Goal: Information Seeking & Learning: Check status

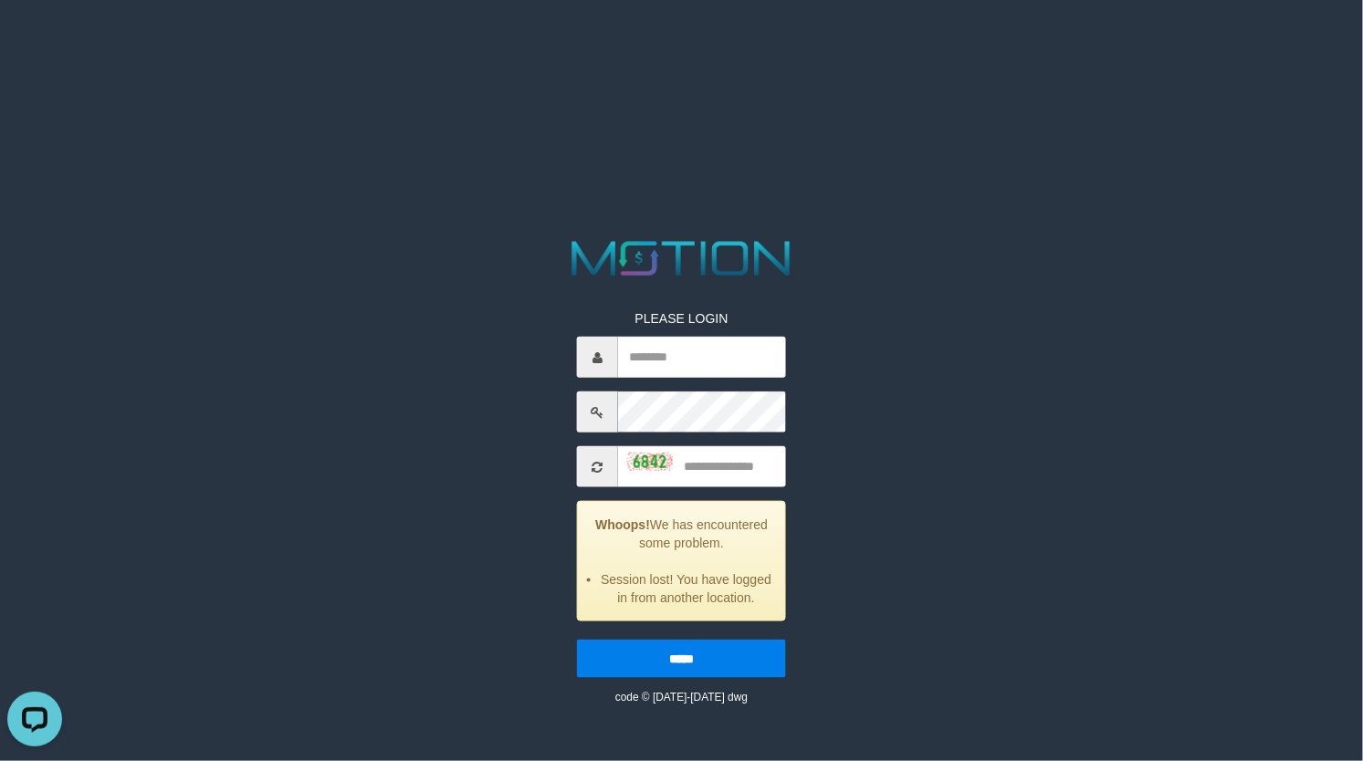
type input "******"
click at [719, 476] on input "text" at bounding box center [702, 466] width 168 height 41
type input "****"
click at [577, 640] on input "*****" at bounding box center [681, 659] width 209 height 38
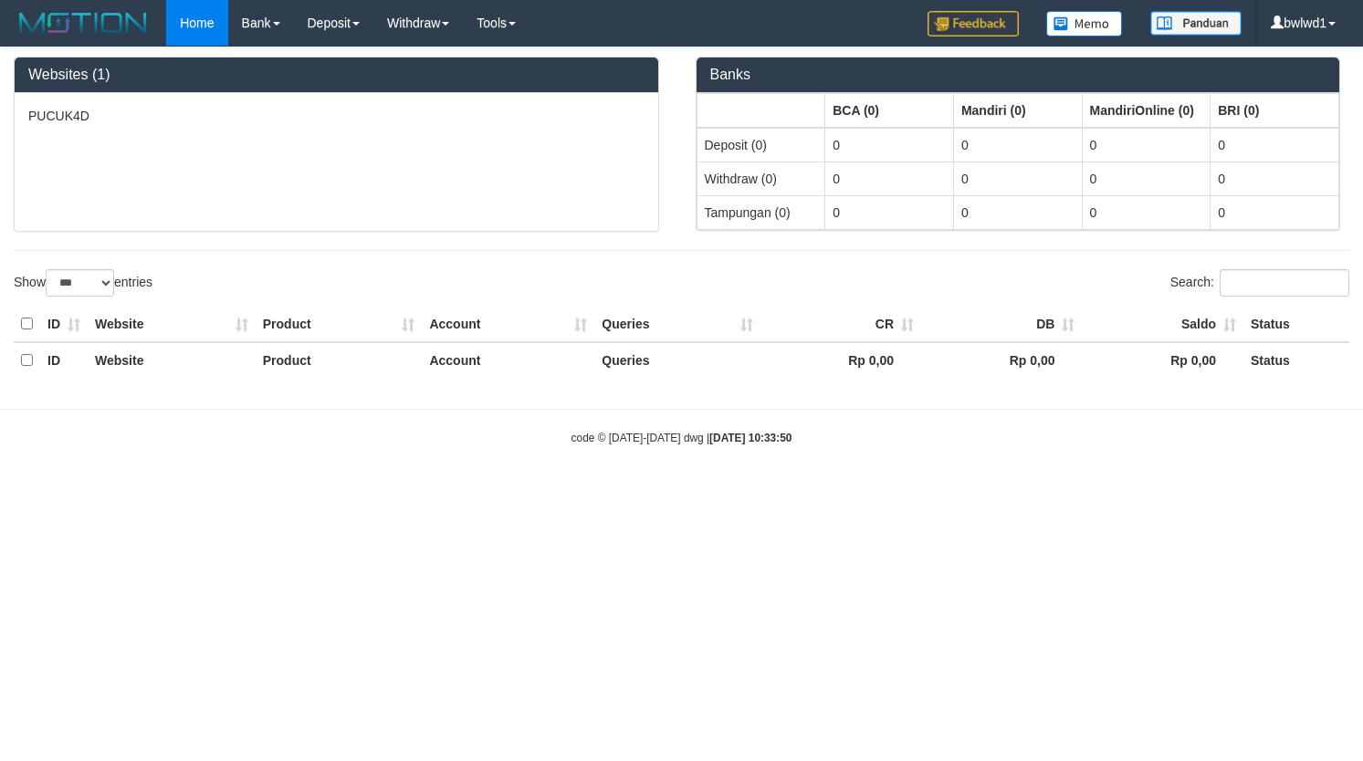
select select "***"
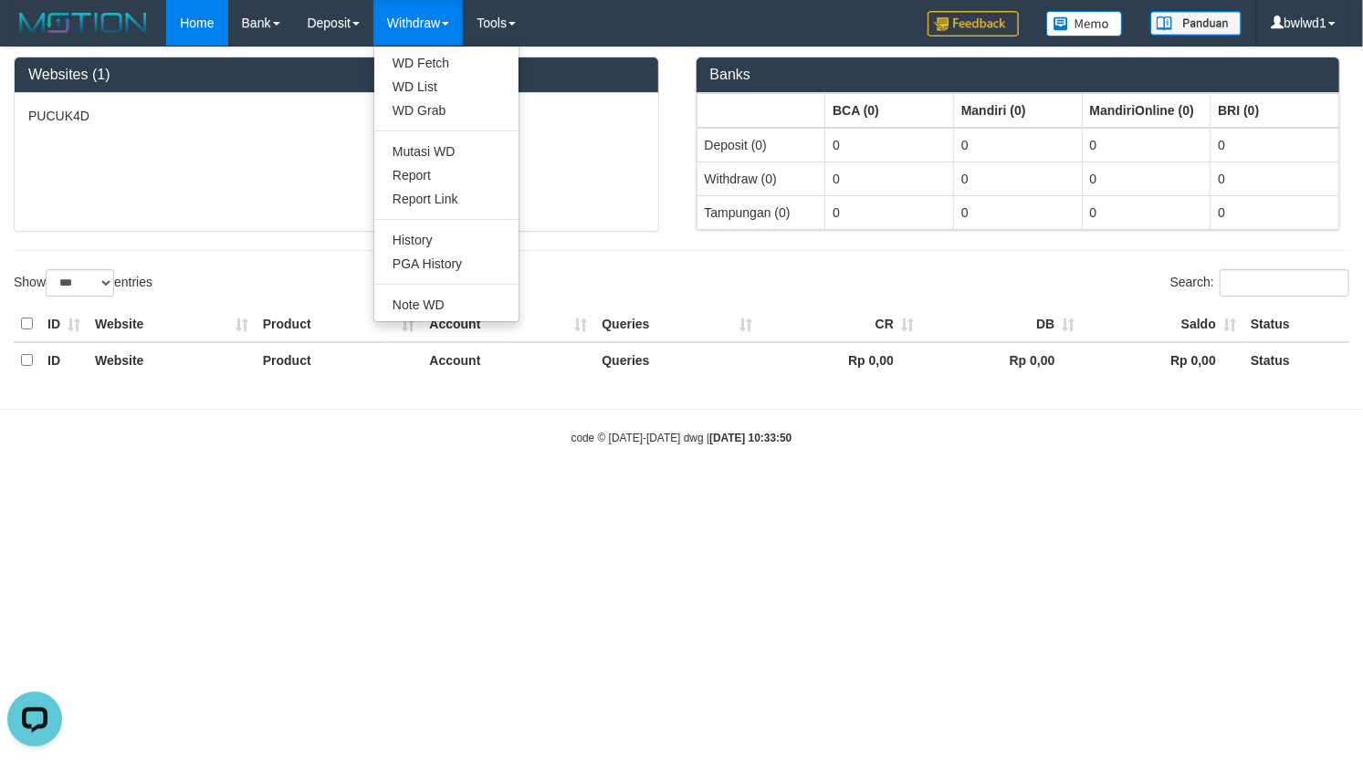
click at [425, 13] on link "Withdraw" at bounding box center [417, 23] width 89 height 46
click at [451, 274] on link "PGA History" at bounding box center [446, 264] width 144 height 24
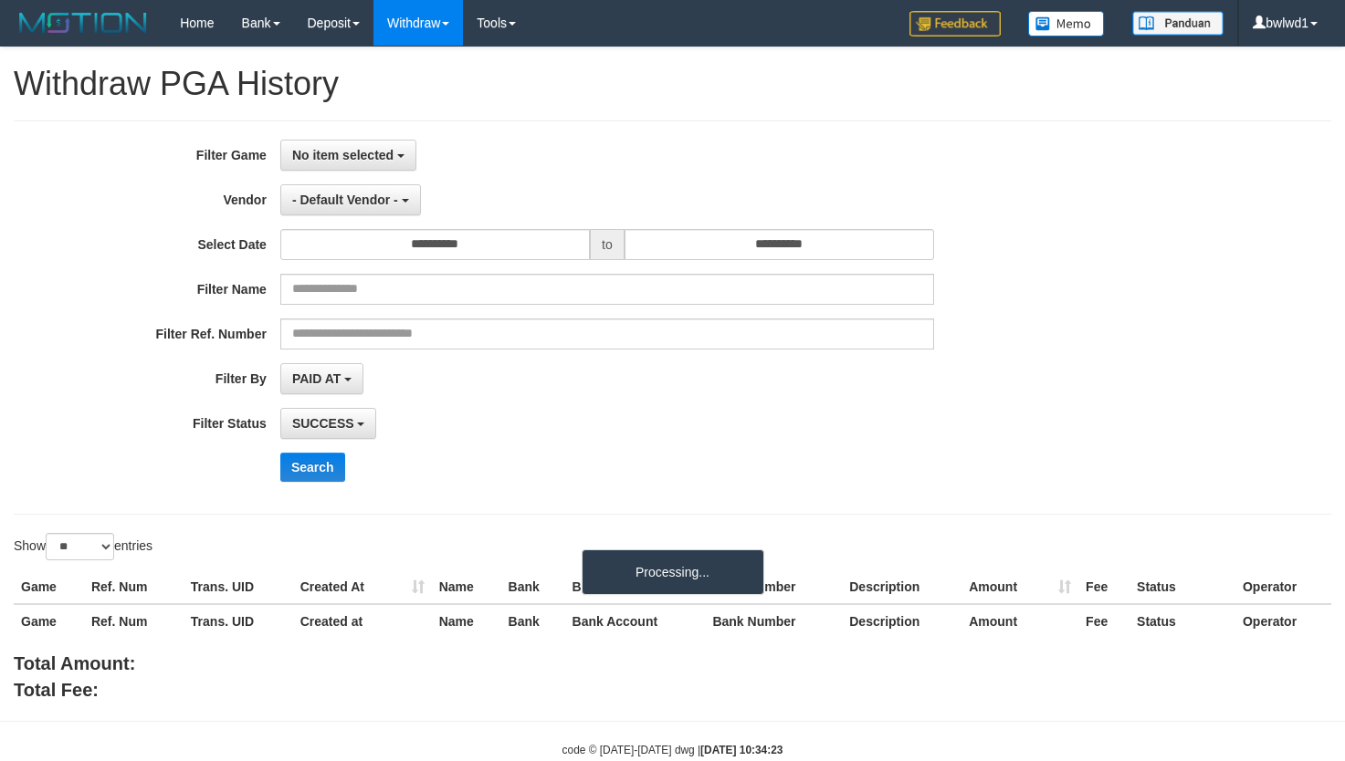
select select
select select "**"
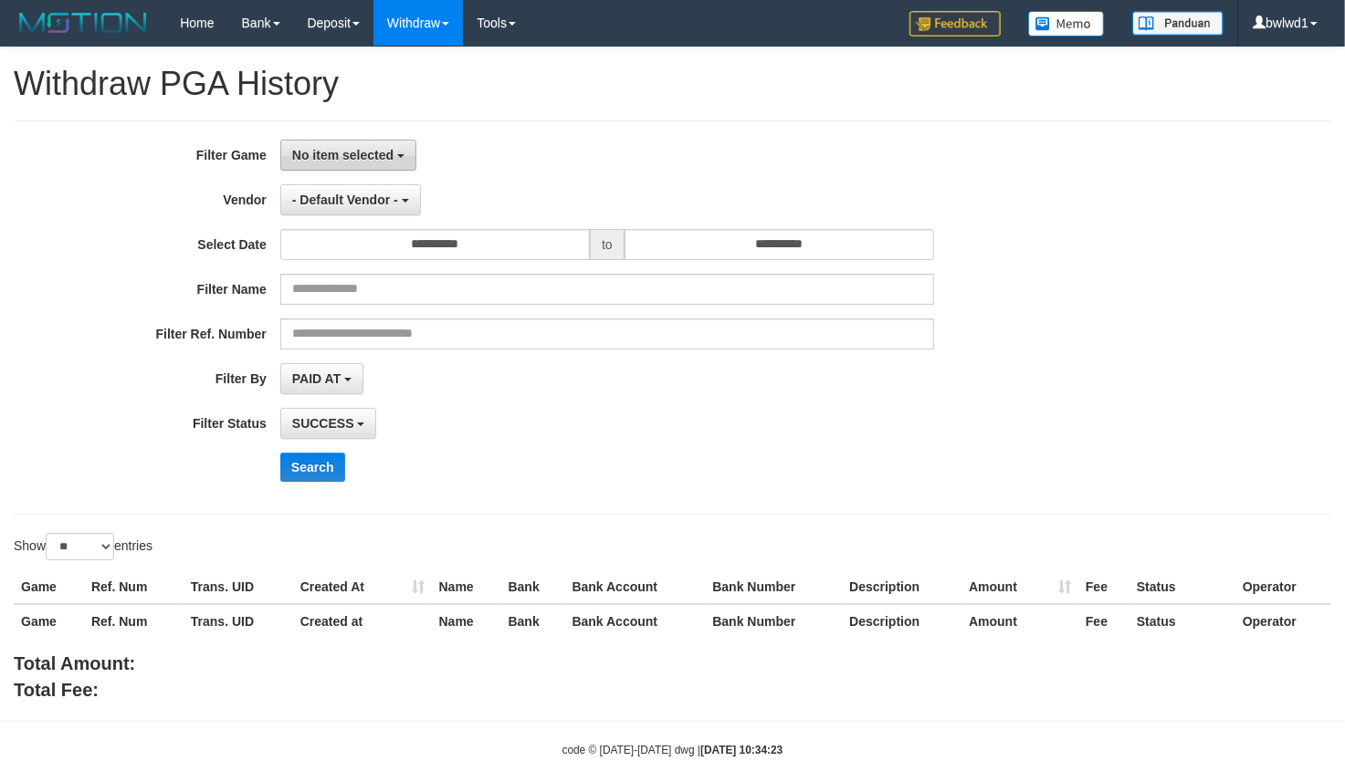
click at [334, 153] on span "No item selected" at bounding box center [342, 155] width 101 height 15
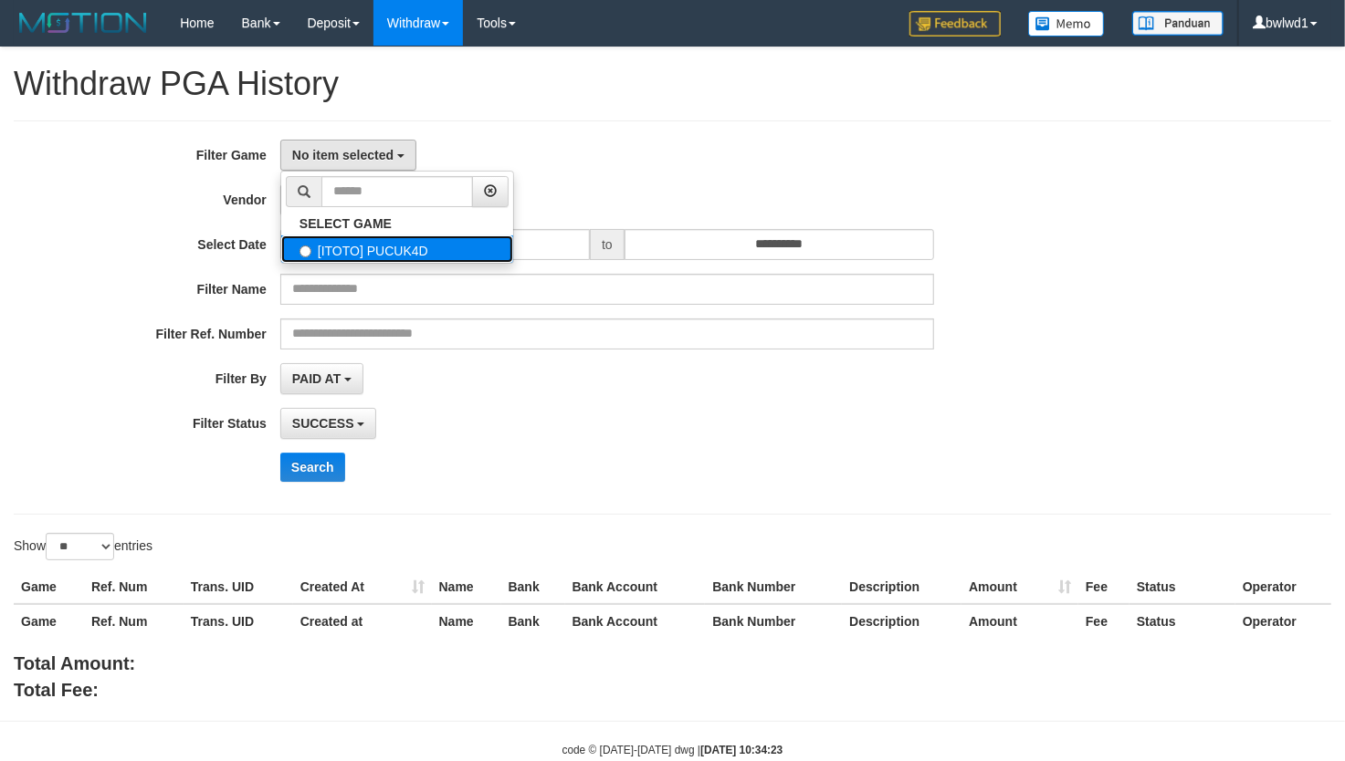
click at [387, 260] on label "[ITOTO] PUCUK4D" at bounding box center [397, 249] width 232 height 27
select select "****"
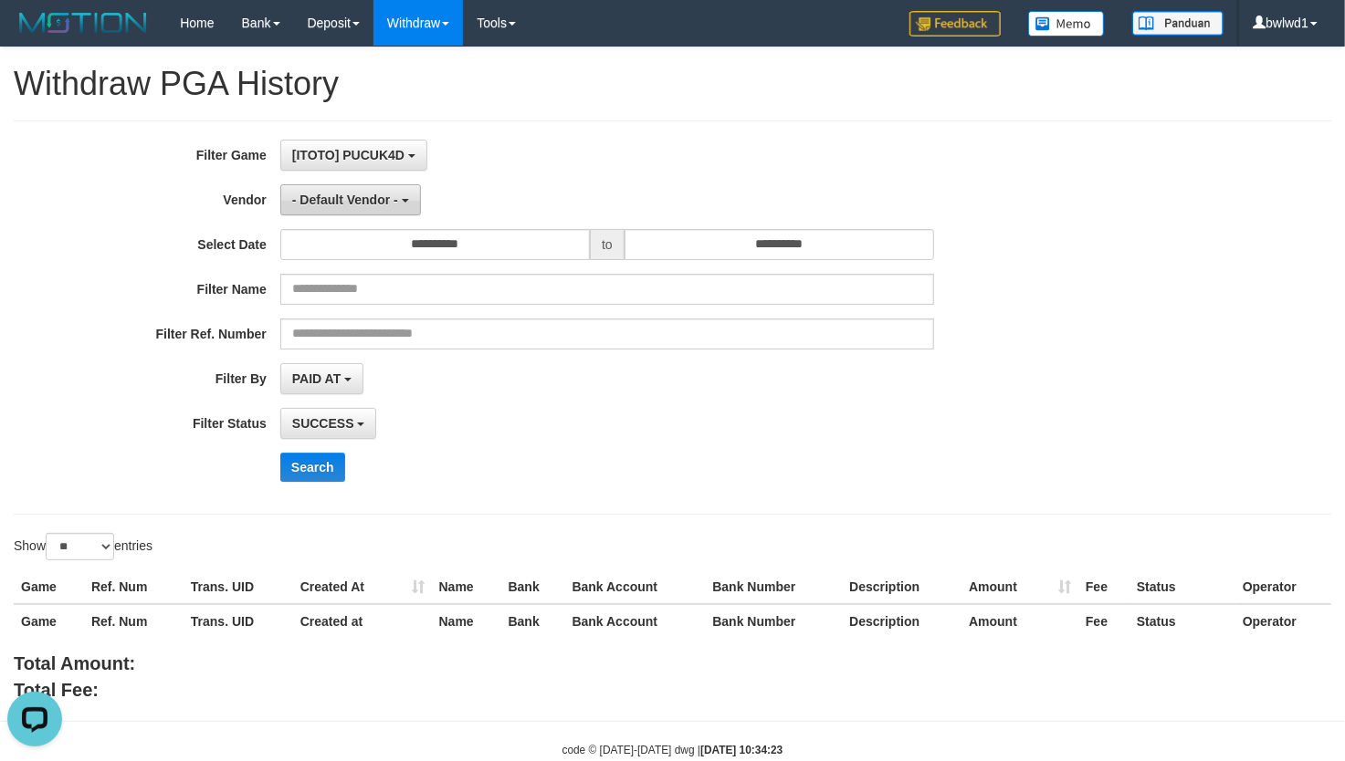
click at [374, 209] on button "- Default Vendor -" at bounding box center [350, 199] width 141 height 31
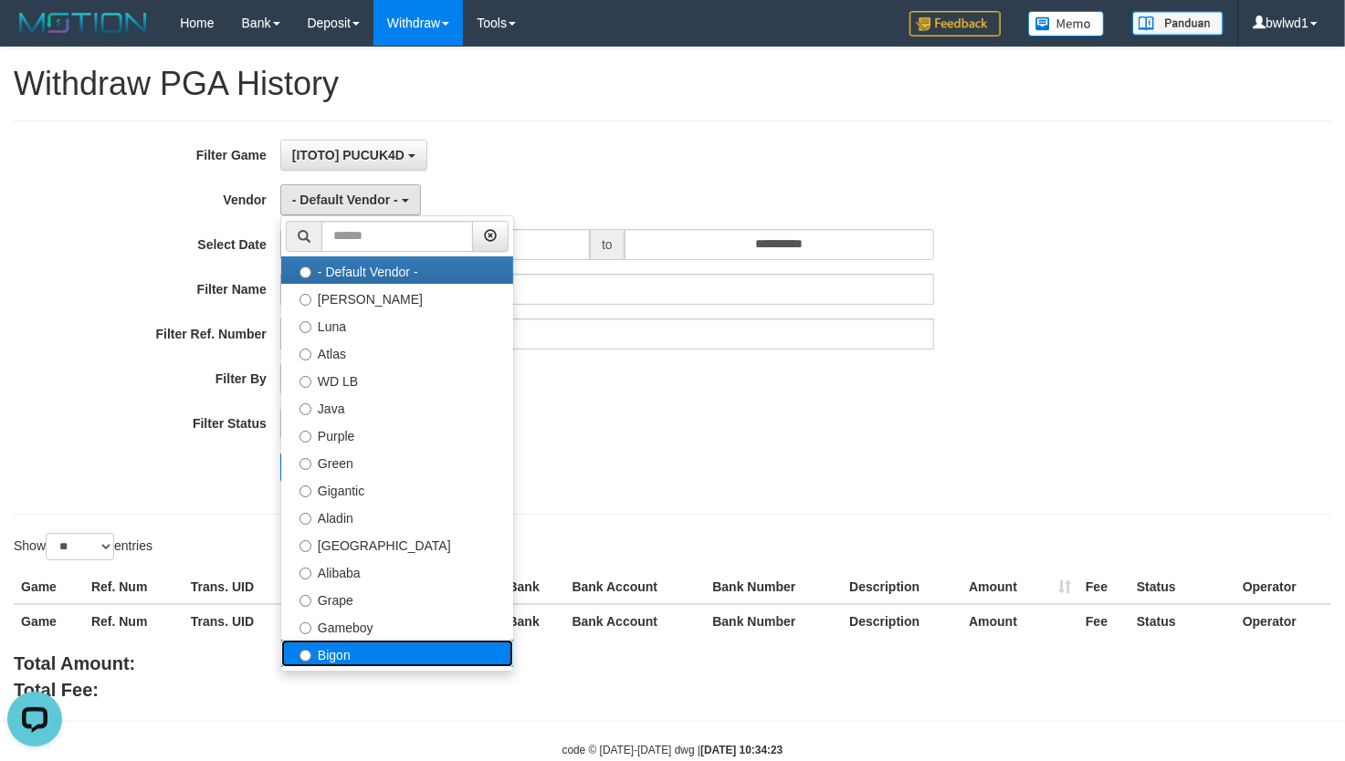
click at [391, 647] on label "Bigon" at bounding box center [397, 653] width 232 height 27
select select "**********"
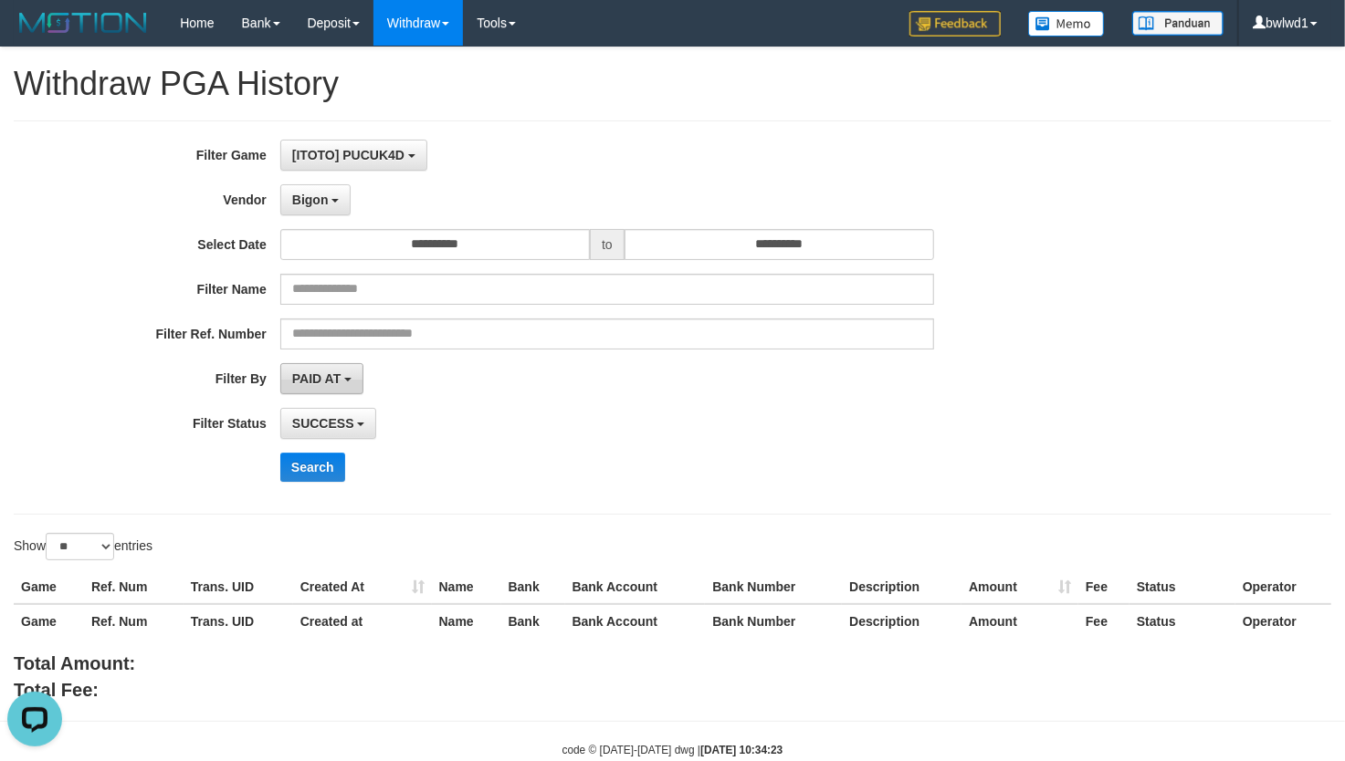
click at [340, 389] on button "PAID AT" at bounding box center [321, 378] width 83 height 31
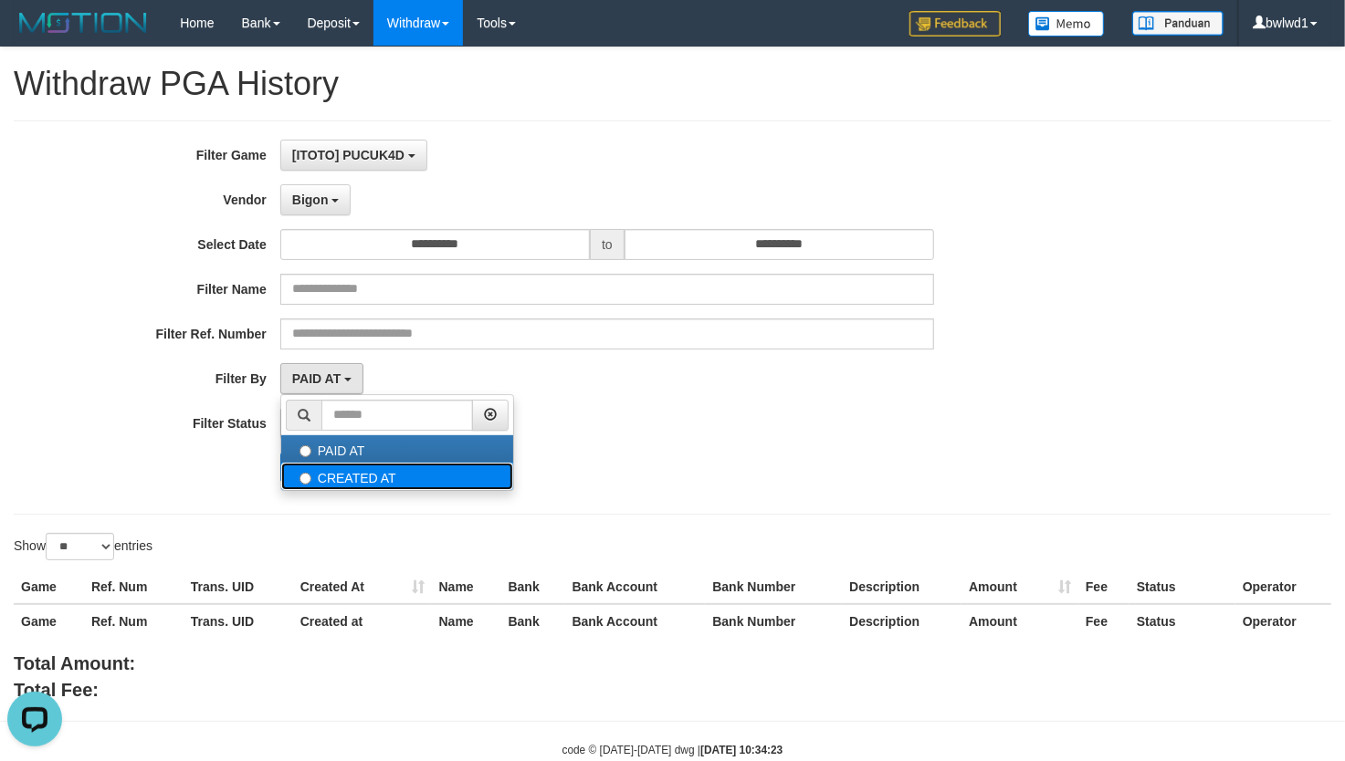
click at [351, 484] on label "CREATED AT" at bounding box center [397, 476] width 232 height 27
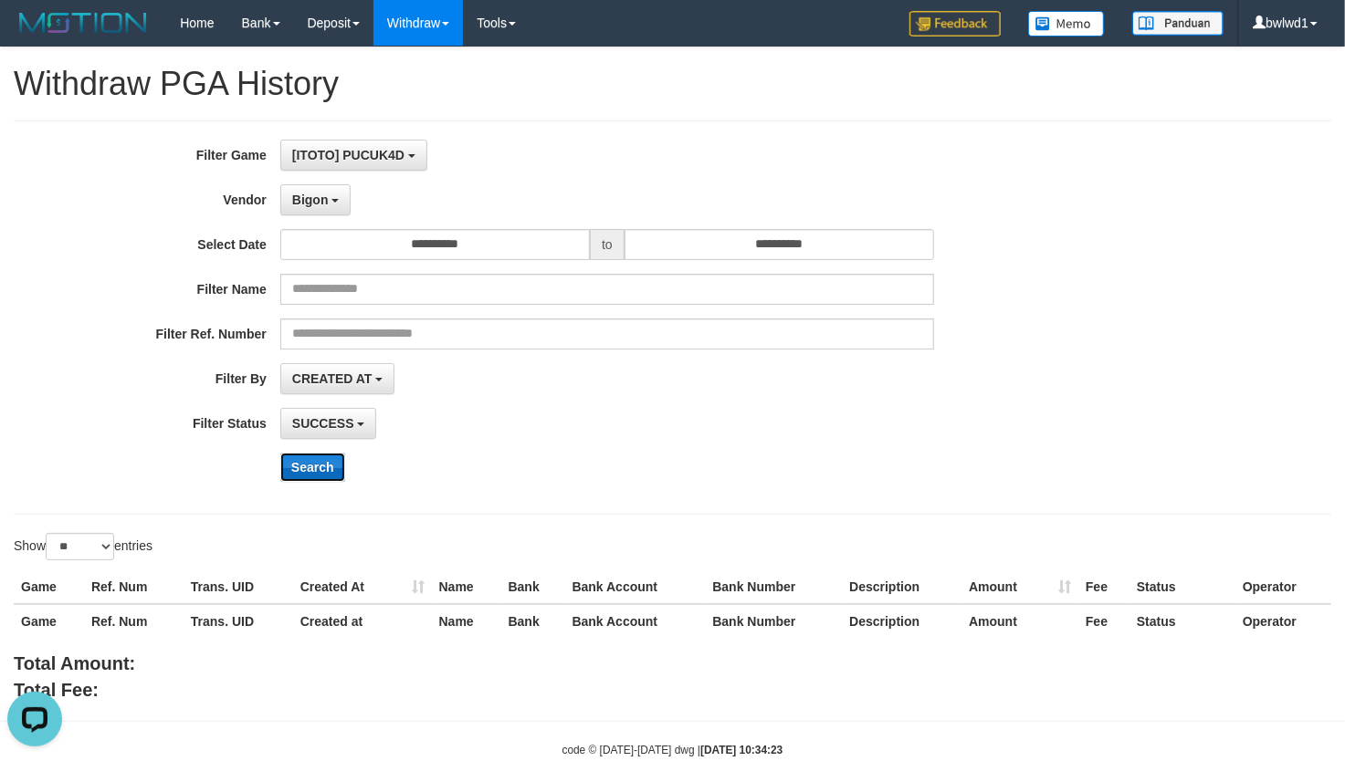
click at [321, 460] on button "Search" at bounding box center [312, 467] width 65 height 29
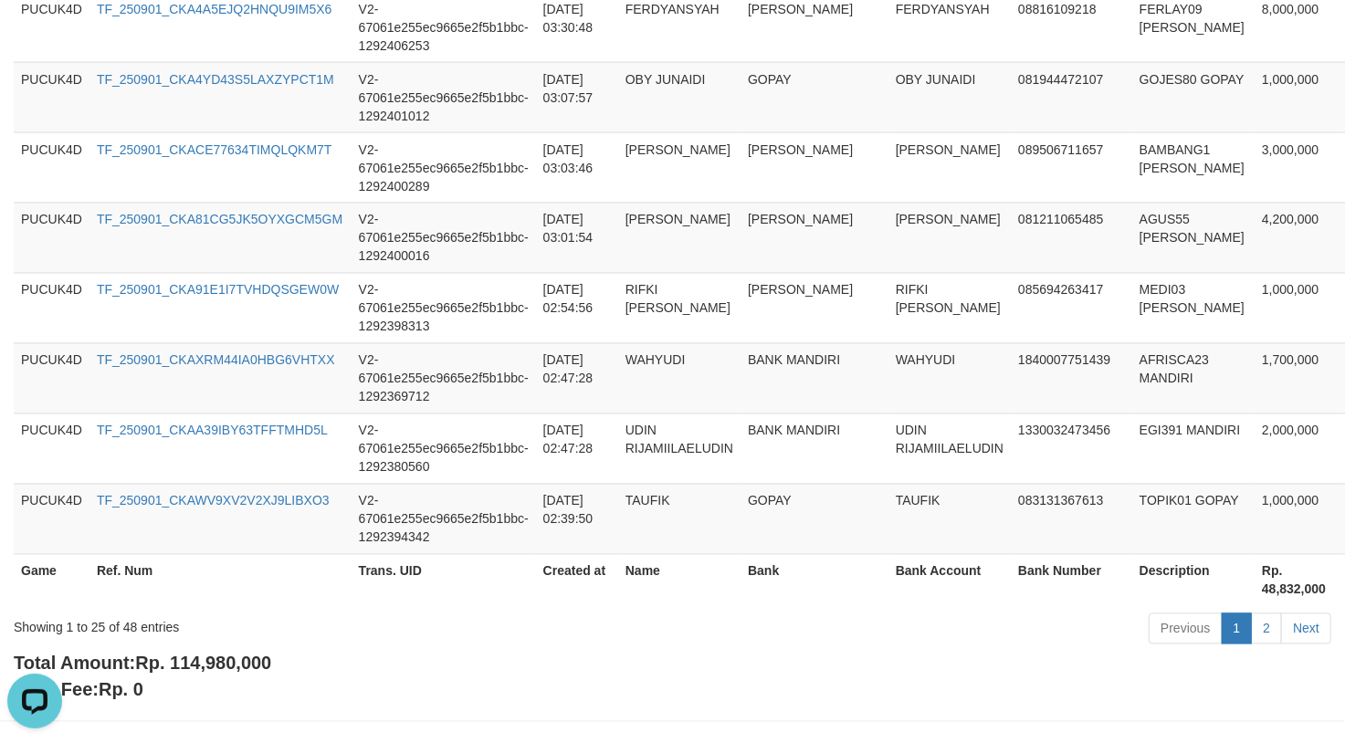
scroll to position [1897, 0]
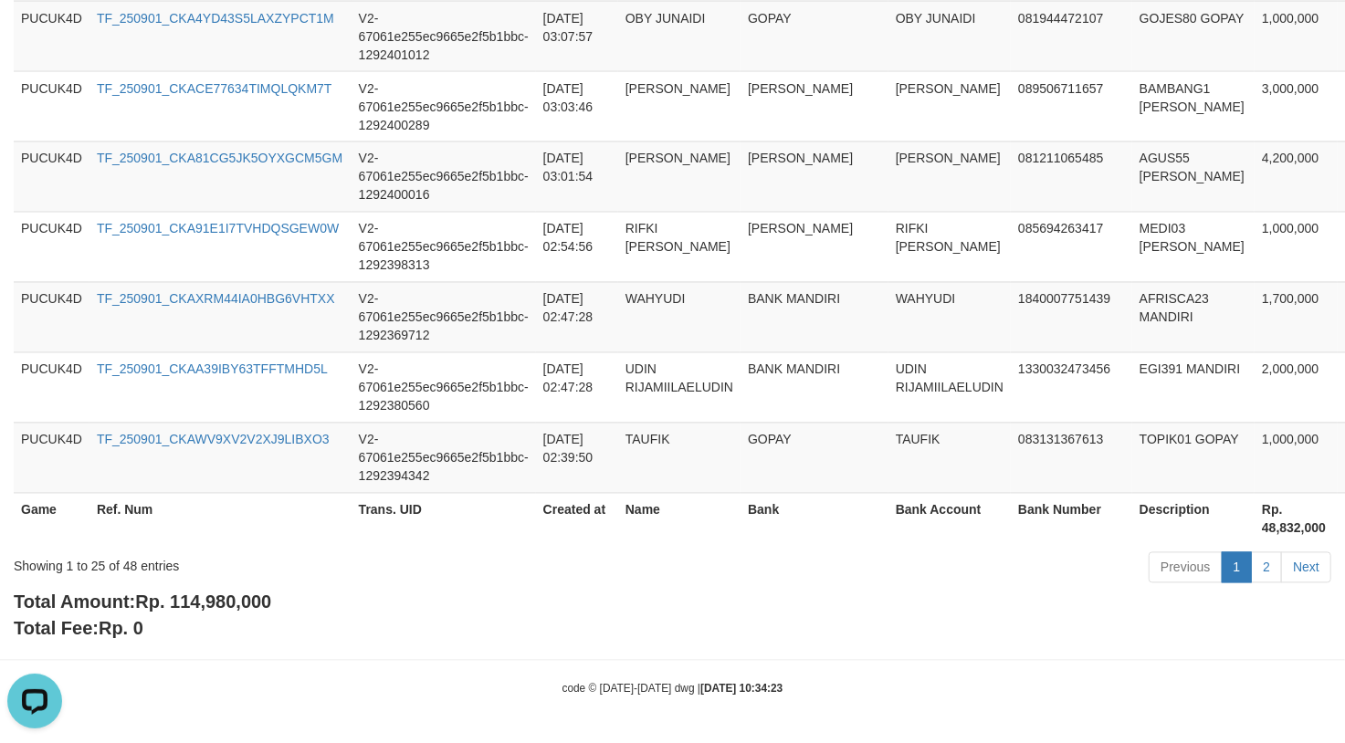
click at [246, 600] on span "Rp. 114,980,000" at bounding box center [203, 603] width 136 height 20
copy span "114,980,000"
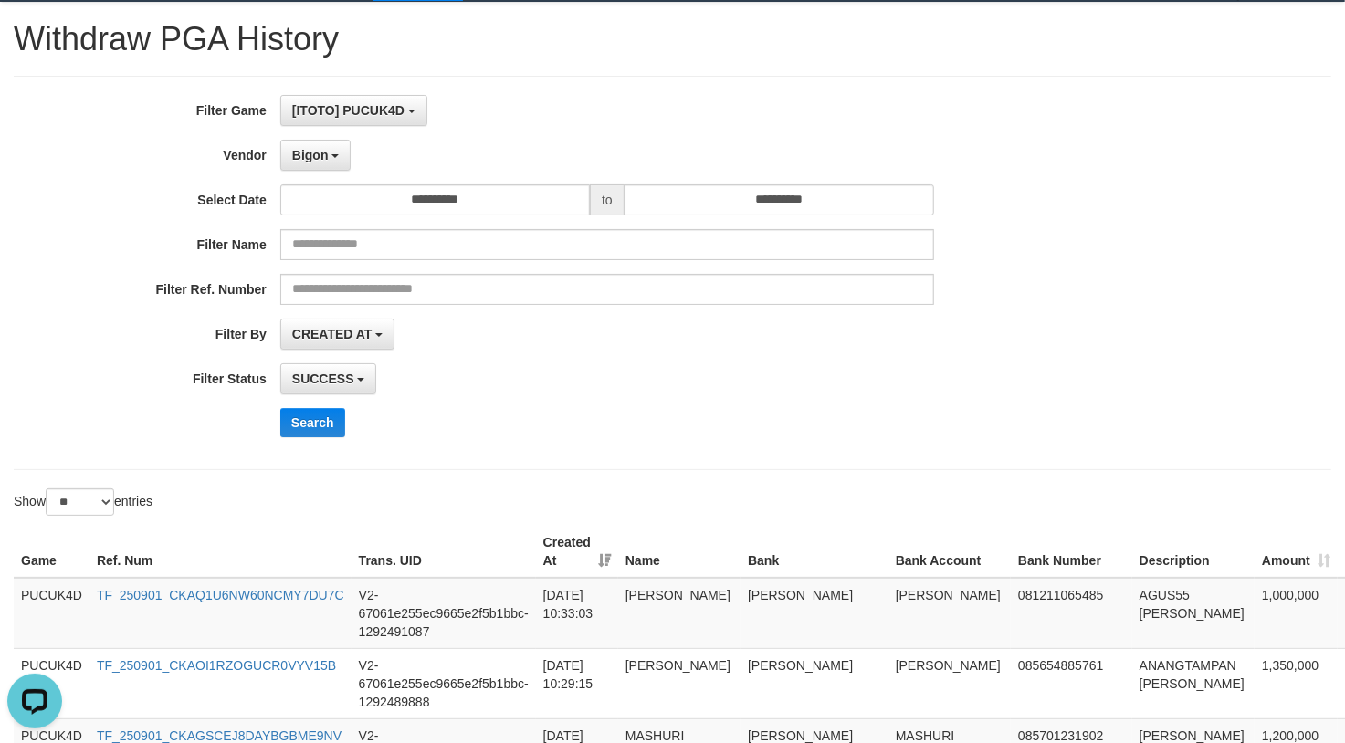
scroll to position [0, 0]
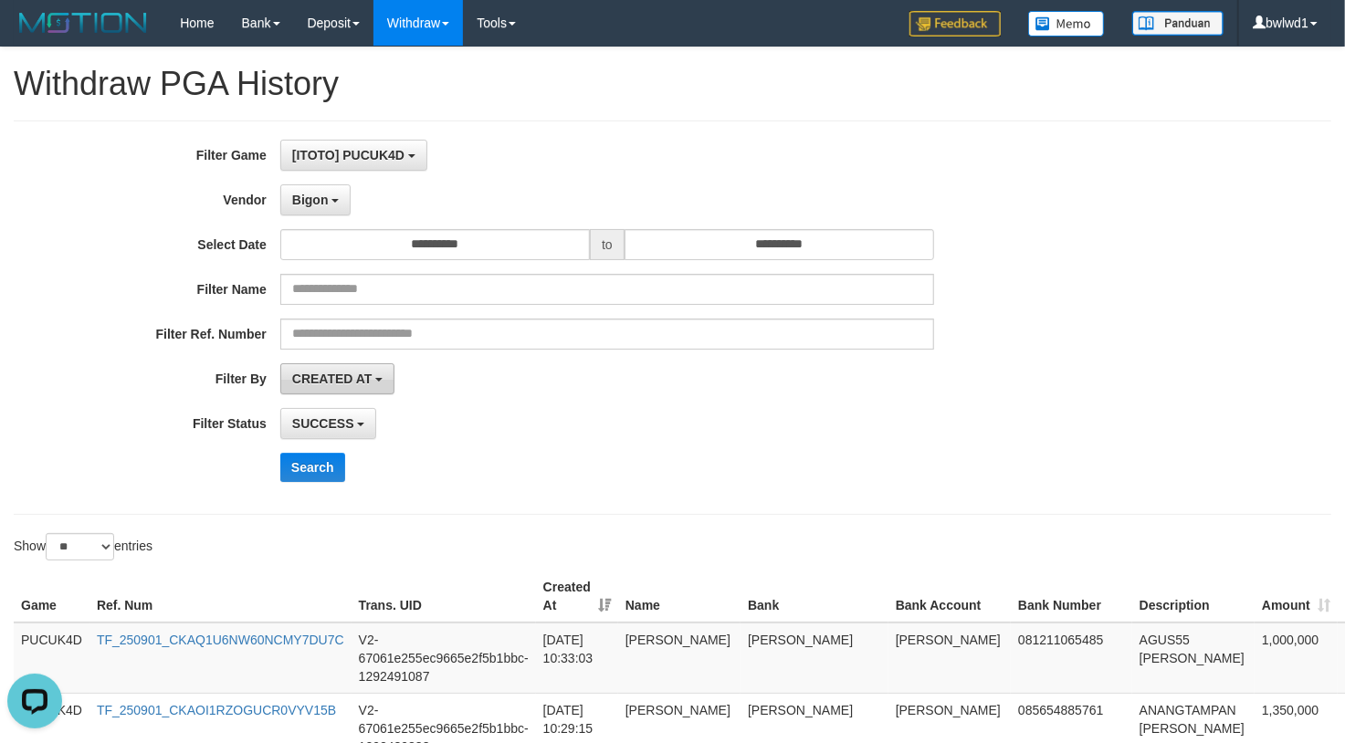
click at [366, 384] on span "CREATED AT" at bounding box center [332, 379] width 80 height 15
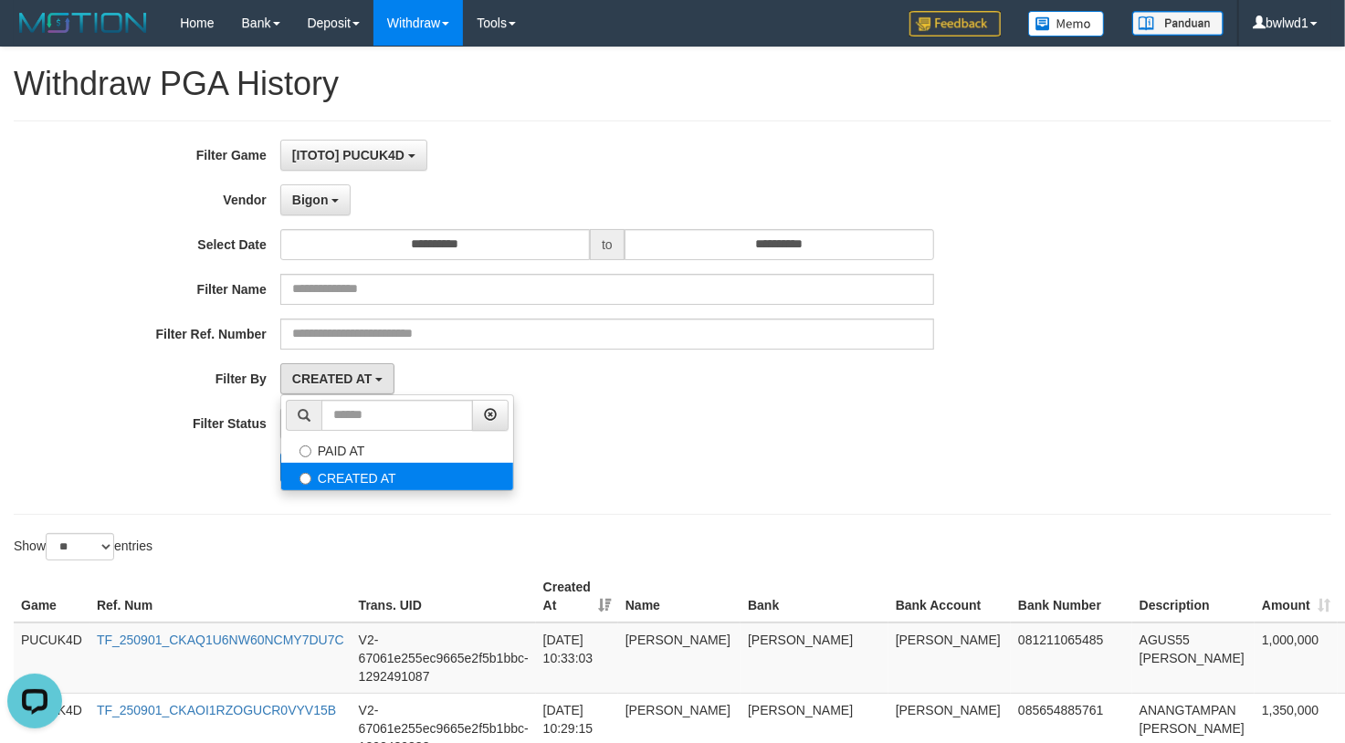
click at [354, 490] on label "CREATED AT" at bounding box center [397, 476] width 232 height 27
click at [597, 373] on div "CREATED AT PAID AT CREATED AT" at bounding box center [607, 378] width 654 height 31
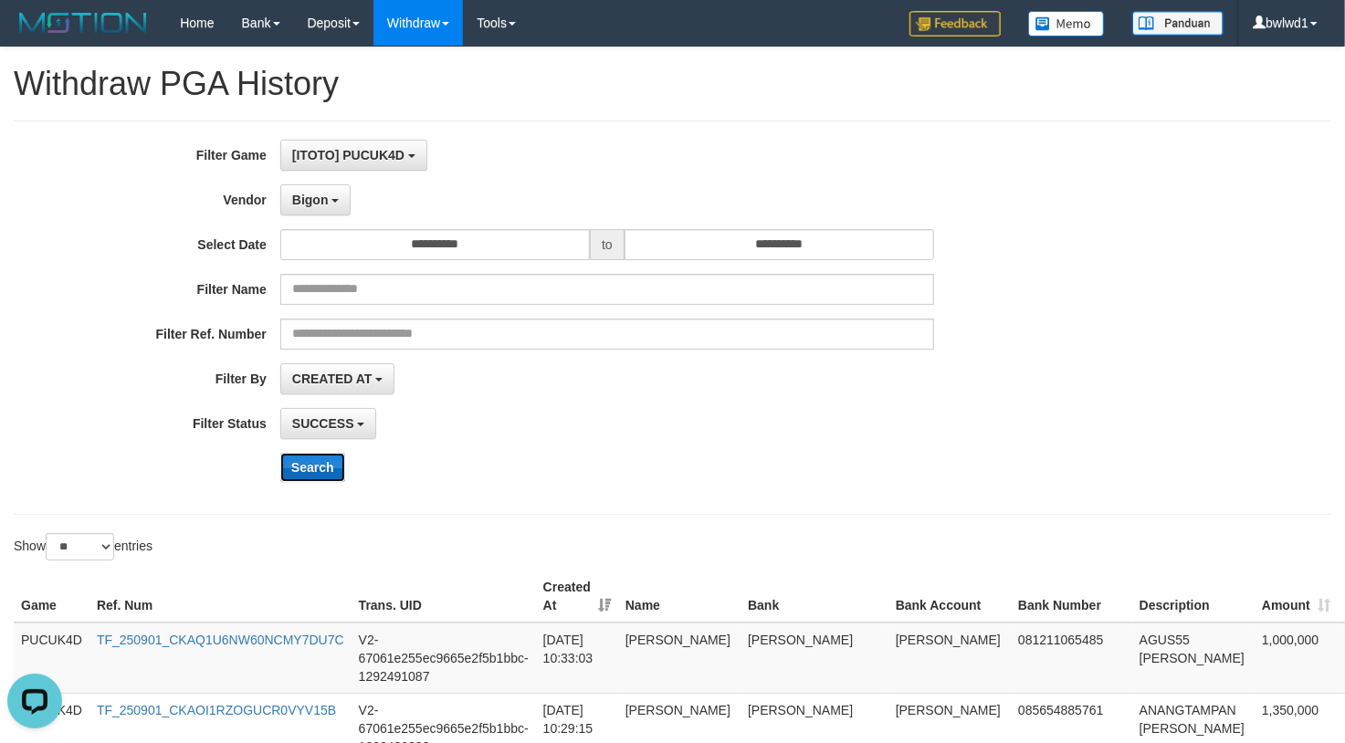
click at [316, 469] on button "Search" at bounding box center [312, 467] width 65 height 29
click at [352, 380] on span "CREATED AT" at bounding box center [332, 379] width 80 height 15
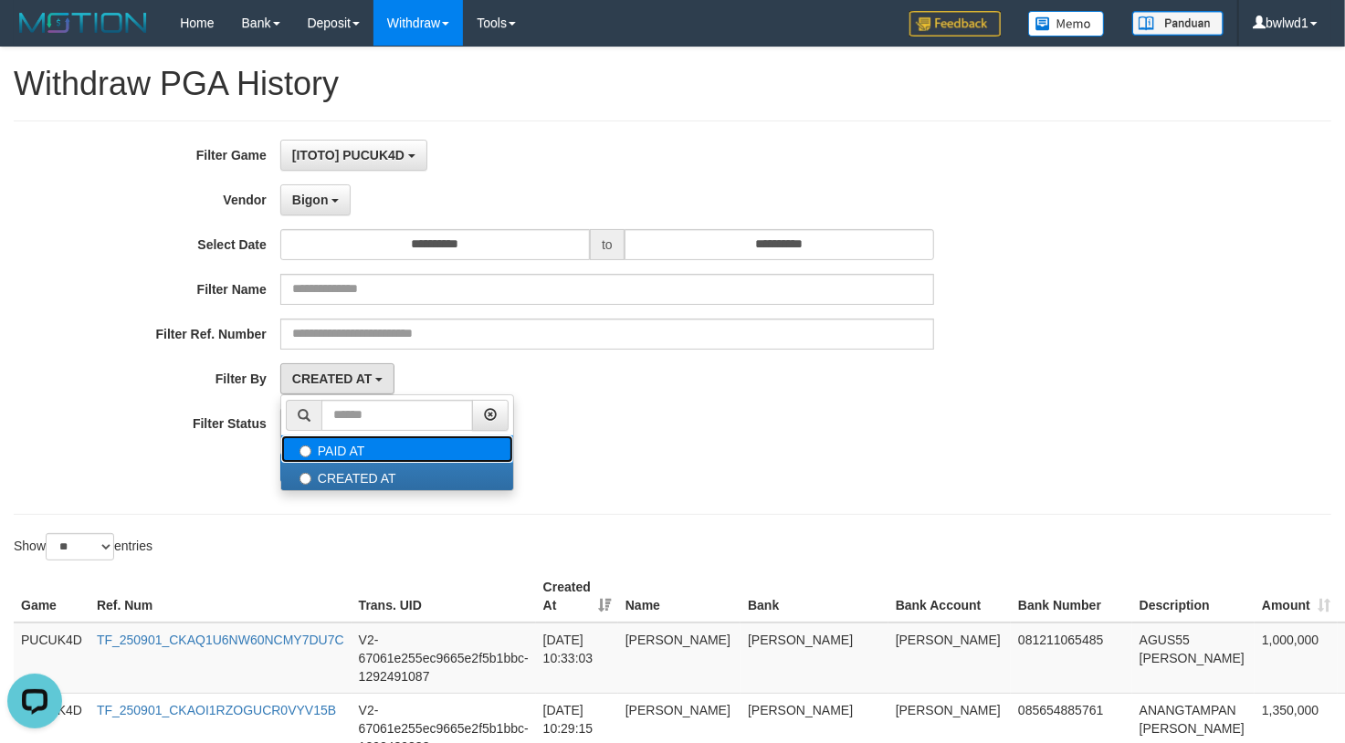
click at [384, 455] on label "PAID AT" at bounding box center [397, 449] width 232 height 27
select select "*"
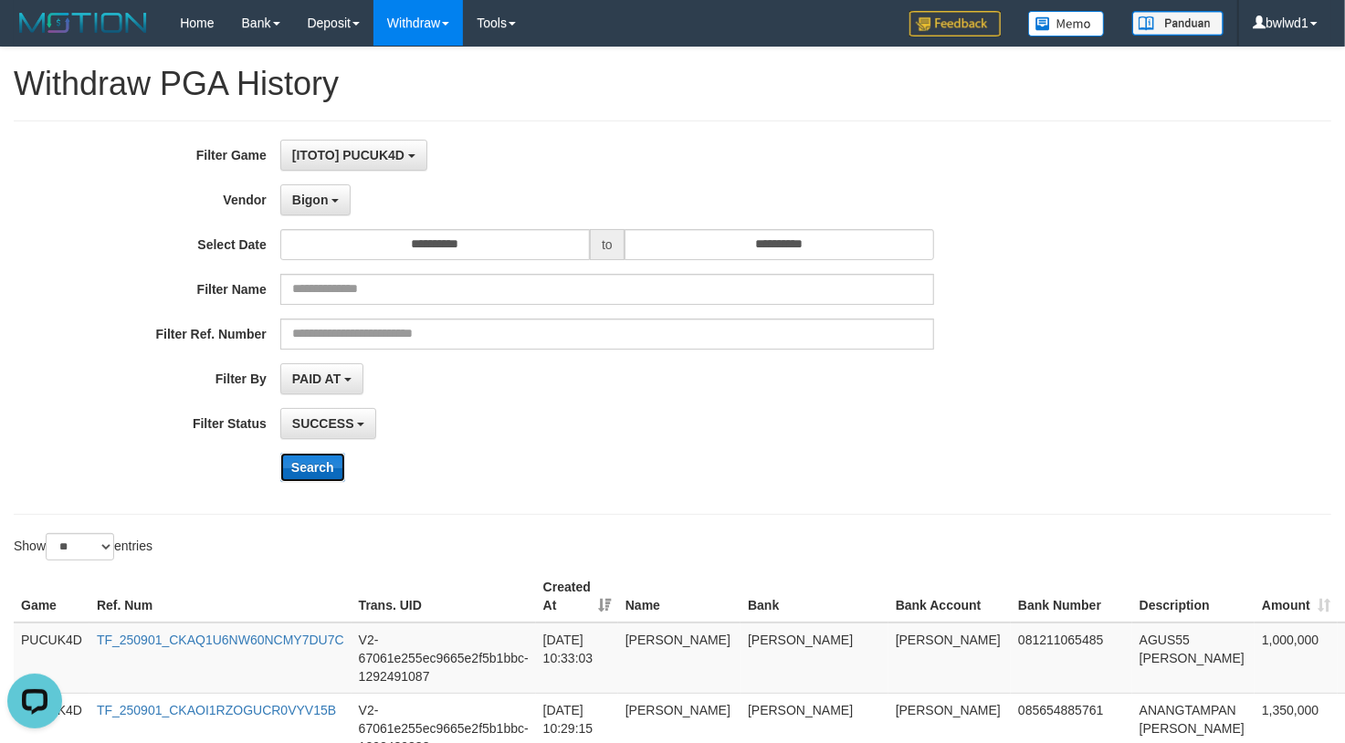
click at [301, 465] on button "Search" at bounding box center [312, 467] width 65 height 29
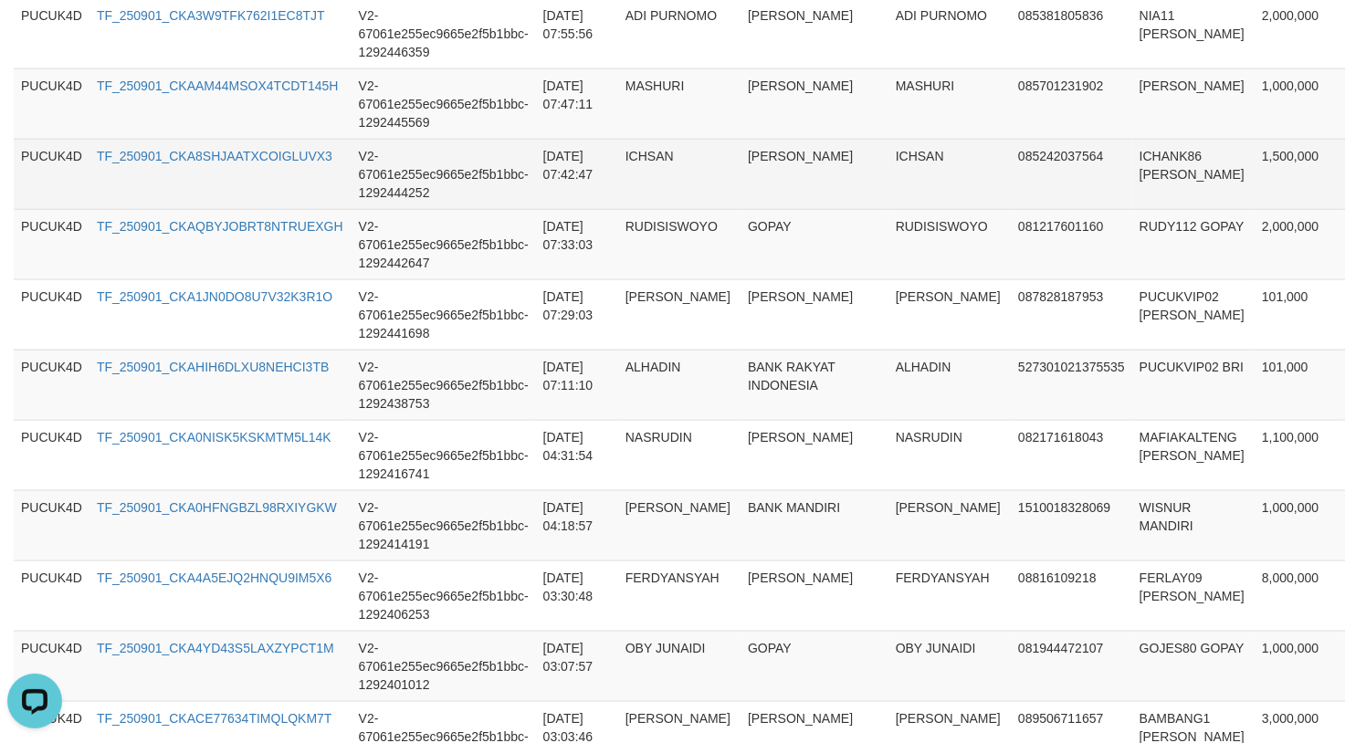
scroll to position [1582, 0]
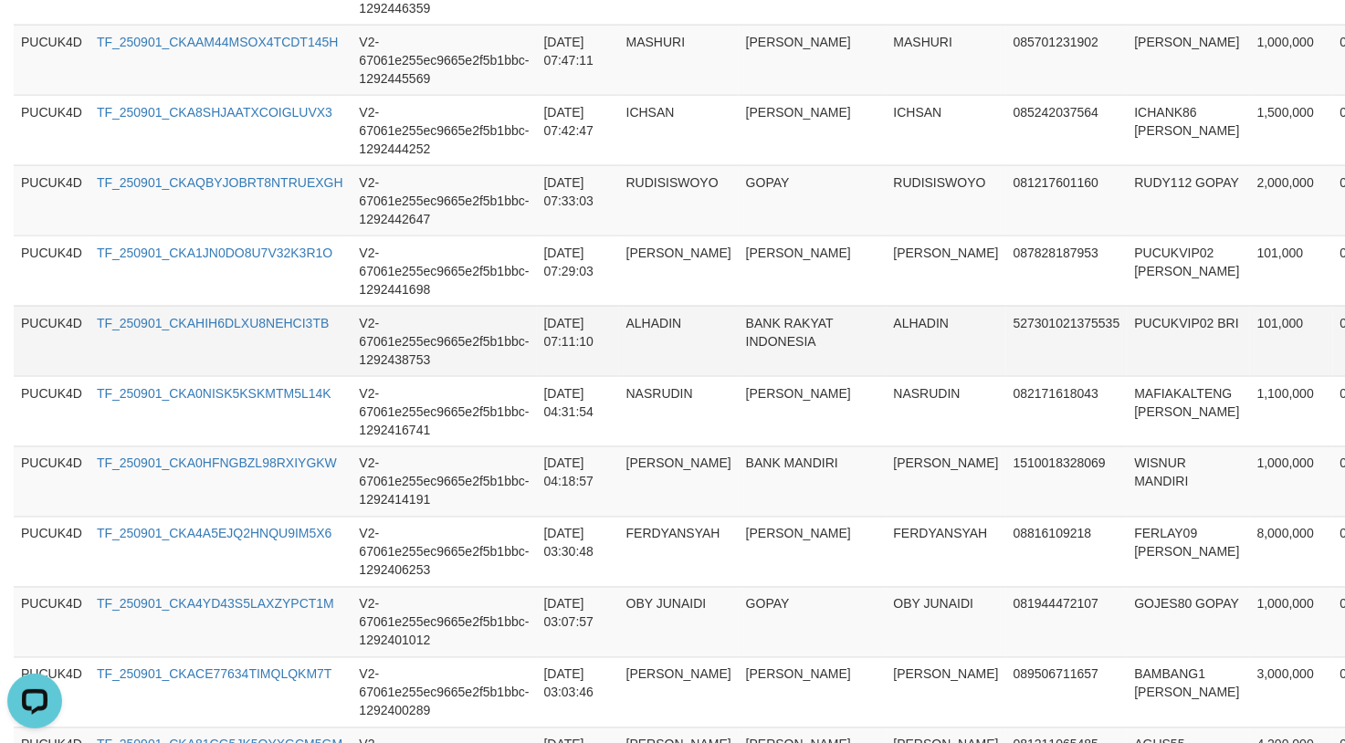
drag, startPoint x: 641, startPoint y: 450, endPoint x: 698, endPoint y: 356, distance: 109.8
click at [641, 446] on td "NASRUDIN" at bounding box center [679, 411] width 120 height 70
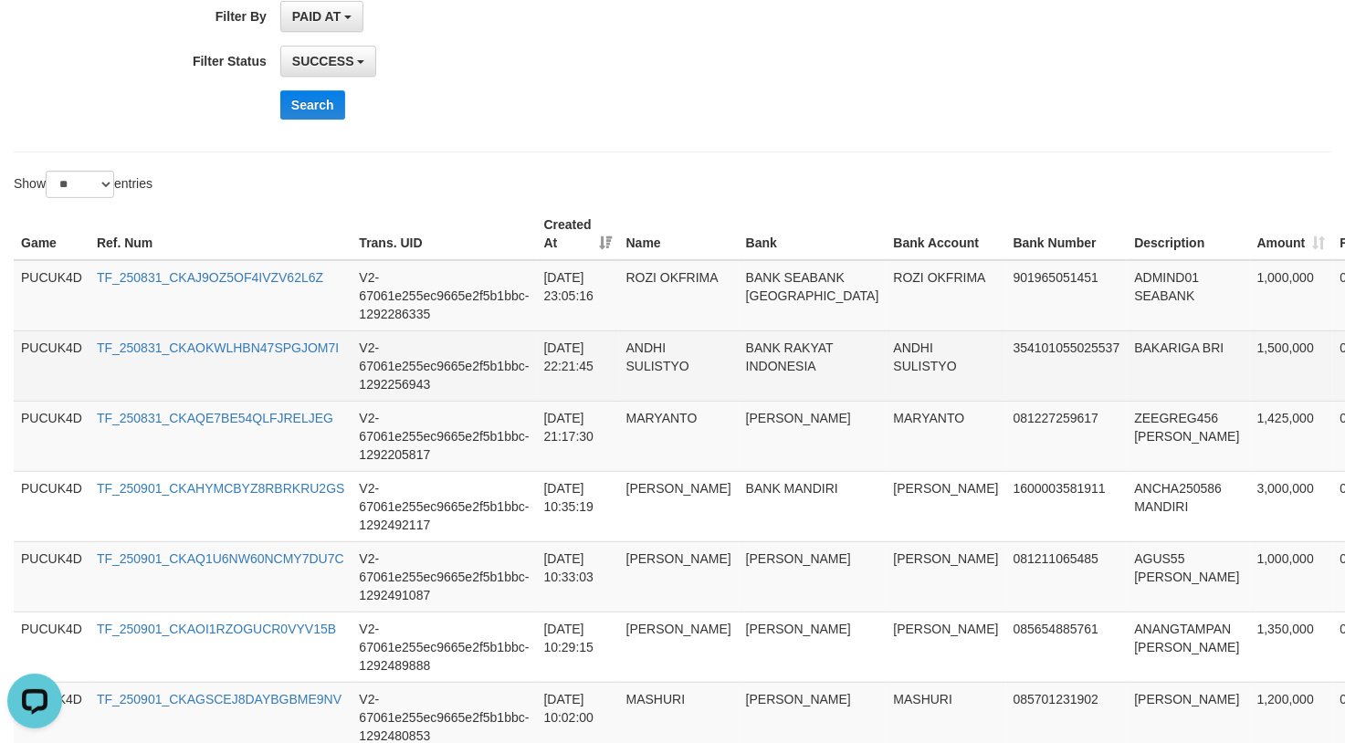
scroll to position [0, 0]
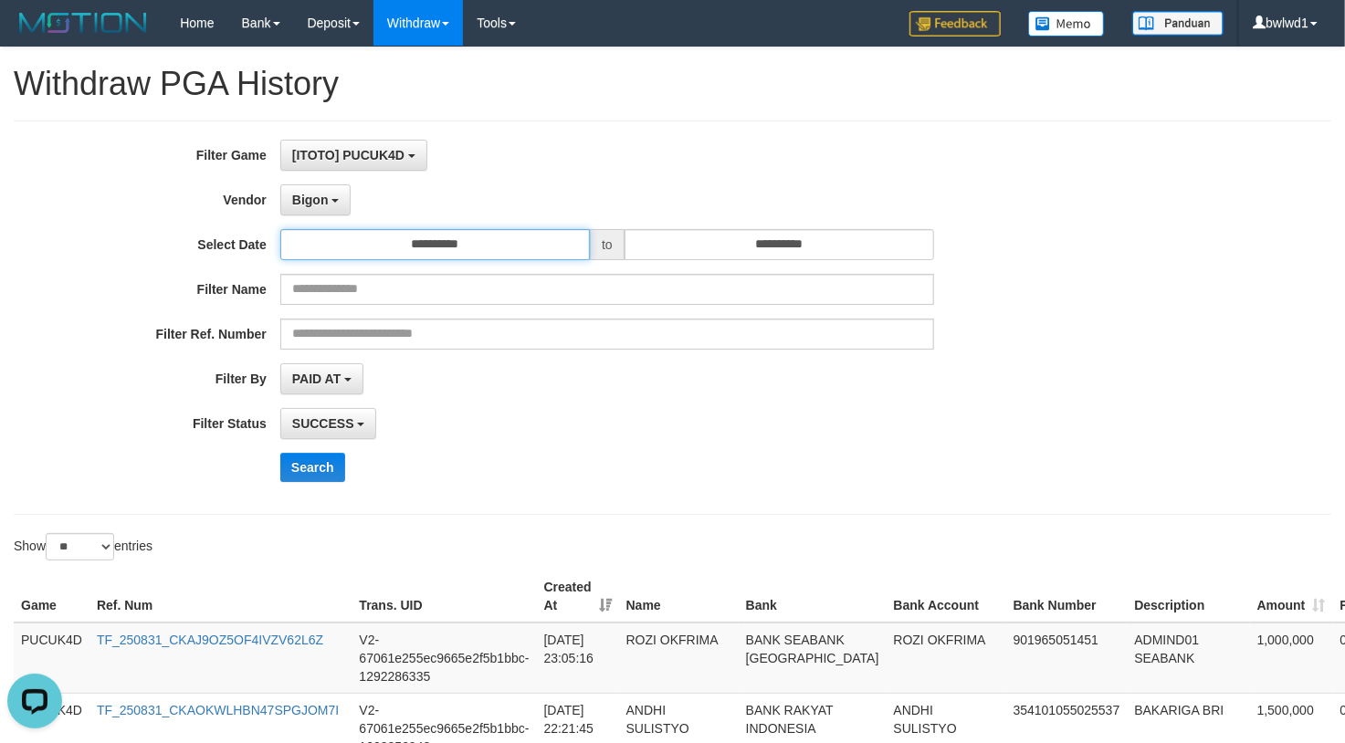
click at [502, 252] on input "**********" at bounding box center [435, 244] width 310 height 31
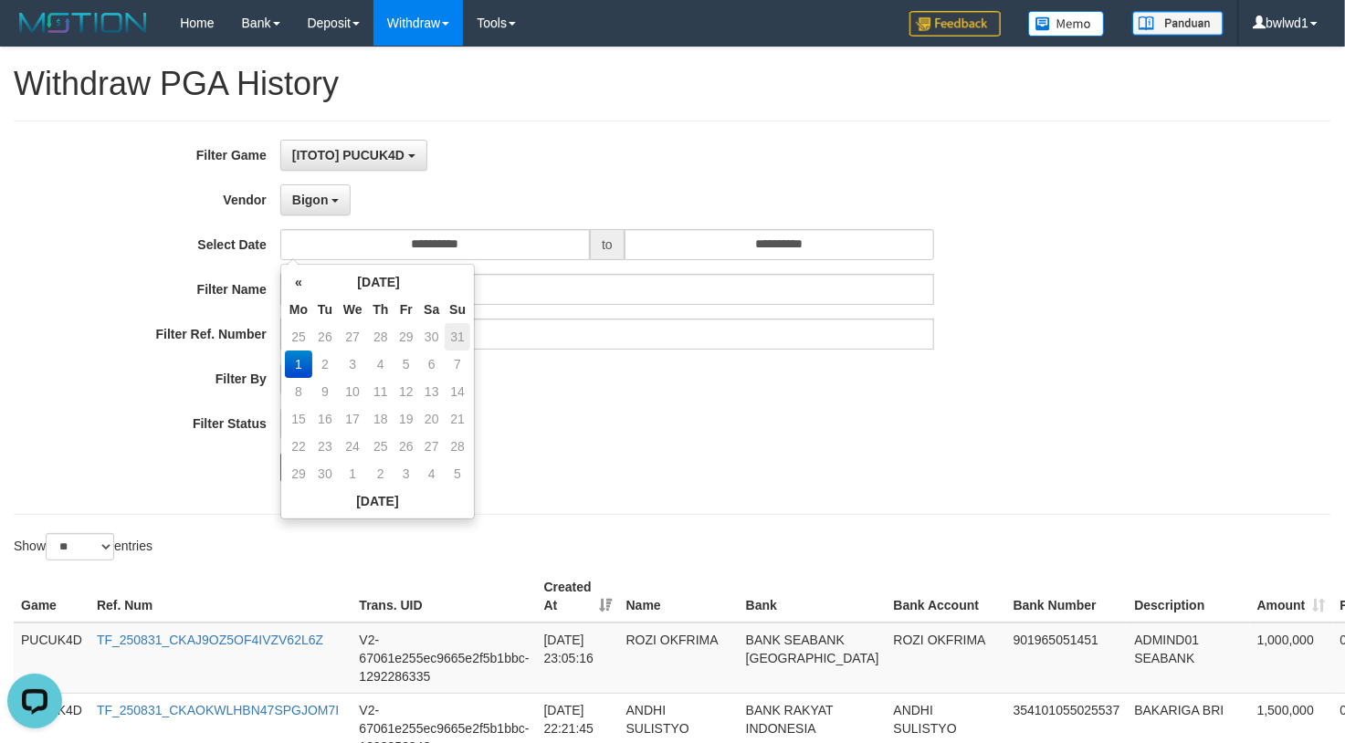
click at [453, 327] on td "31" at bounding box center [458, 336] width 26 height 27
click at [1010, 370] on div "**********" at bounding box center [560, 378] width 1121 height 31
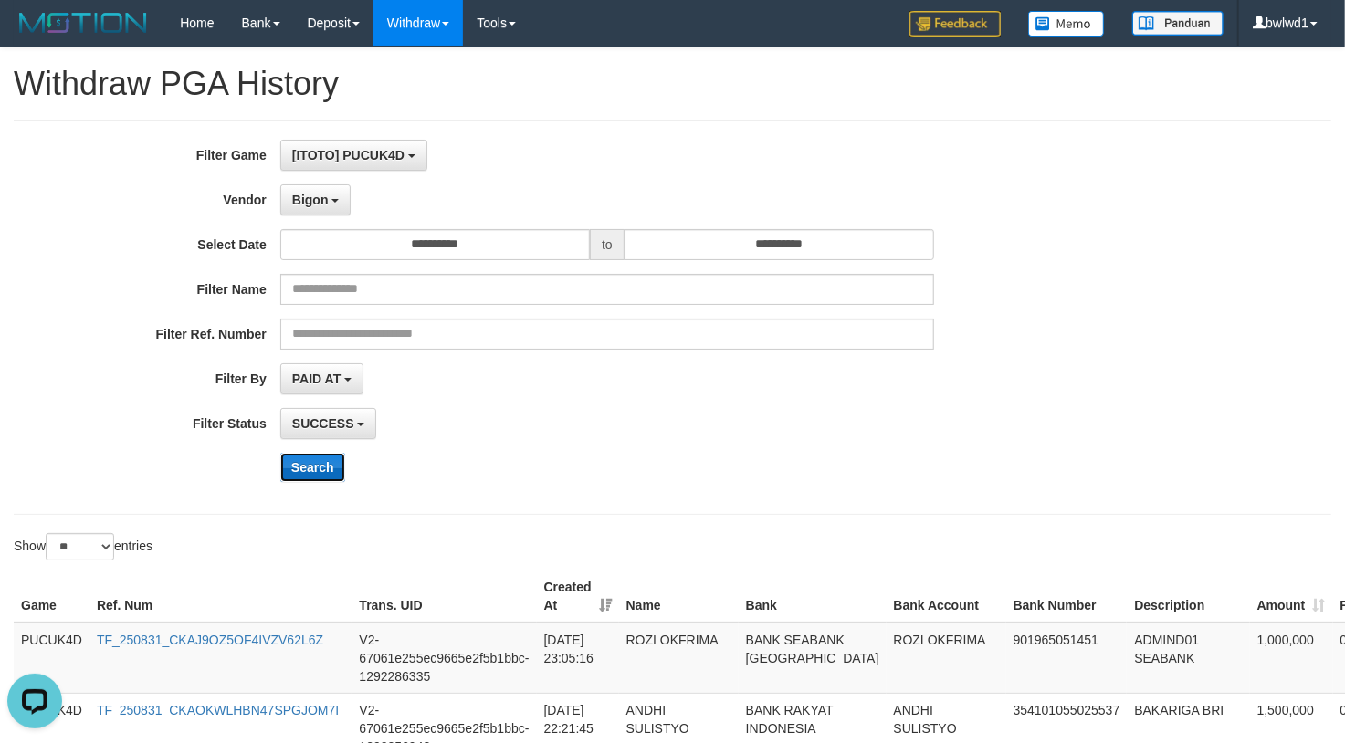
click at [305, 460] on button "Search" at bounding box center [312, 467] width 65 height 29
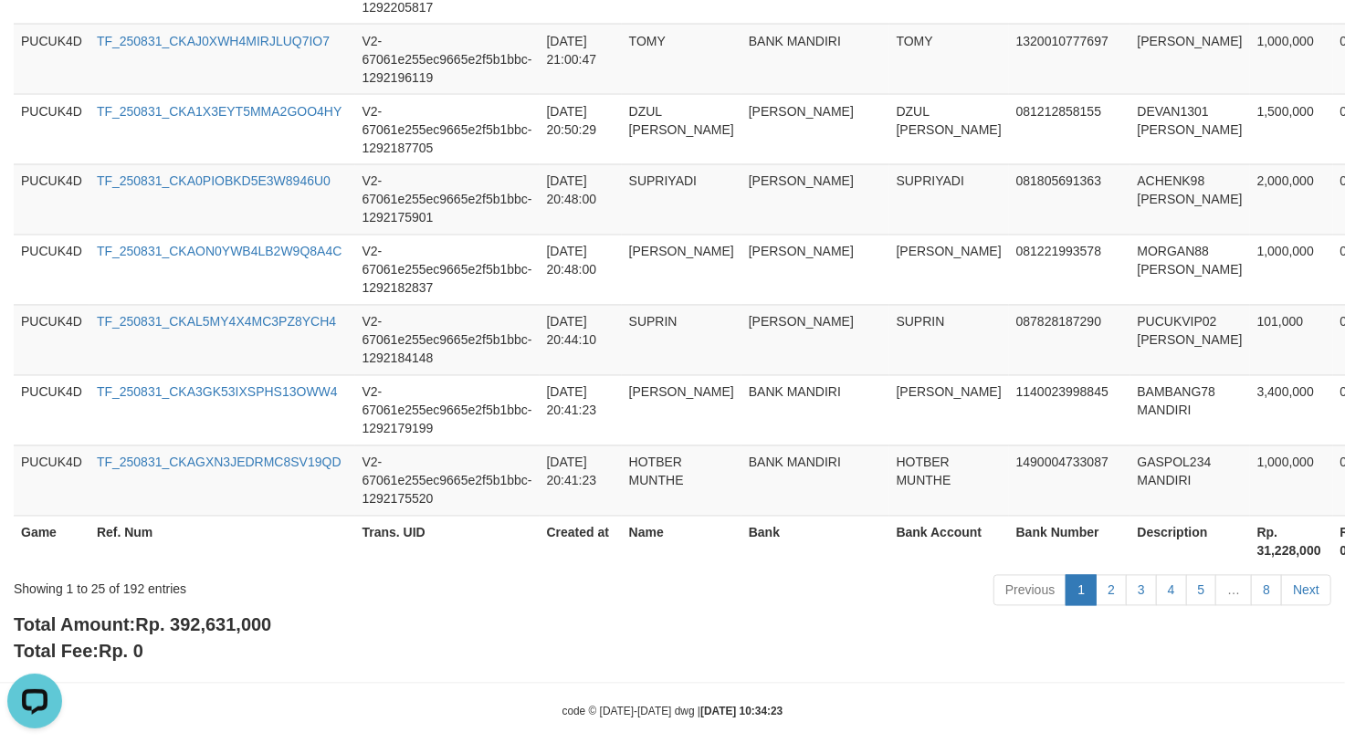
scroll to position [1897, 0]
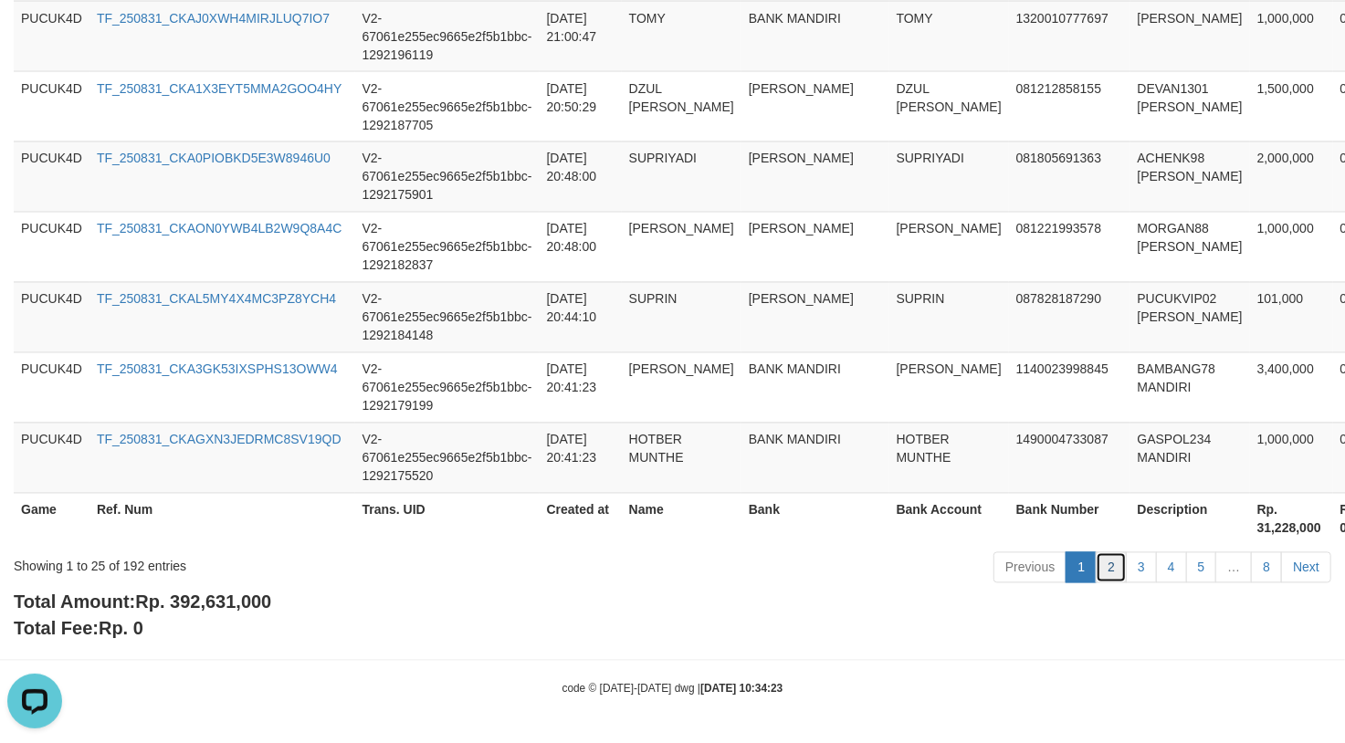
click at [1111, 573] on link "2" at bounding box center [1111, 567] width 31 height 31
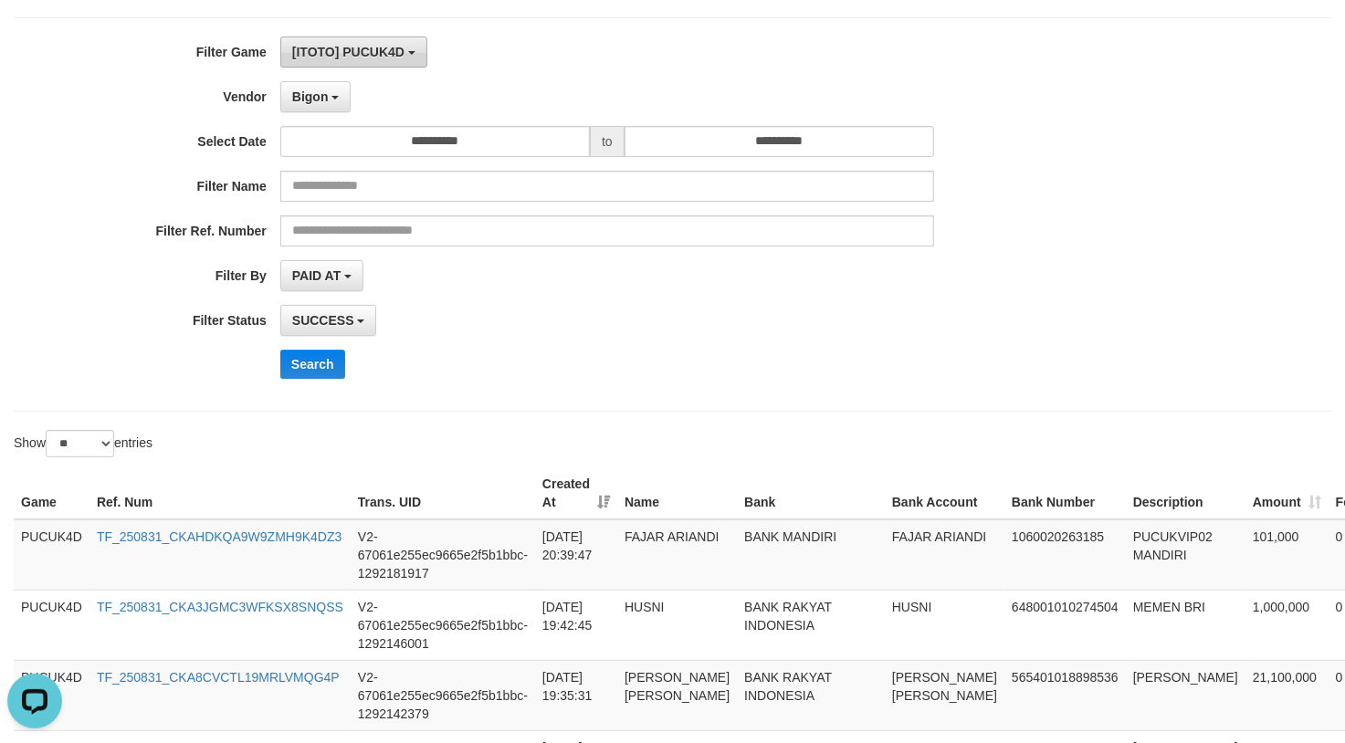
scroll to position [0, 0]
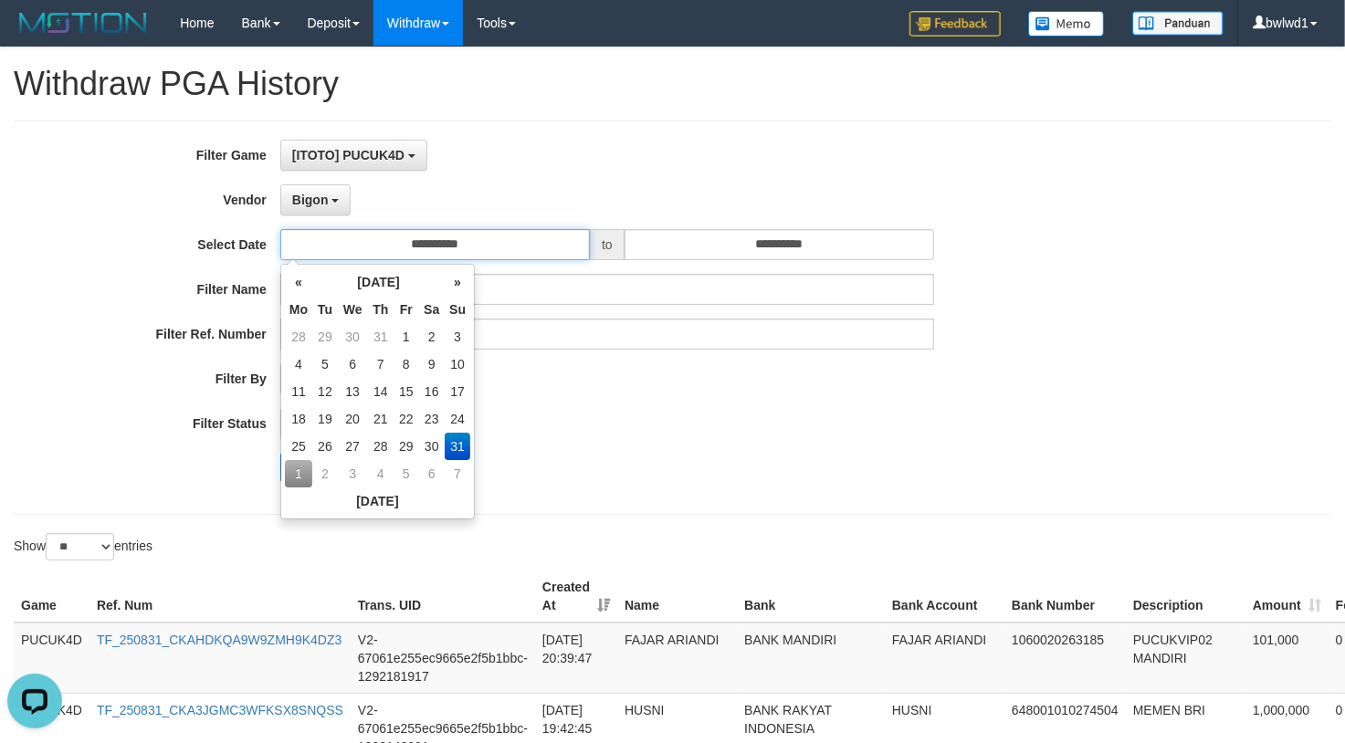
click at [469, 245] on input "**********" at bounding box center [435, 244] width 310 height 31
click at [298, 468] on td "1" at bounding box center [298, 473] width 27 height 27
type input "**********"
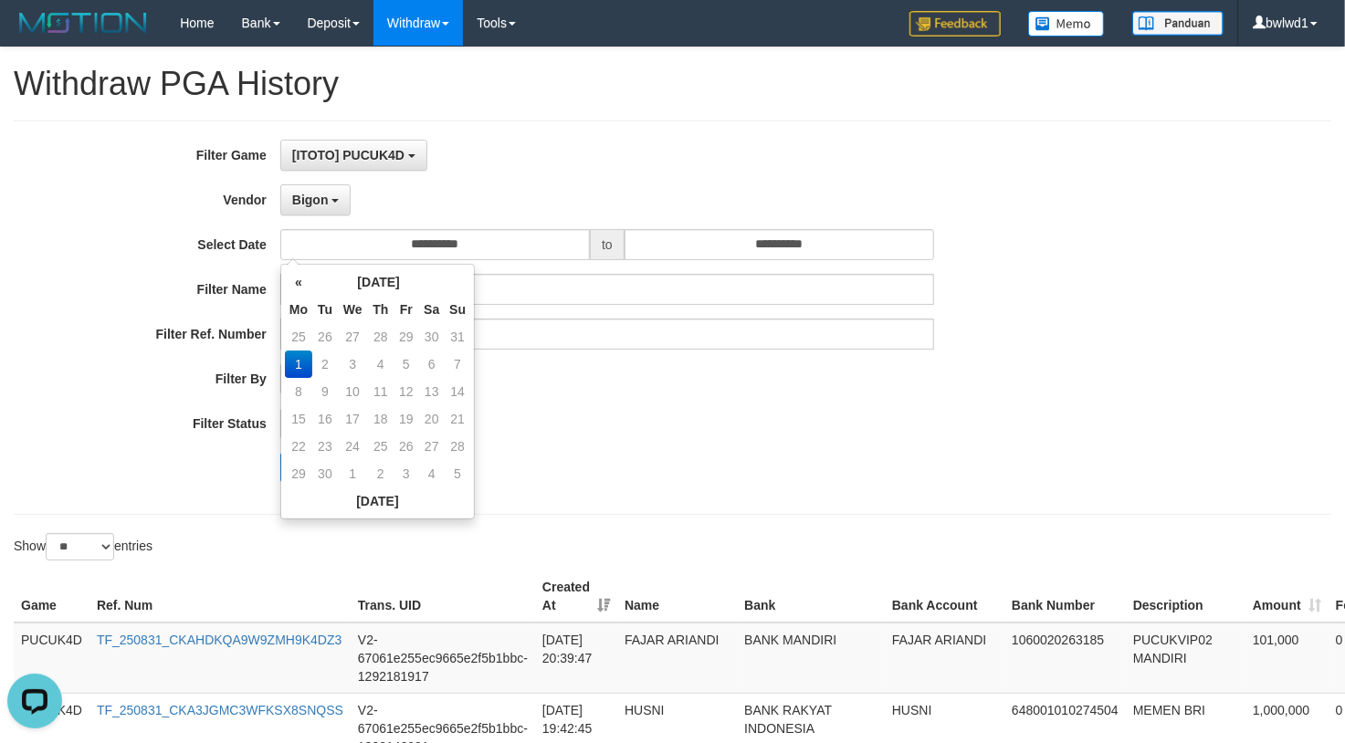
click at [687, 387] on div "PAID AT PAID AT CREATED AT" at bounding box center [607, 378] width 654 height 31
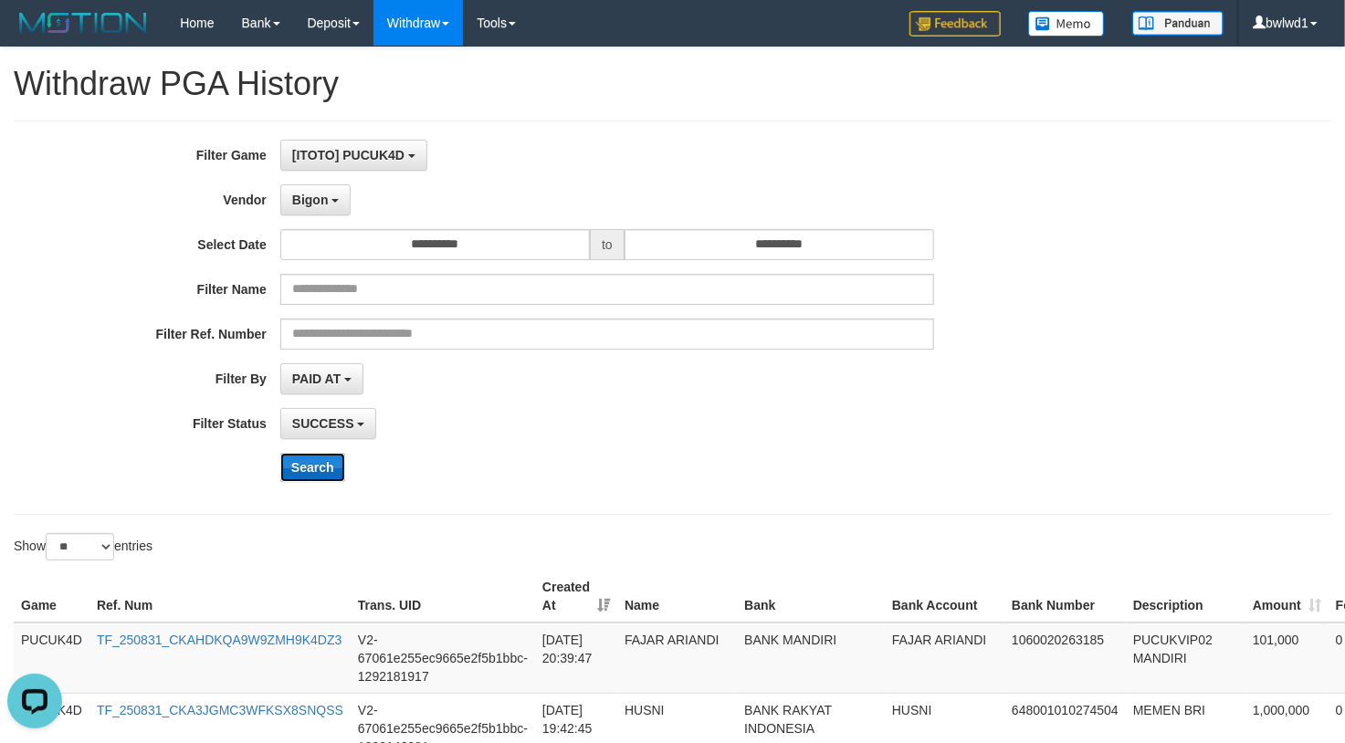
click at [334, 473] on button "Search" at bounding box center [312, 467] width 65 height 29
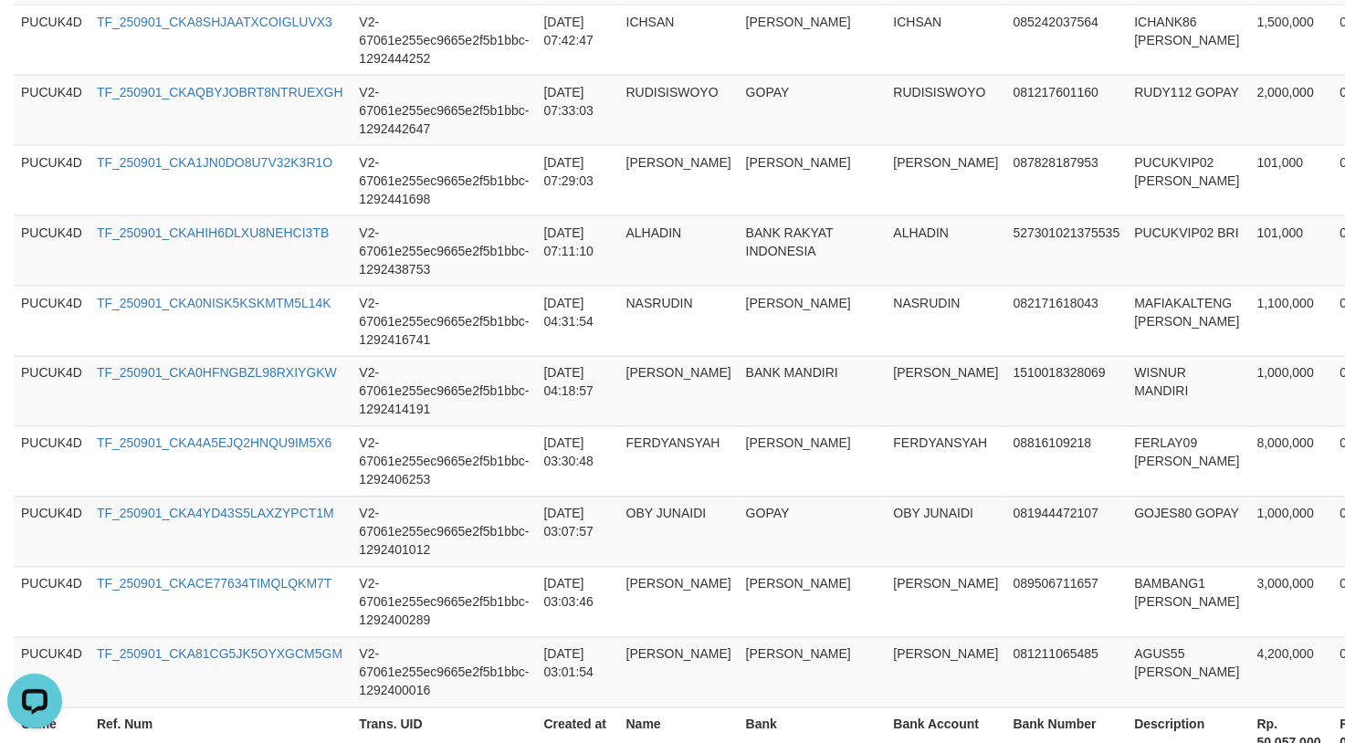
scroll to position [1897, 0]
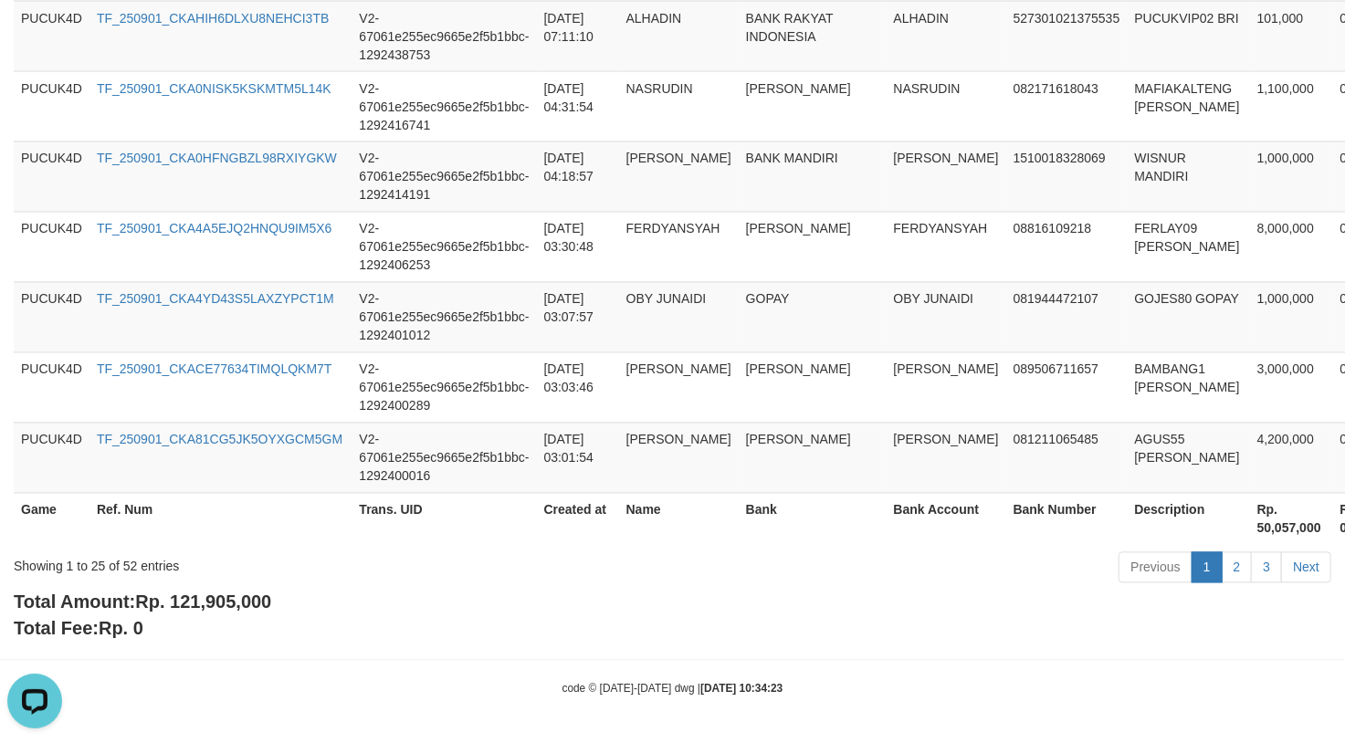
click at [216, 608] on span "Rp. 121,905,000" at bounding box center [203, 603] width 136 height 20
copy span "121,905,000"
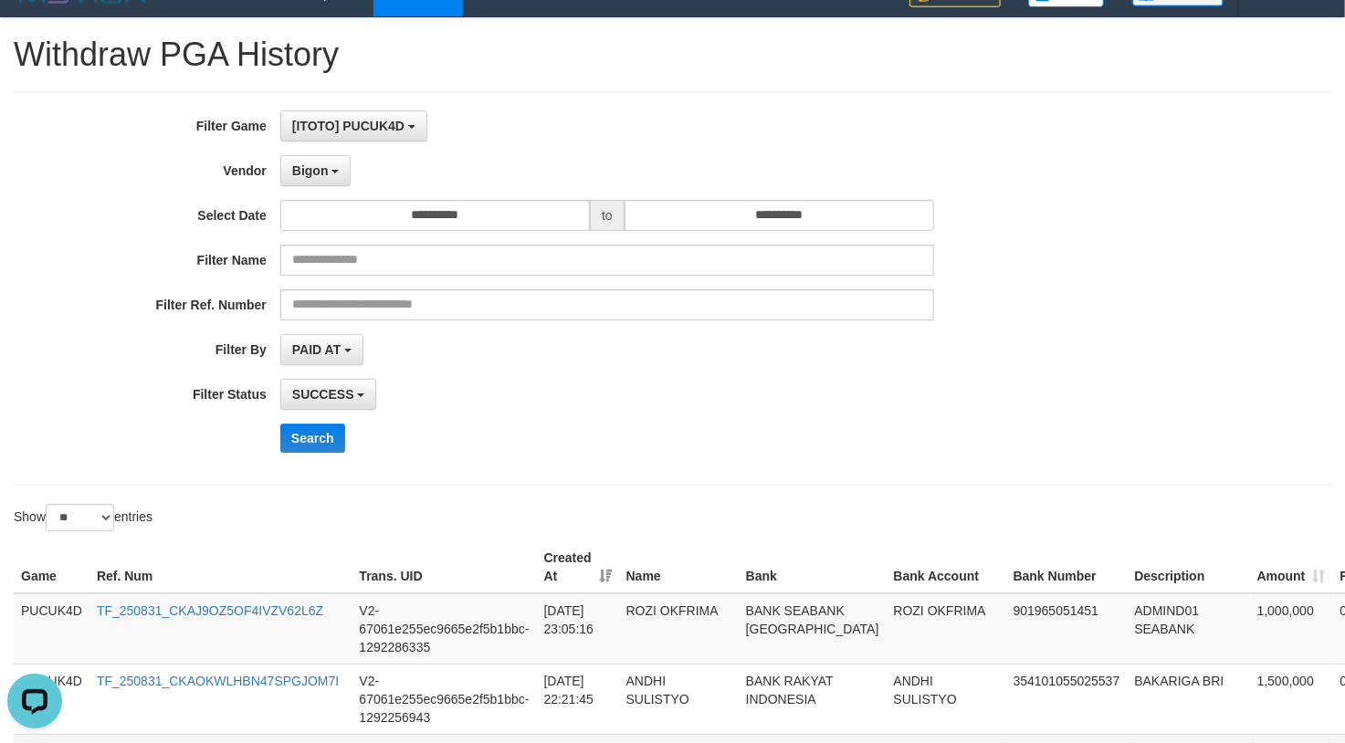
scroll to position [0, 0]
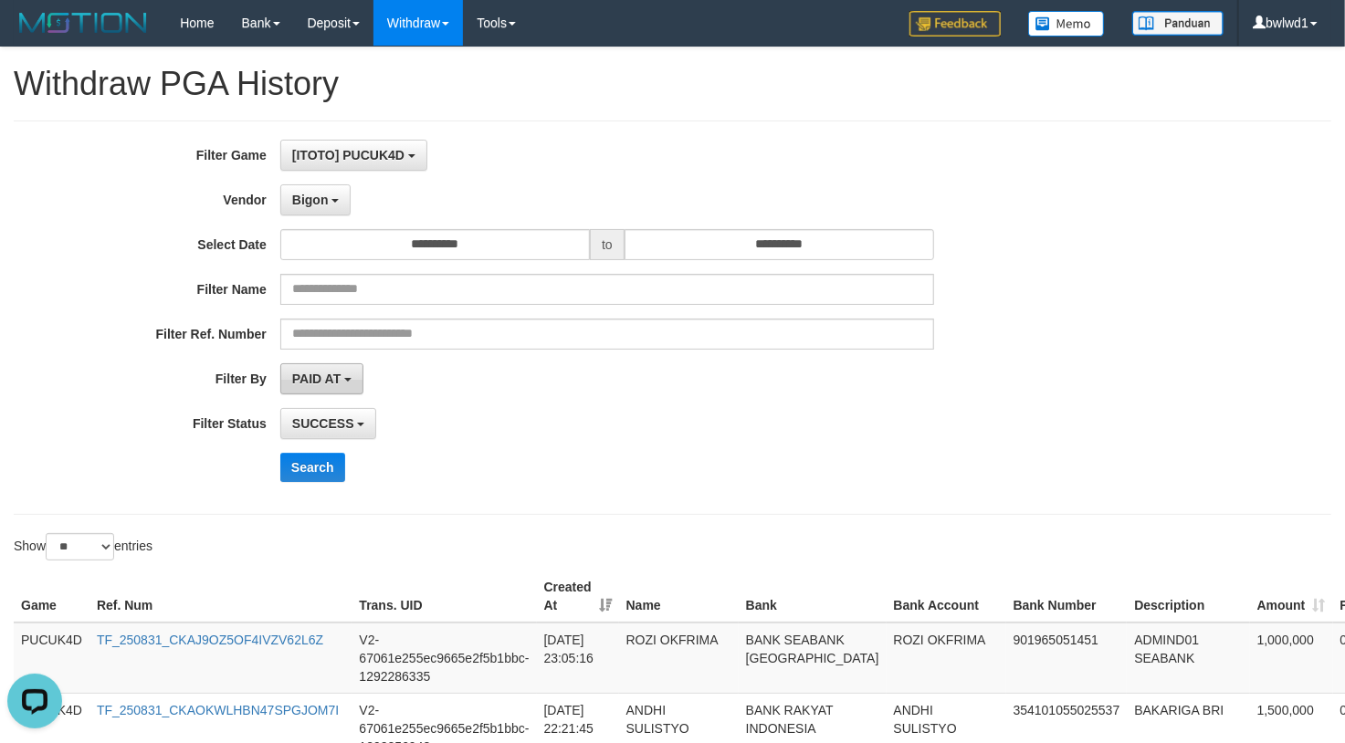
click at [323, 385] on span "PAID AT" at bounding box center [316, 379] width 48 height 15
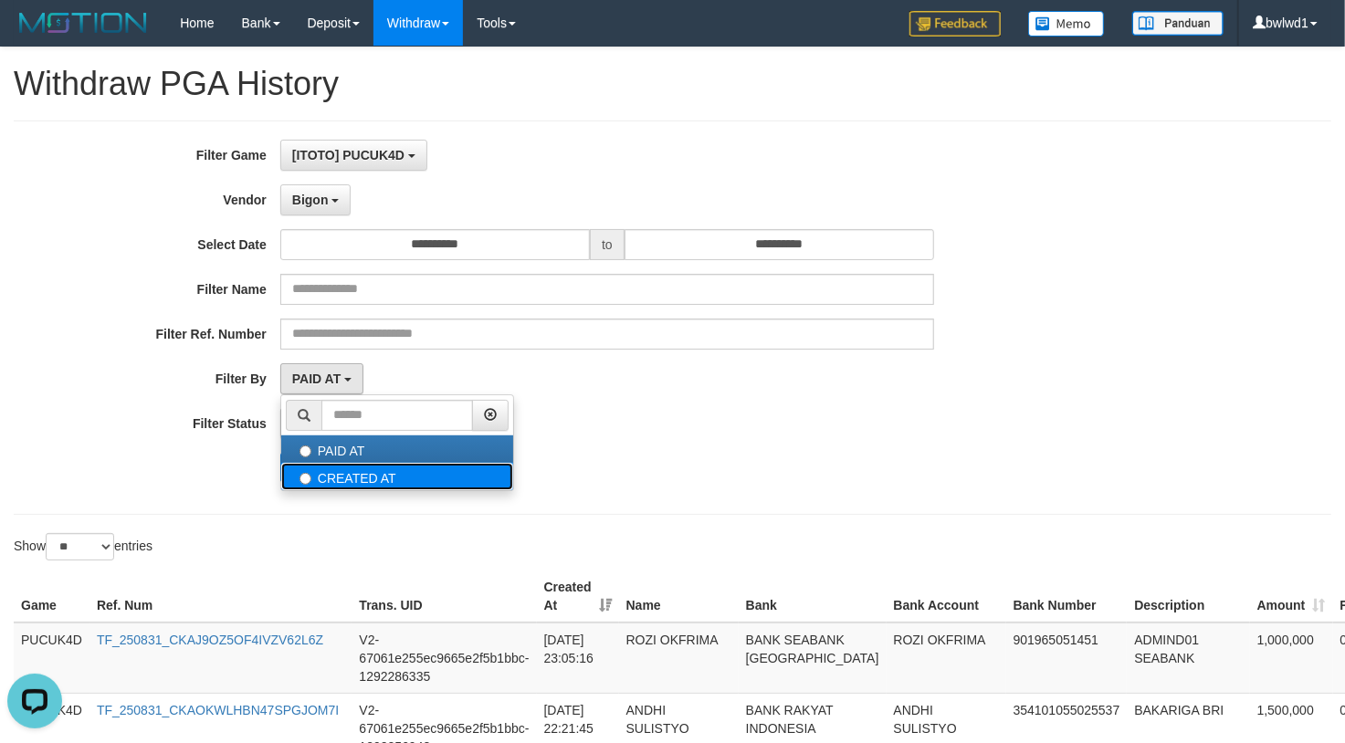
click at [381, 468] on label "CREATED AT" at bounding box center [397, 476] width 232 height 27
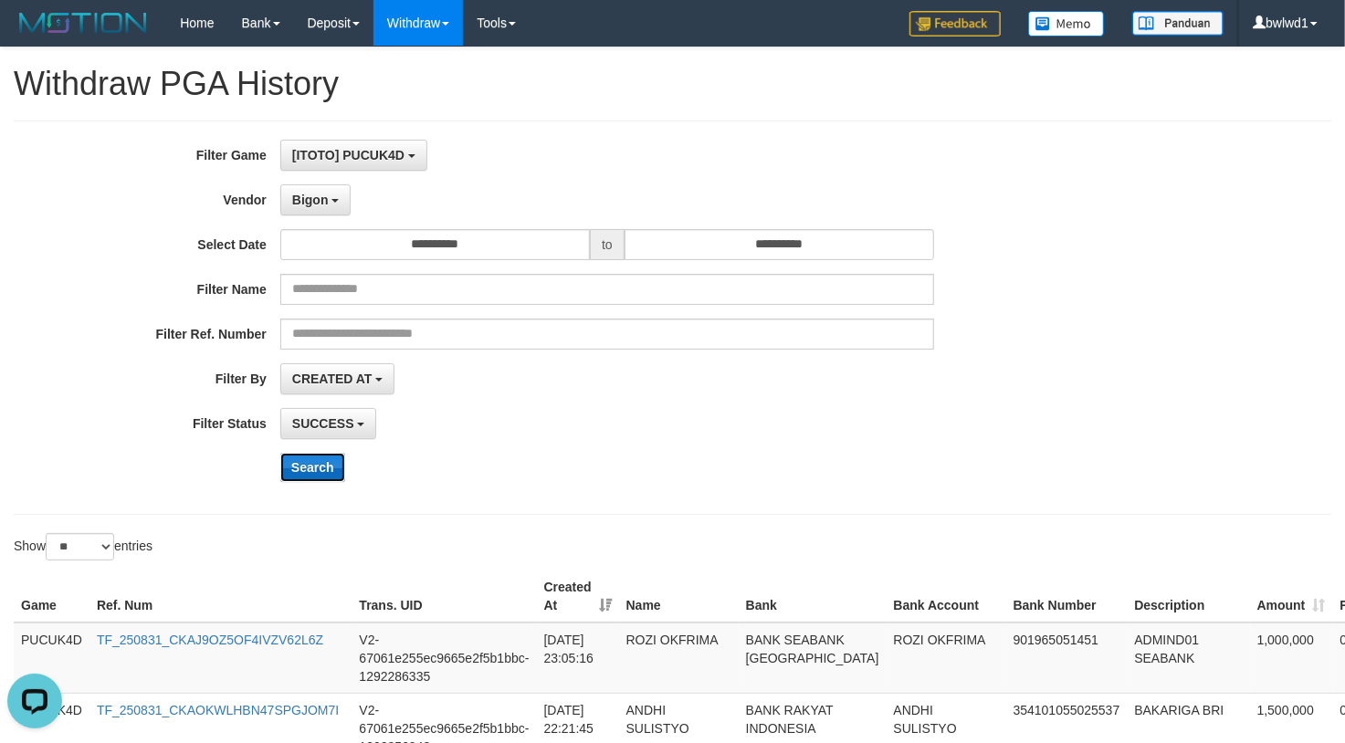
click at [304, 464] on button "Search" at bounding box center [312, 467] width 65 height 29
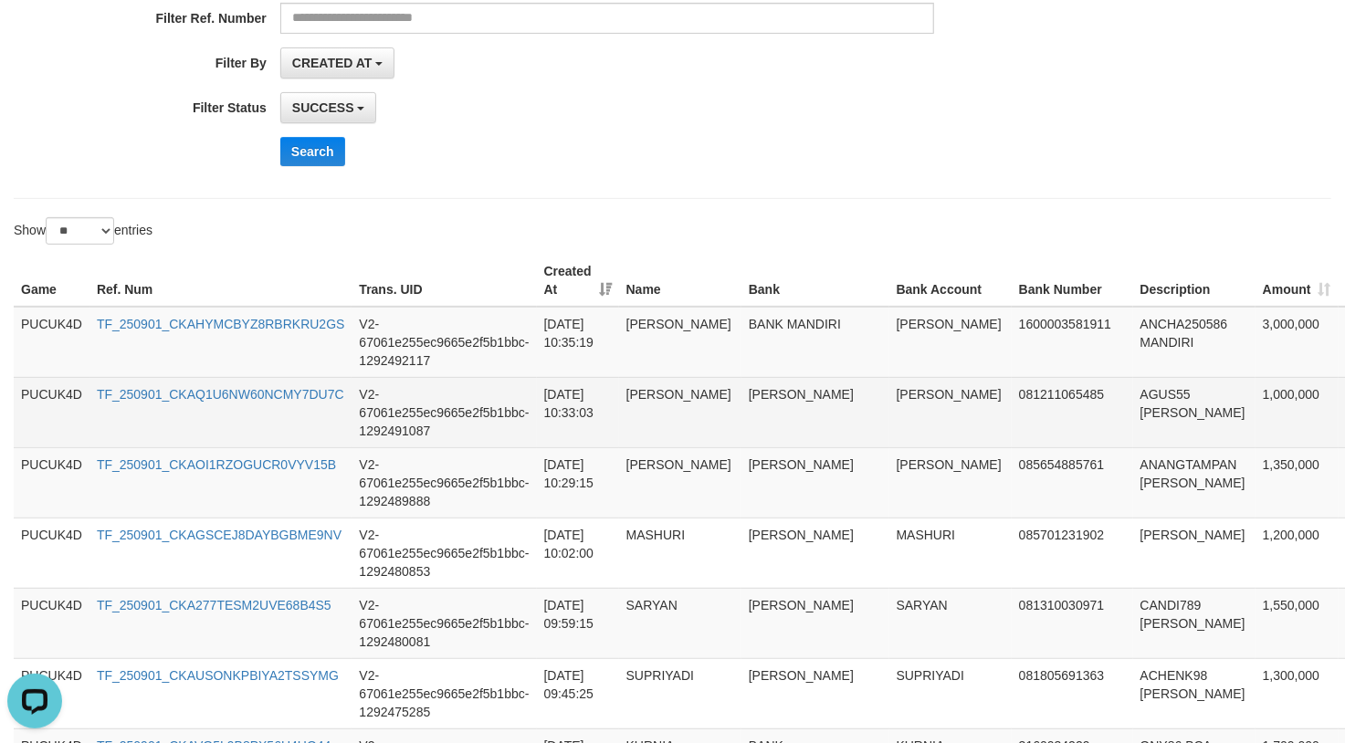
scroll to position [315, 0]
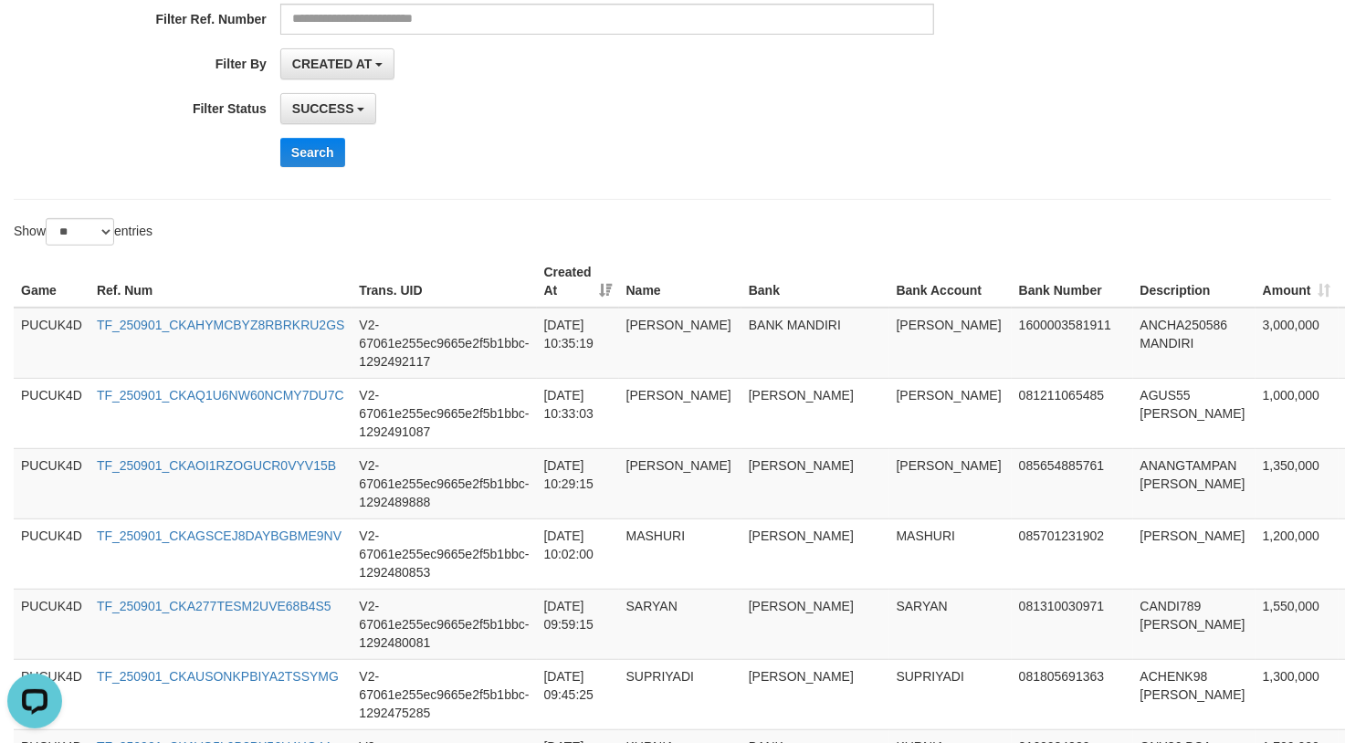
drag, startPoint x: 841, startPoint y: 292, endPoint x: 975, endPoint y: 201, distance: 162.3
click at [889, 287] on th "Bank Account" at bounding box center [950, 282] width 122 height 52
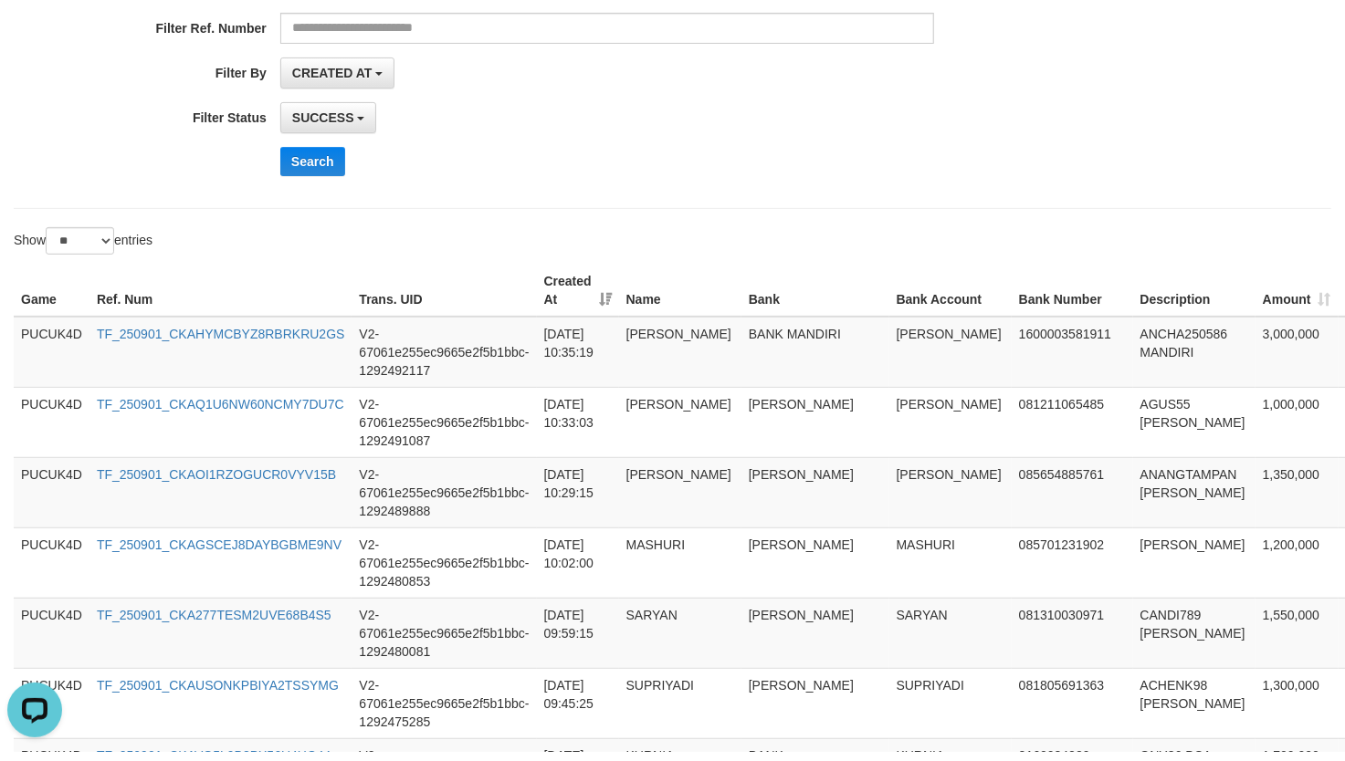
scroll to position [0, 0]
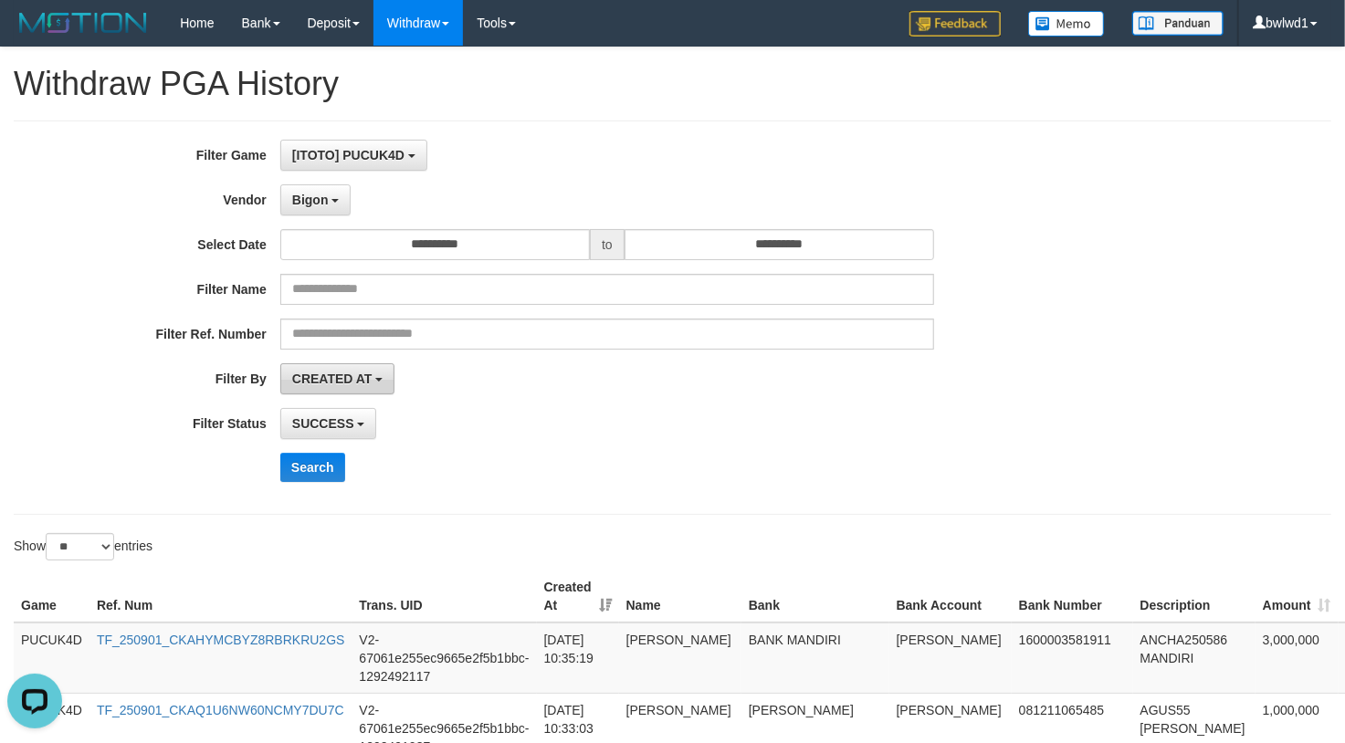
click at [367, 385] on span "CREATED AT" at bounding box center [332, 379] width 80 height 15
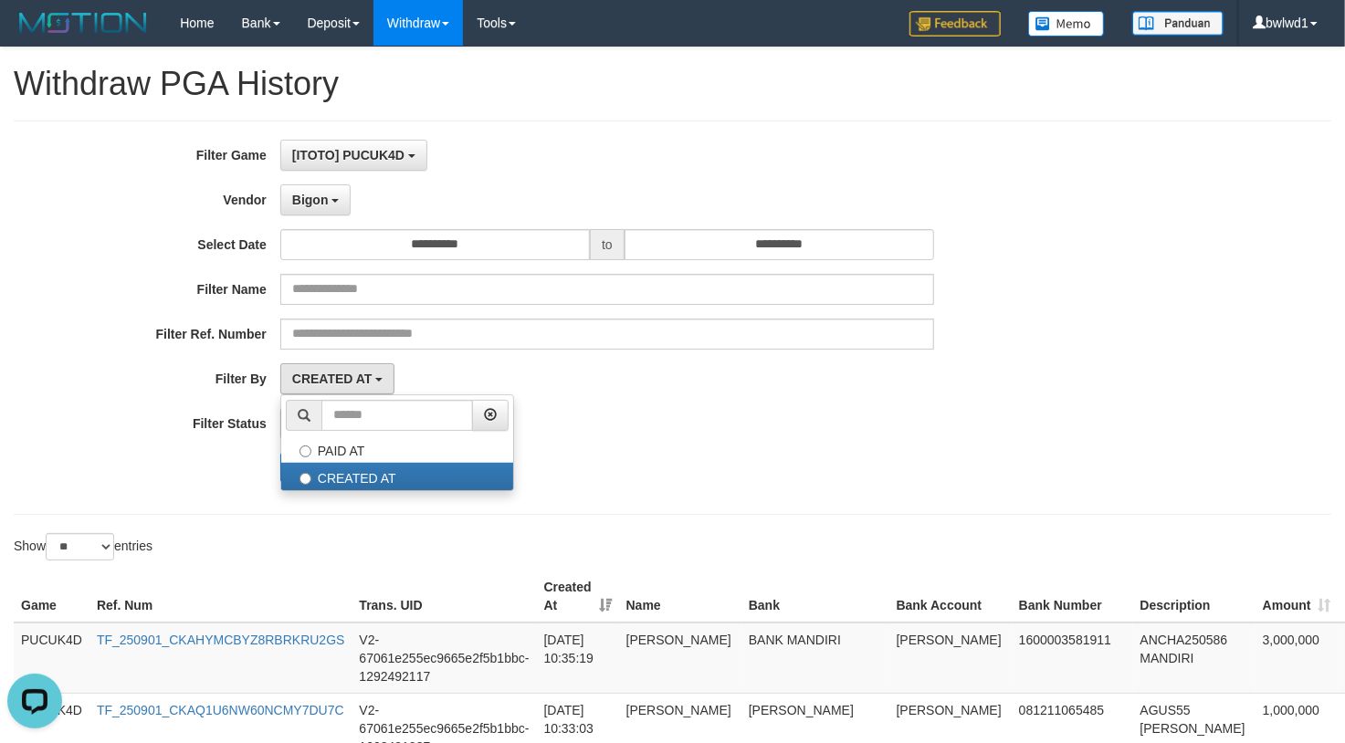
click at [595, 387] on div "CREATED AT PAID AT CREATED AT" at bounding box center [607, 378] width 654 height 31
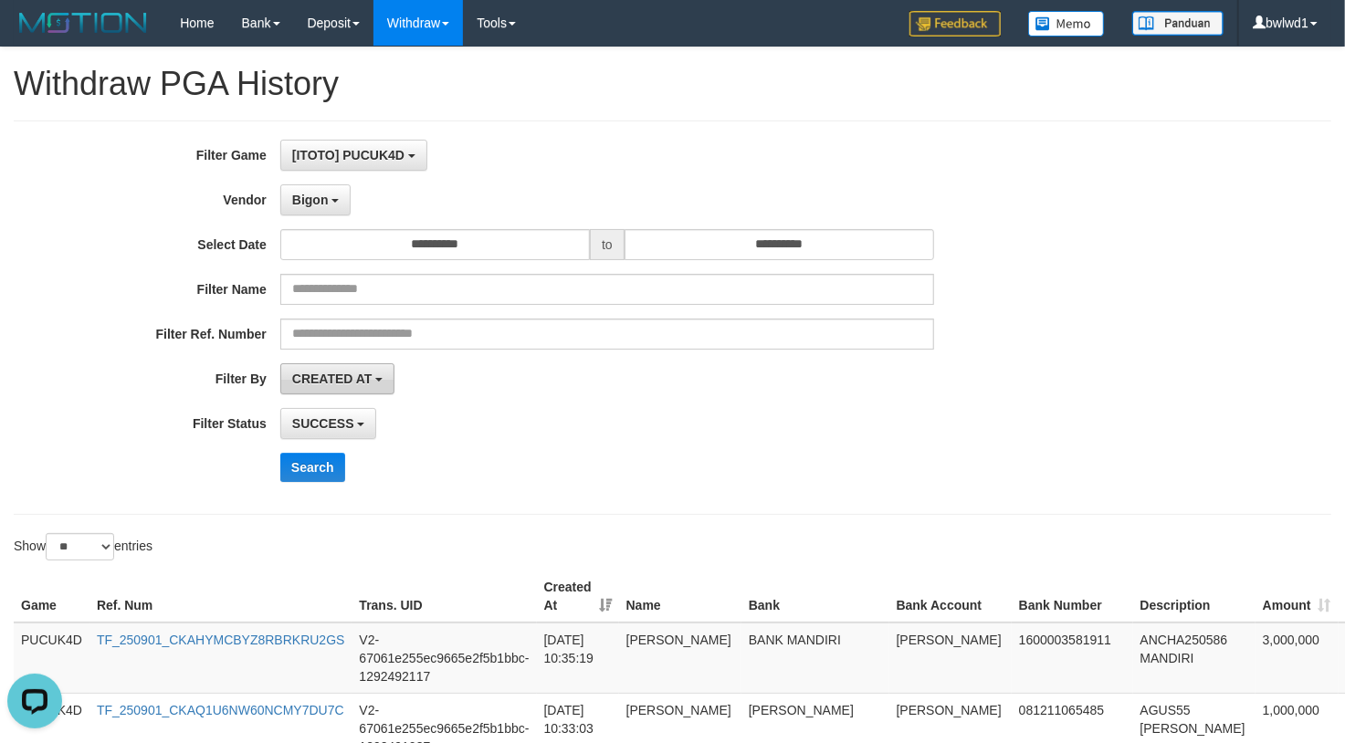
click at [367, 370] on button "CREATED AT" at bounding box center [337, 378] width 115 height 31
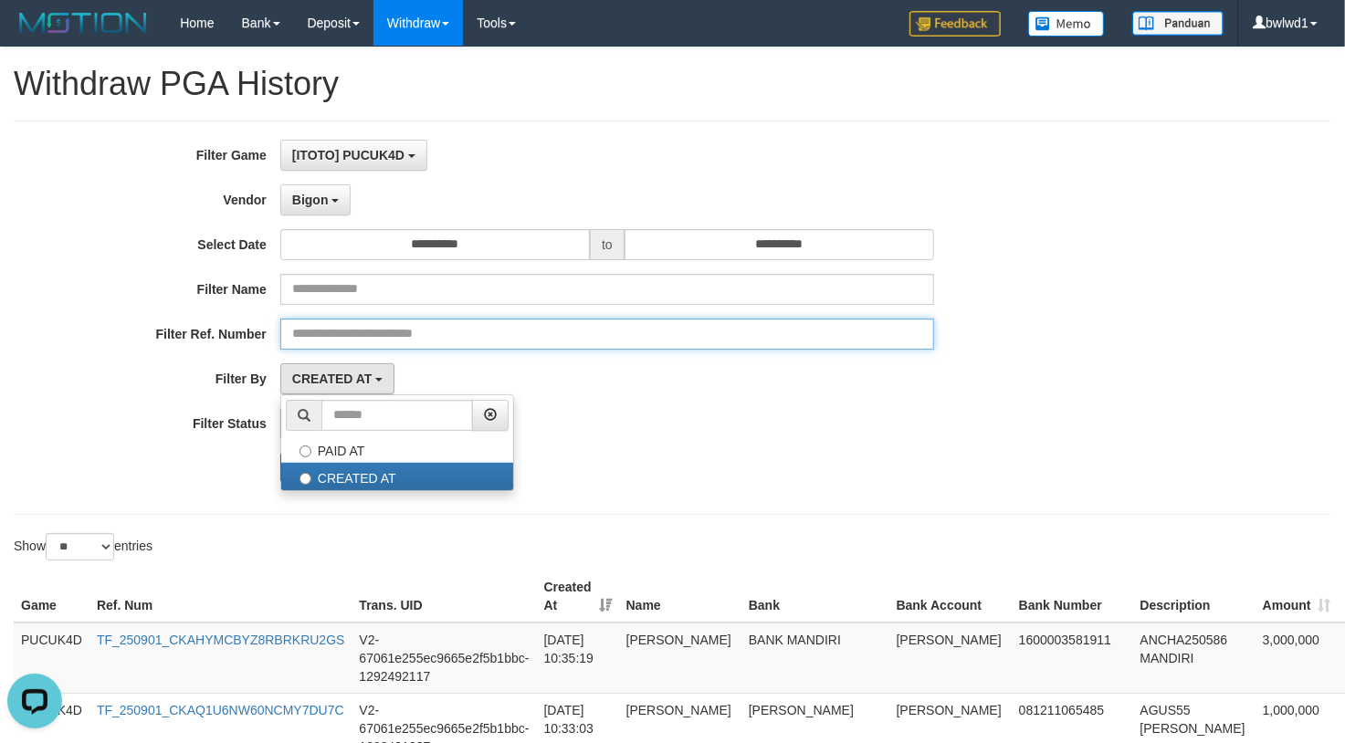
click at [614, 345] on input "text" at bounding box center [607, 334] width 654 height 31
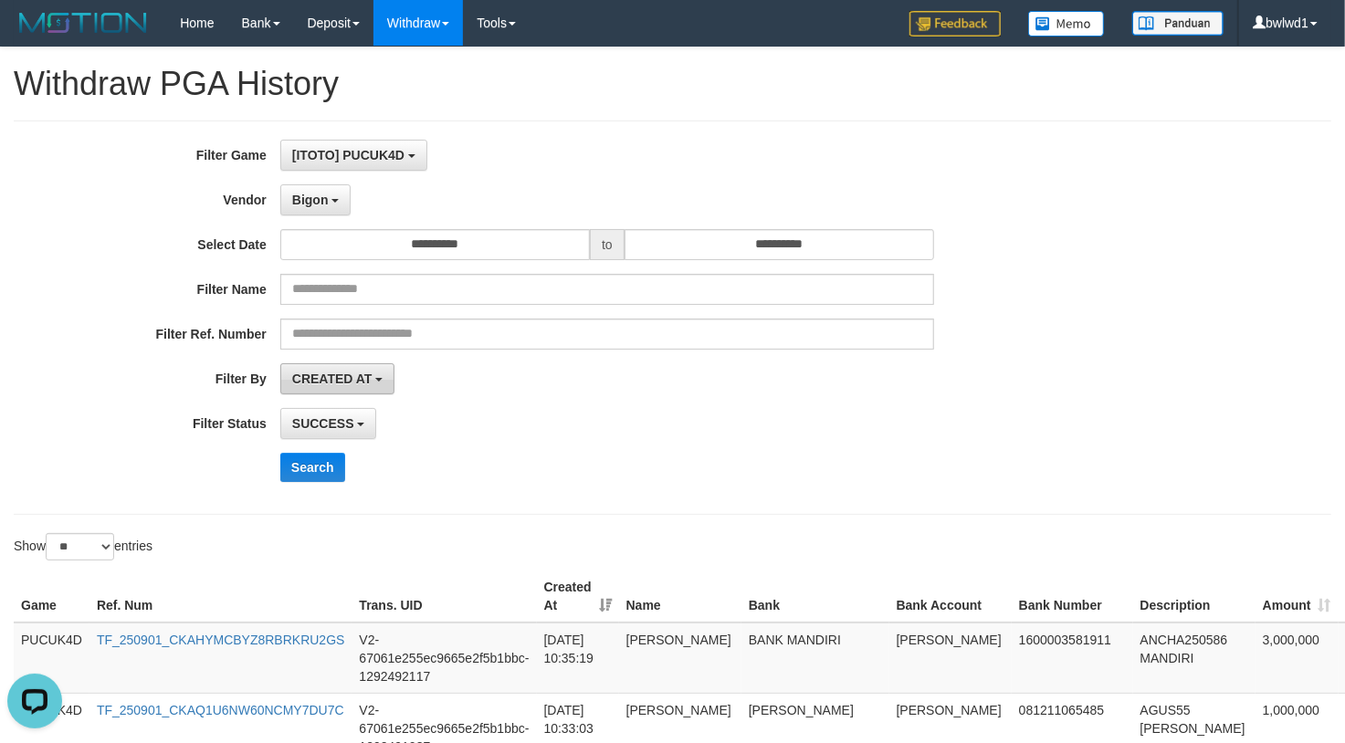
drag, startPoint x: 341, startPoint y: 377, endPoint x: 331, endPoint y: 382, distance: 11.9
click at [338, 380] on span "CREATED AT" at bounding box center [332, 379] width 80 height 15
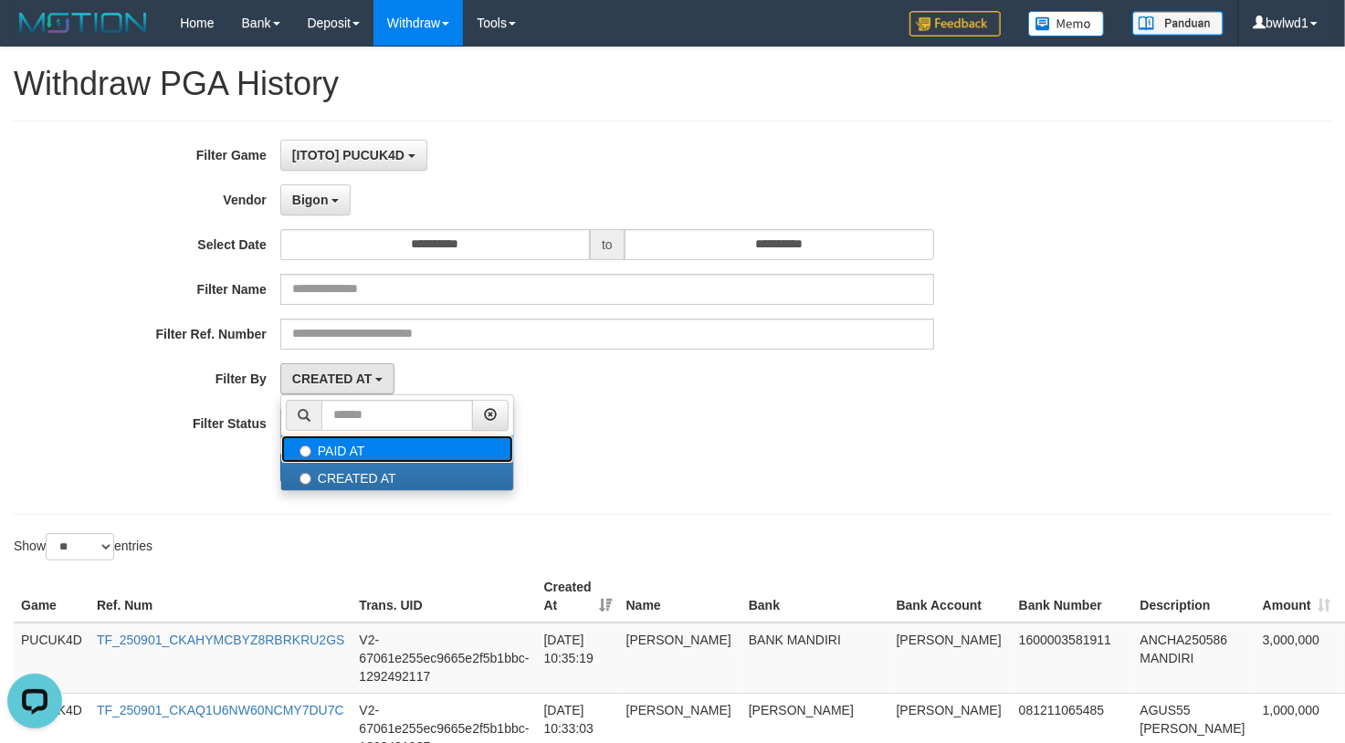
click at [344, 443] on label "PAID AT" at bounding box center [397, 449] width 232 height 27
select select "*"
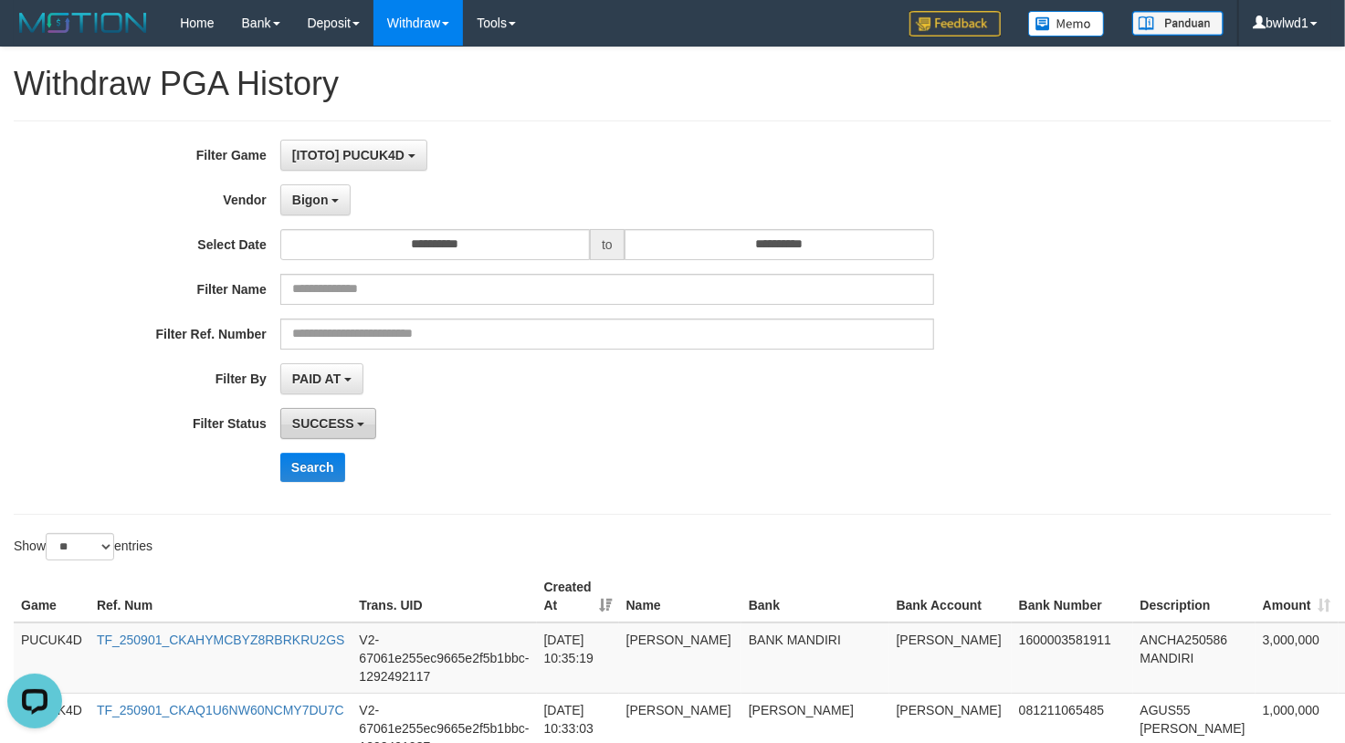
click at [344, 436] on button "SUCCESS" at bounding box center [328, 423] width 97 height 31
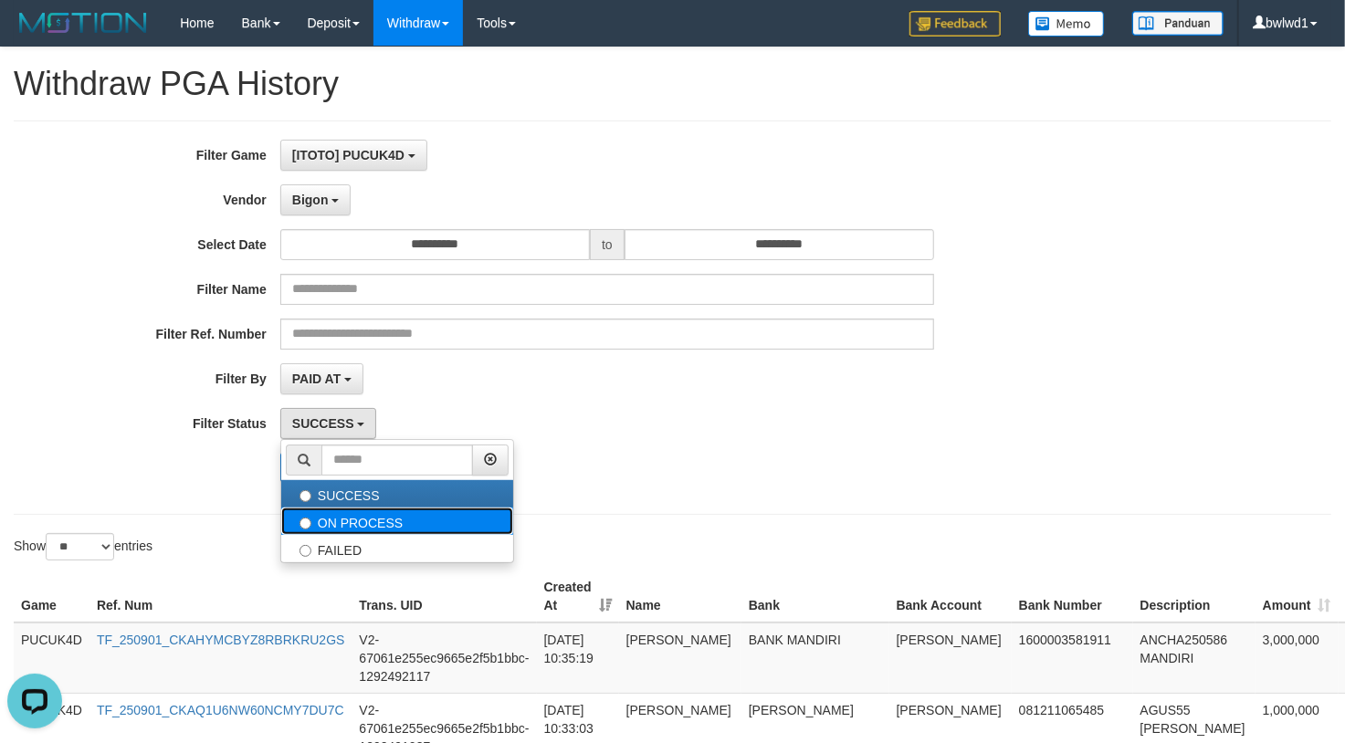
click at [378, 531] on label "ON PROCESS" at bounding box center [397, 521] width 232 height 27
select select "*"
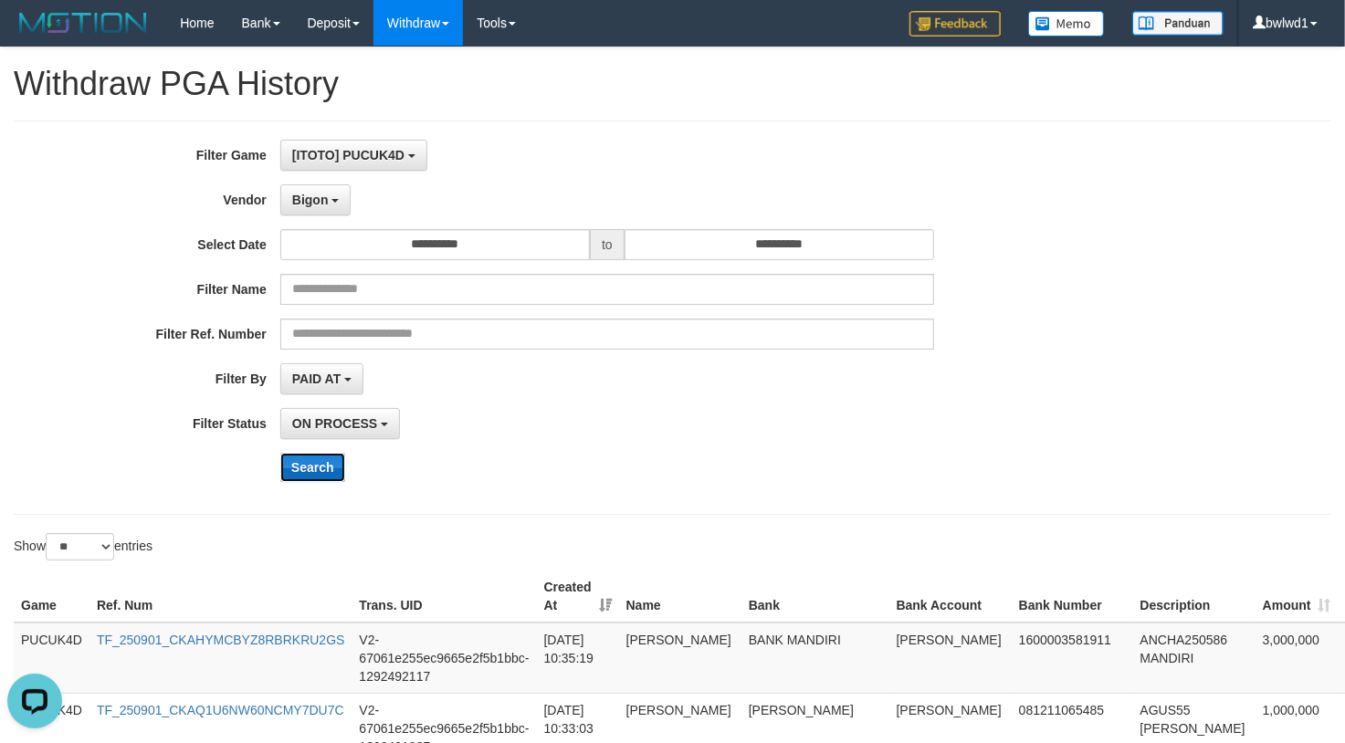
click at [318, 480] on button "Search" at bounding box center [312, 467] width 65 height 29
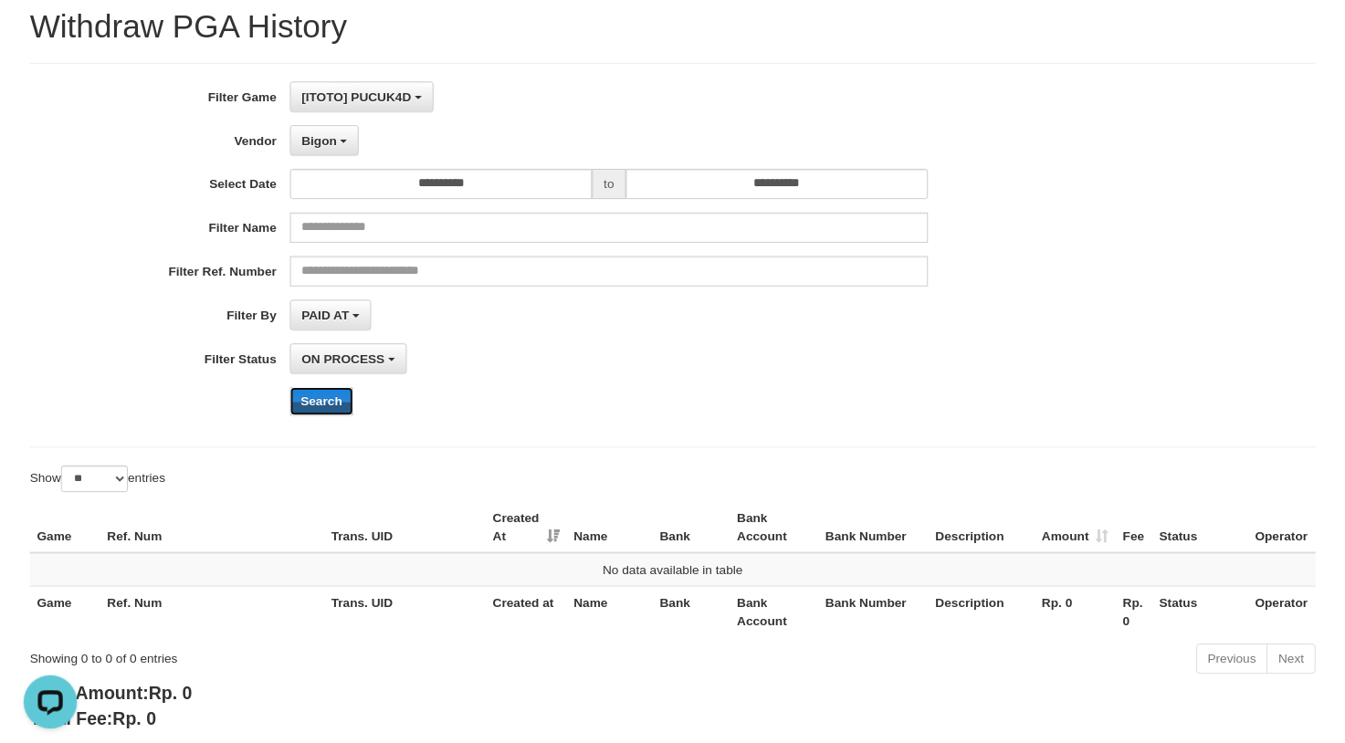
scroll to position [148, 0]
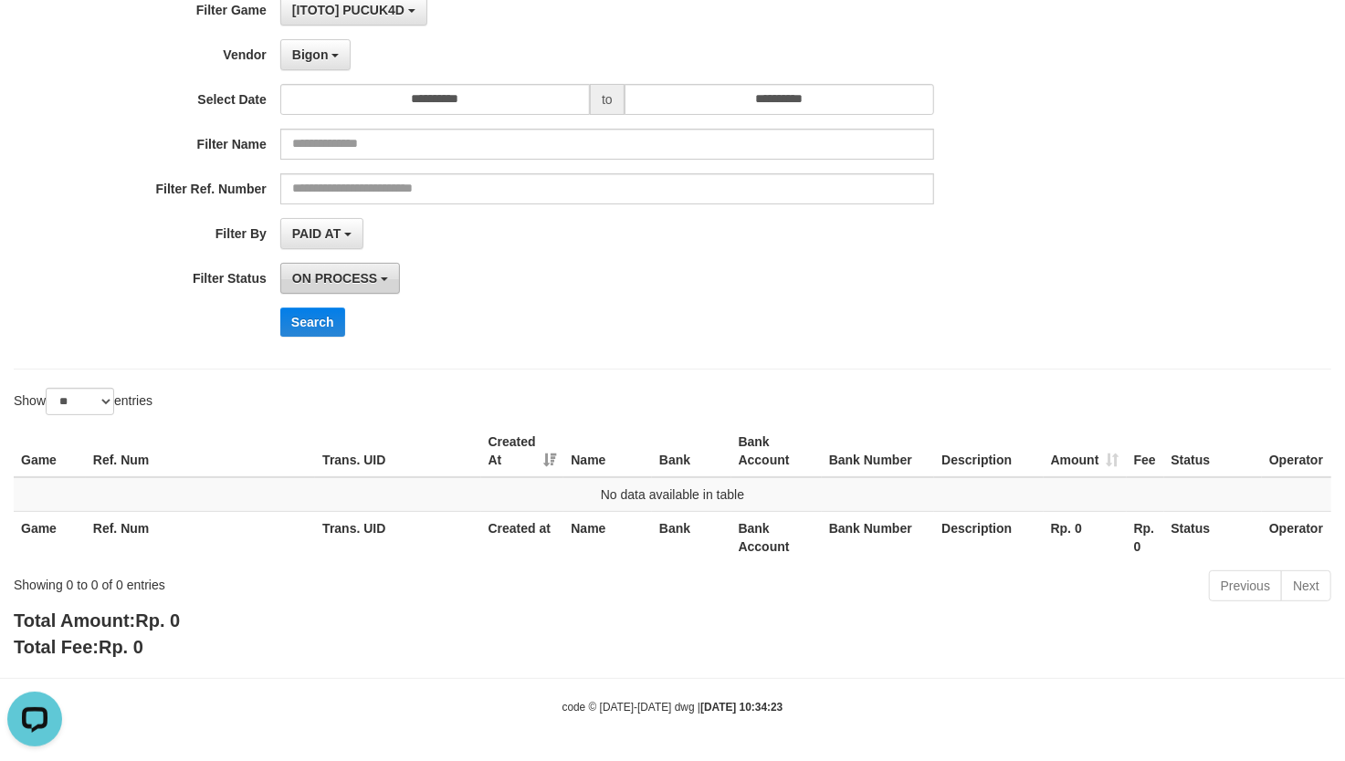
click at [323, 287] on button "ON PROCESS" at bounding box center [340, 278] width 120 height 31
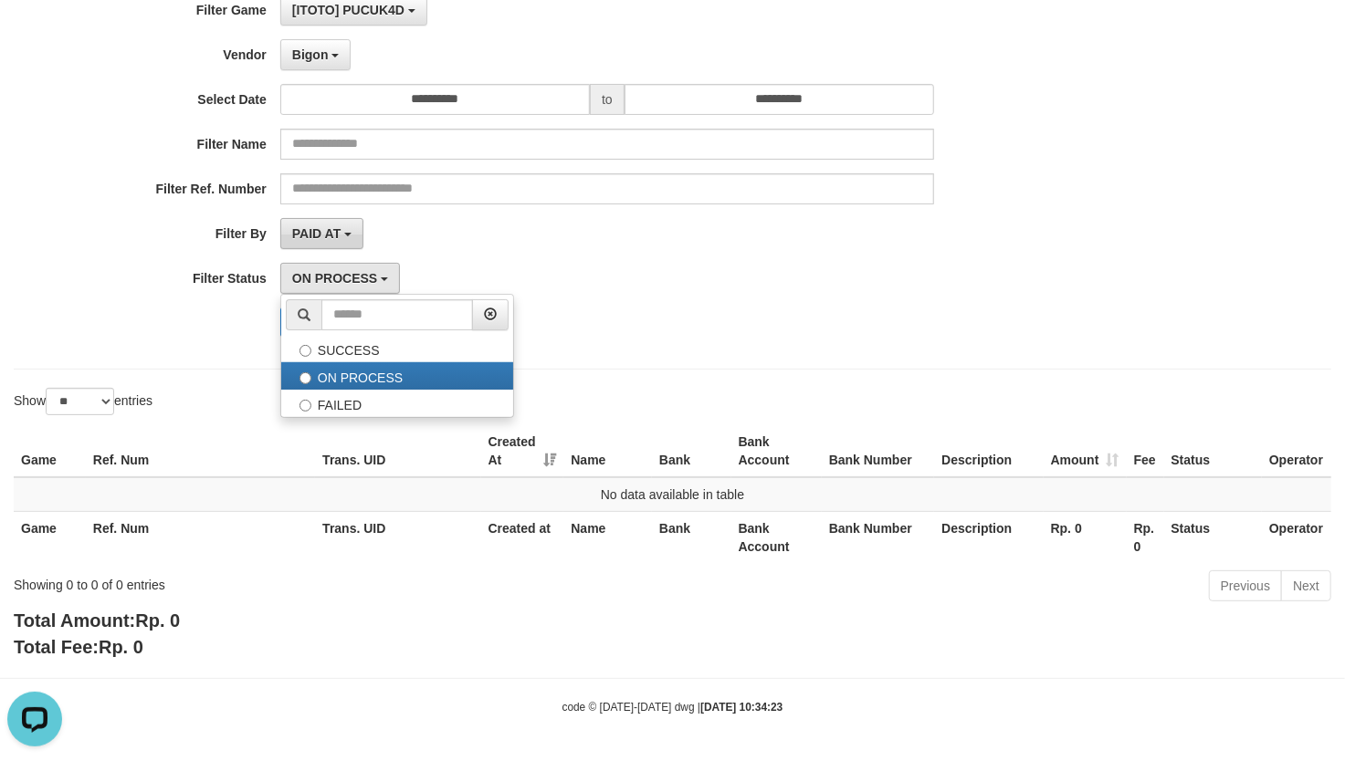
click at [336, 226] on span "PAID AT" at bounding box center [316, 233] width 48 height 15
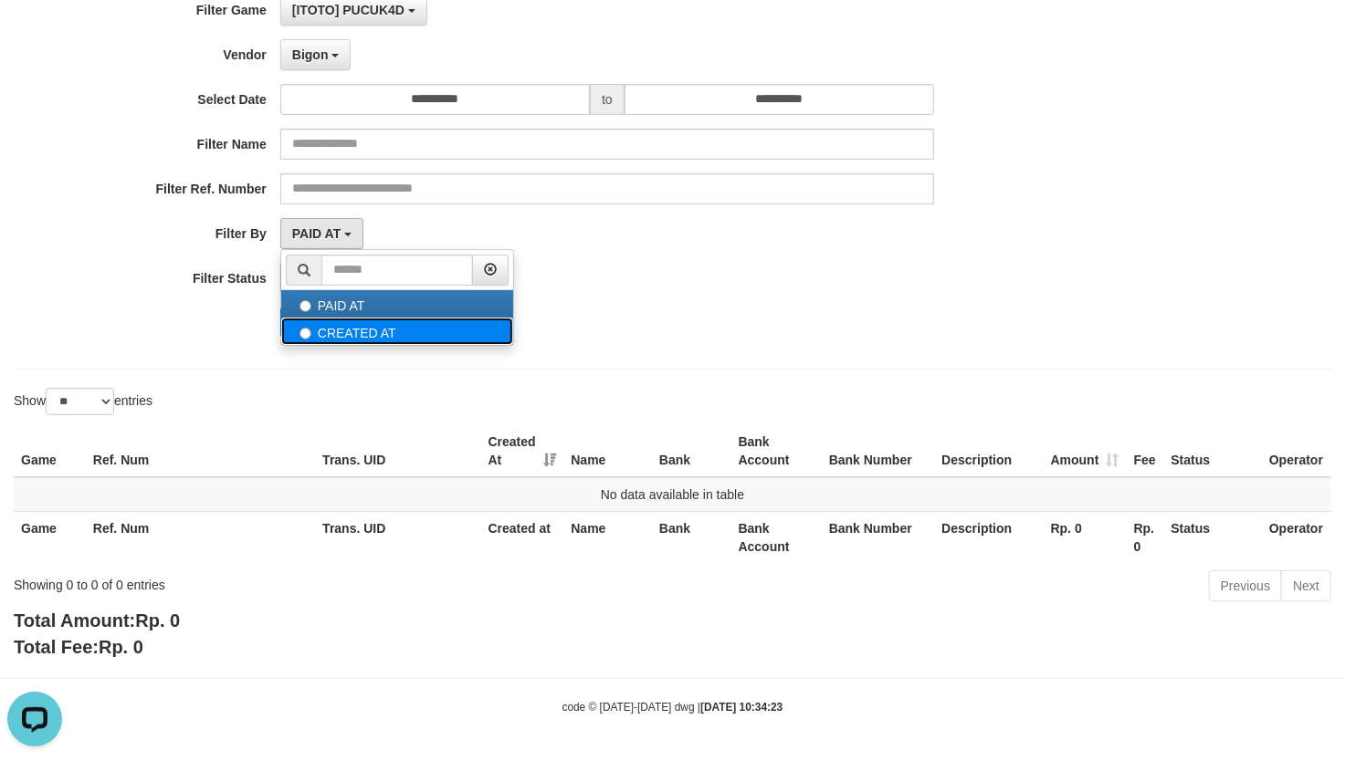
click at [371, 318] on label "CREATED AT" at bounding box center [397, 331] width 232 height 27
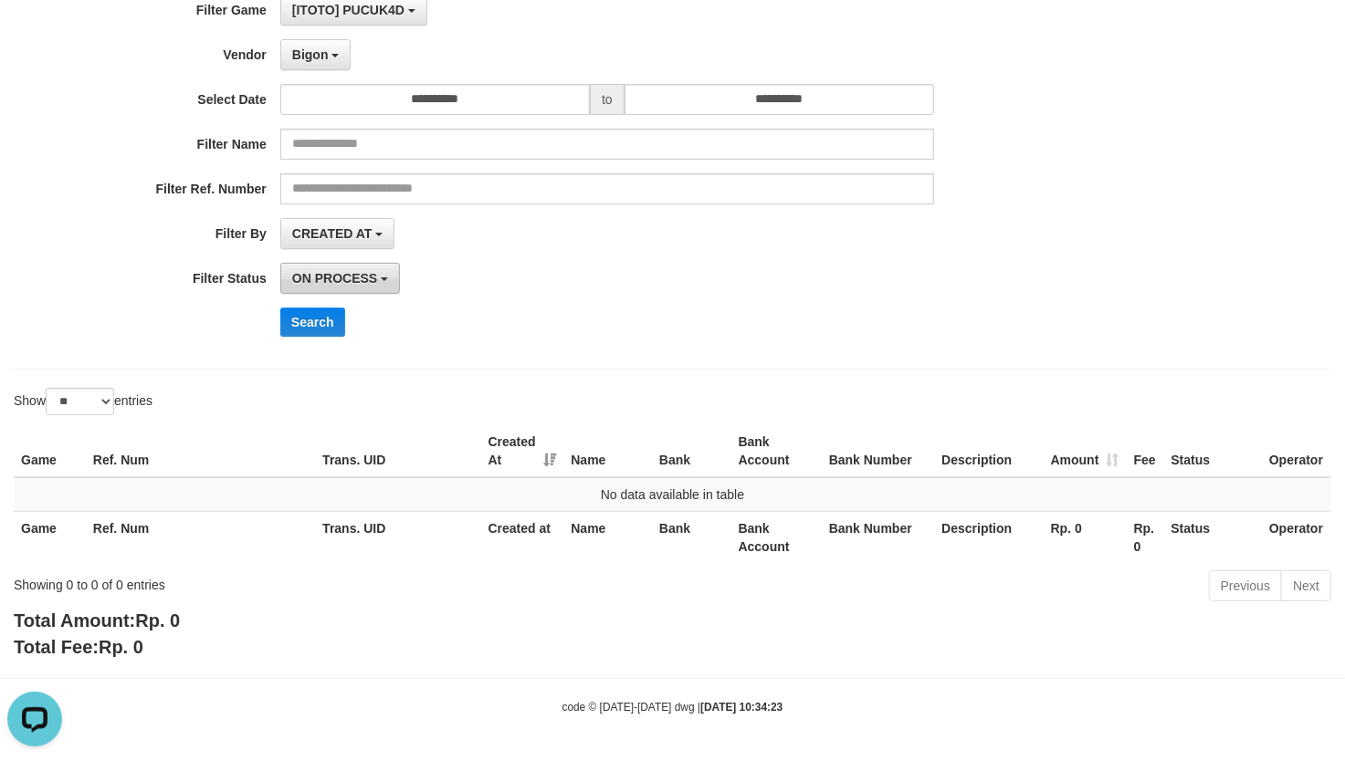
click at [365, 286] on button "ON PROCESS" at bounding box center [340, 278] width 120 height 31
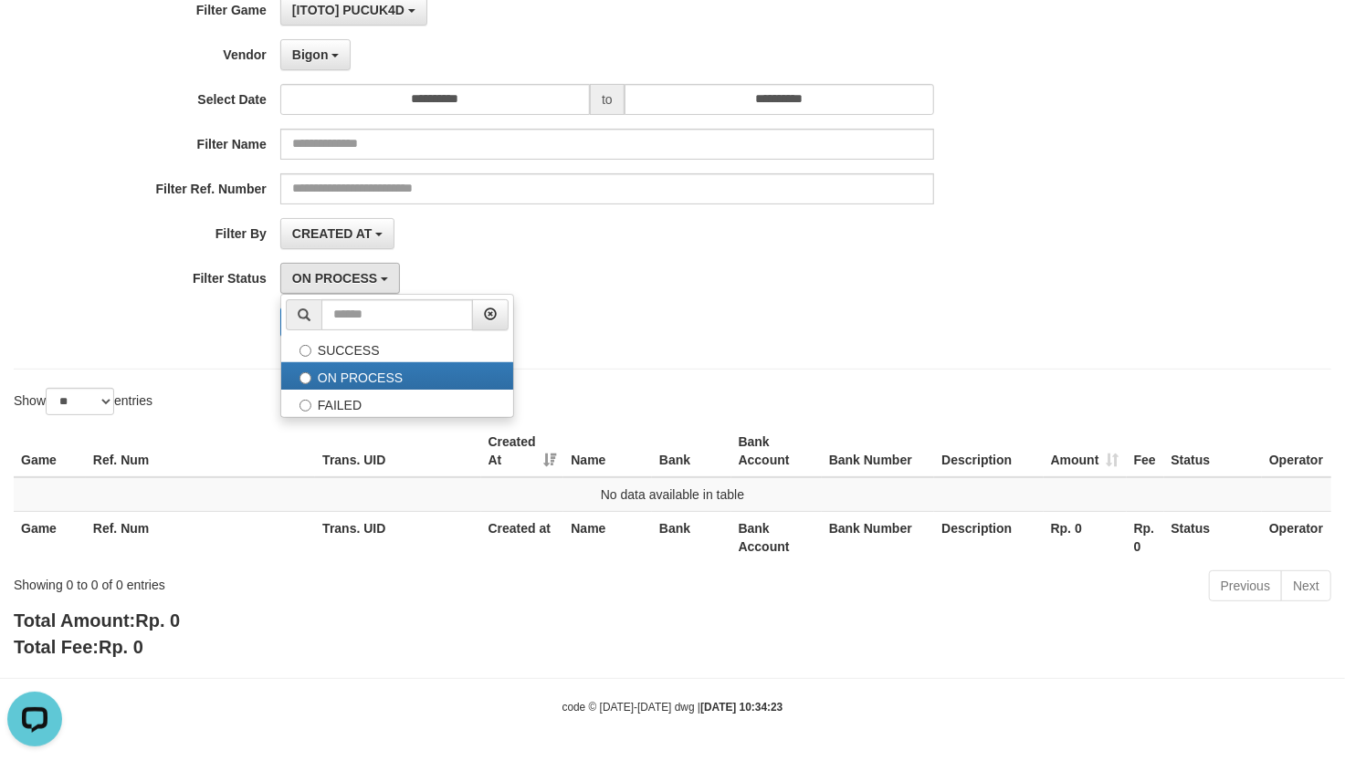
drag, startPoint x: 632, startPoint y: 275, endPoint x: 321, endPoint y: 371, distance: 324.9
click at [608, 287] on div "ON PROCESS SUCCESS ON PROCESS FAILED" at bounding box center [607, 278] width 654 height 31
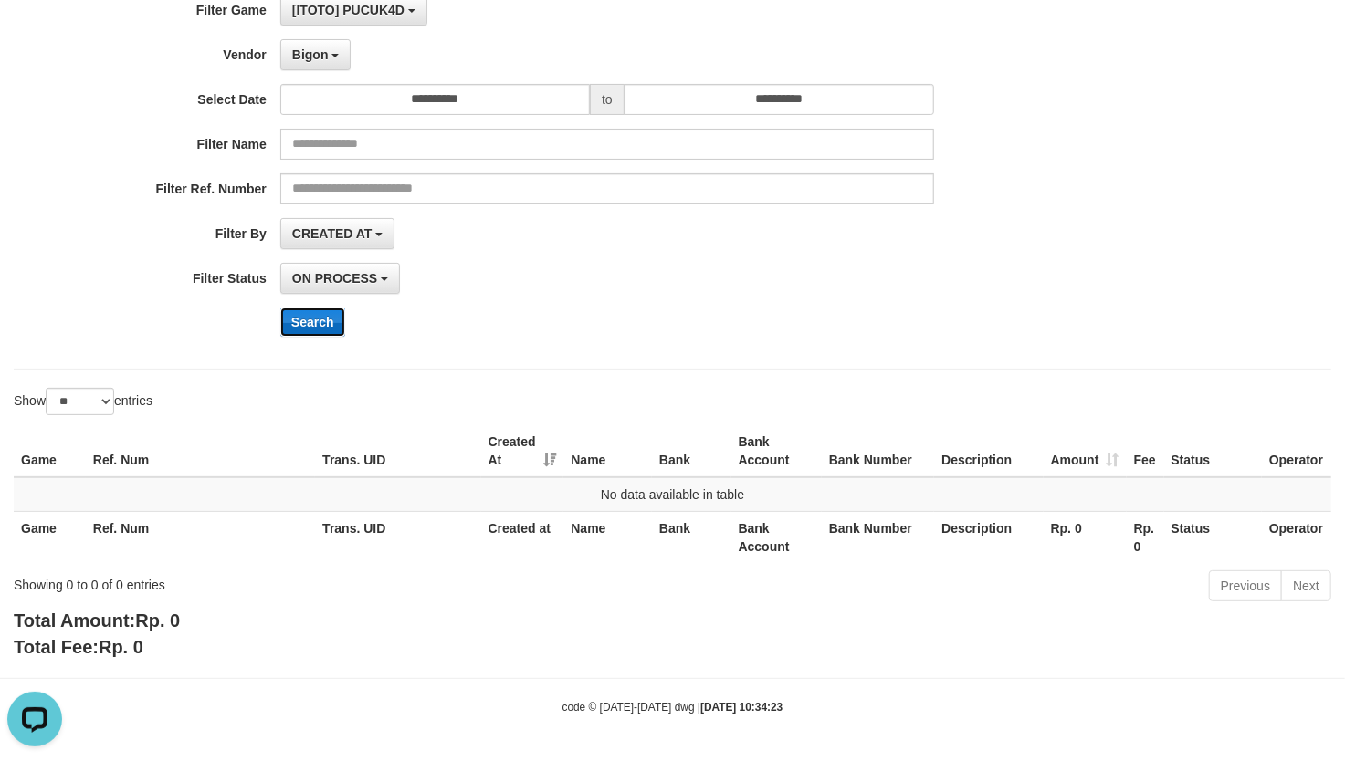
click at [319, 320] on button "Search" at bounding box center [312, 322] width 65 height 29
click at [373, 245] on button "CREATED AT" at bounding box center [337, 233] width 115 height 31
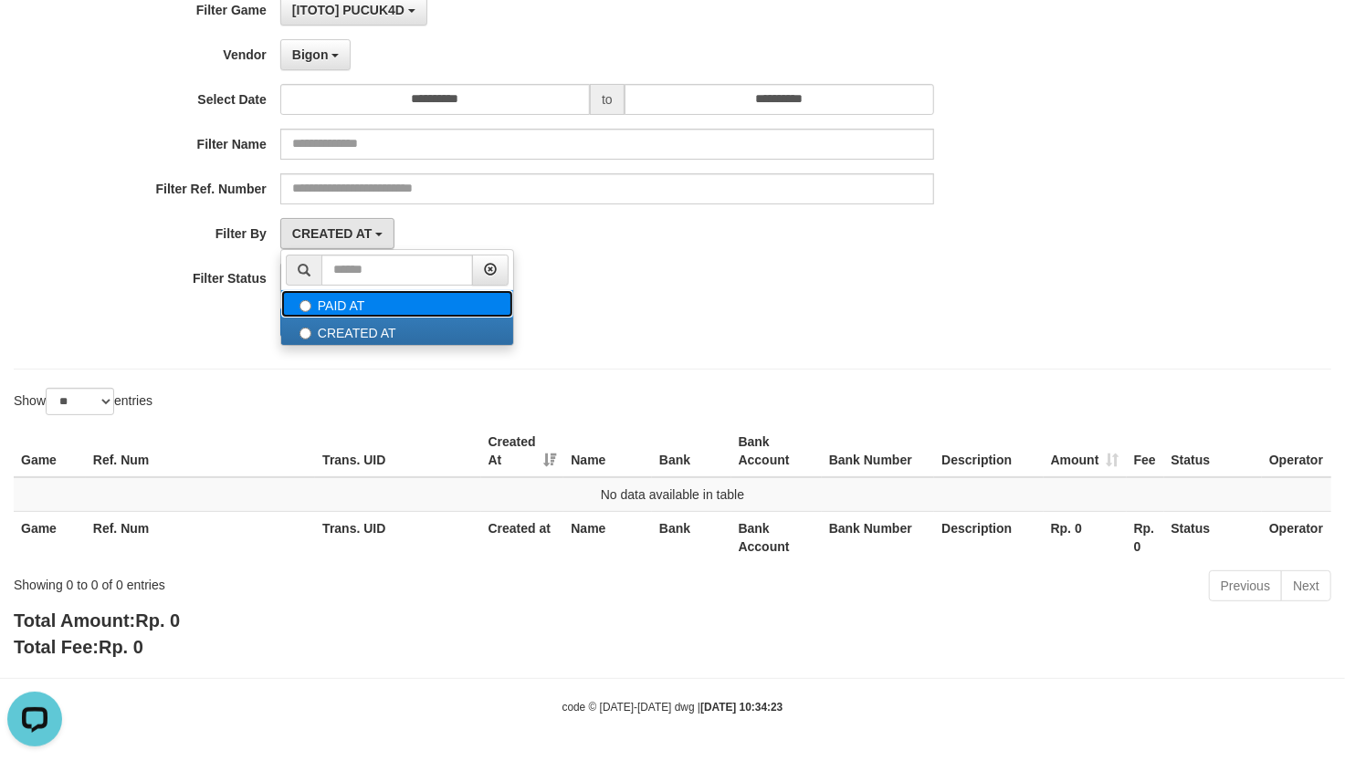
click at [388, 307] on label "PAID AT" at bounding box center [397, 303] width 232 height 27
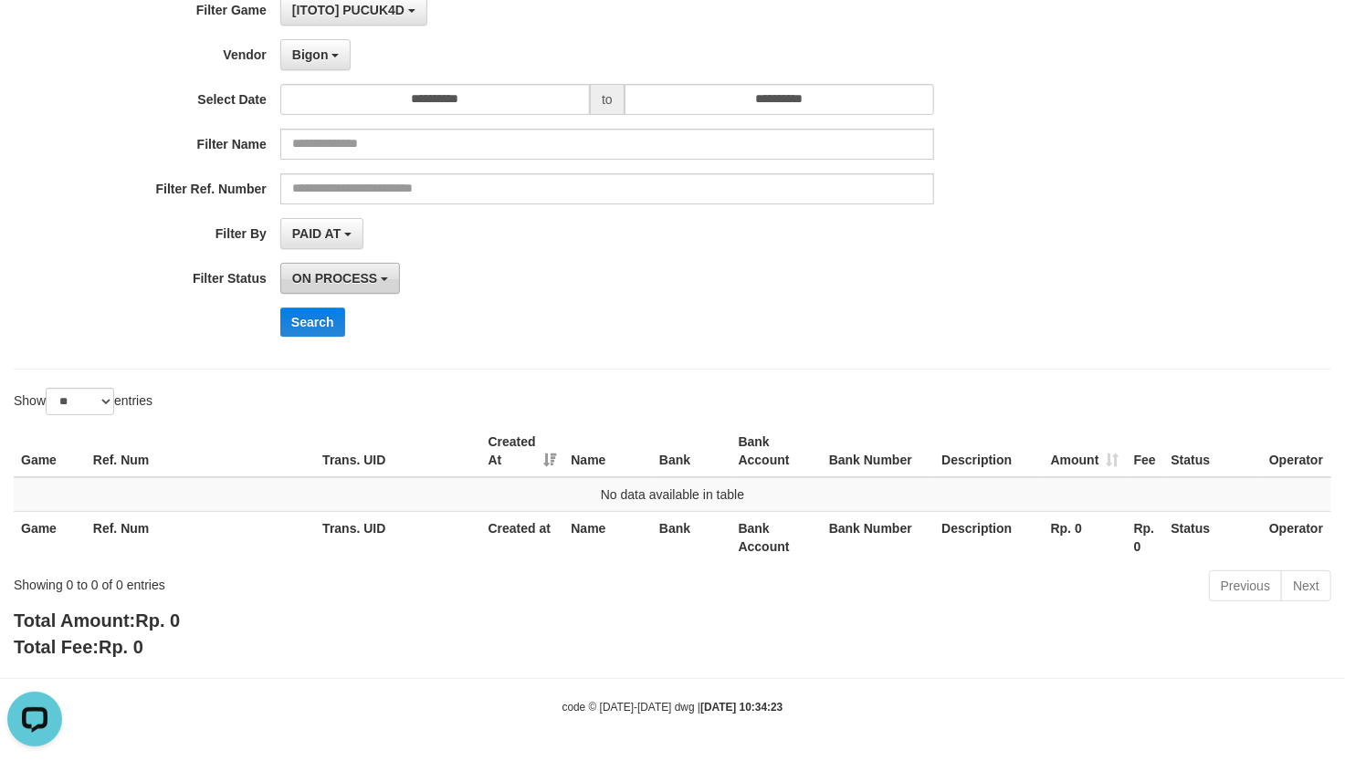
click at [380, 286] on button "ON PROCESS" at bounding box center [340, 278] width 120 height 31
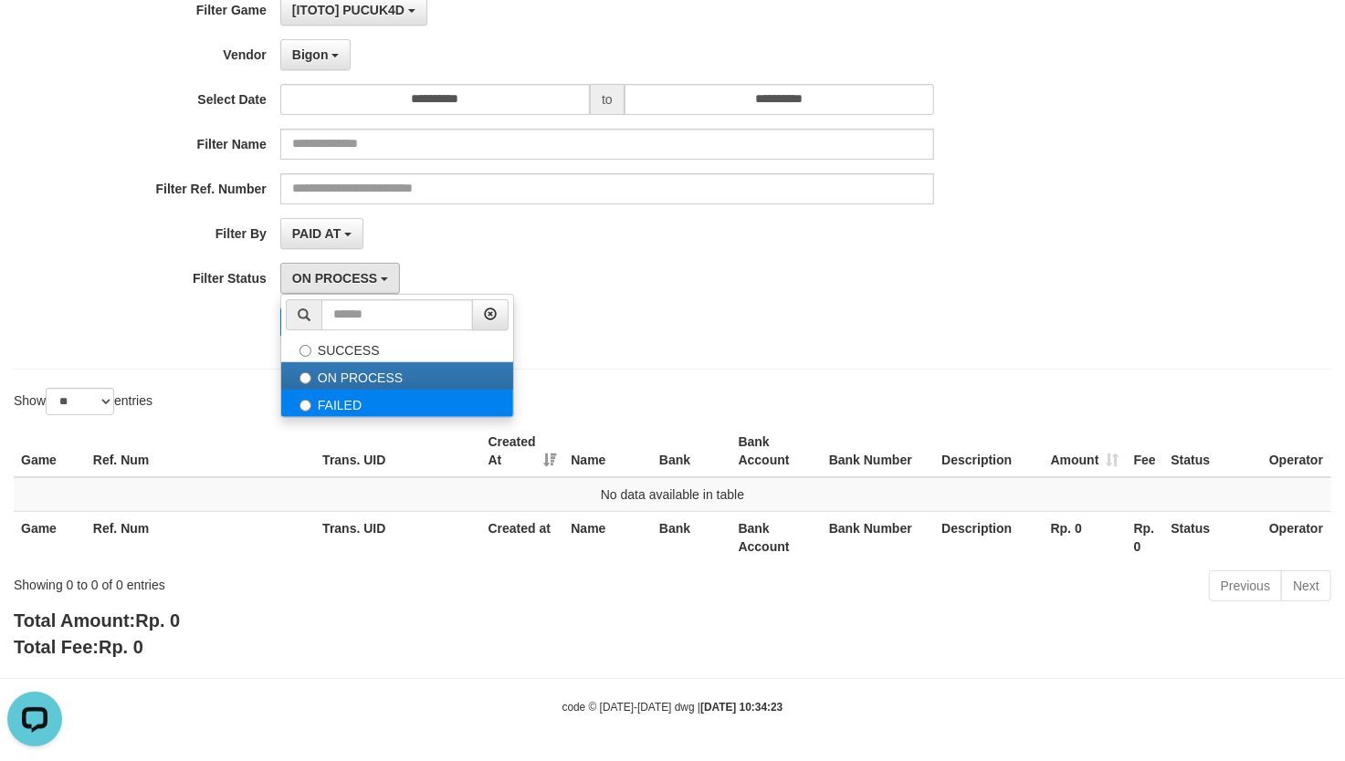
drag, startPoint x: 332, startPoint y: 385, endPoint x: 334, endPoint y: 395, distance: 10.2
click at [334, 395] on ul "SUCCESS ON PROCESS FAILED" at bounding box center [397, 356] width 234 height 124
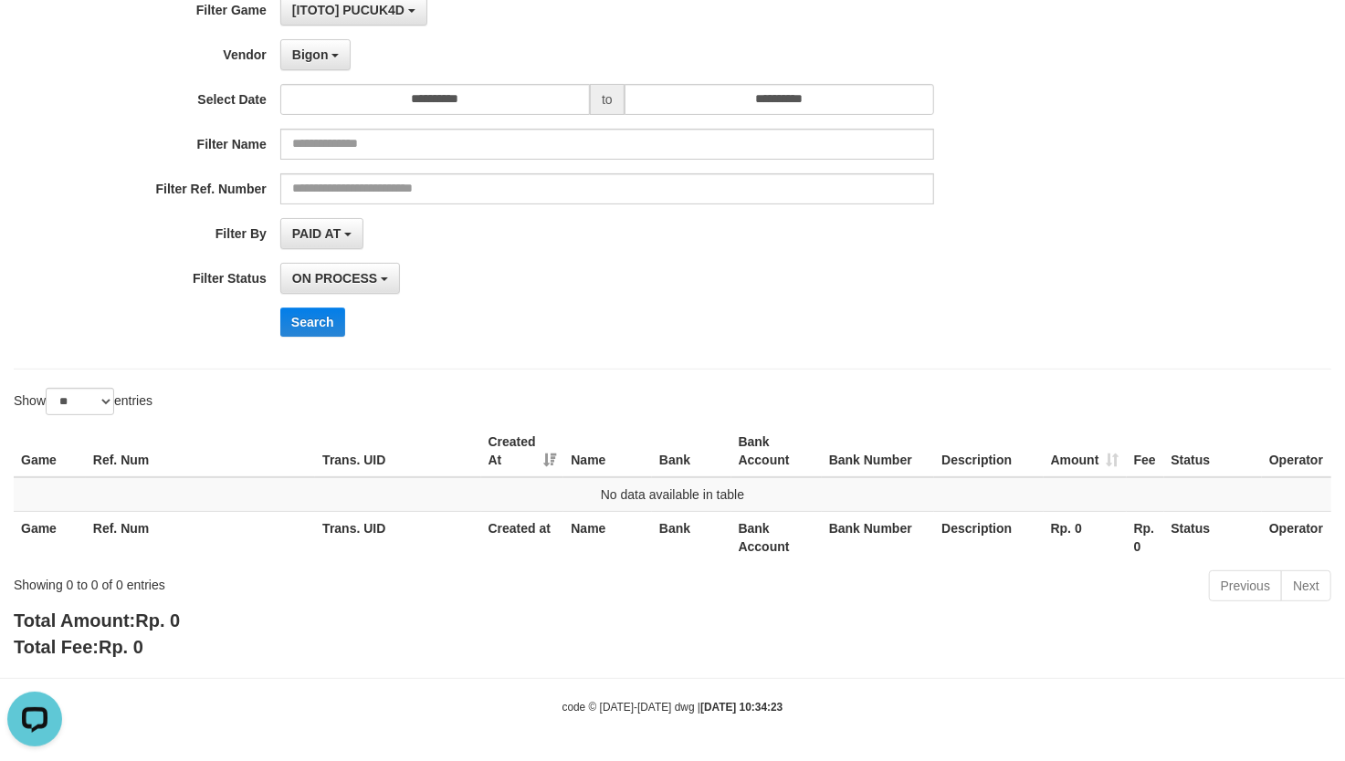
click at [334, 395] on div "Show ** ** ** *** entries" at bounding box center [337, 404] width 646 height 32
click at [377, 276] on span "ON PROCESS" at bounding box center [334, 278] width 85 height 15
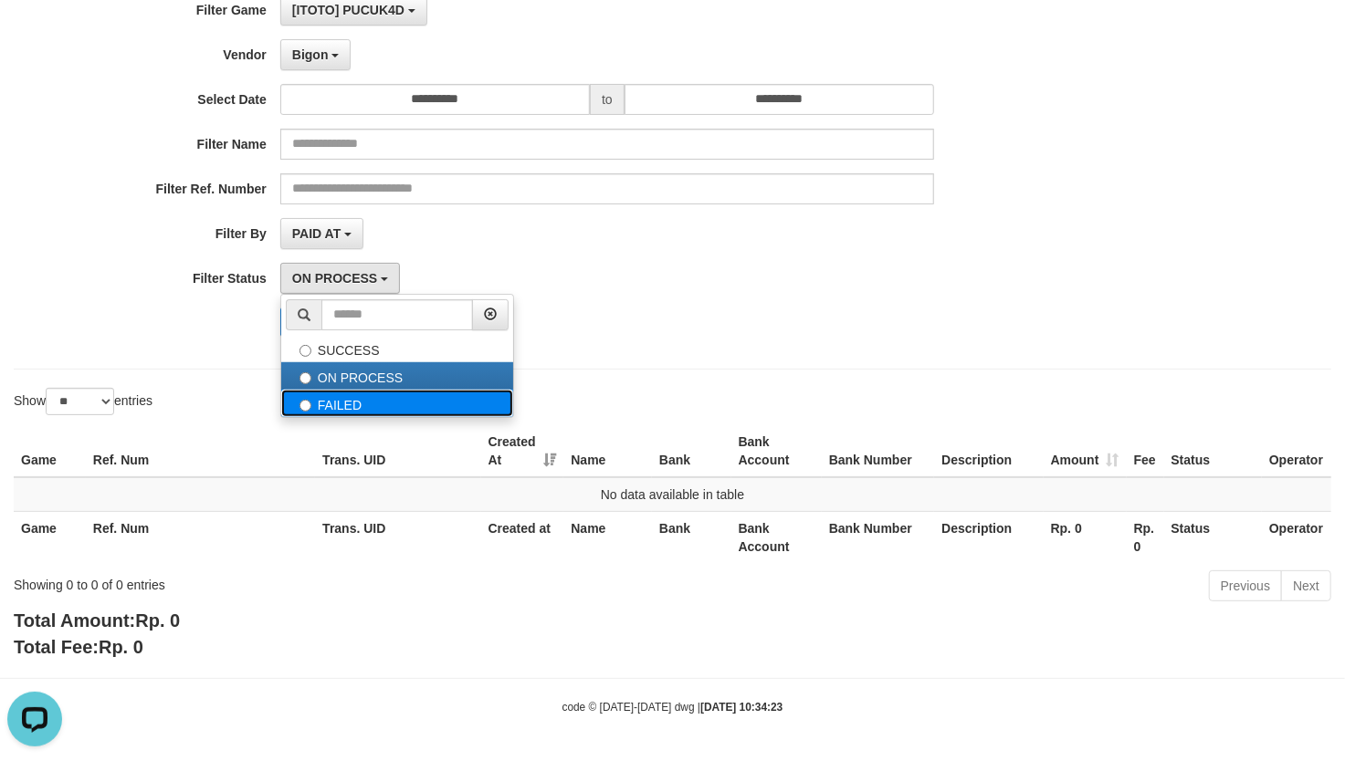
click at [340, 405] on label "FAILED" at bounding box center [397, 403] width 232 height 27
click at [652, 278] on div "ON PROCESS SUCCESS ON PROCESS FAILED" at bounding box center [607, 278] width 654 height 31
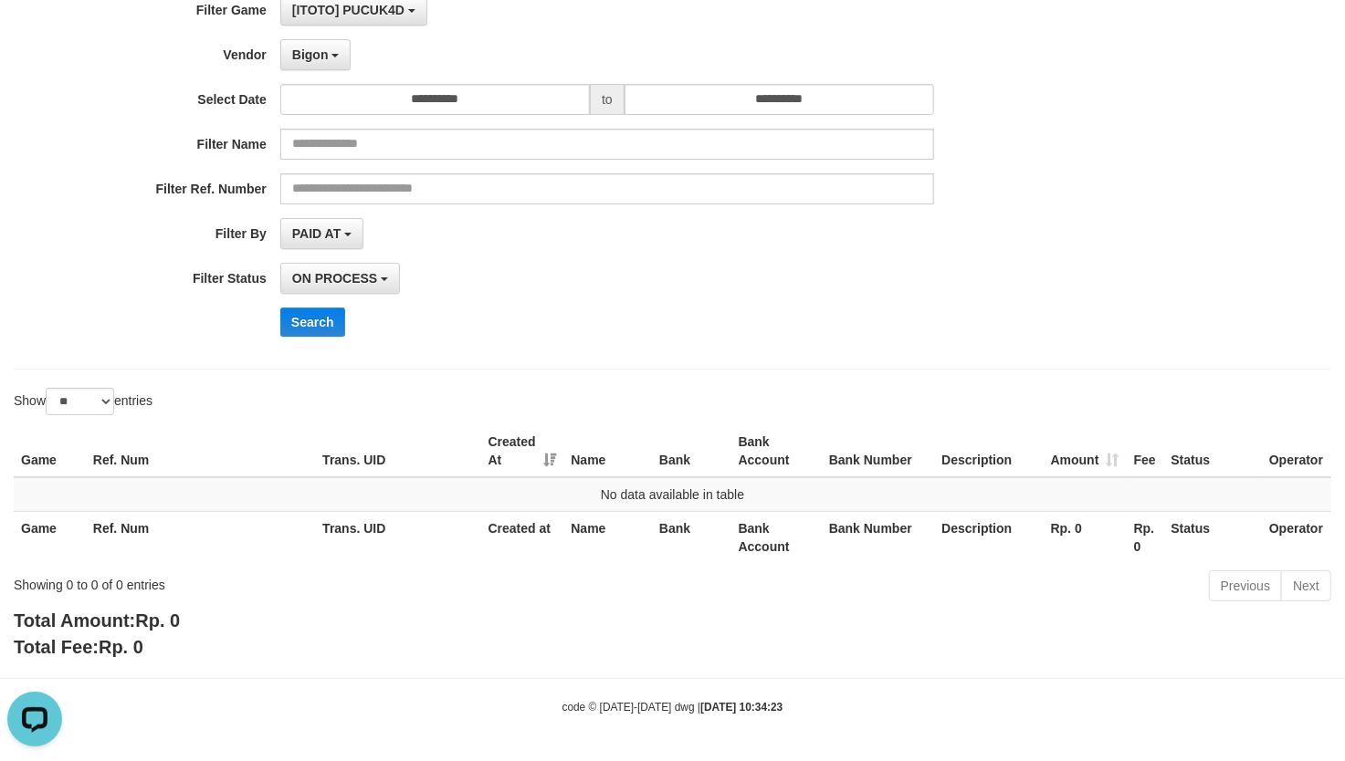
click at [307, 337] on div "**********" at bounding box center [560, 173] width 1121 height 356
click at [327, 325] on button "Search" at bounding box center [312, 322] width 65 height 29
click at [338, 257] on div "**********" at bounding box center [560, 173] width 1121 height 356
click at [352, 228] on button "PAID AT" at bounding box center [321, 233] width 83 height 31
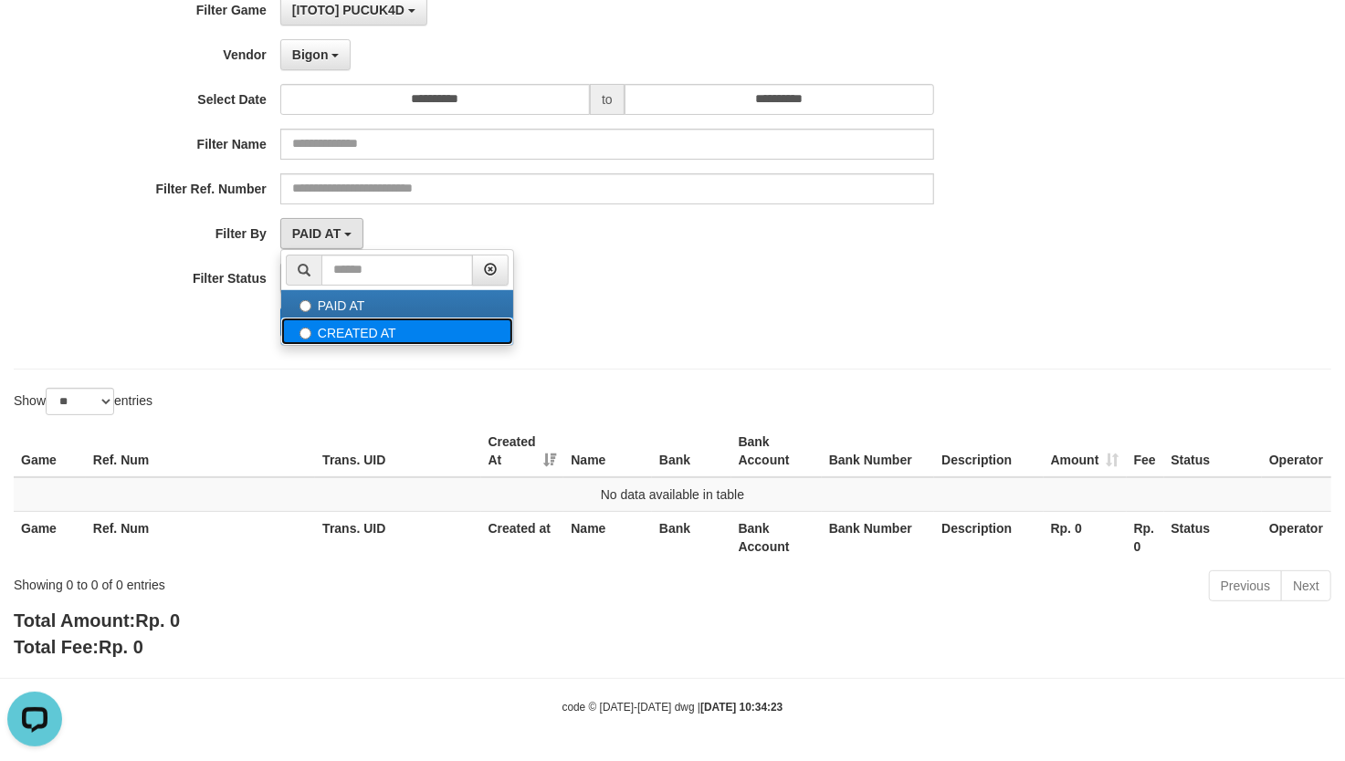
click at [409, 320] on label "CREATED AT" at bounding box center [397, 331] width 232 height 27
select select "*"
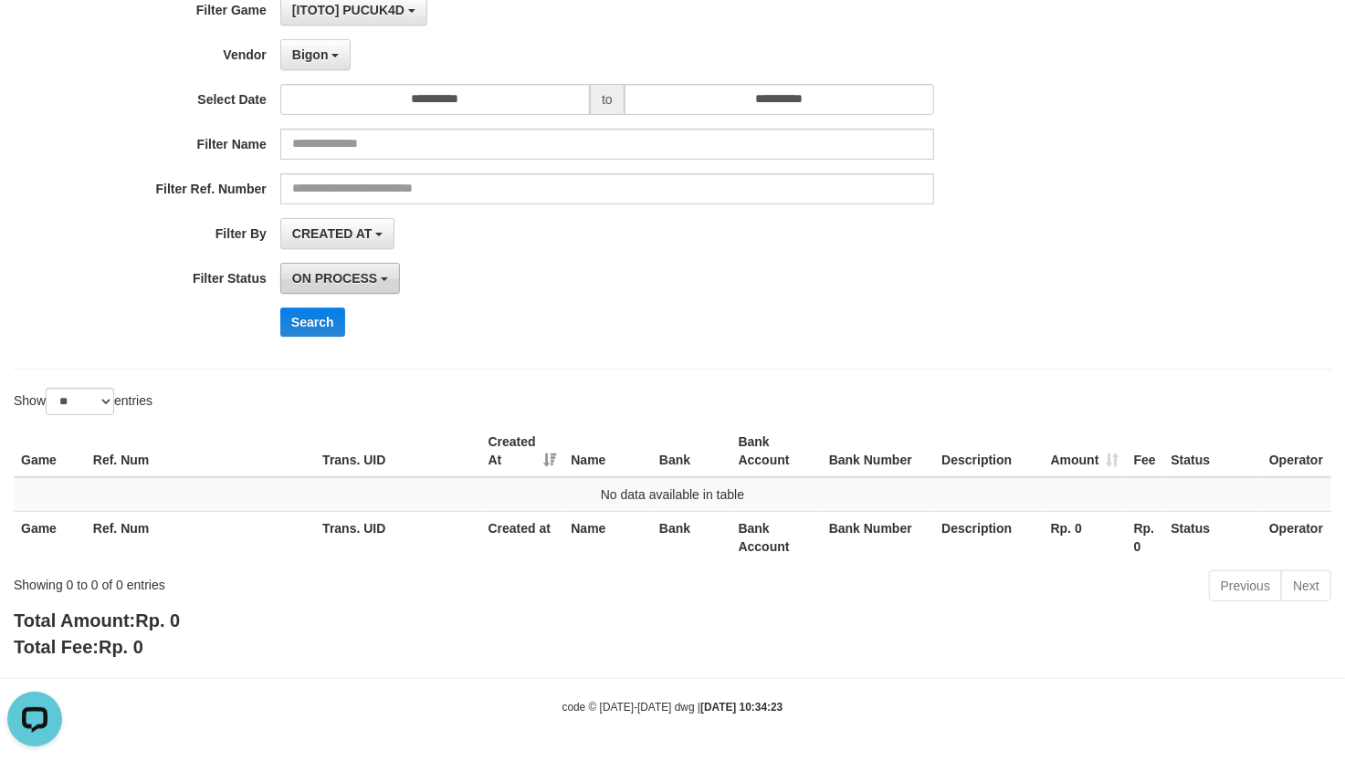
click at [348, 263] on button "ON PROCESS" at bounding box center [340, 278] width 120 height 31
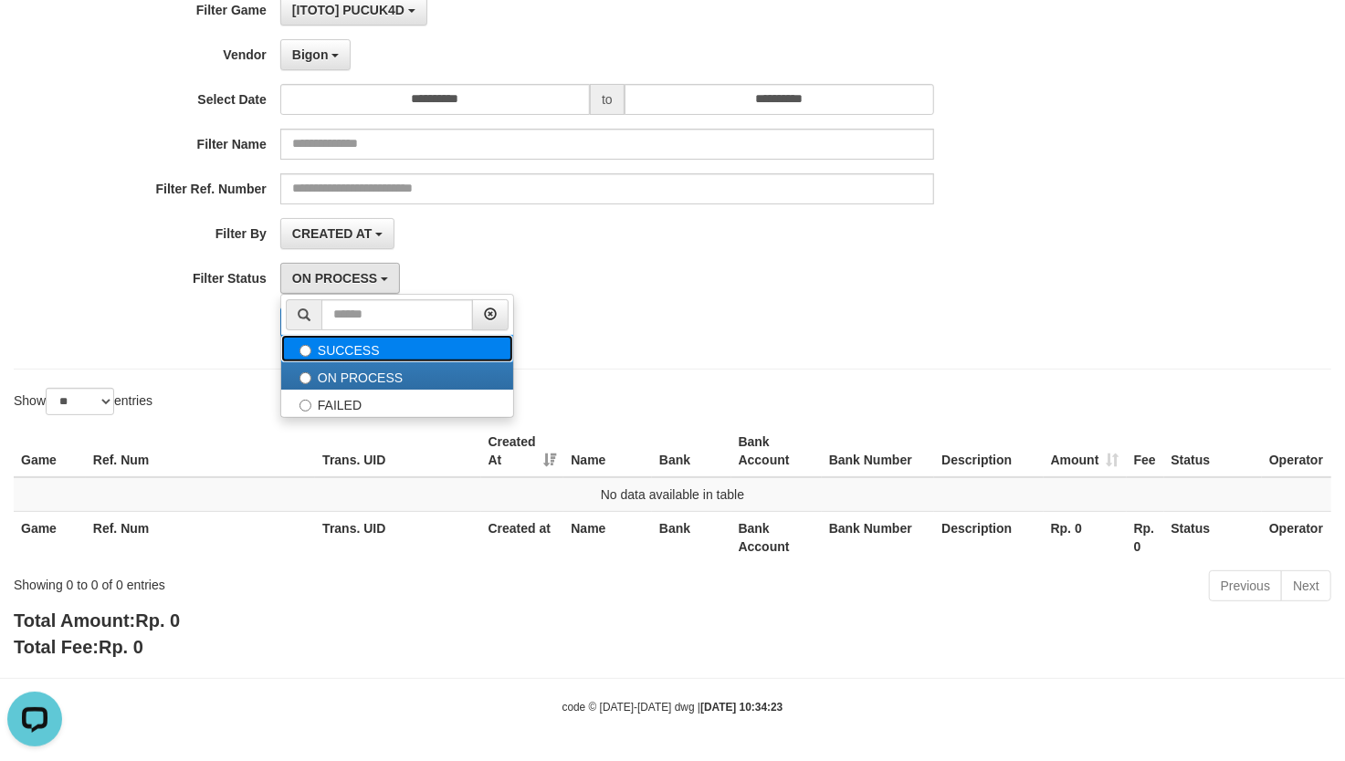
click at [367, 348] on label "SUCCESS" at bounding box center [397, 348] width 232 height 27
select select "*"
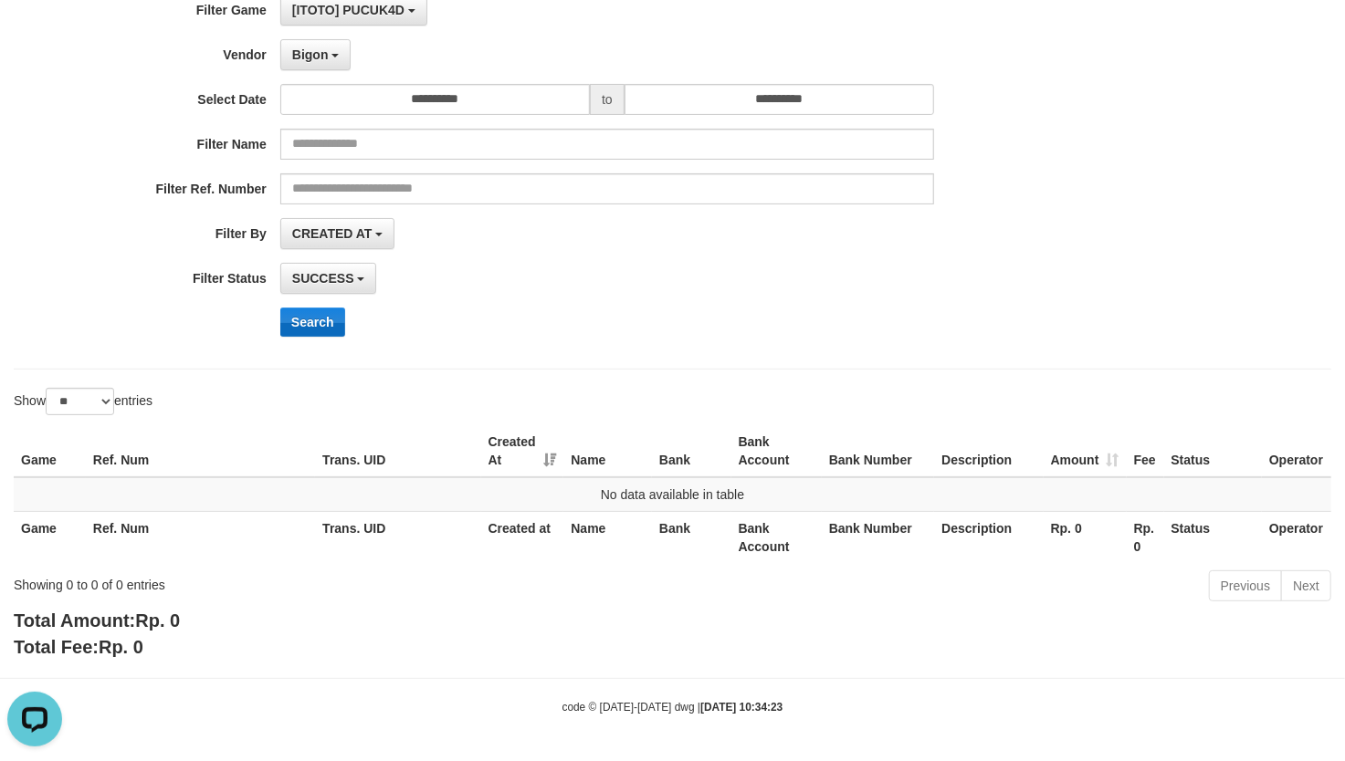
drag, startPoint x: 551, startPoint y: 299, endPoint x: 307, endPoint y: 321, distance: 245.7
click at [541, 299] on div "**********" at bounding box center [560, 173] width 1121 height 356
click at [292, 321] on button "Search" at bounding box center [312, 322] width 65 height 29
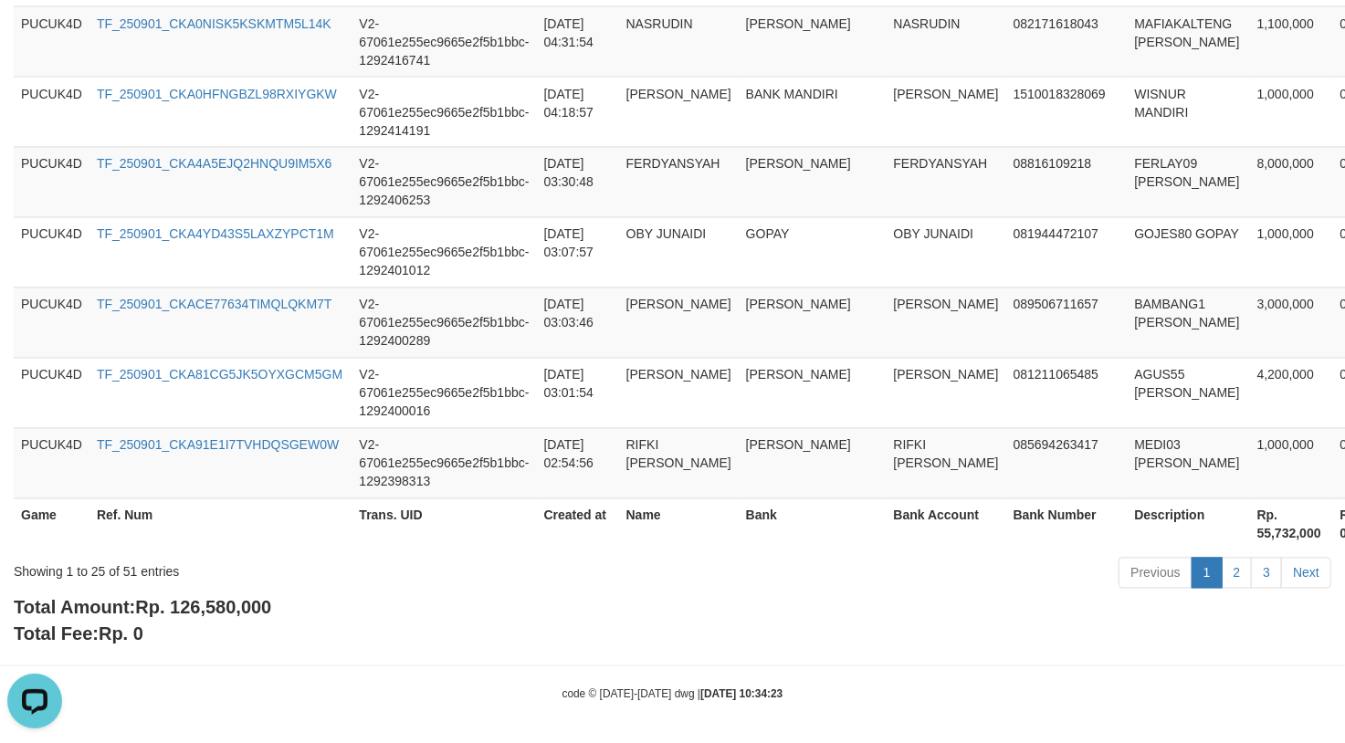
scroll to position [1897, 0]
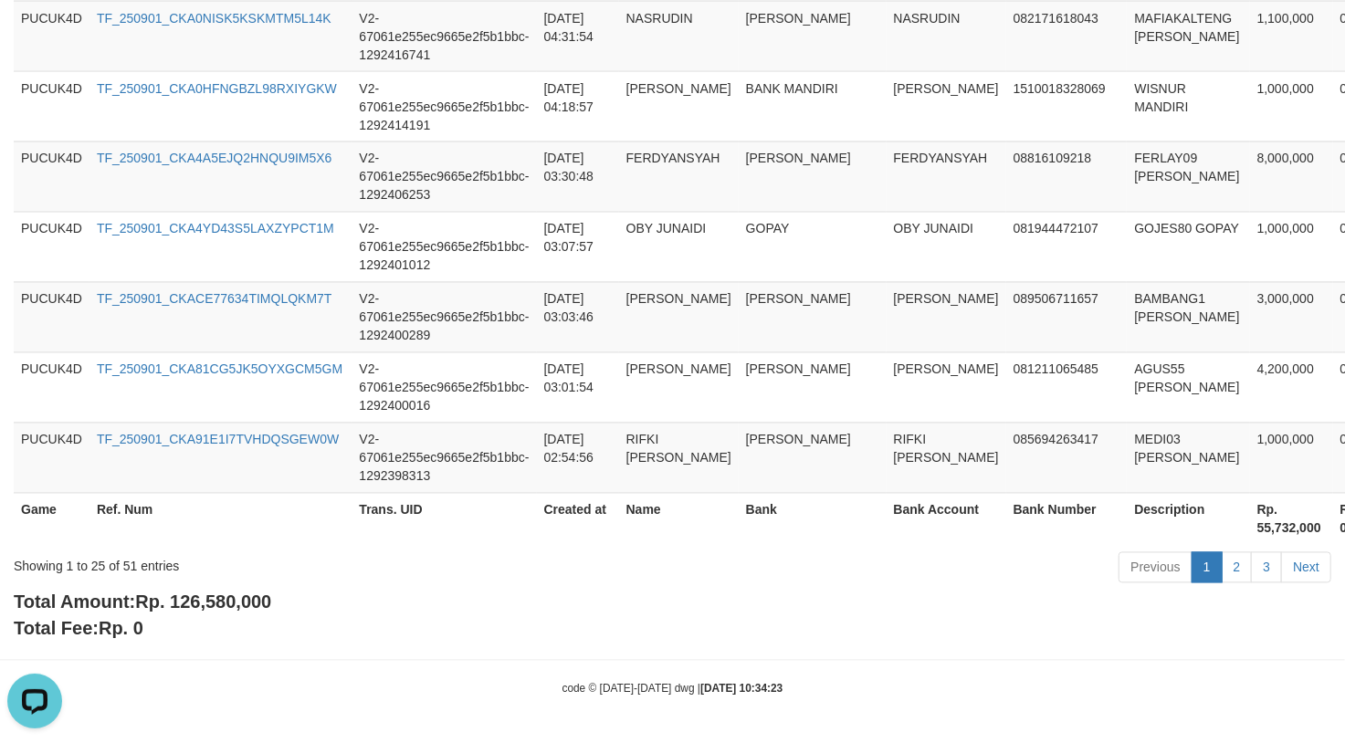
click at [899, 599] on div "Total Amount: Rp. 126,580,000 Total Fee: Rp. 0" at bounding box center [673, 616] width 1318 height 52
drag, startPoint x: 224, startPoint y: 617, endPoint x: 227, endPoint y: 606, distance: 11.5
click at [224, 612] on div "Total Amount: Rp. 126,580,000 Total Fee: Rp. 0" at bounding box center [673, 616] width 1318 height 52
click at [228, 603] on span "Rp. 126,580,000" at bounding box center [203, 603] width 136 height 20
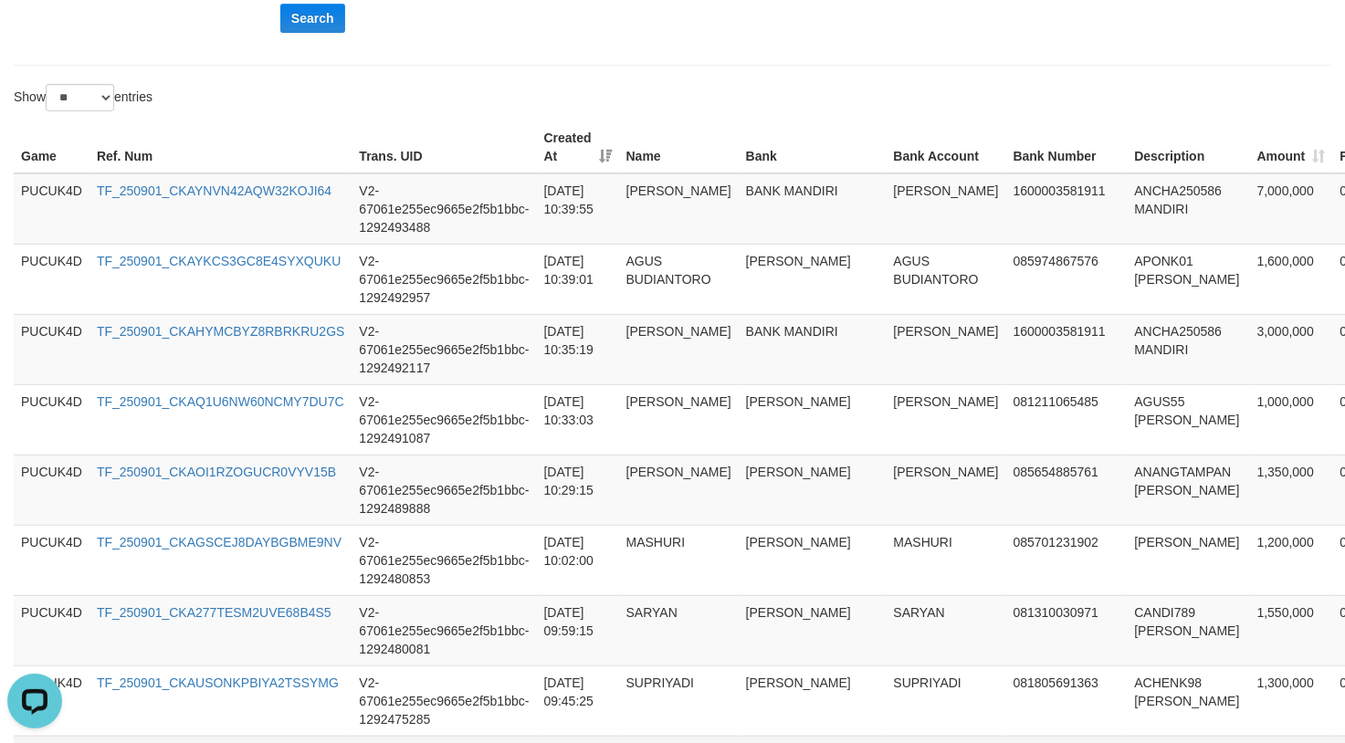
scroll to position [436, 0]
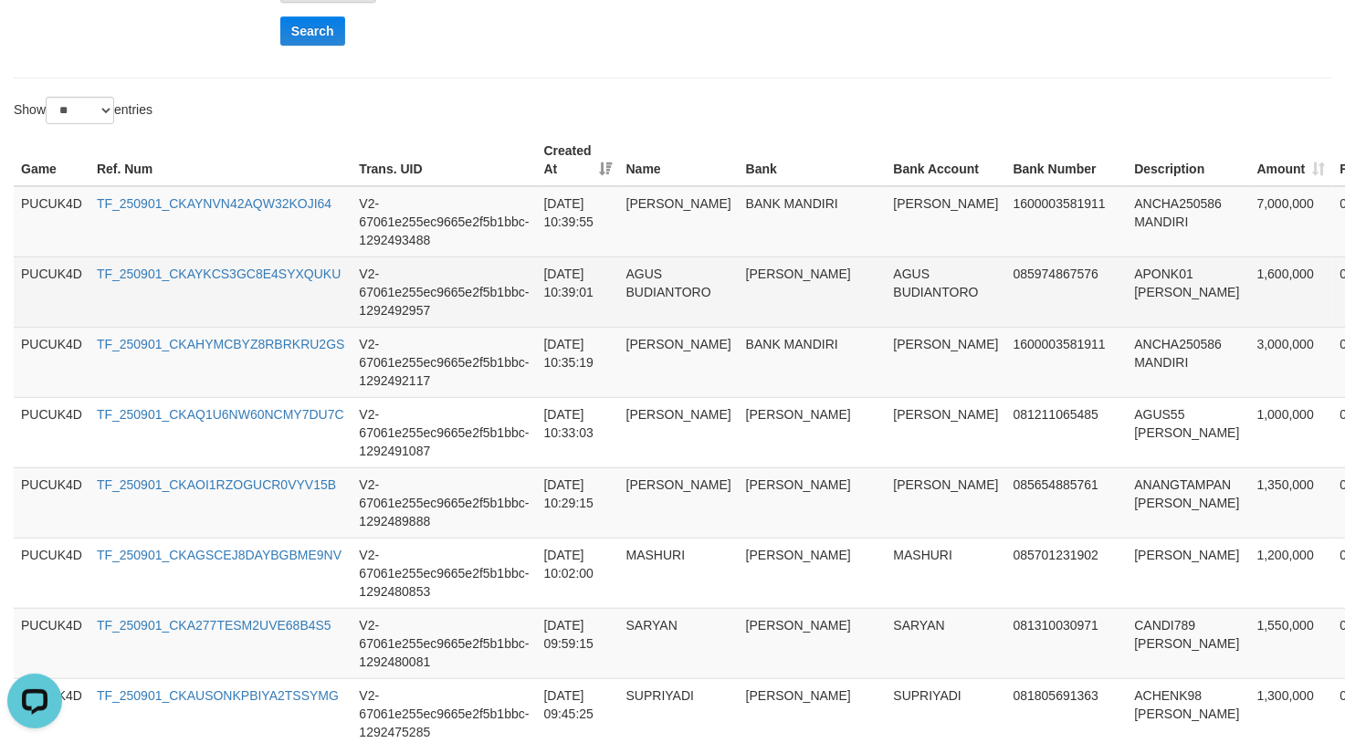
click at [1250, 276] on td "1,600,000" at bounding box center [1291, 292] width 83 height 70
copy td "1,600,000"
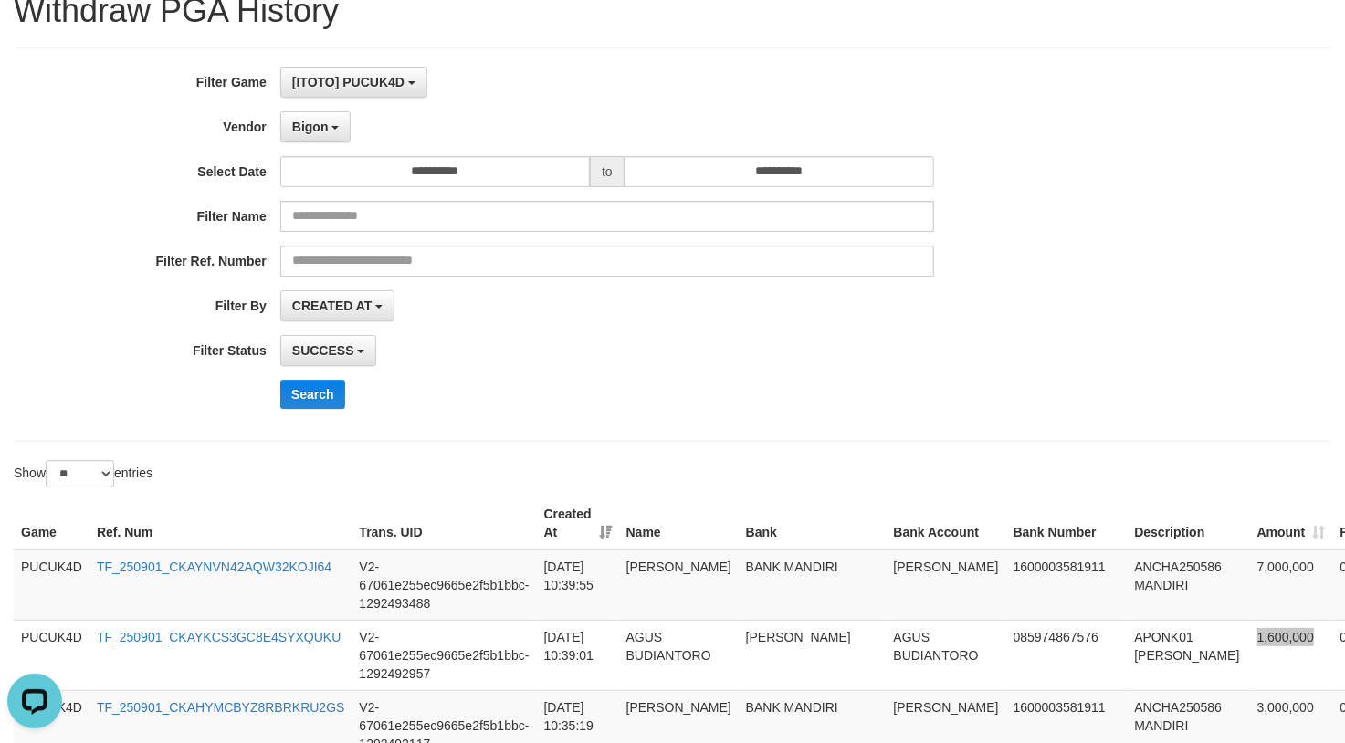
scroll to position [71, 0]
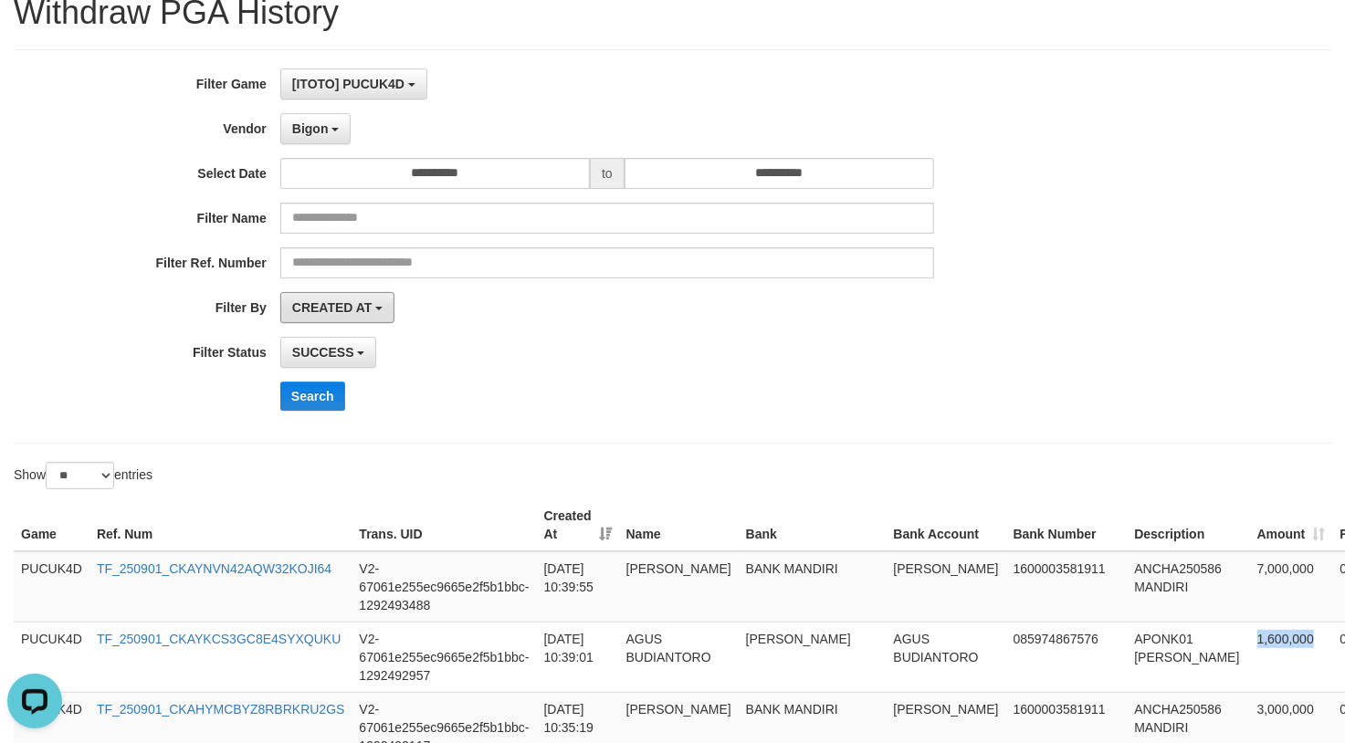
drag, startPoint x: 370, startPoint y: 312, endPoint x: 367, endPoint y: 340, distance: 27.5
click at [370, 312] on span "CREATED AT" at bounding box center [332, 307] width 80 height 15
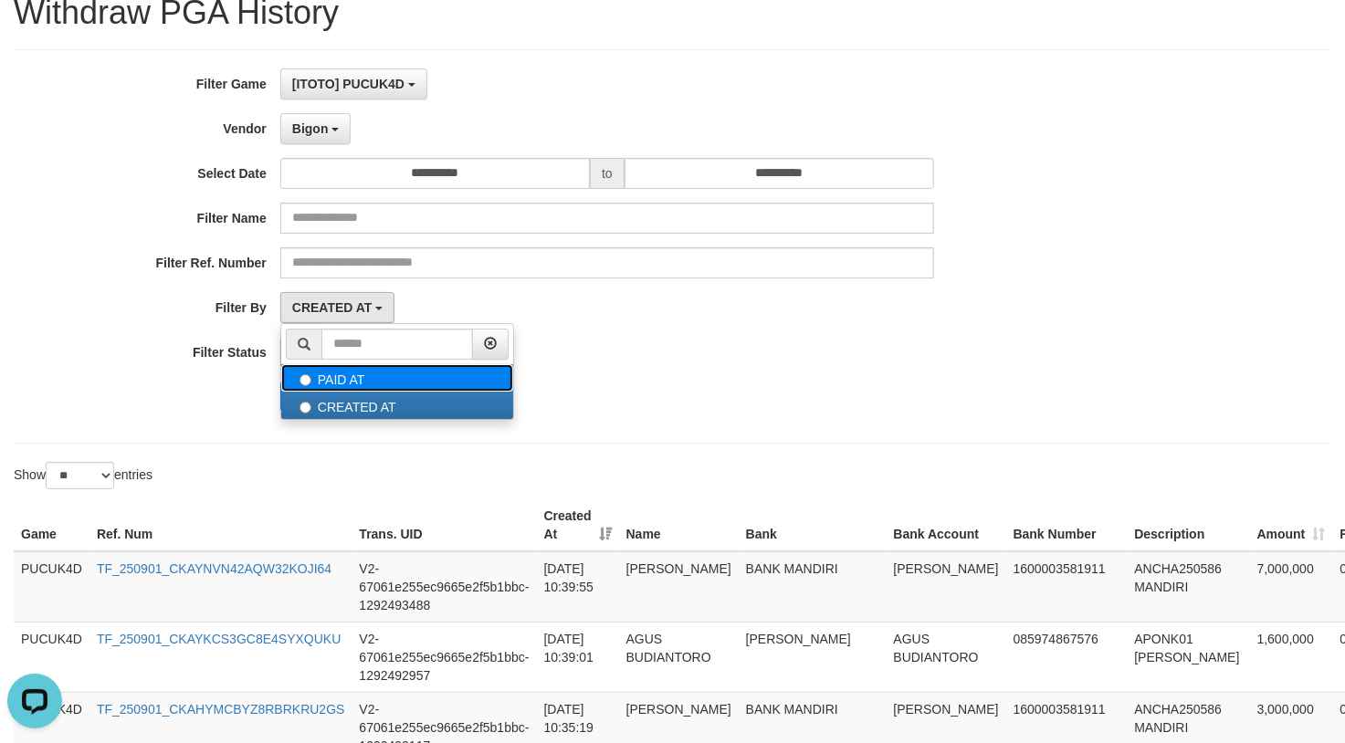
click at [382, 370] on label "PAID AT" at bounding box center [397, 377] width 232 height 27
select select "*"
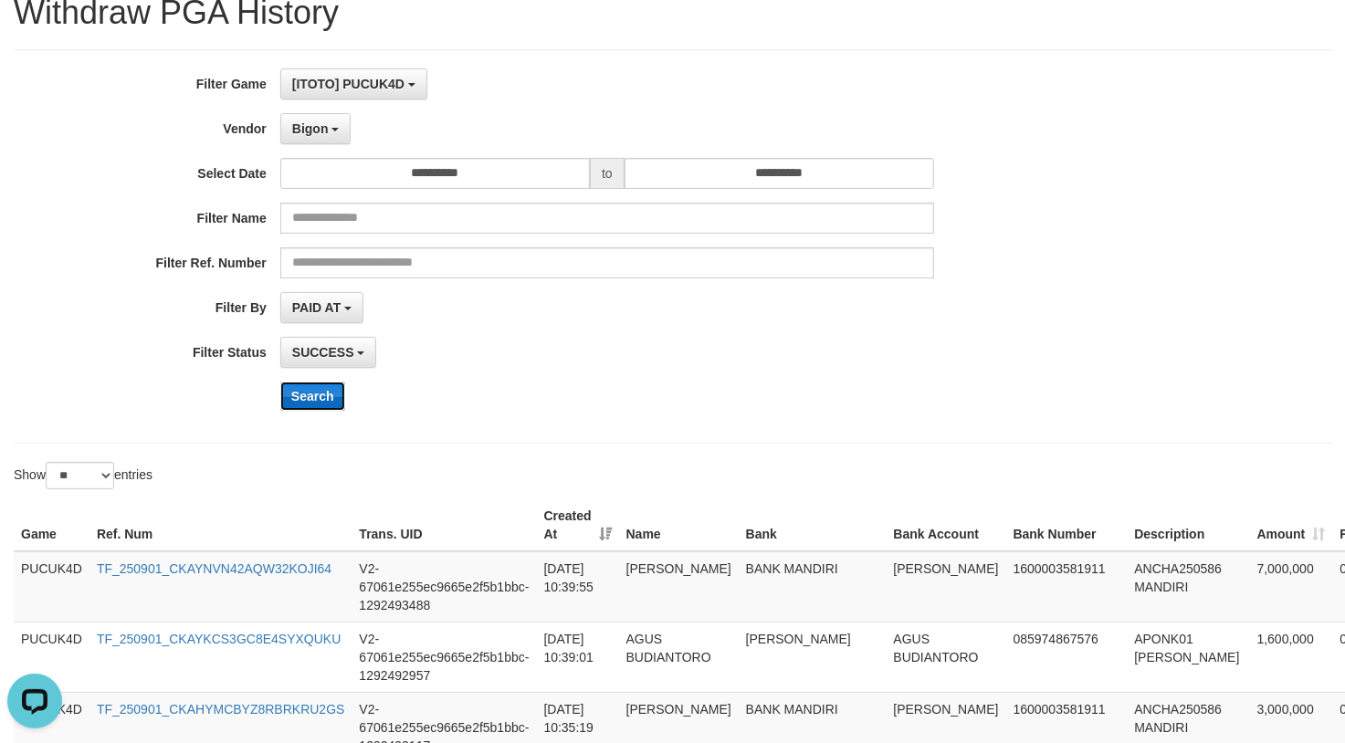
click at [300, 394] on button "Search" at bounding box center [312, 396] width 65 height 29
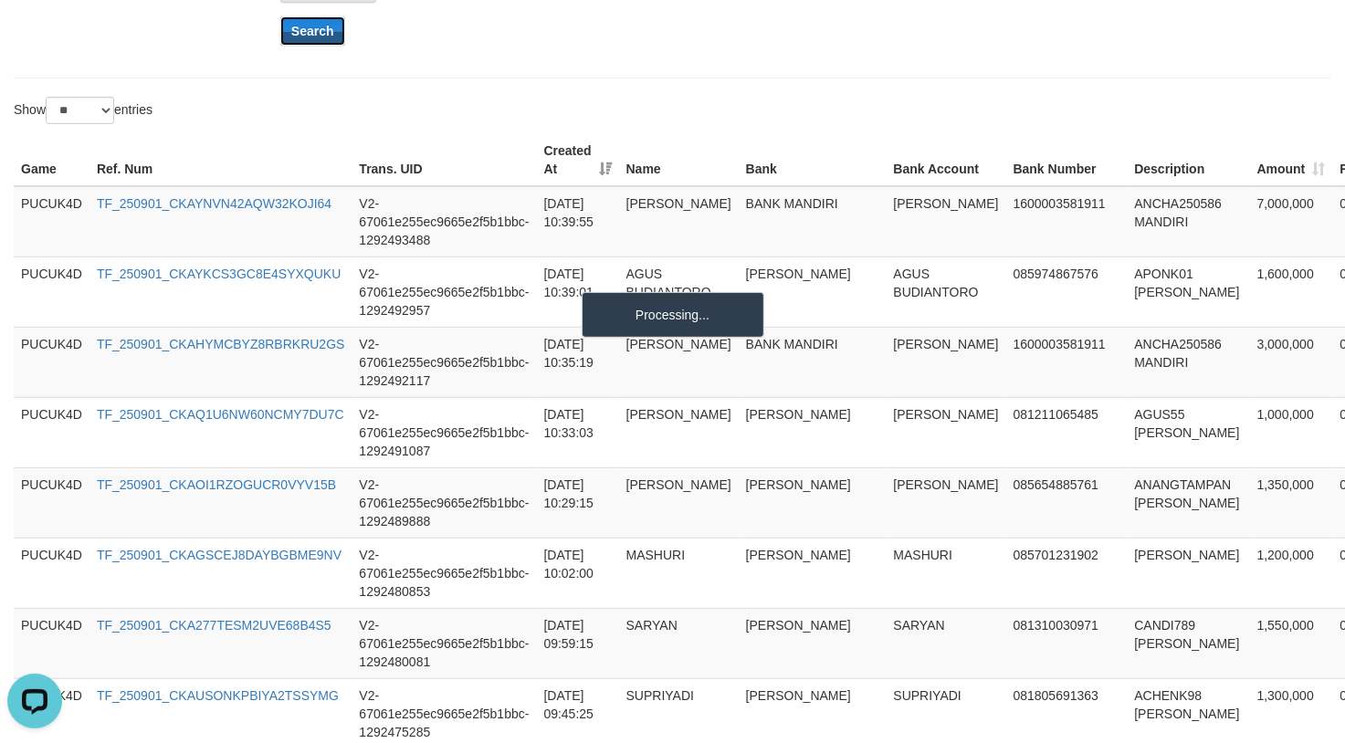
scroll to position [315, 0]
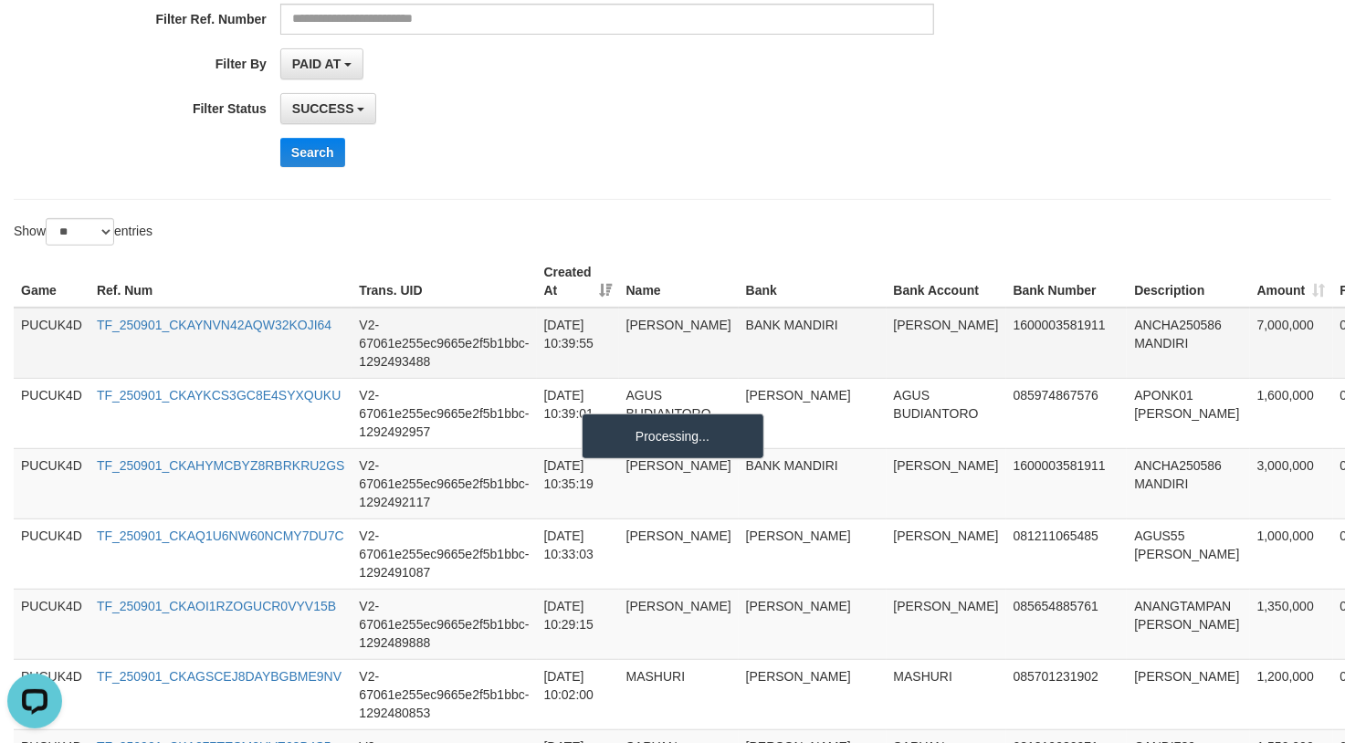
click at [1250, 326] on td "7,000,000" at bounding box center [1291, 343] width 83 height 71
copy td "7,000,000"
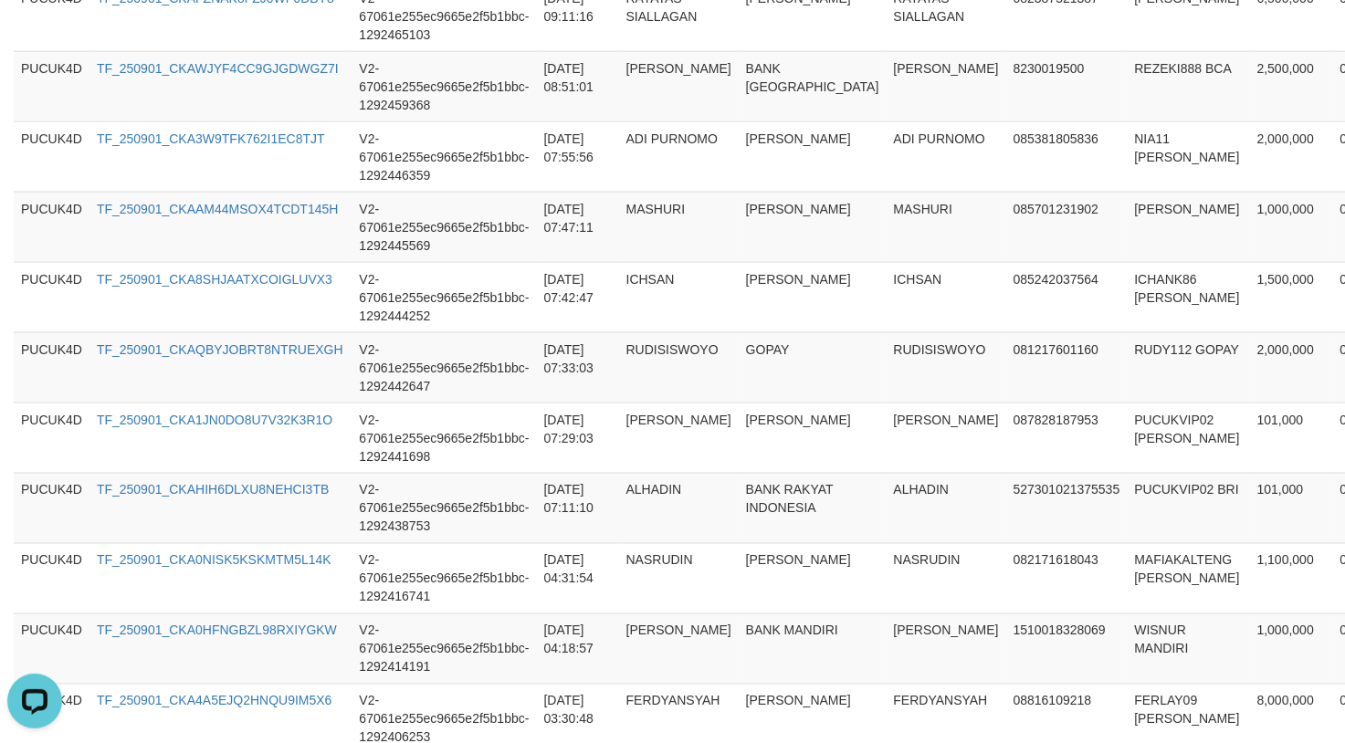
scroll to position [1897, 0]
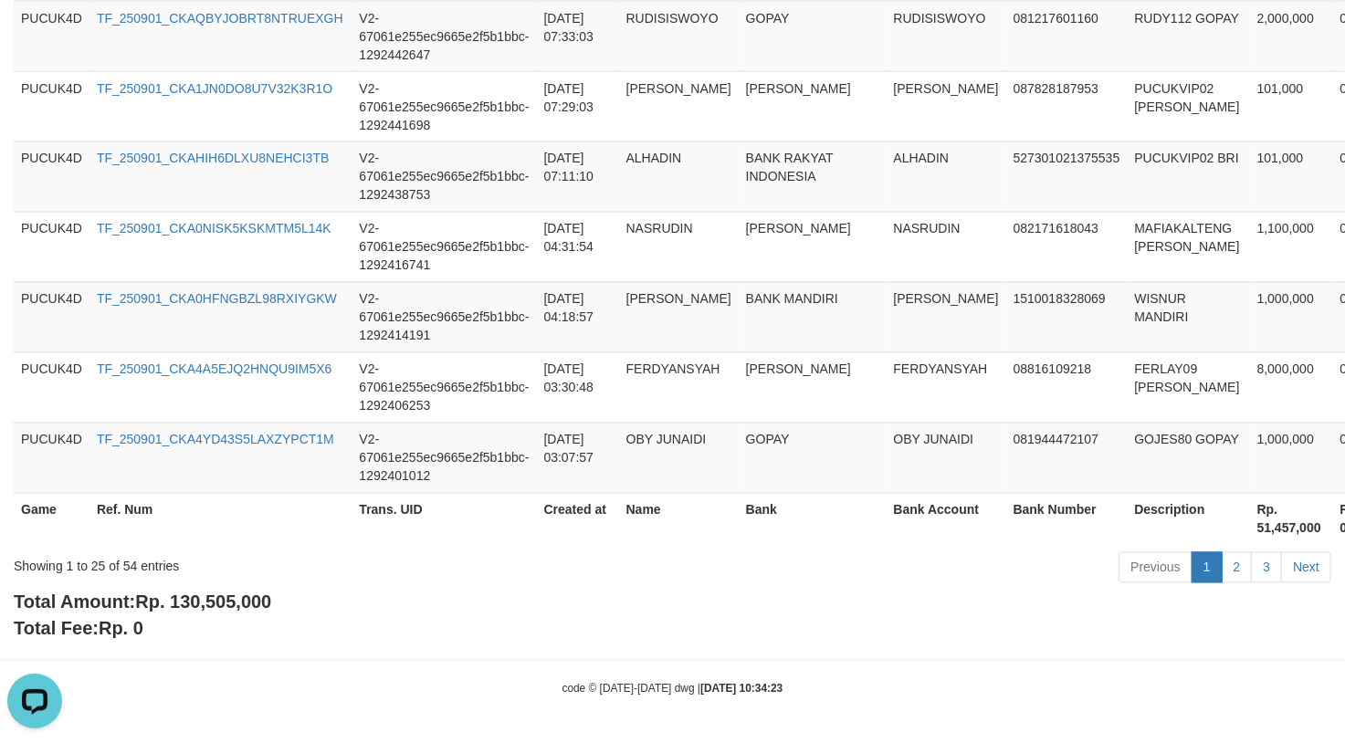
click at [213, 606] on span "Rp. 130,505,000" at bounding box center [203, 603] width 136 height 20
copy span "130,505,000"
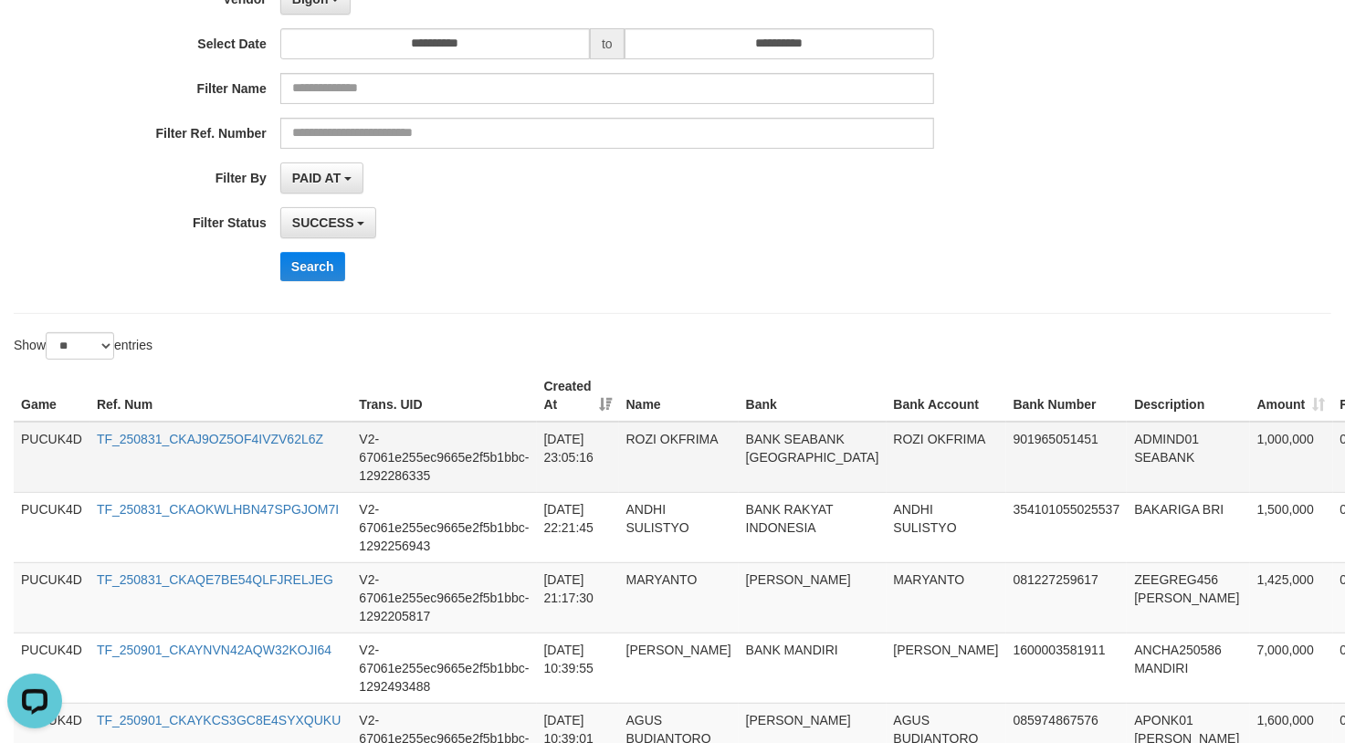
scroll to position [243, 0]
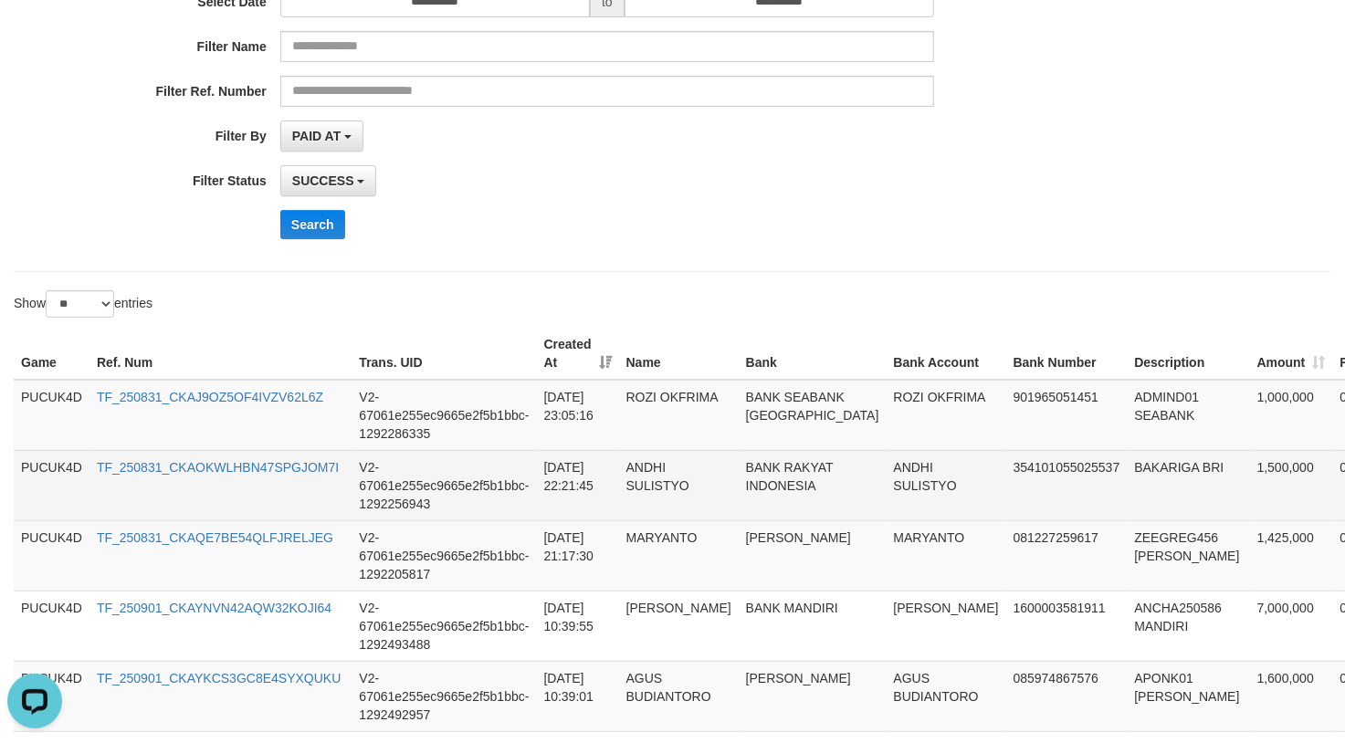
click at [1250, 462] on td "1,500,000" at bounding box center [1291, 485] width 83 height 70
copy td "1,500,000"
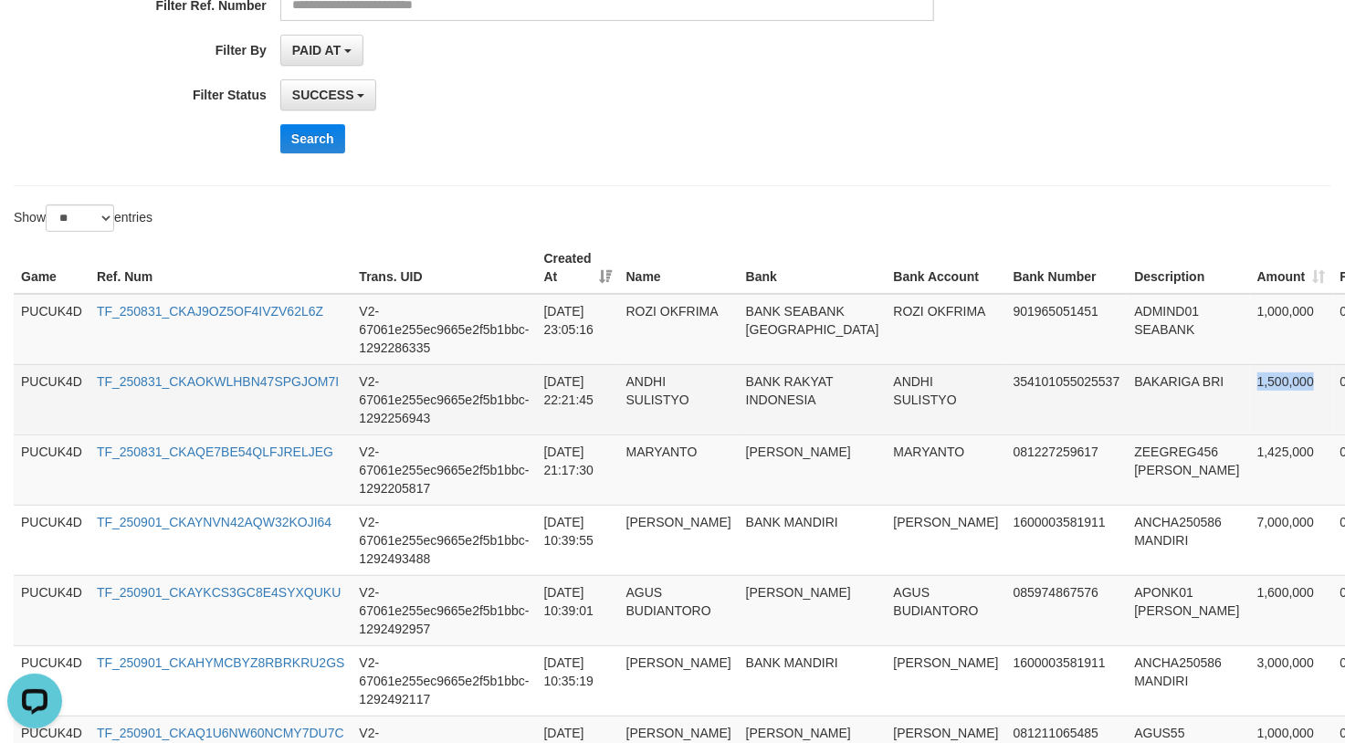
scroll to position [365, 0]
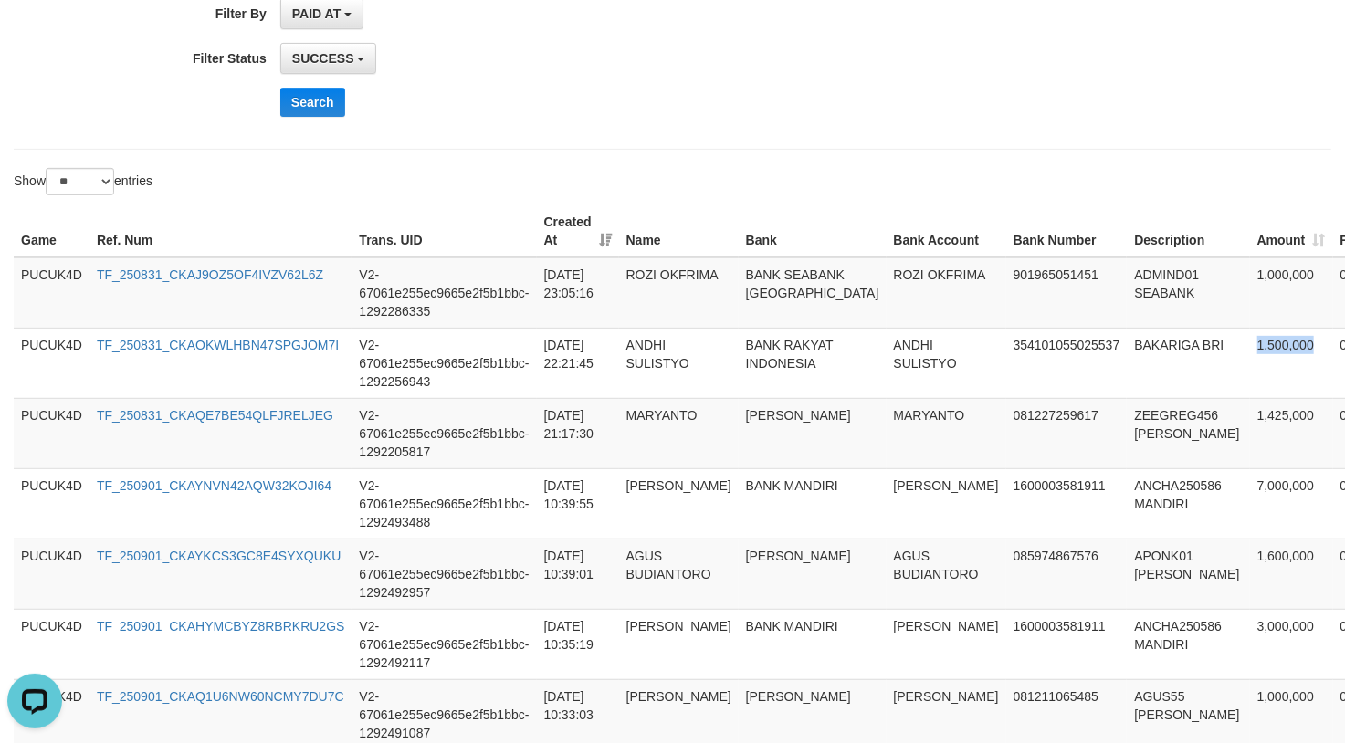
copy td "1,500,000"
click at [1250, 271] on td "1,000,000" at bounding box center [1291, 292] width 83 height 71
copy td "1,000,000"
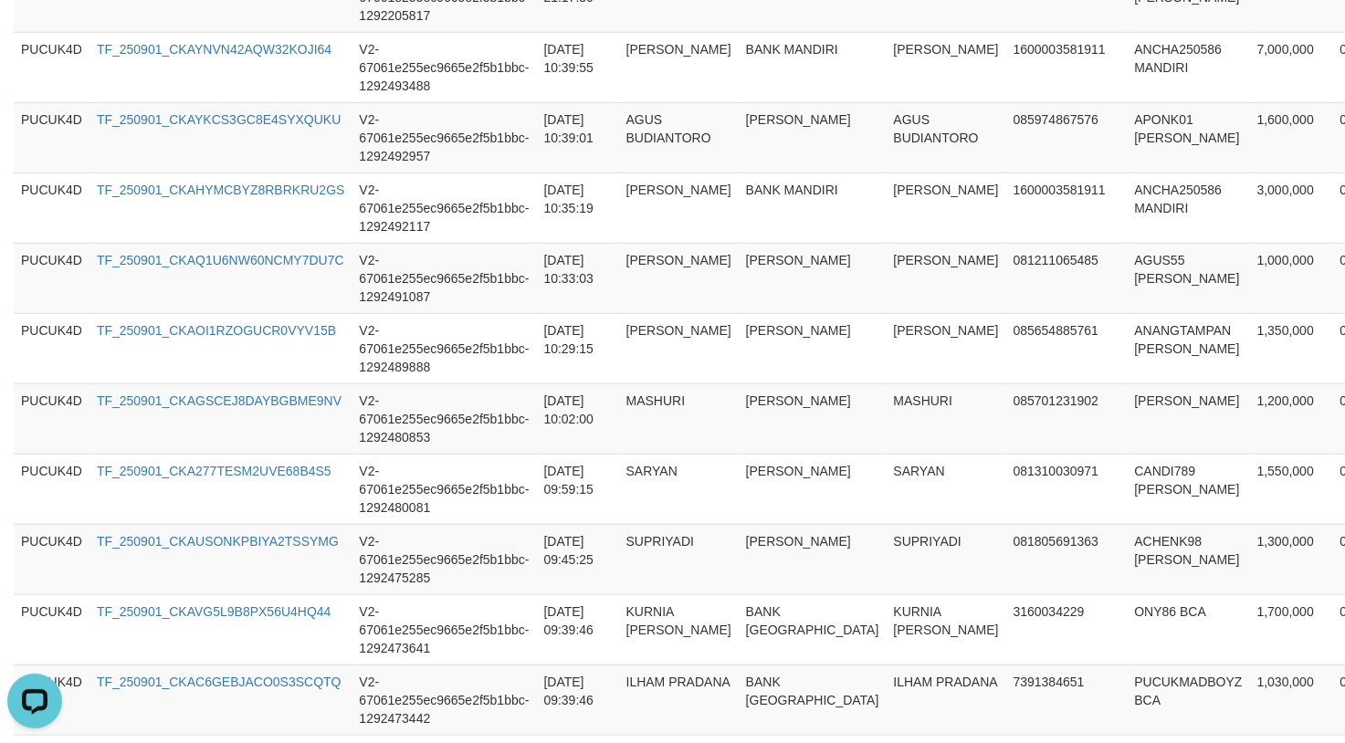
scroll to position [71, 0]
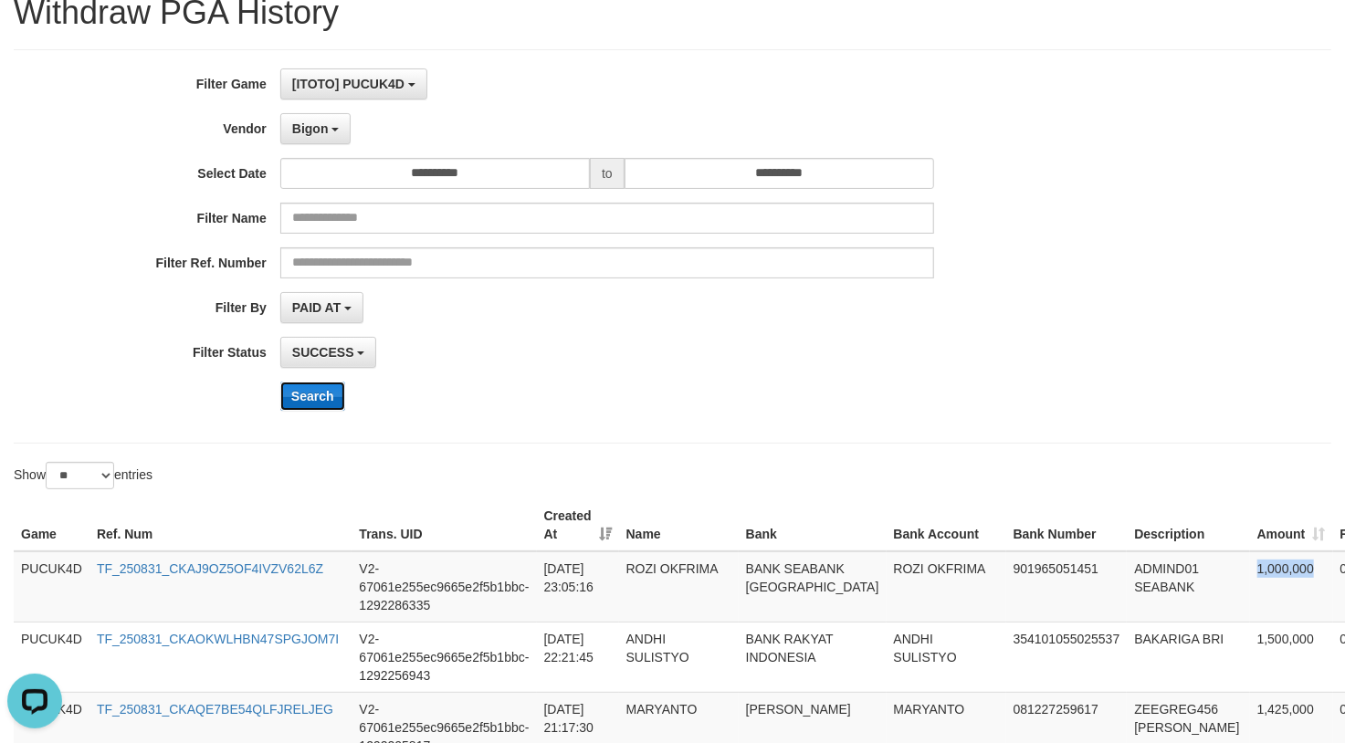
click at [301, 391] on button "Search" at bounding box center [312, 396] width 65 height 29
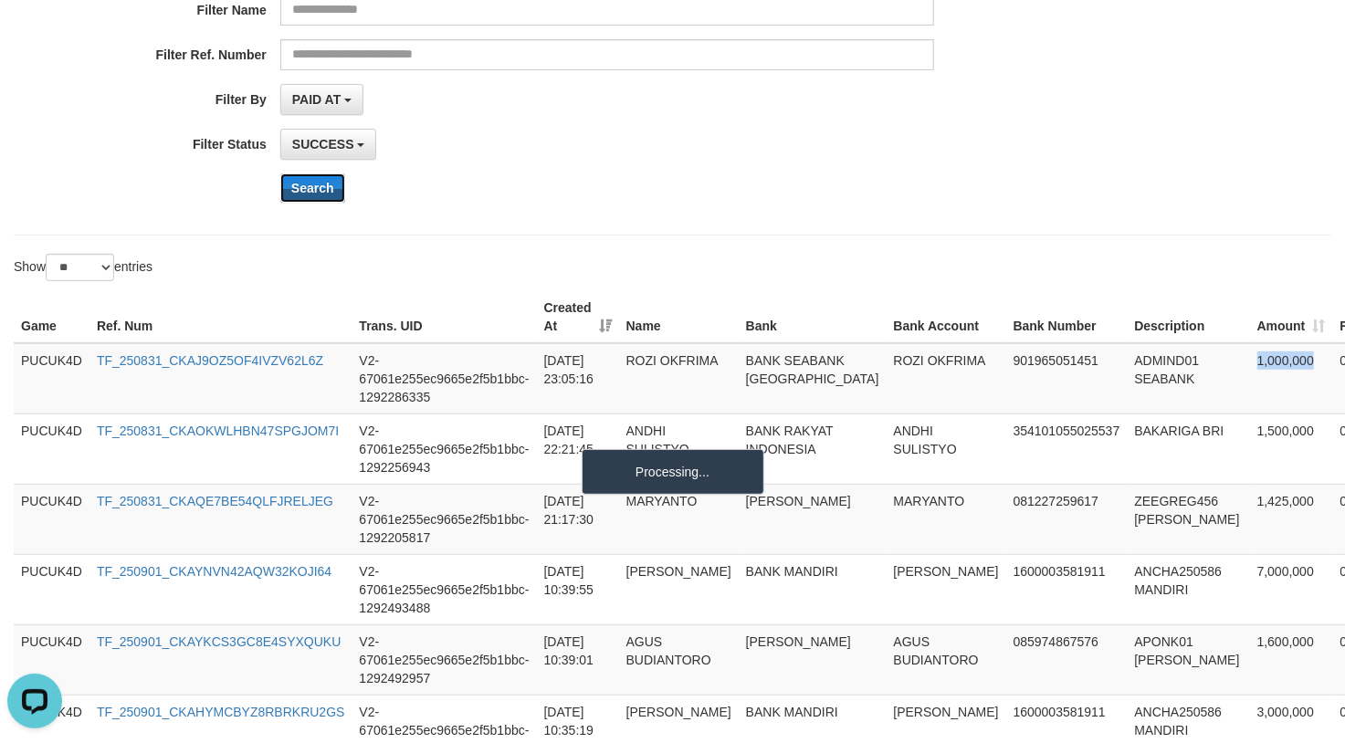
scroll to position [315, 0]
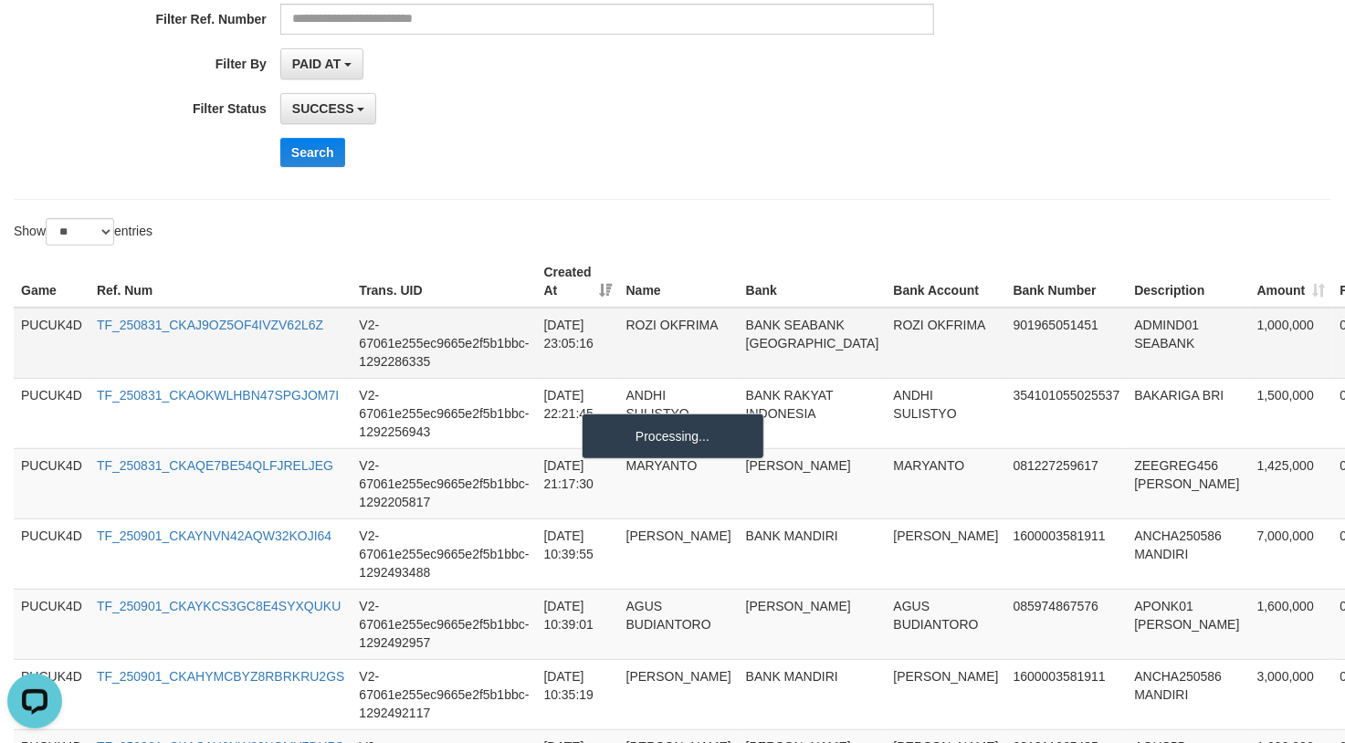
click at [1127, 323] on td "ADMIND01 SEABANK" at bounding box center [1188, 343] width 122 height 71
copy td "ADMIND01"
click at [887, 320] on td "ROZI OKFRIMA" at bounding box center [947, 343] width 120 height 71
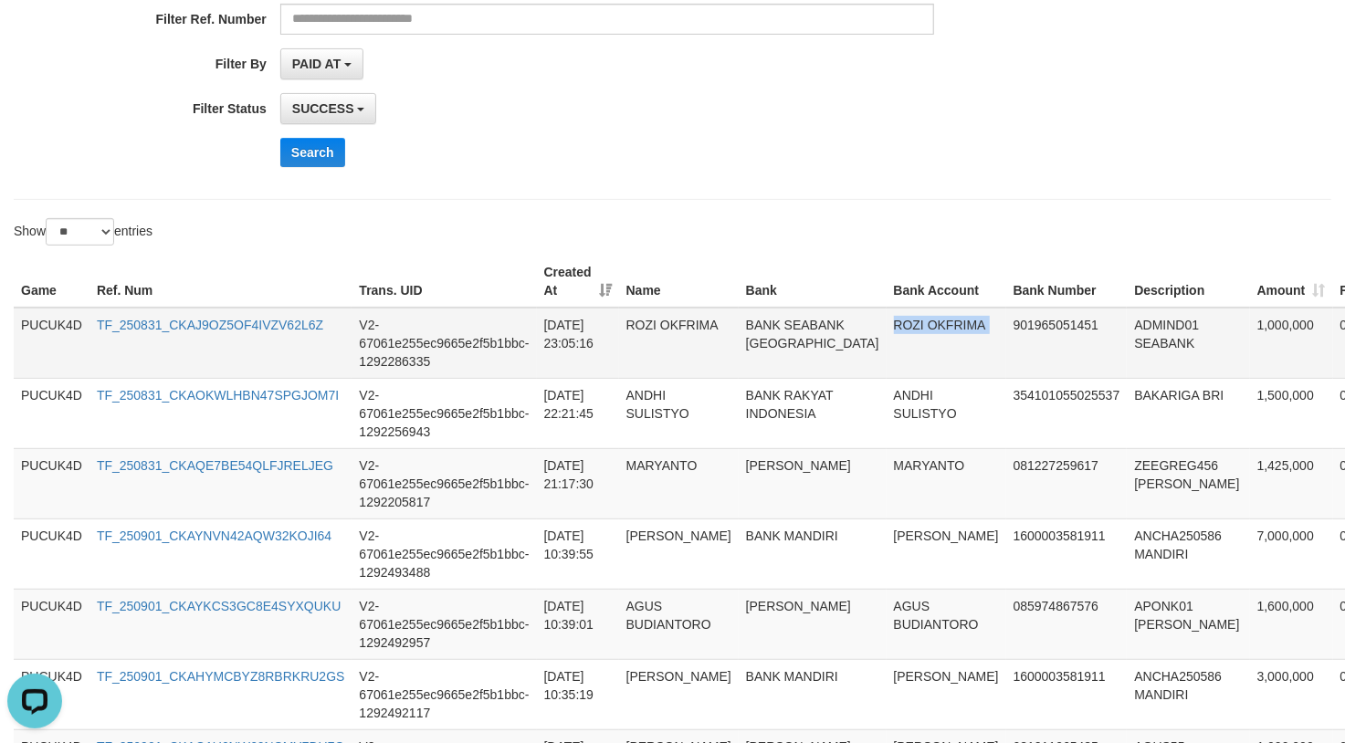
copy td "ROZI OKFRIMA"
click at [887, 320] on td "ROZI OKFRIMA" at bounding box center [947, 343] width 120 height 71
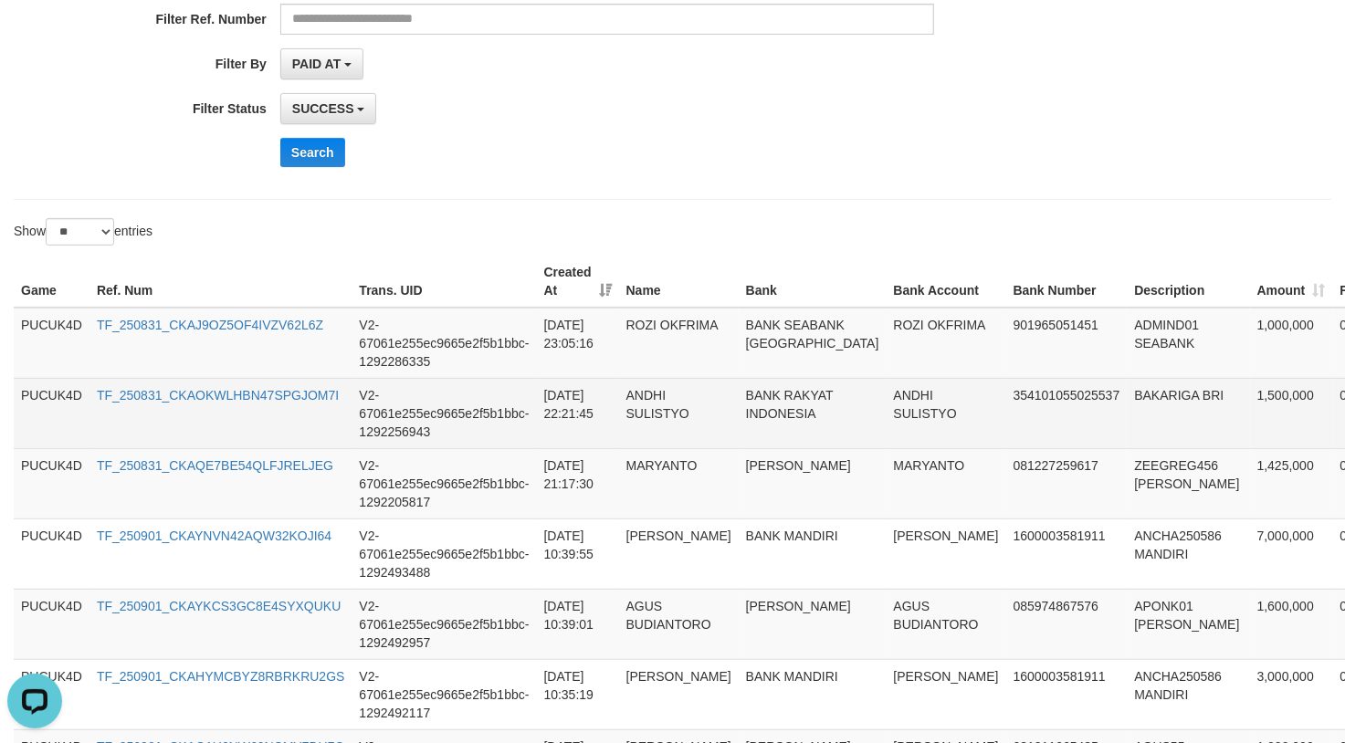
click at [1127, 403] on td "BAKARIGA BRI" at bounding box center [1188, 413] width 122 height 70
click at [887, 407] on td "ANDHI SULISTYO" at bounding box center [947, 413] width 120 height 70
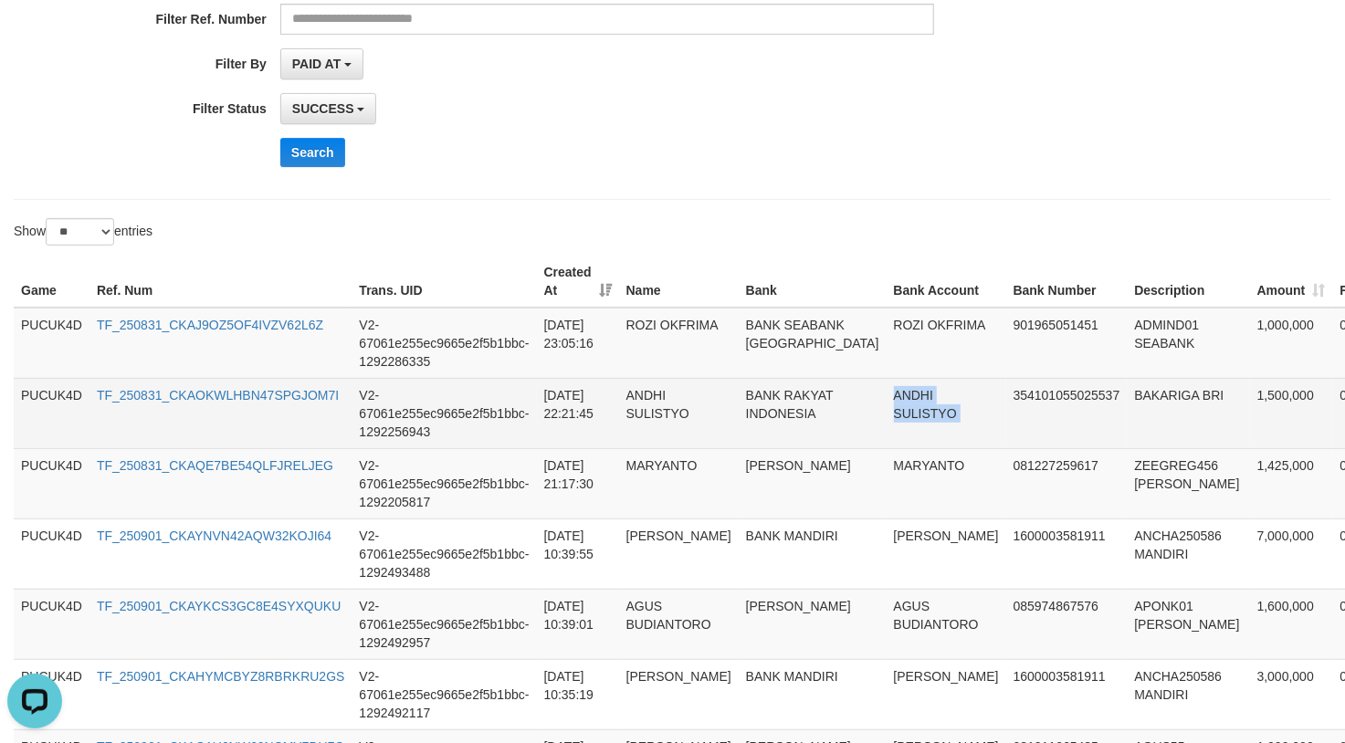
click at [887, 424] on td "ANDHI SULISTYO" at bounding box center [947, 413] width 120 height 70
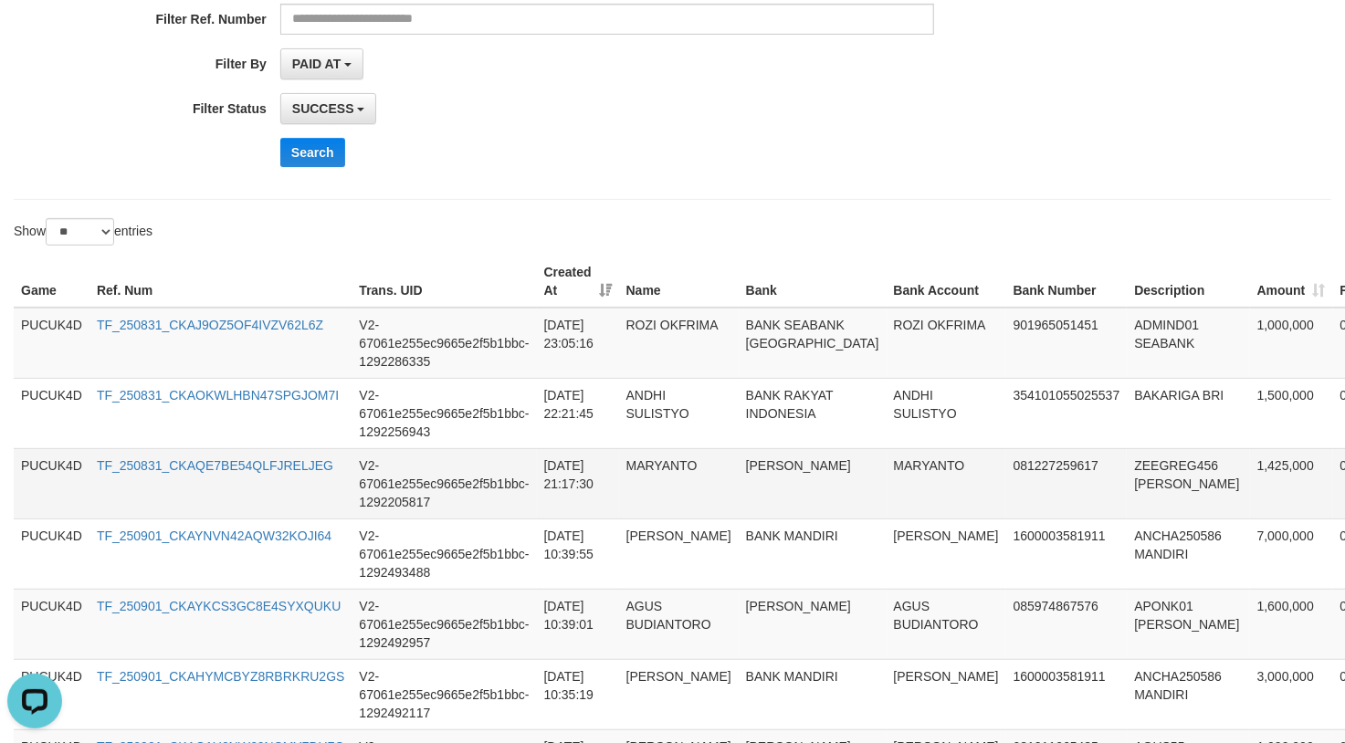
click at [1127, 471] on td "ZEEGREG456 DANA" at bounding box center [1188, 483] width 122 height 70
click at [887, 458] on td "MARYANTO" at bounding box center [947, 483] width 120 height 70
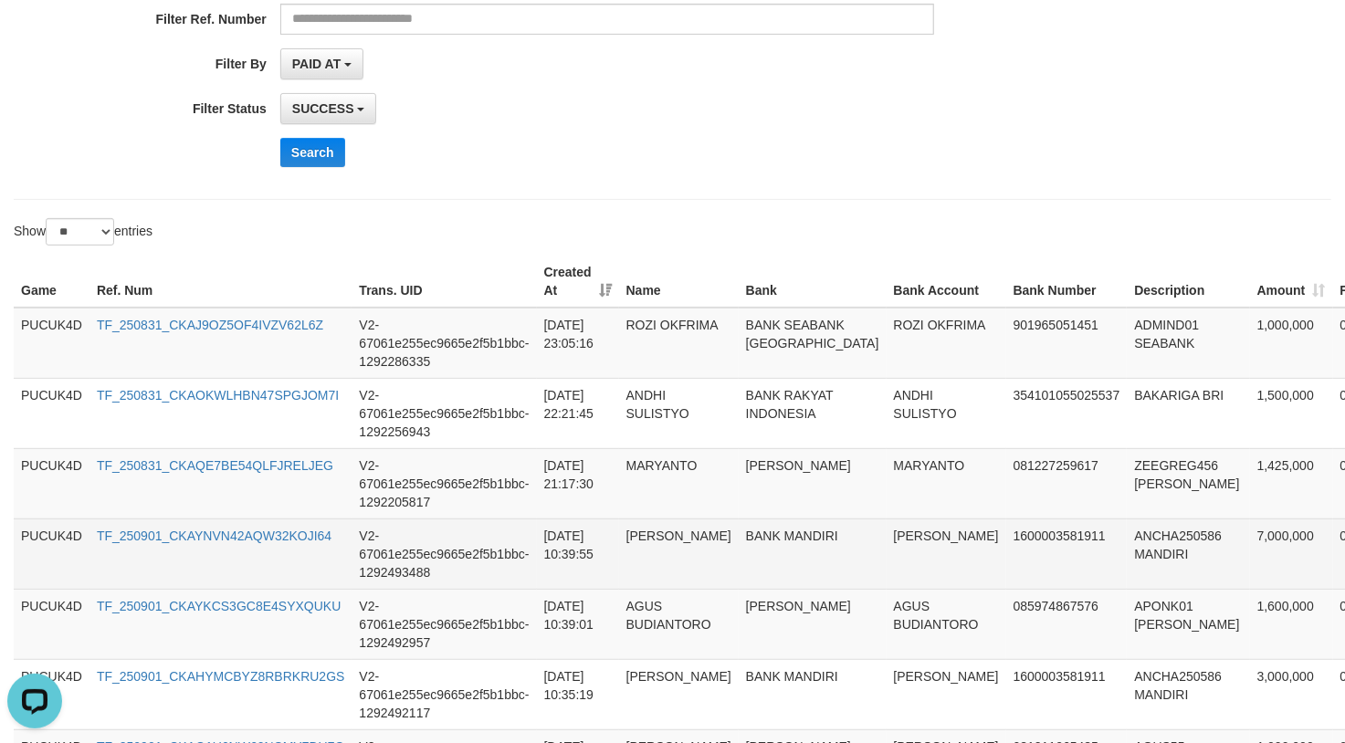
click at [1127, 537] on td "ANCHA250586 MANDIRI" at bounding box center [1188, 554] width 122 height 70
click at [1127, 538] on td "ANCHA250586 MANDIRI" at bounding box center [1188, 554] width 122 height 70
click at [887, 544] on td "HAMSA SANNANG" at bounding box center [947, 554] width 120 height 70
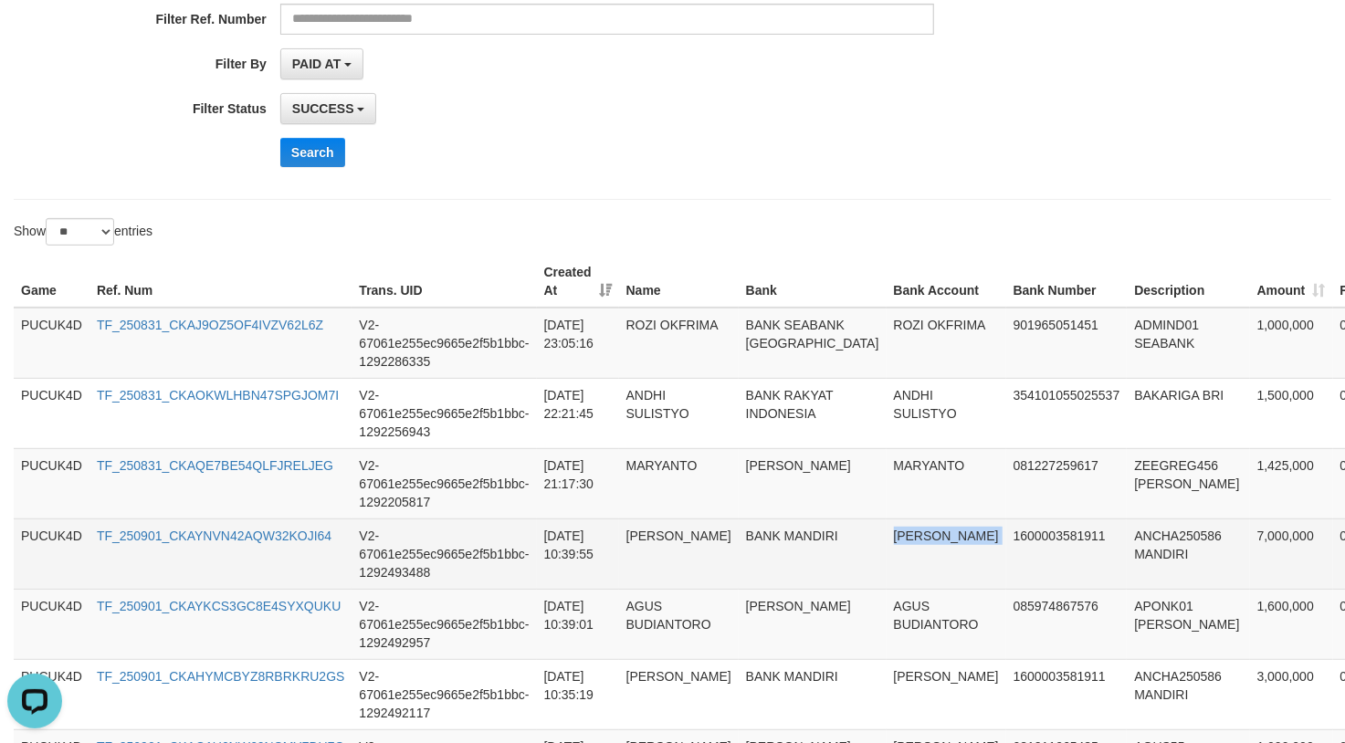
click at [887, 544] on td "HAMSA SANNANG" at bounding box center [947, 554] width 120 height 70
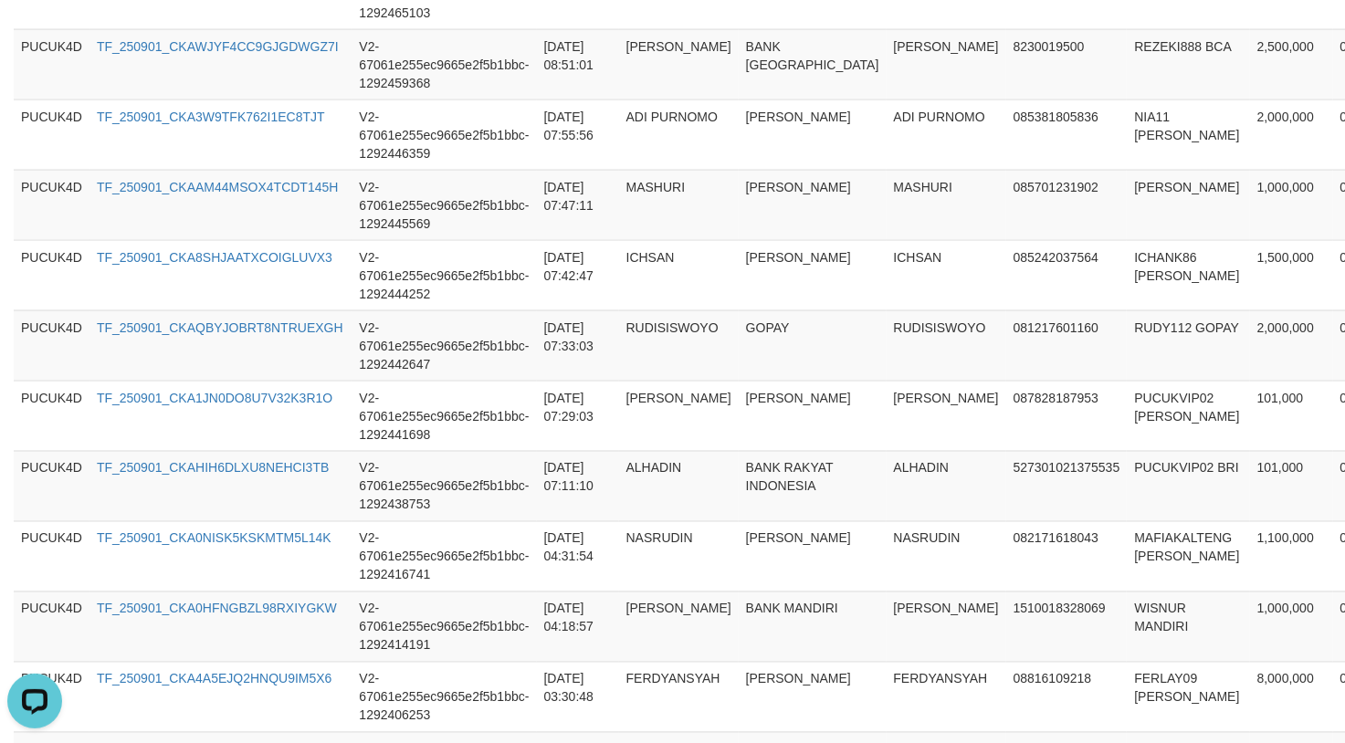
scroll to position [1897, 0]
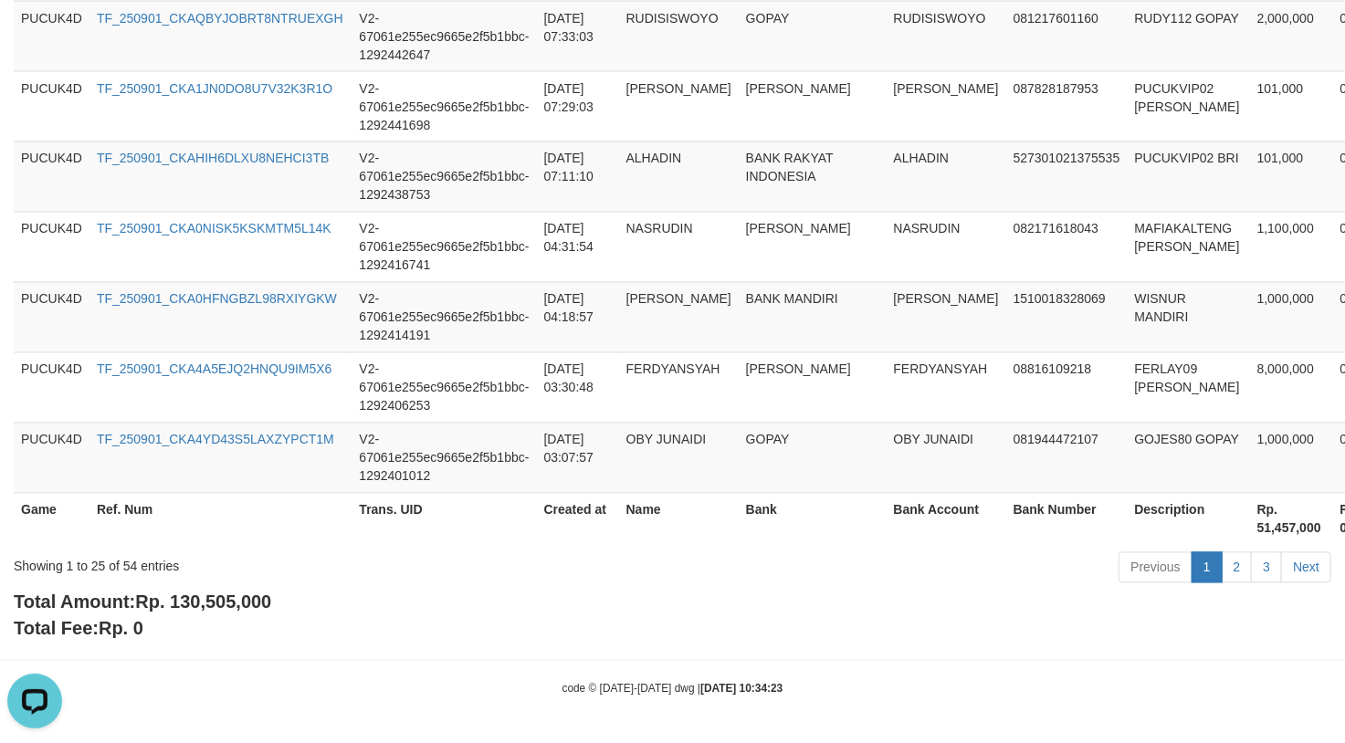
click at [235, 601] on span "Rp. 130,505,000" at bounding box center [203, 603] width 136 height 20
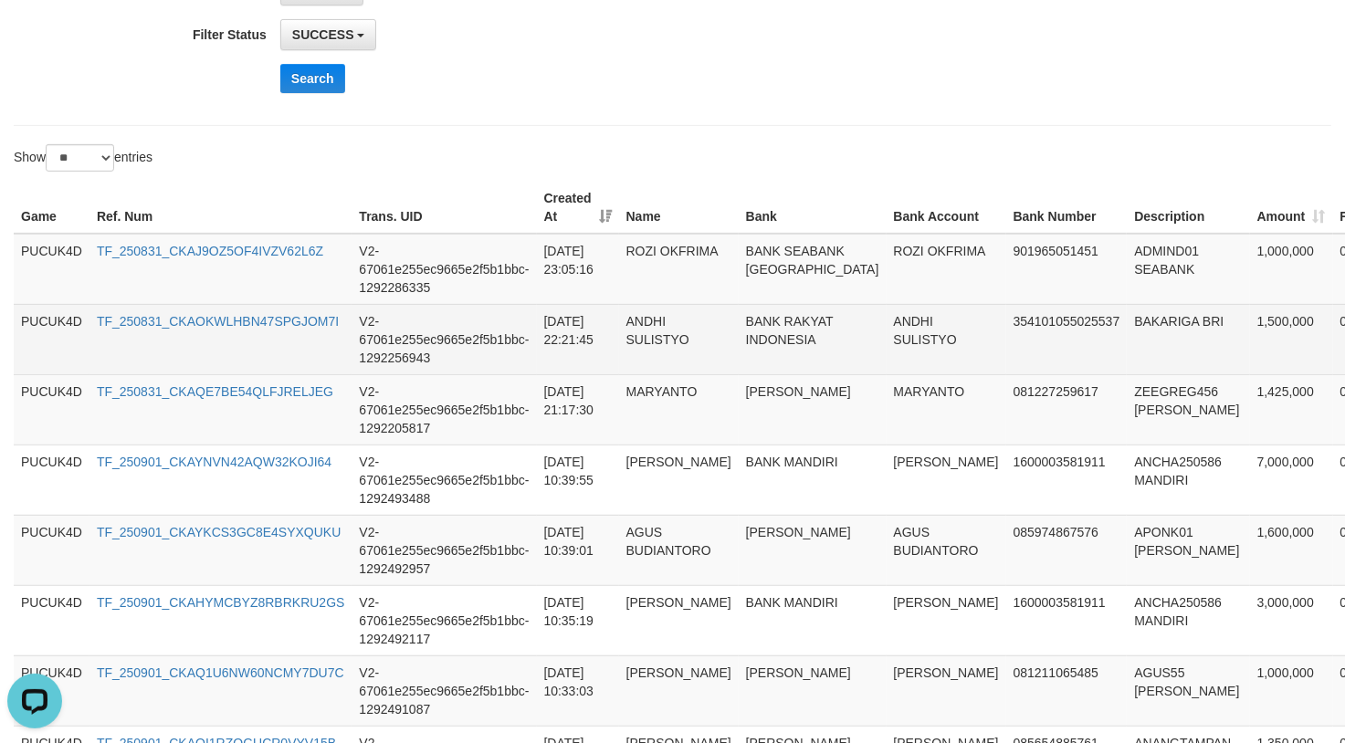
scroll to position [0, 0]
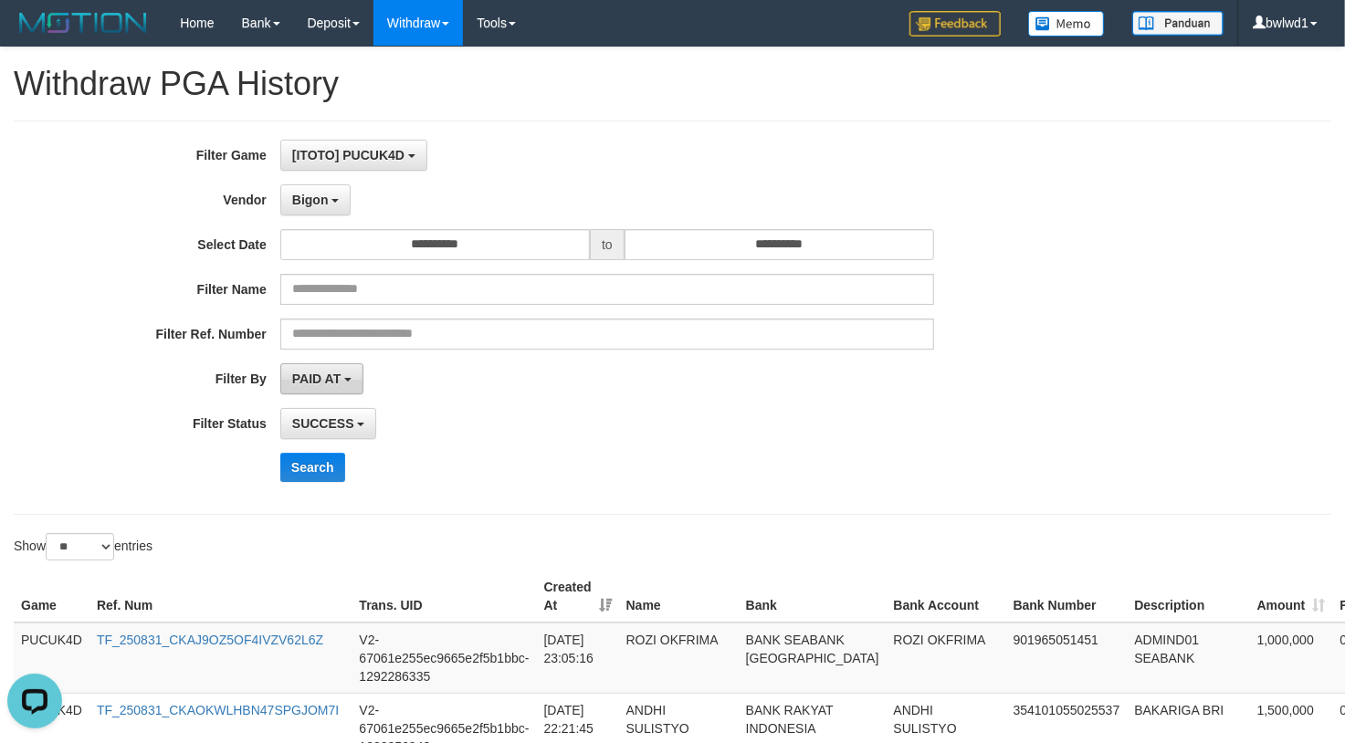
click at [332, 385] on span "PAID AT" at bounding box center [316, 379] width 48 height 15
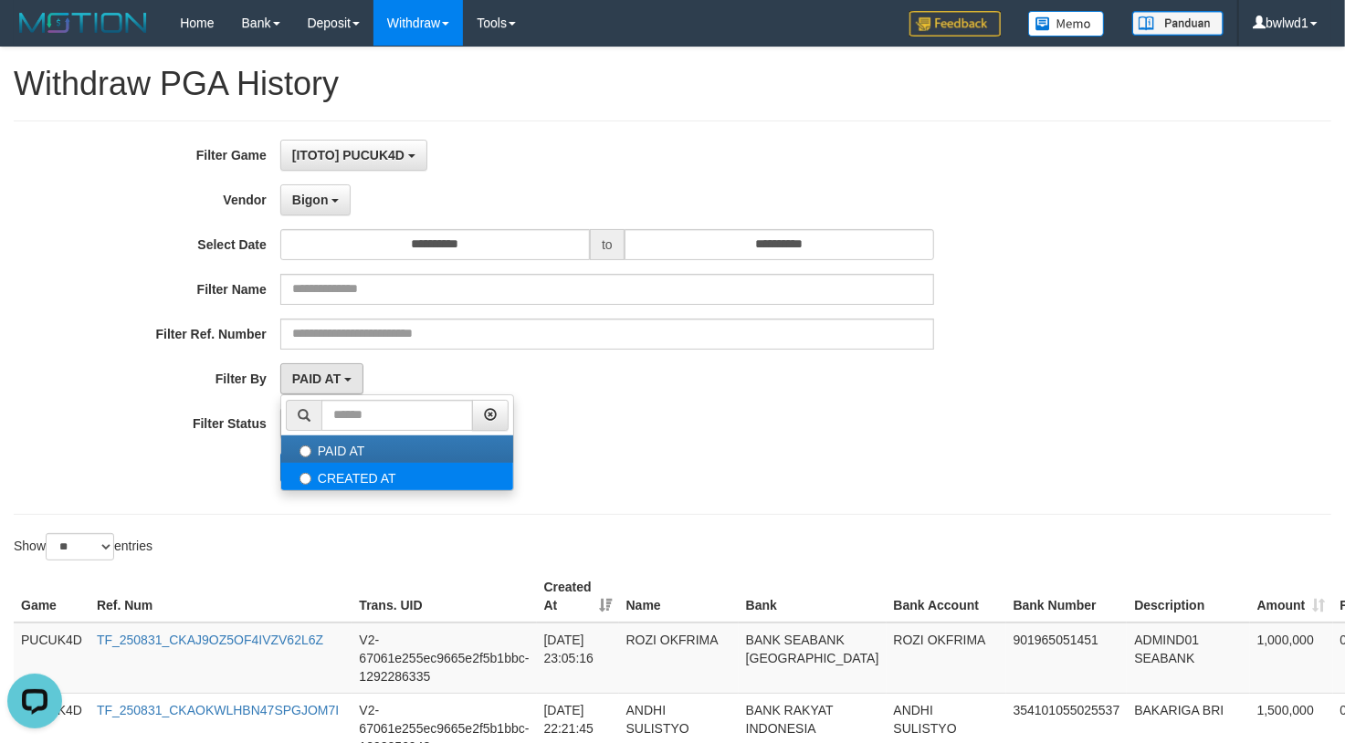
click at [356, 465] on ul "PAID AT CREATED AT" at bounding box center [397, 442] width 234 height 97
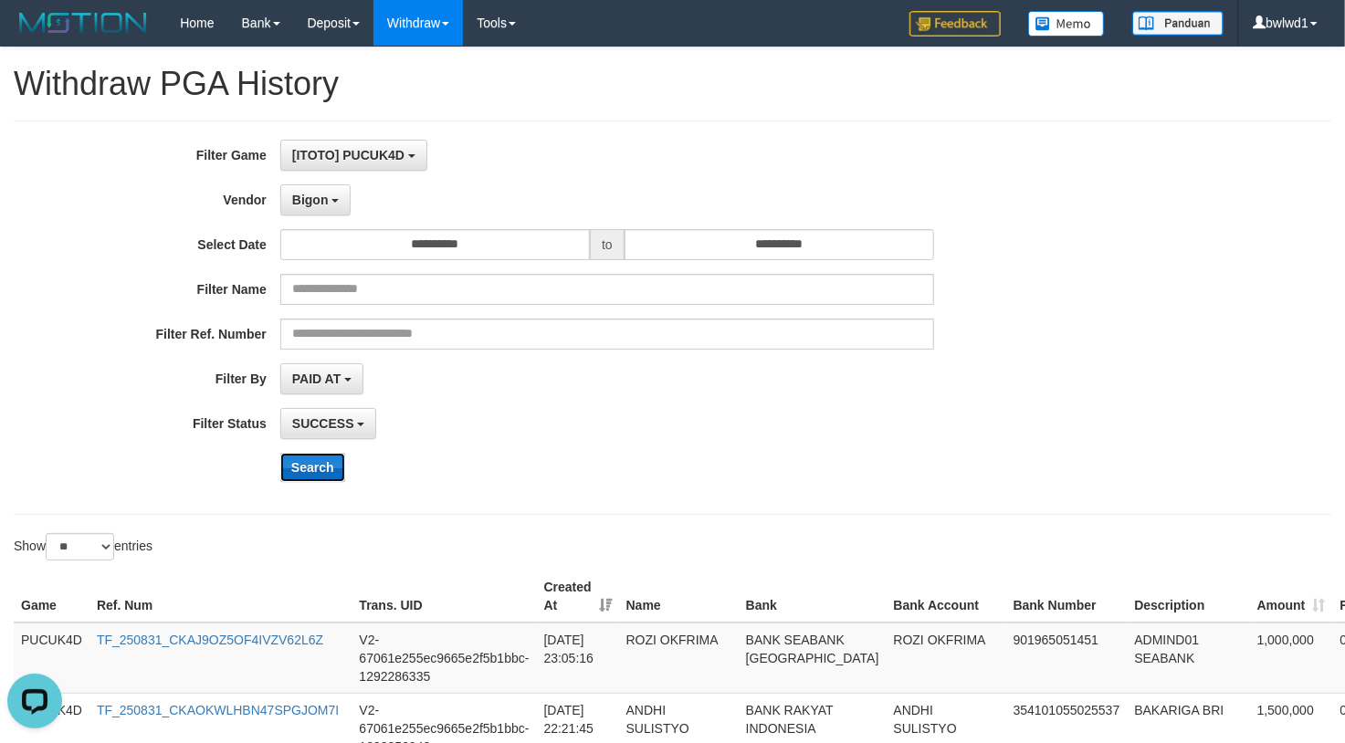
click at [305, 471] on button "Search" at bounding box center [312, 467] width 65 height 29
click at [314, 473] on button "Search" at bounding box center [312, 467] width 65 height 29
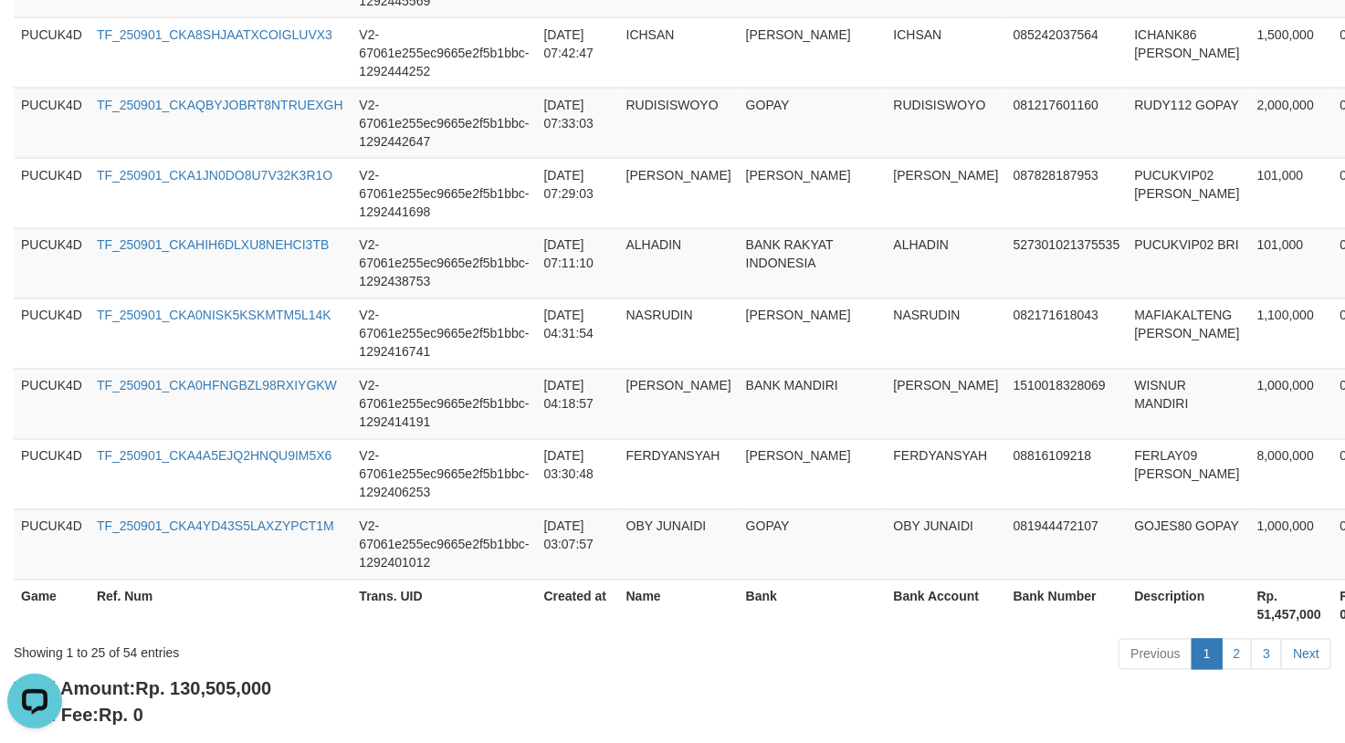
scroll to position [1897, 0]
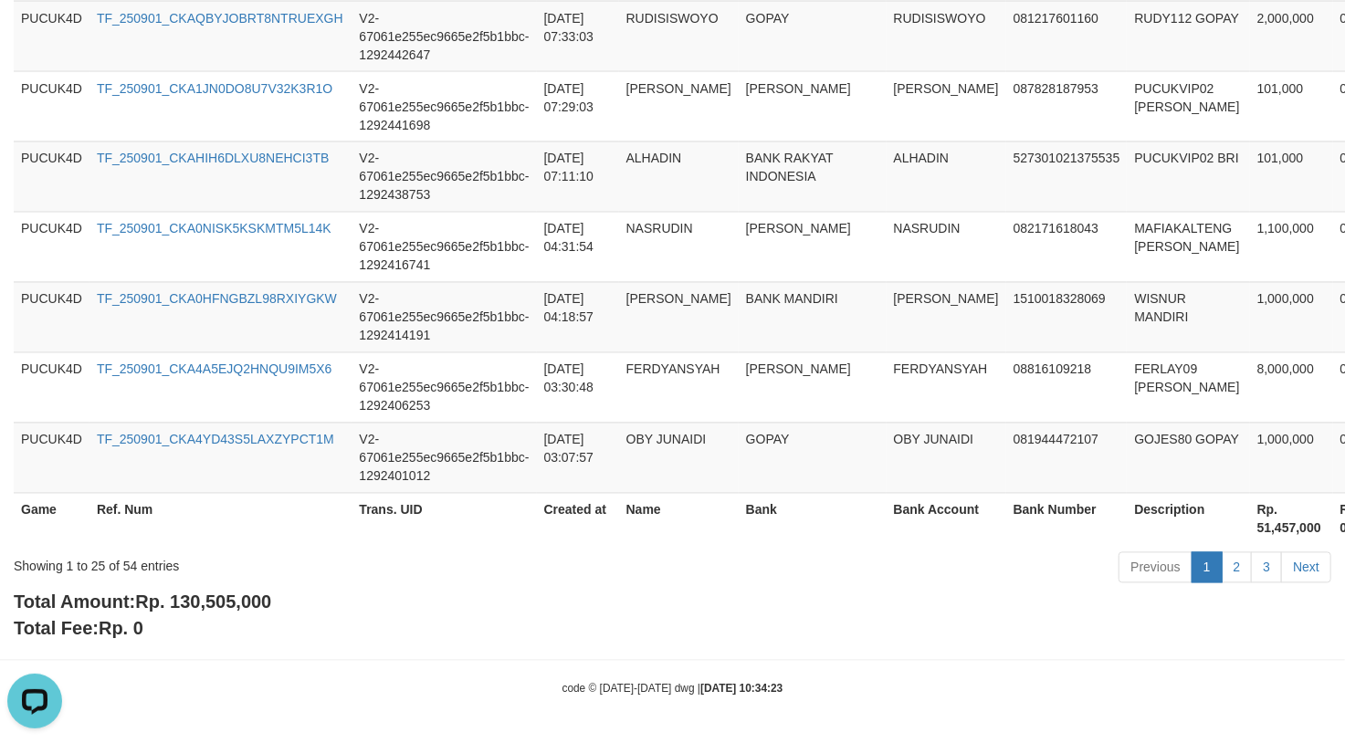
click at [243, 606] on span "Rp. 130,505,000" at bounding box center [203, 603] width 136 height 20
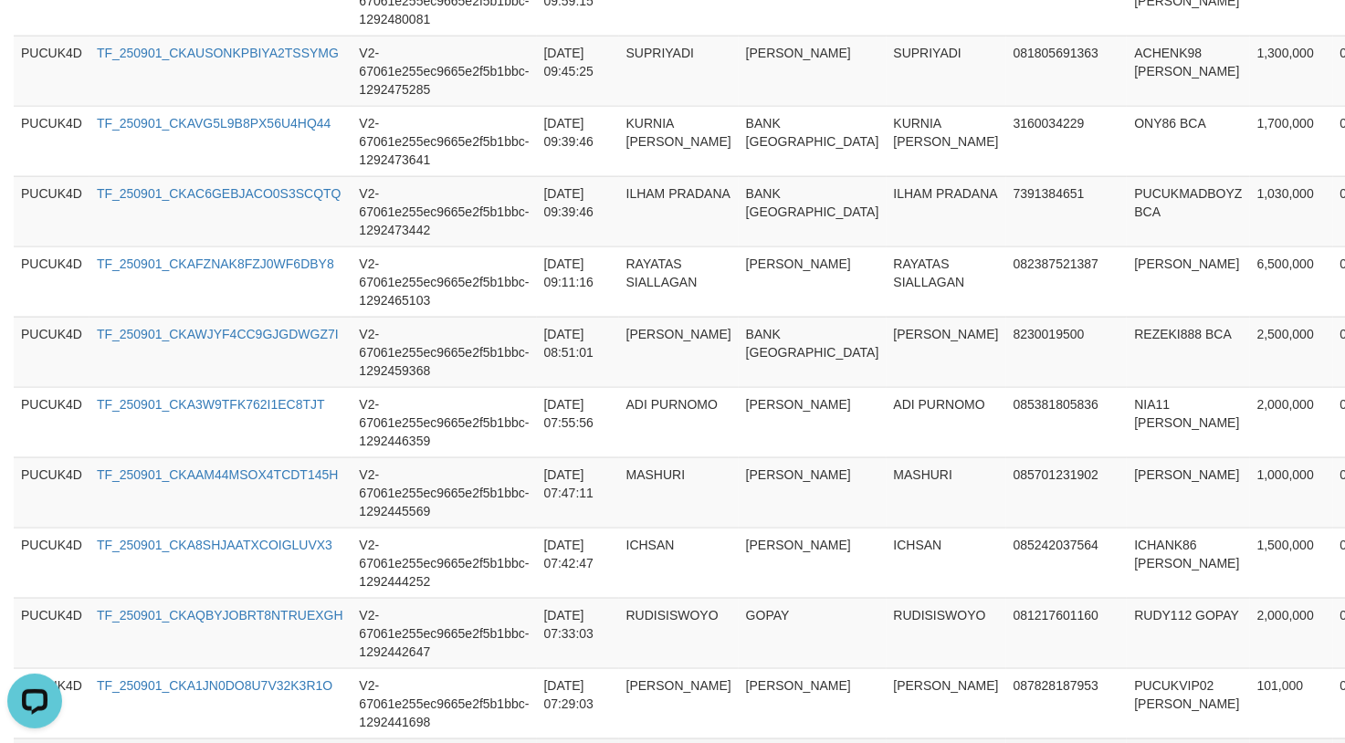
scroll to position [1289, 0]
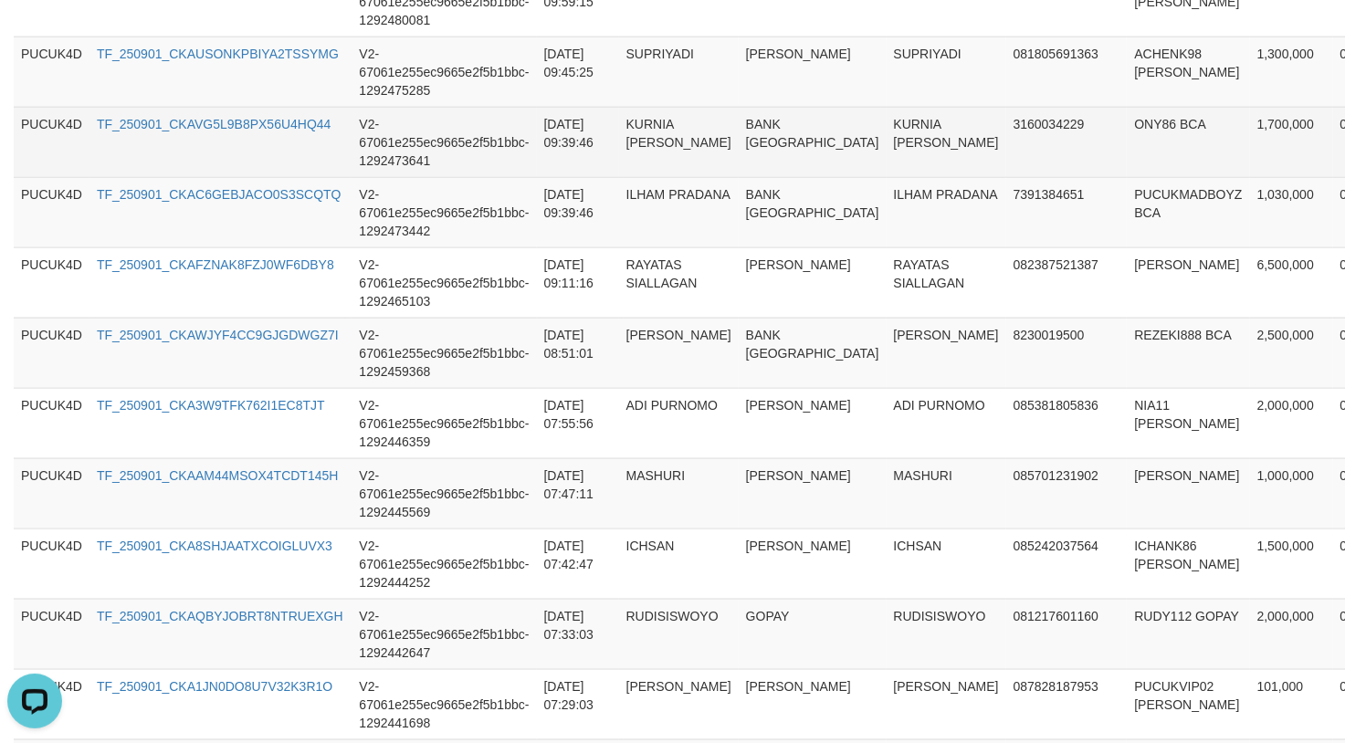
click at [887, 164] on td "KURNIA ARI WICAKSONO" at bounding box center [947, 142] width 120 height 70
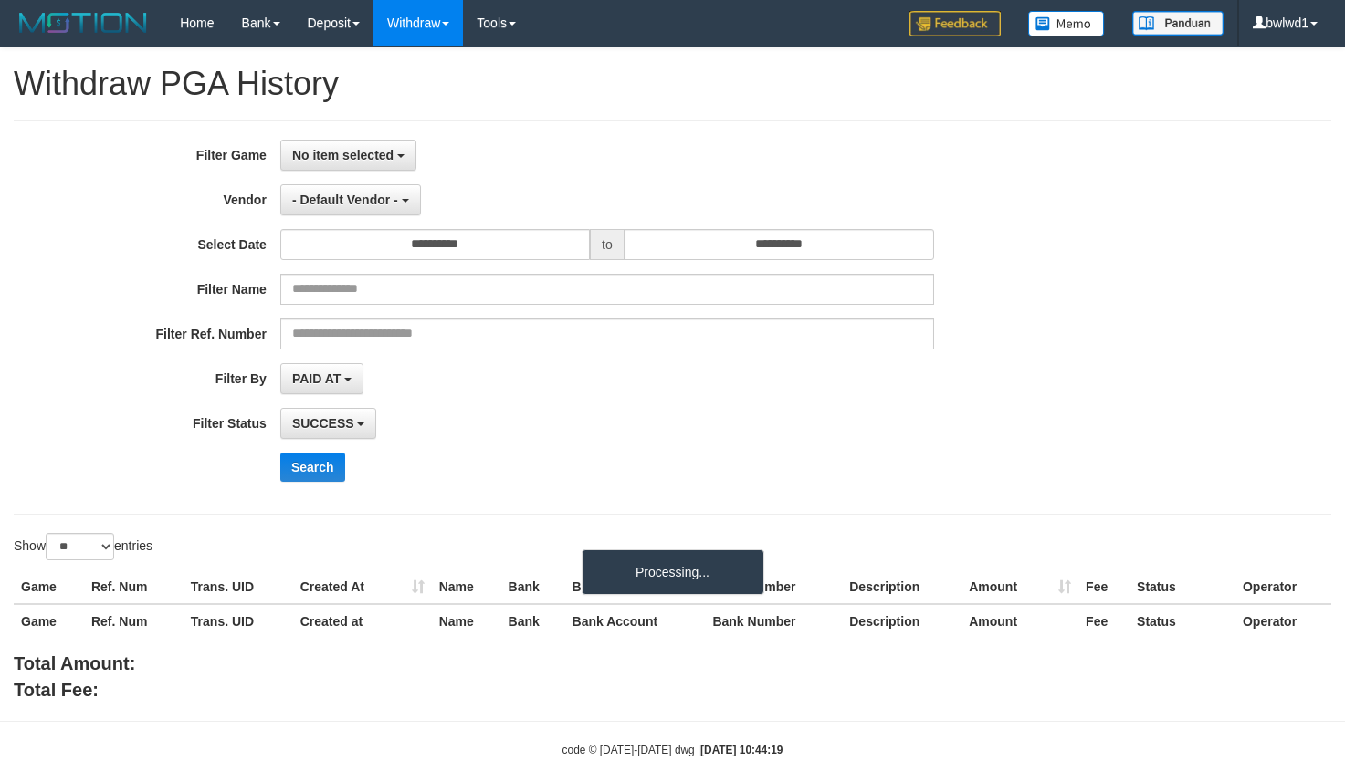
select select
select select "**"
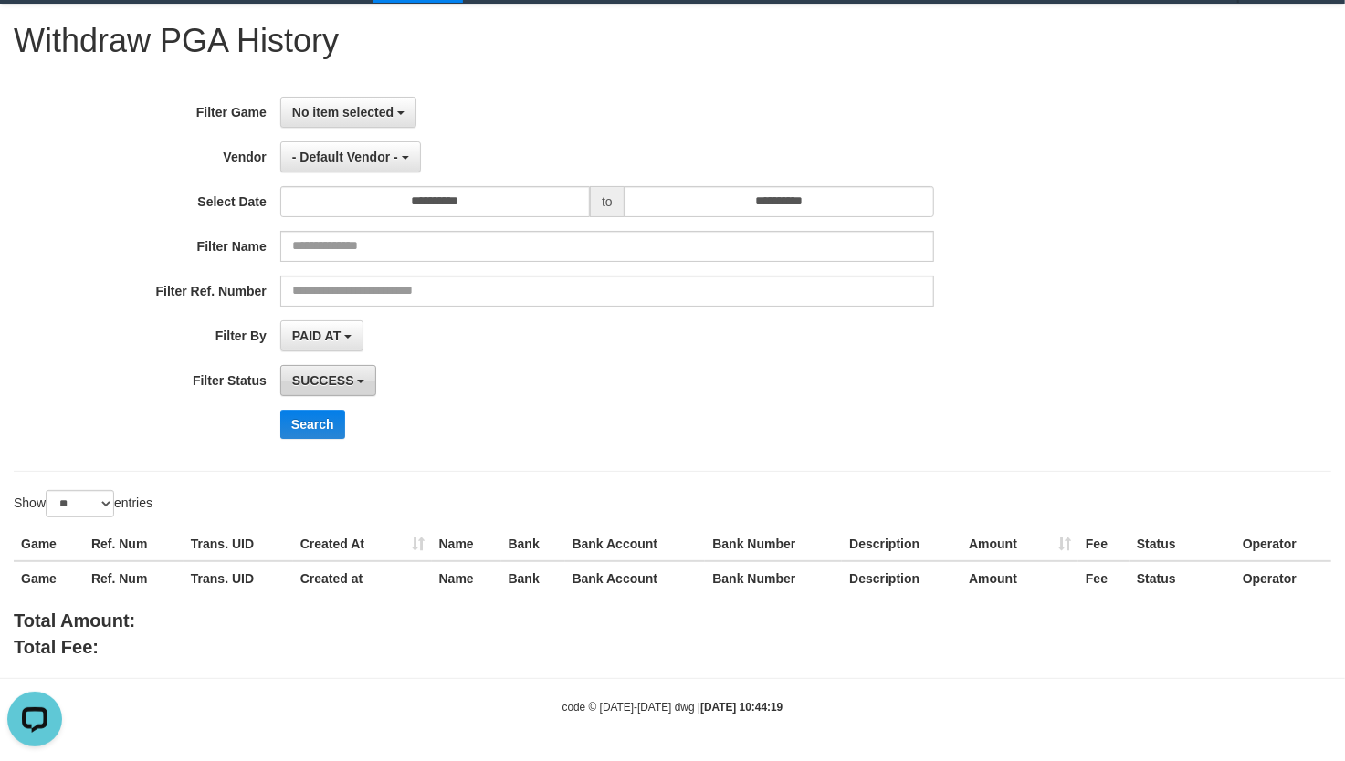
click at [327, 389] on button "SUCCESS" at bounding box center [328, 380] width 97 height 31
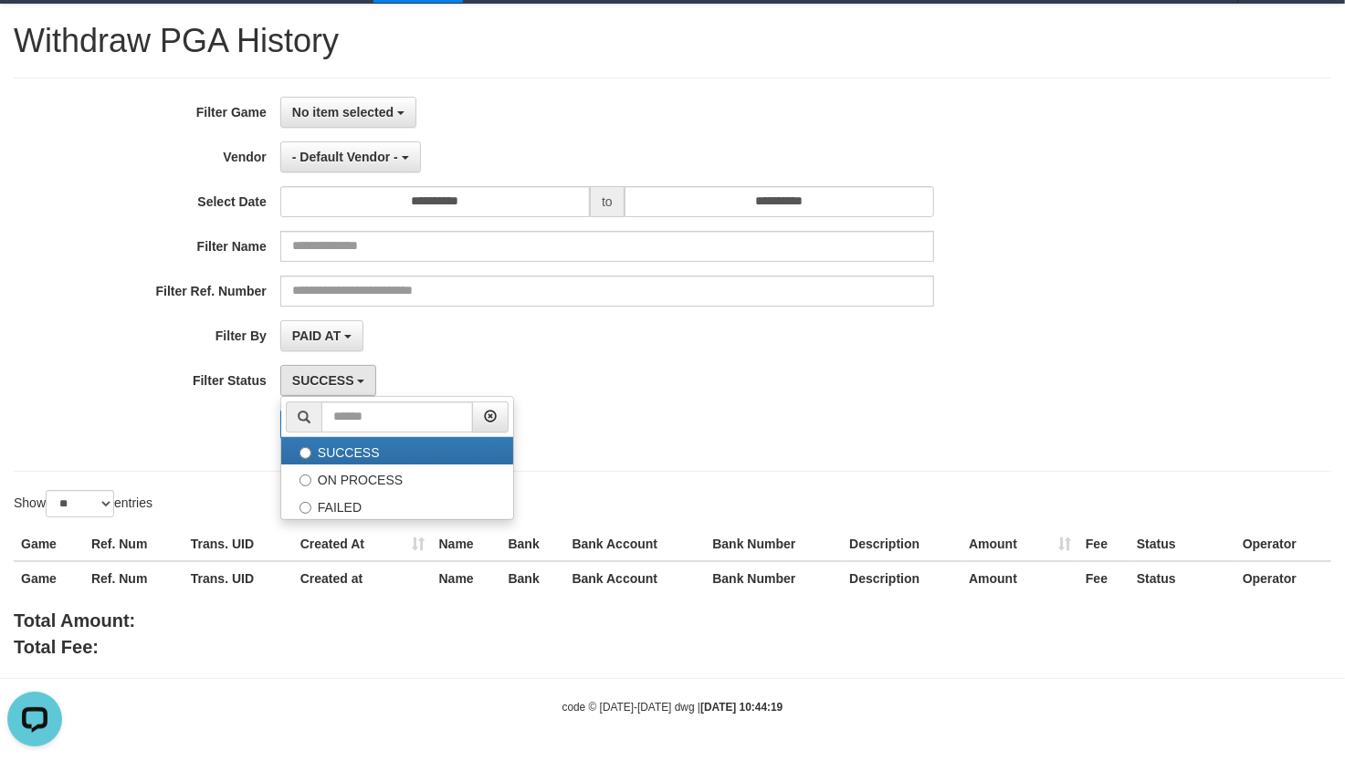
click at [552, 388] on div "SUCCESS SUCCESS ON PROCESS FAILED" at bounding box center [607, 380] width 654 height 31
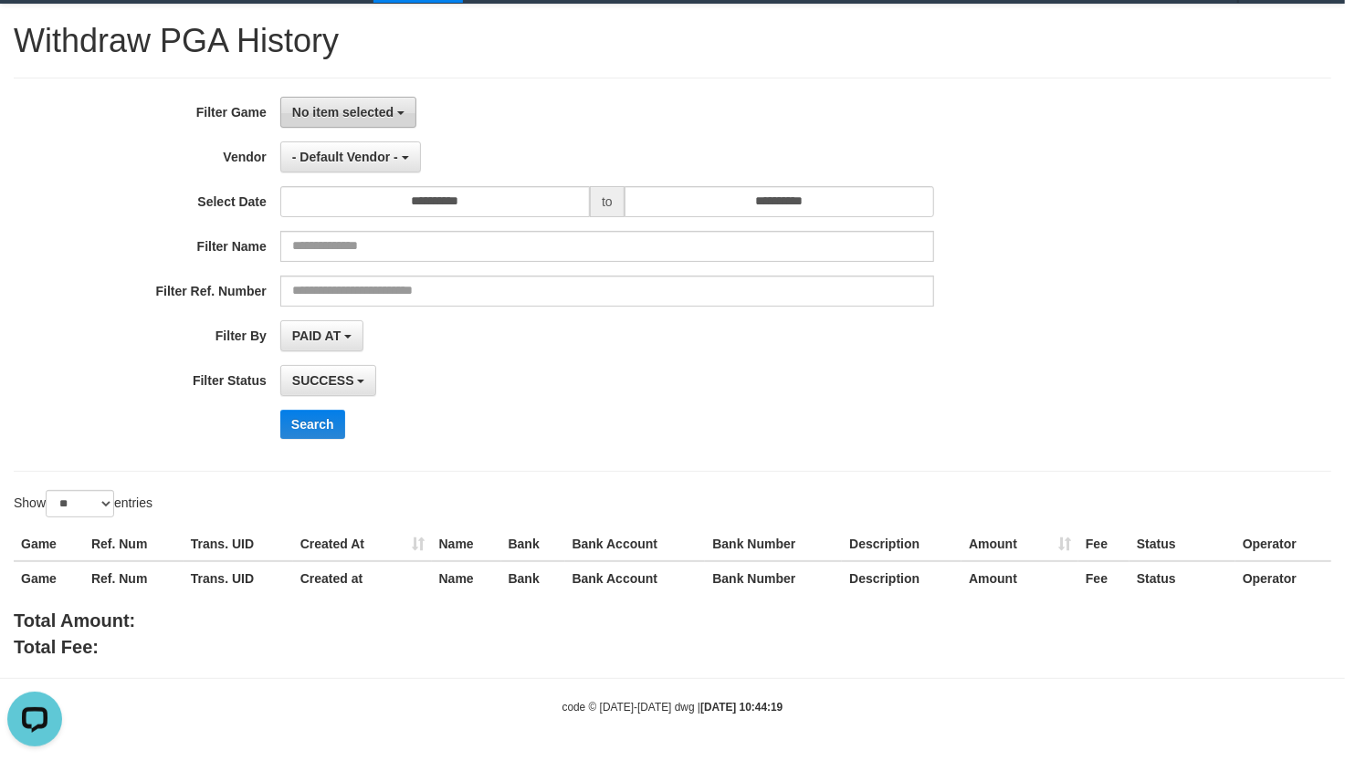
click at [370, 114] on span "No item selected" at bounding box center [342, 112] width 101 height 15
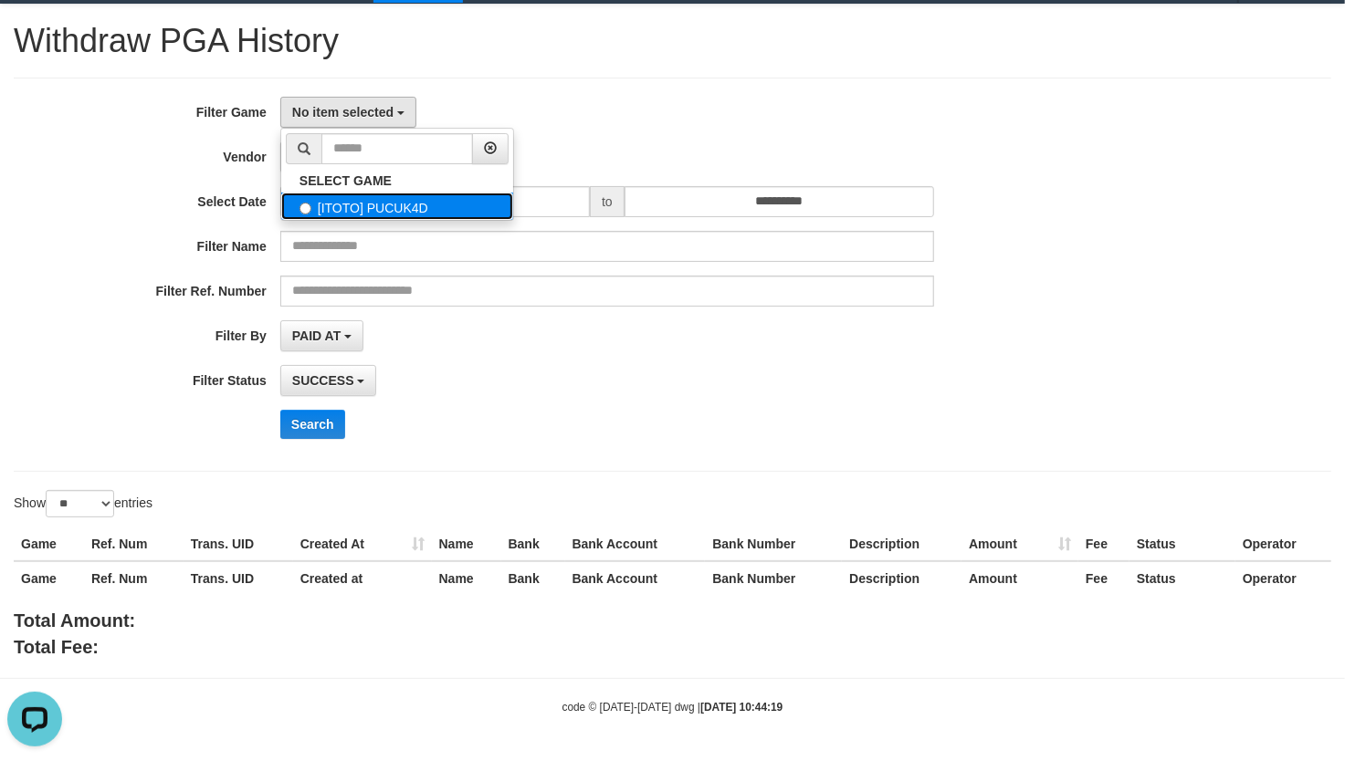
click at [436, 205] on label "[ITOTO] PUCUK4D" at bounding box center [397, 206] width 232 height 27
select select "****"
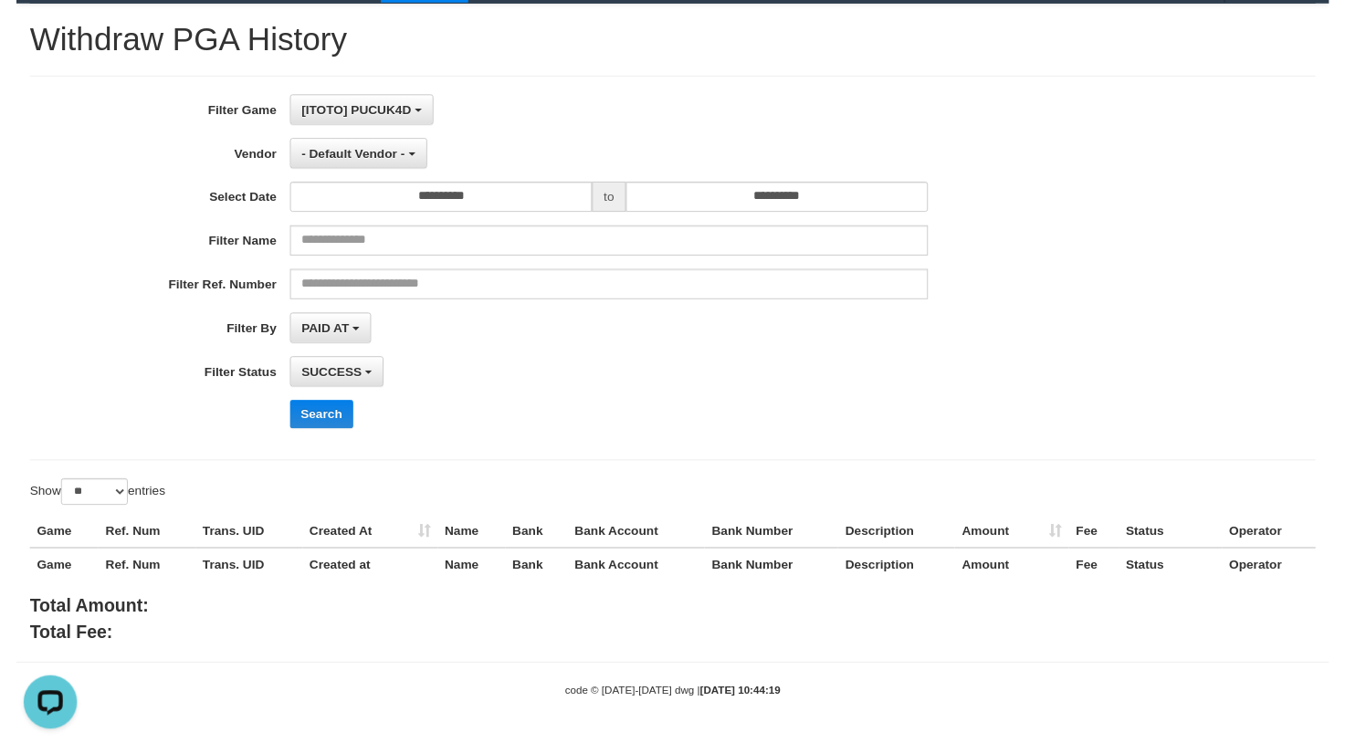
scroll to position [16, 0]
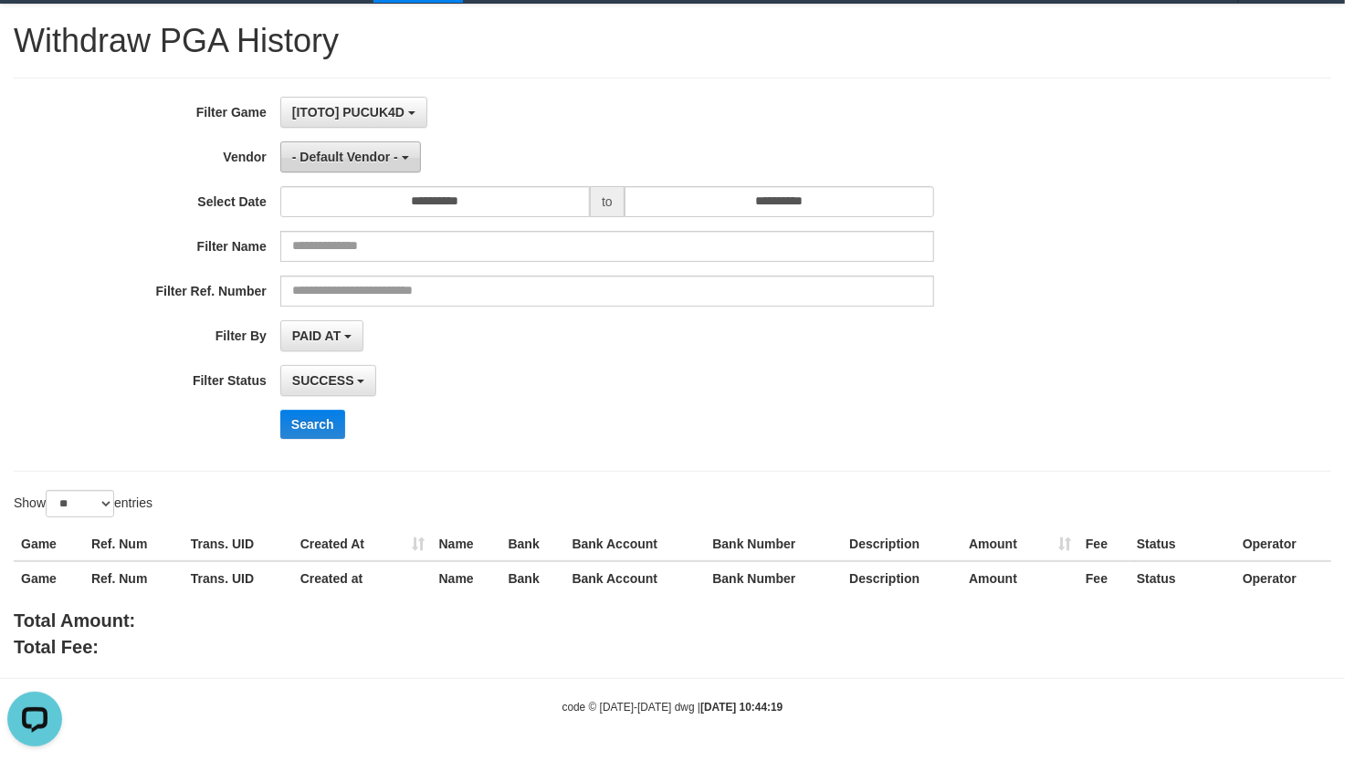
click at [334, 155] on span "- Default Vendor -" at bounding box center [345, 157] width 106 height 15
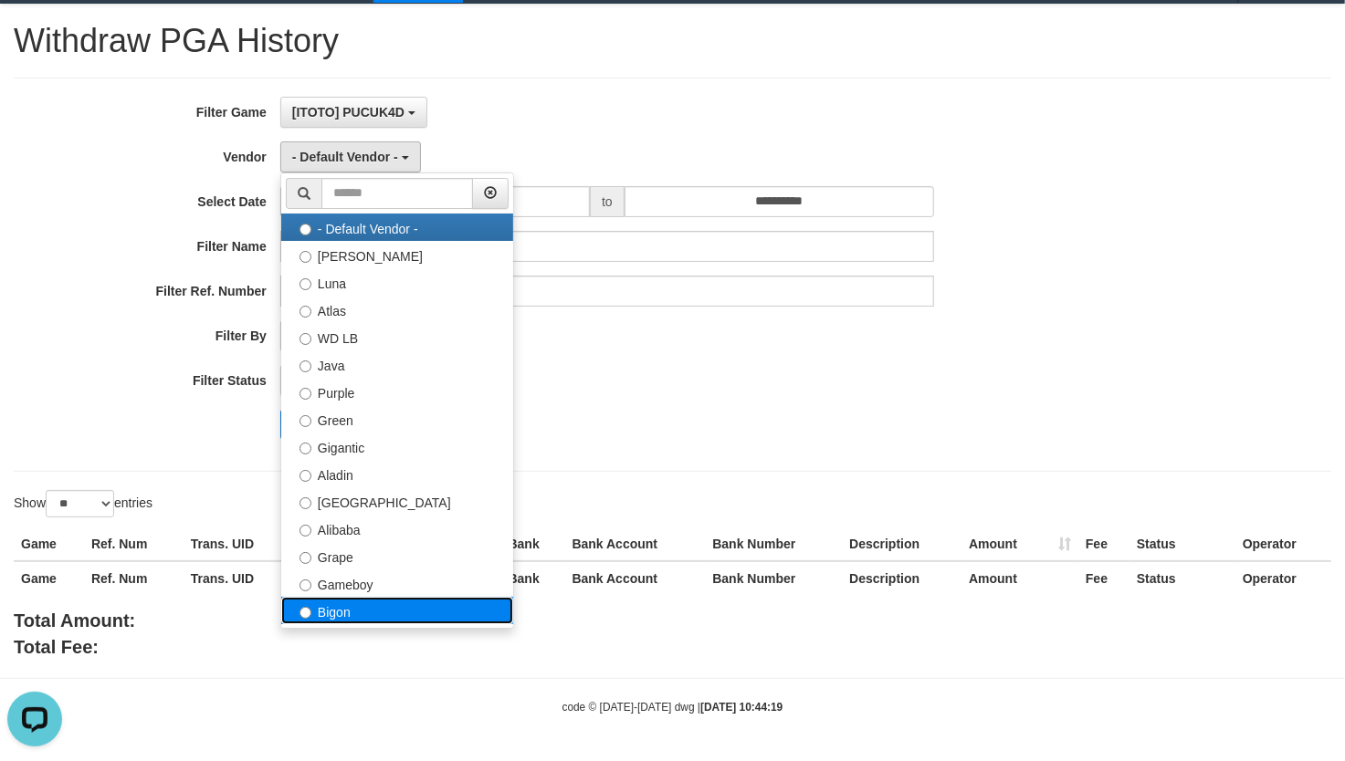
click at [373, 623] on label "Bigon" at bounding box center [397, 610] width 232 height 27
select select "**********"
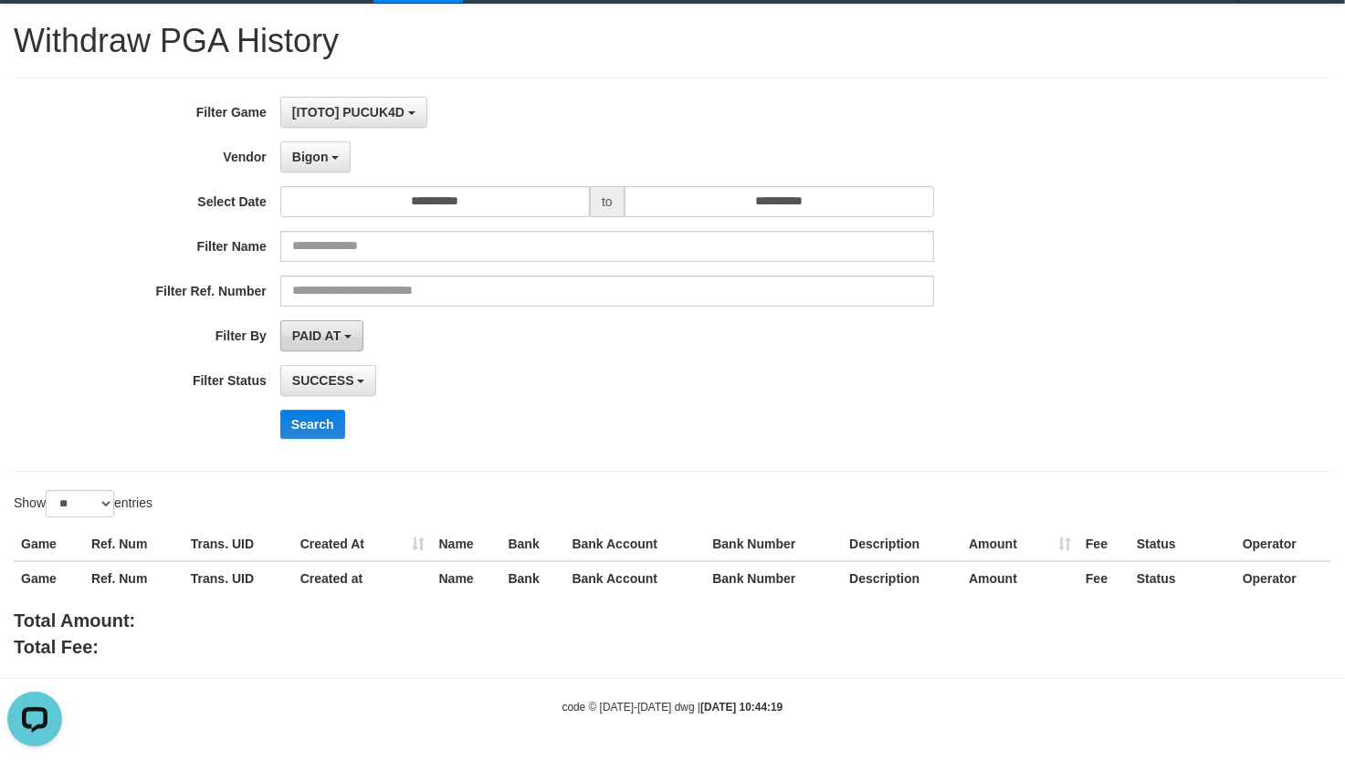
click at [331, 333] on span "PAID AT" at bounding box center [316, 336] width 48 height 15
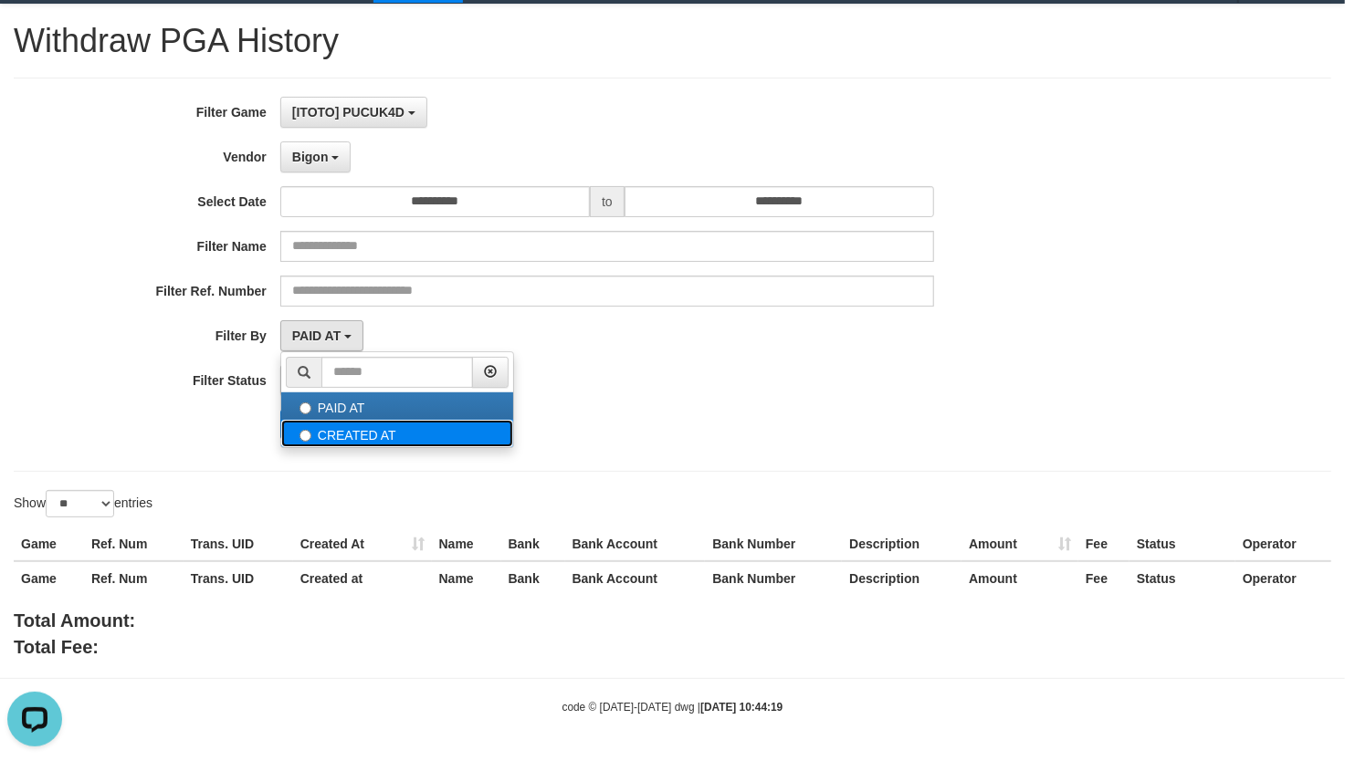
click at [341, 428] on label "CREATED AT" at bounding box center [397, 433] width 232 height 27
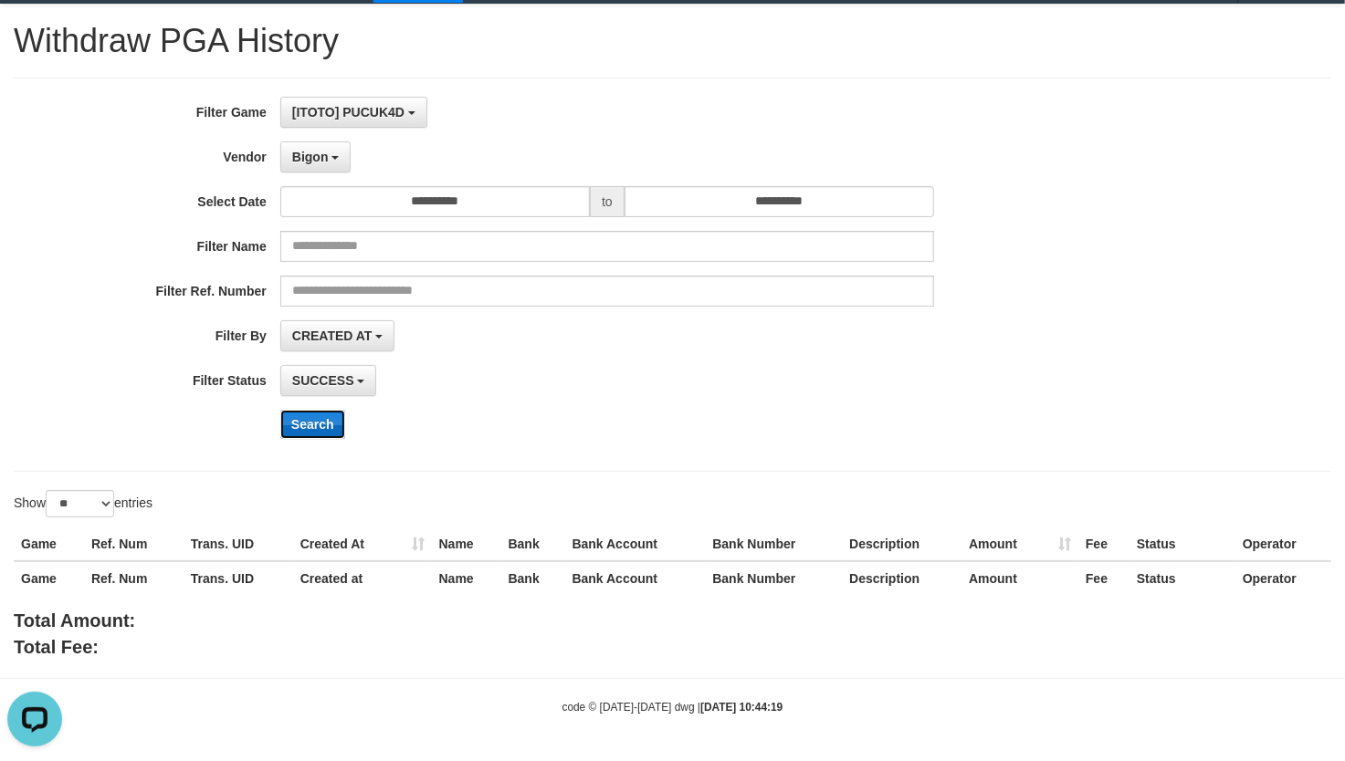
click at [329, 422] on button "Search" at bounding box center [312, 424] width 65 height 29
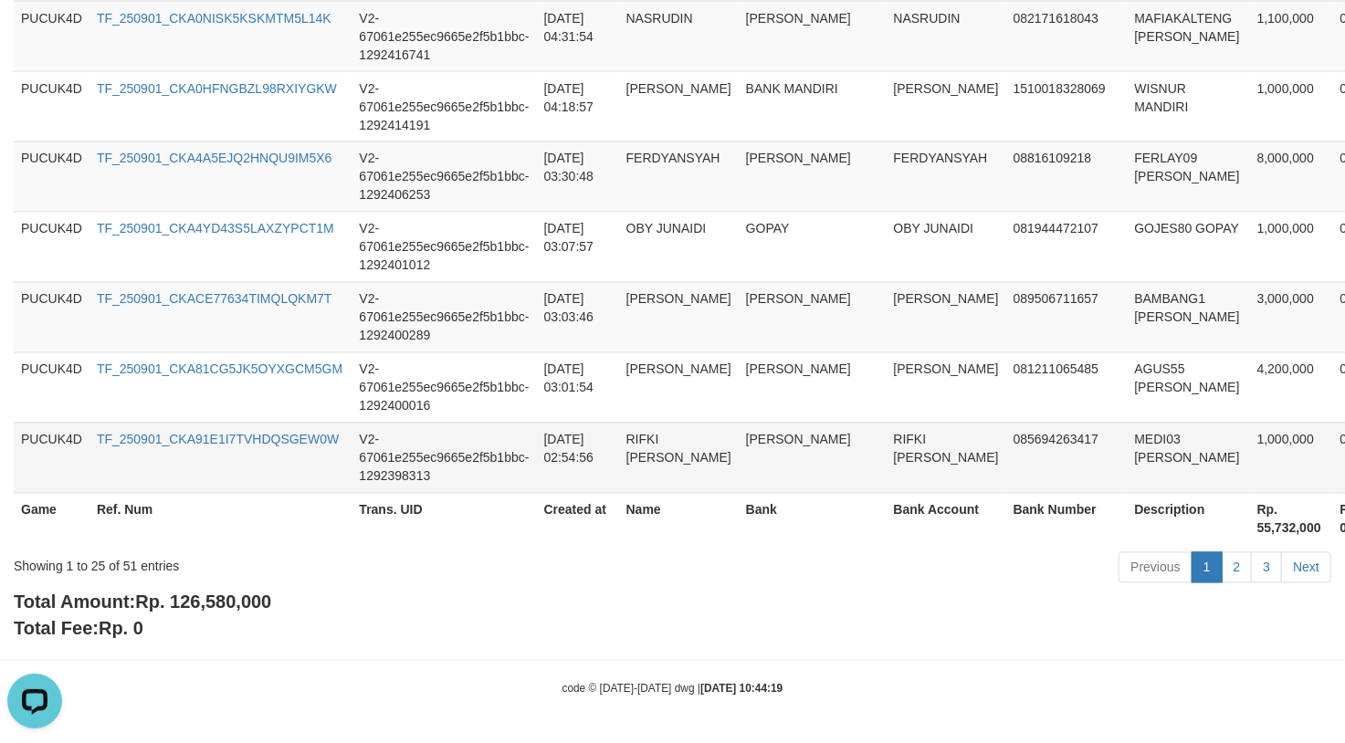
scroll to position [1897, 0]
click at [221, 597] on span "Rp. 126,580,000" at bounding box center [203, 603] width 136 height 20
copy span "126,580,000"
drag, startPoint x: 714, startPoint y: 347, endPoint x: 714, endPoint y: 336, distance: 11.0
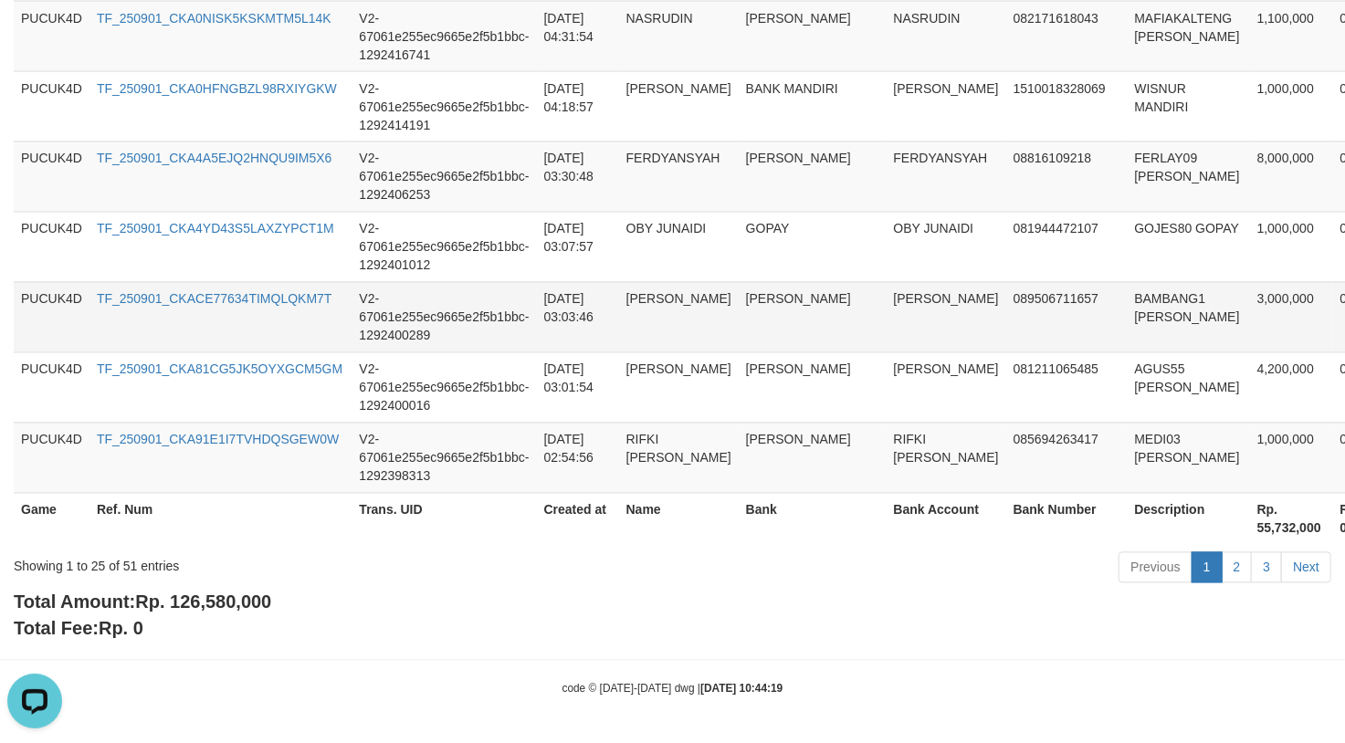
click at [714, 344] on td "[PERSON_NAME]" at bounding box center [679, 317] width 120 height 70
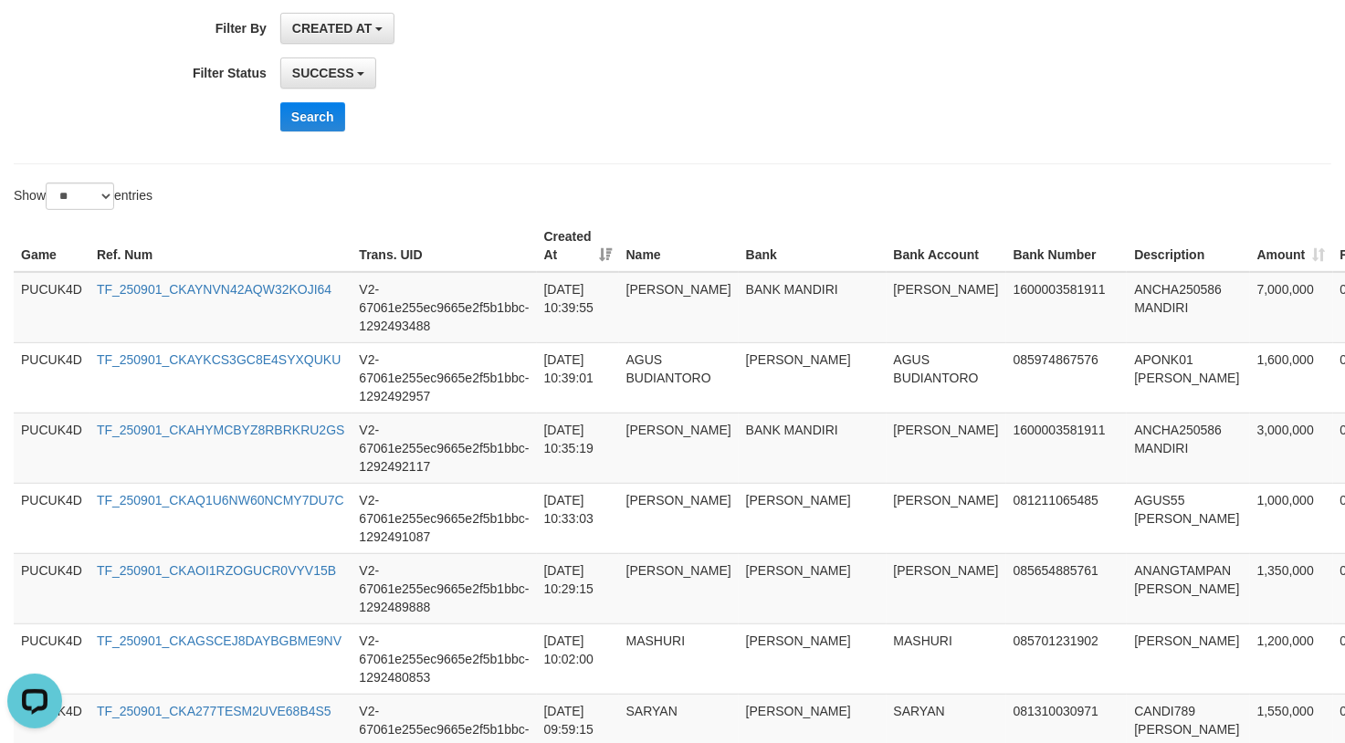
scroll to position [392, 0]
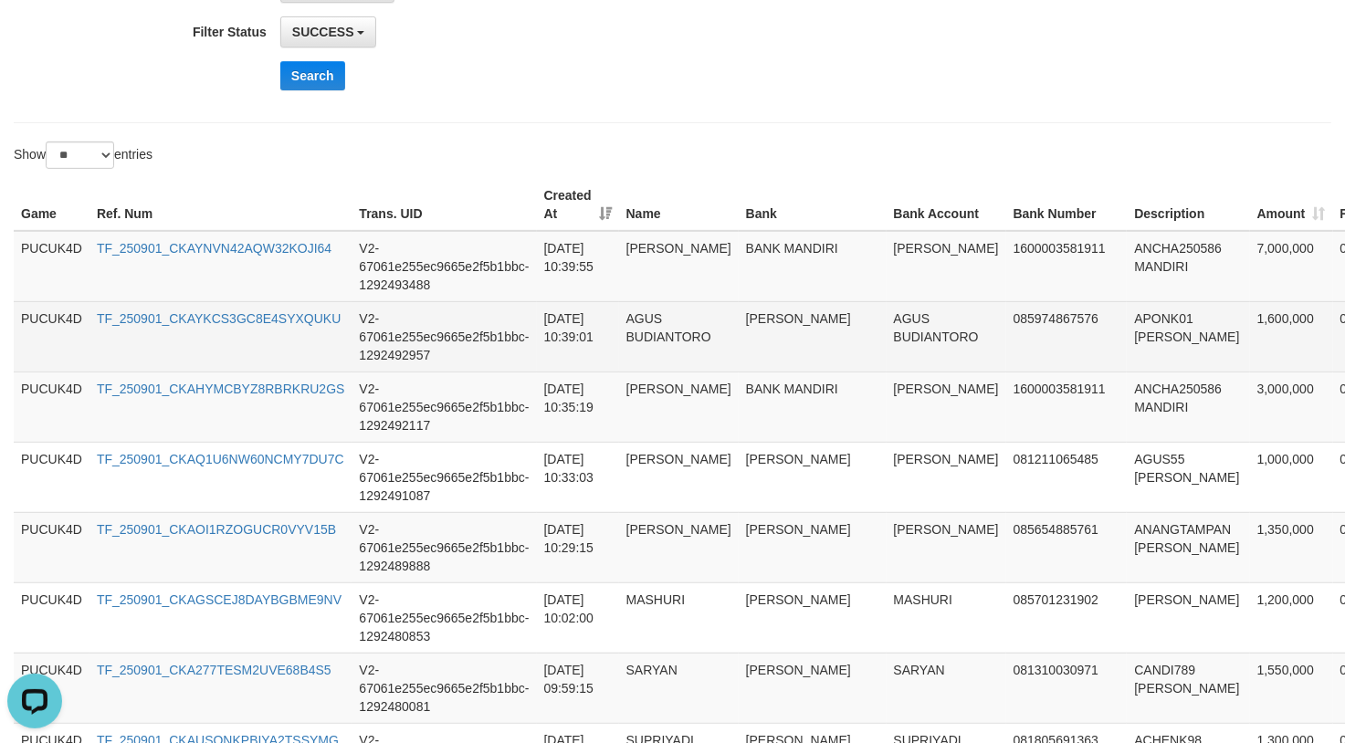
click at [1250, 310] on td "1,600,000" at bounding box center [1291, 336] width 83 height 70
copy td "1,600,000"
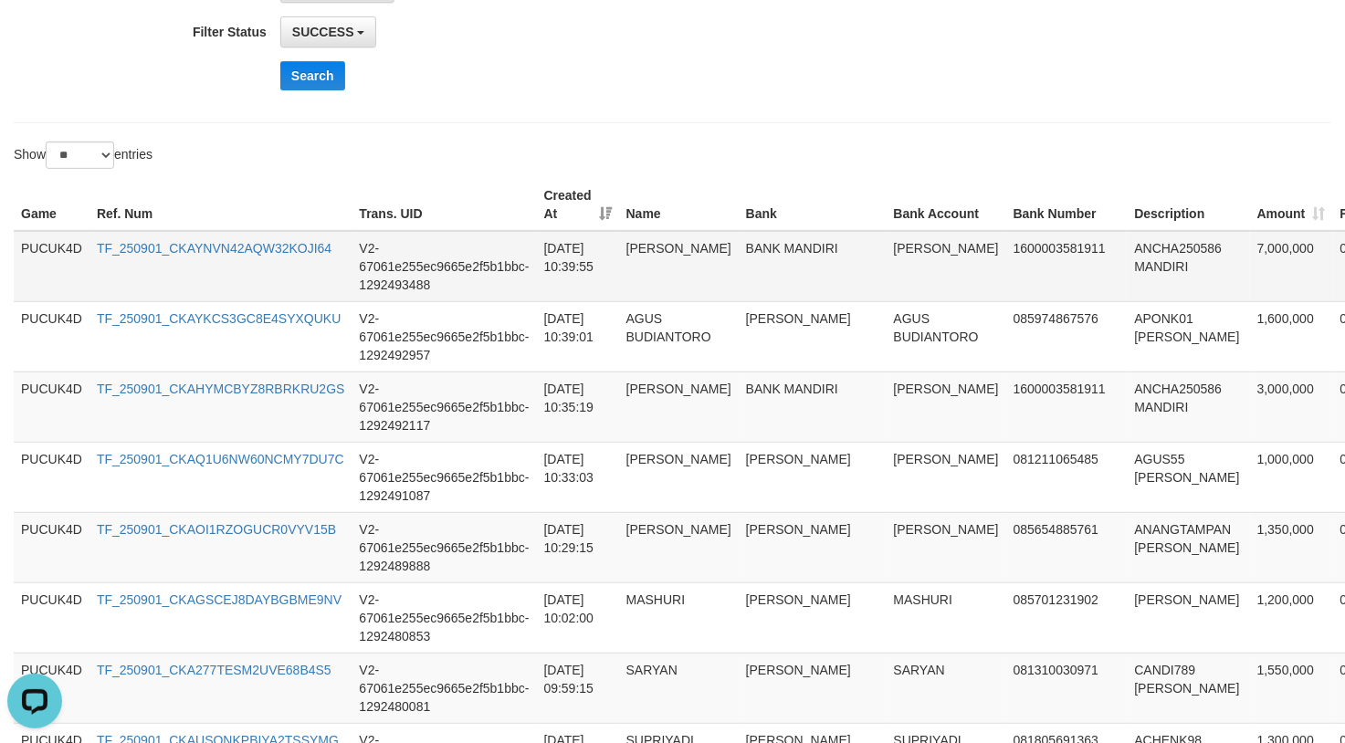
click at [1250, 246] on td "7,000,000" at bounding box center [1291, 266] width 83 height 71
copy td "7,000,000"
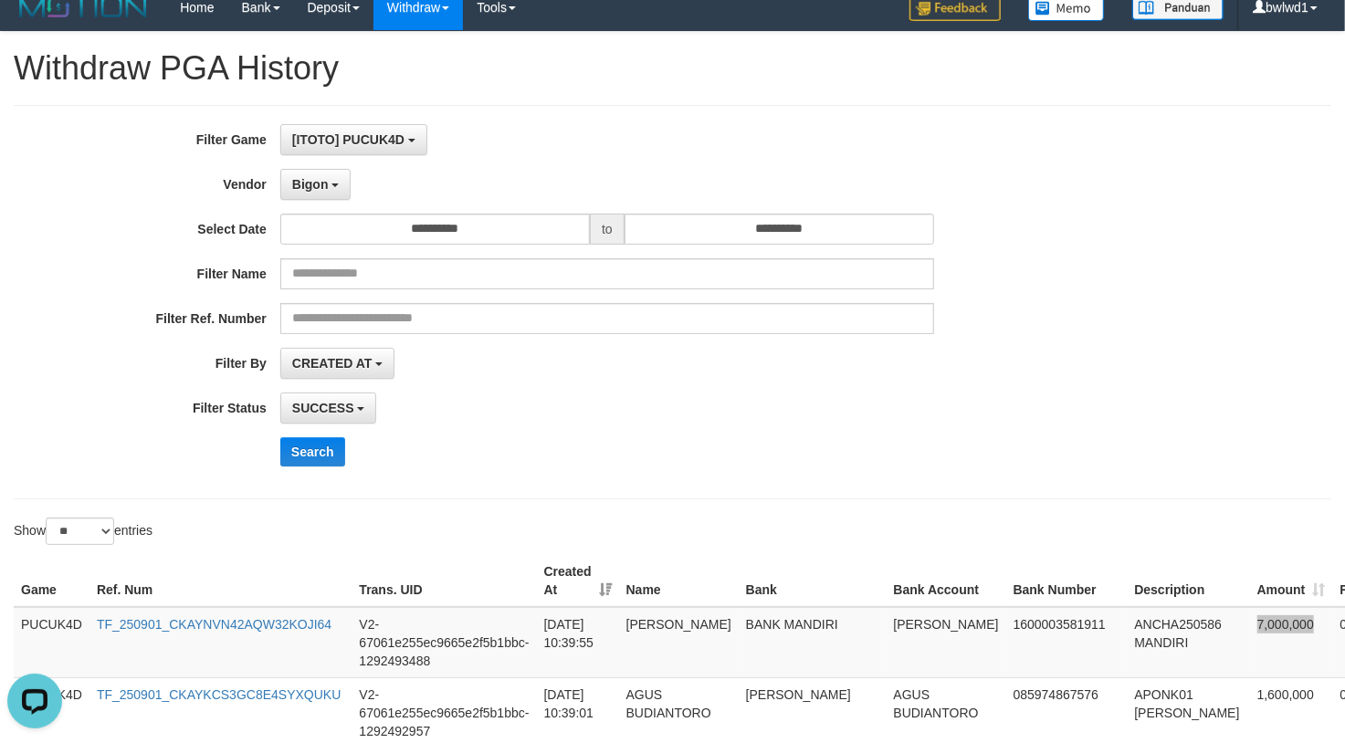
scroll to position [0, 0]
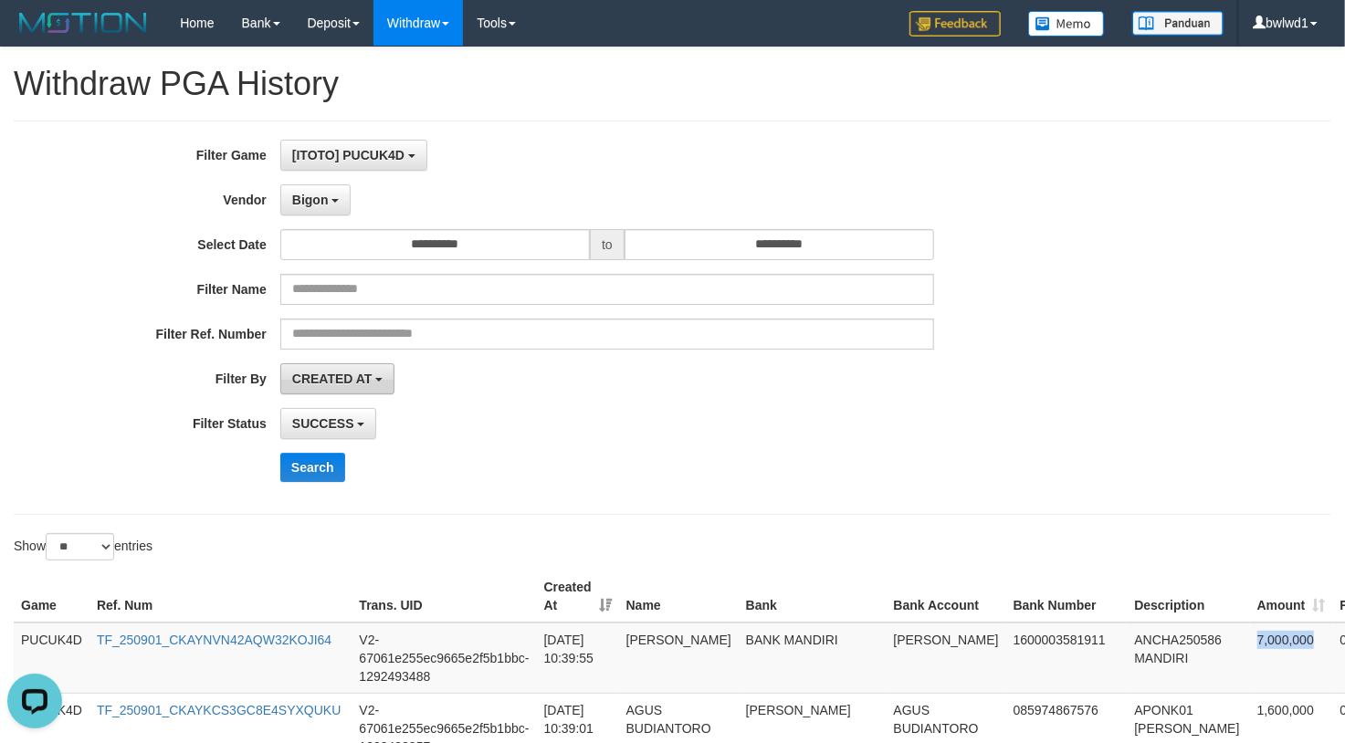
click at [345, 380] on span "CREATED AT" at bounding box center [332, 379] width 80 height 15
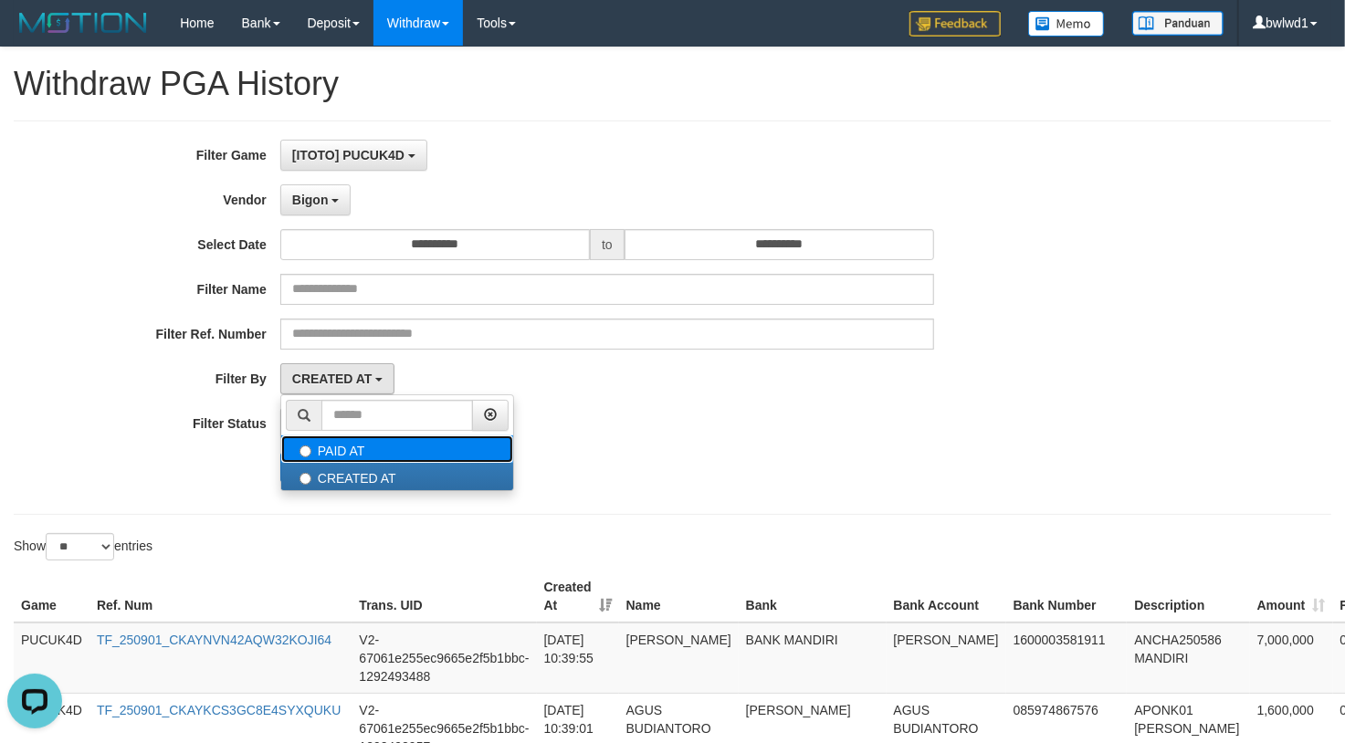
click at [399, 449] on label "PAID AT" at bounding box center [397, 449] width 232 height 27
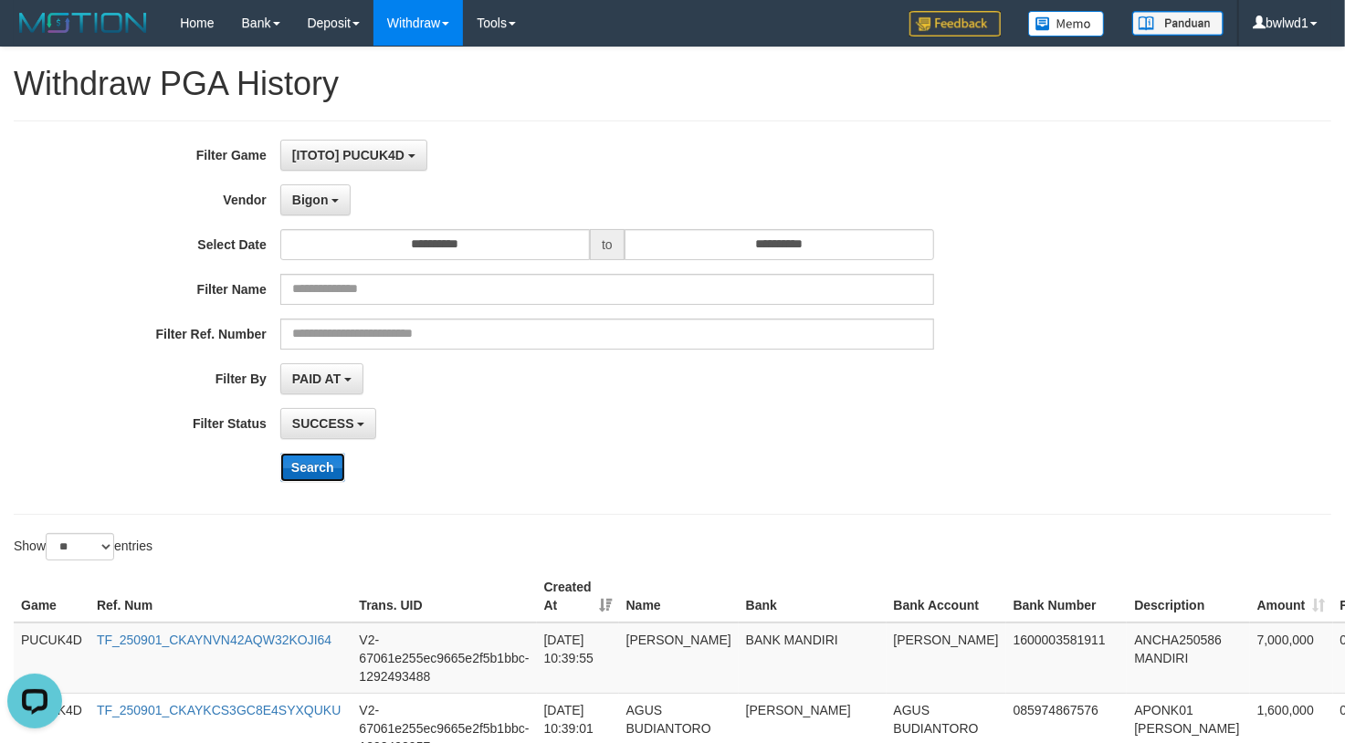
click at [320, 471] on button "Search" at bounding box center [312, 467] width 65 height 29
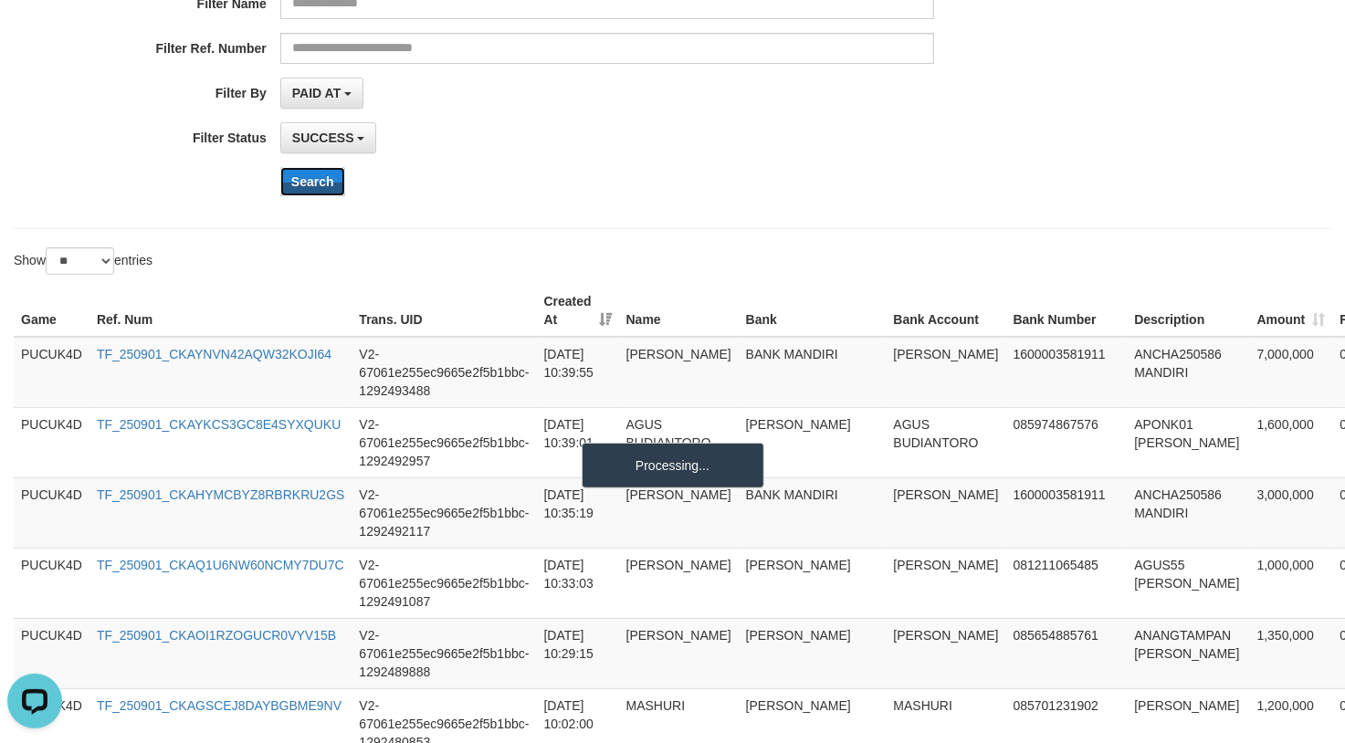
scroll to position [243, 0]
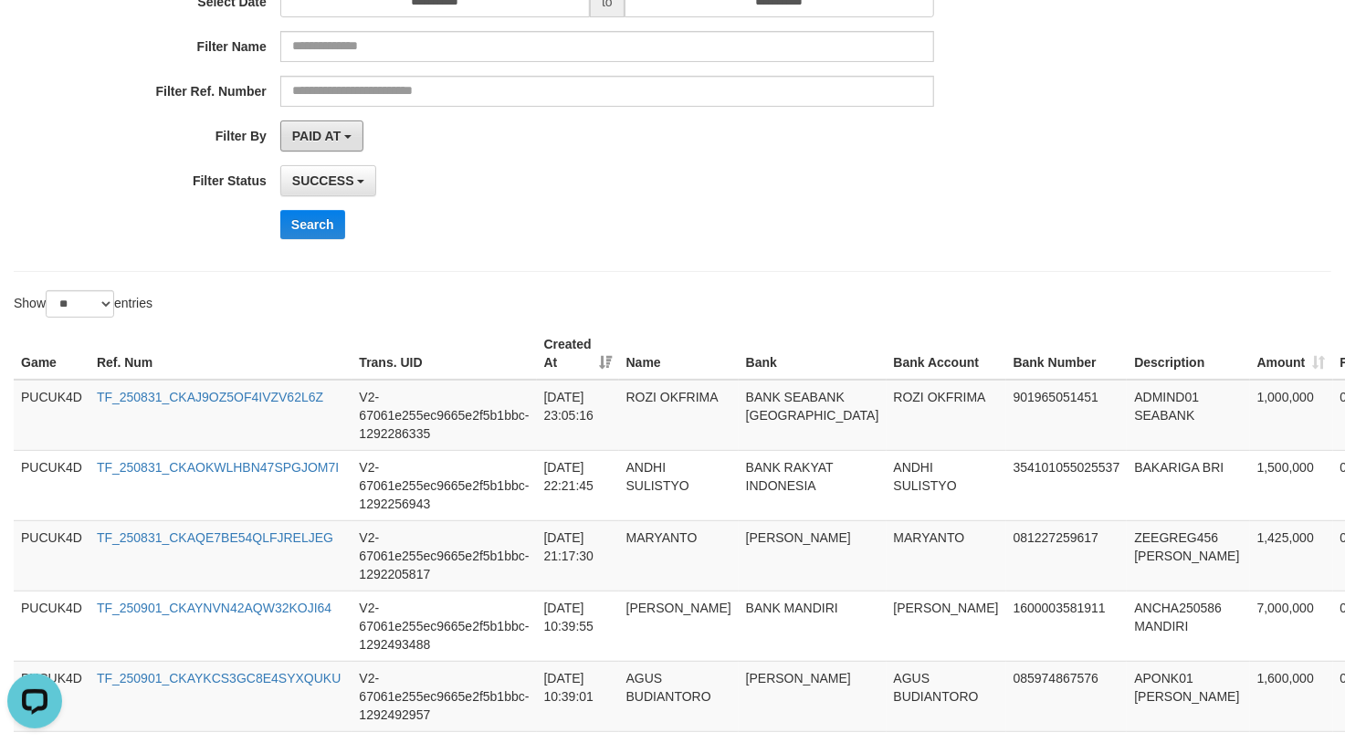
drag, startPoint x: 341, startPoint y: 142, endPoint x: 356, endPoint y: 166, distance: 28.4
click at [341, 142] on span "PAID AT" at bounding box center [316, 136] width 48 height 15
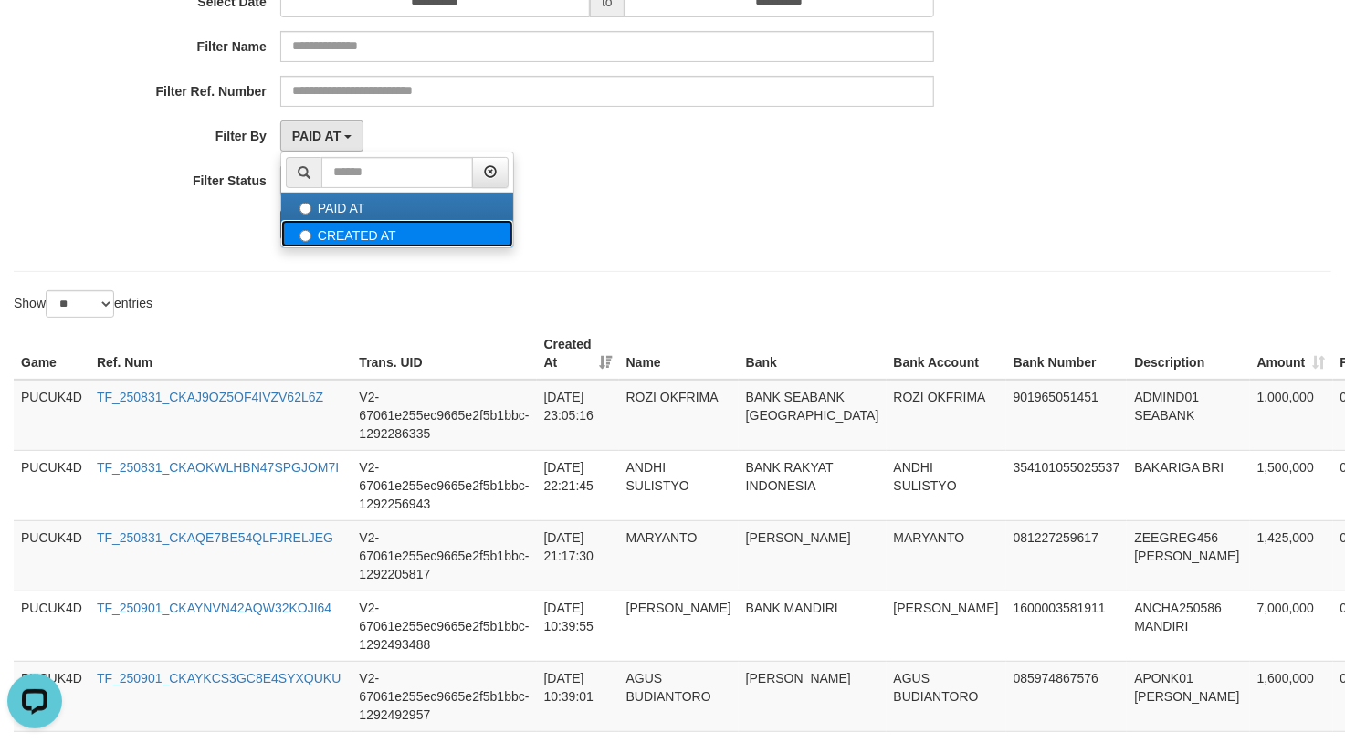
click at [411, 245] on label "CREATED AT" at bounding box center [397, 233] width 232 height 27
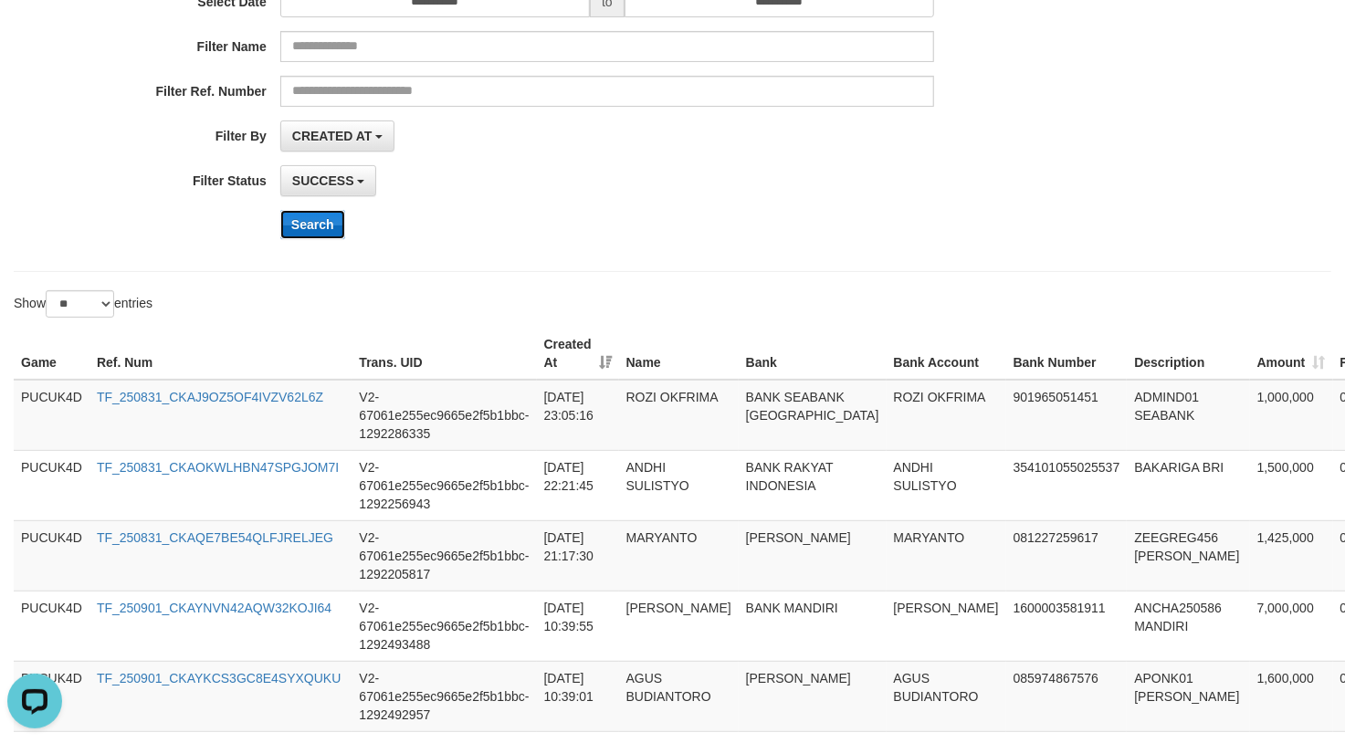
click at [331, 237] on button "Search" at bounding box center [312, 224] width 65 height 29
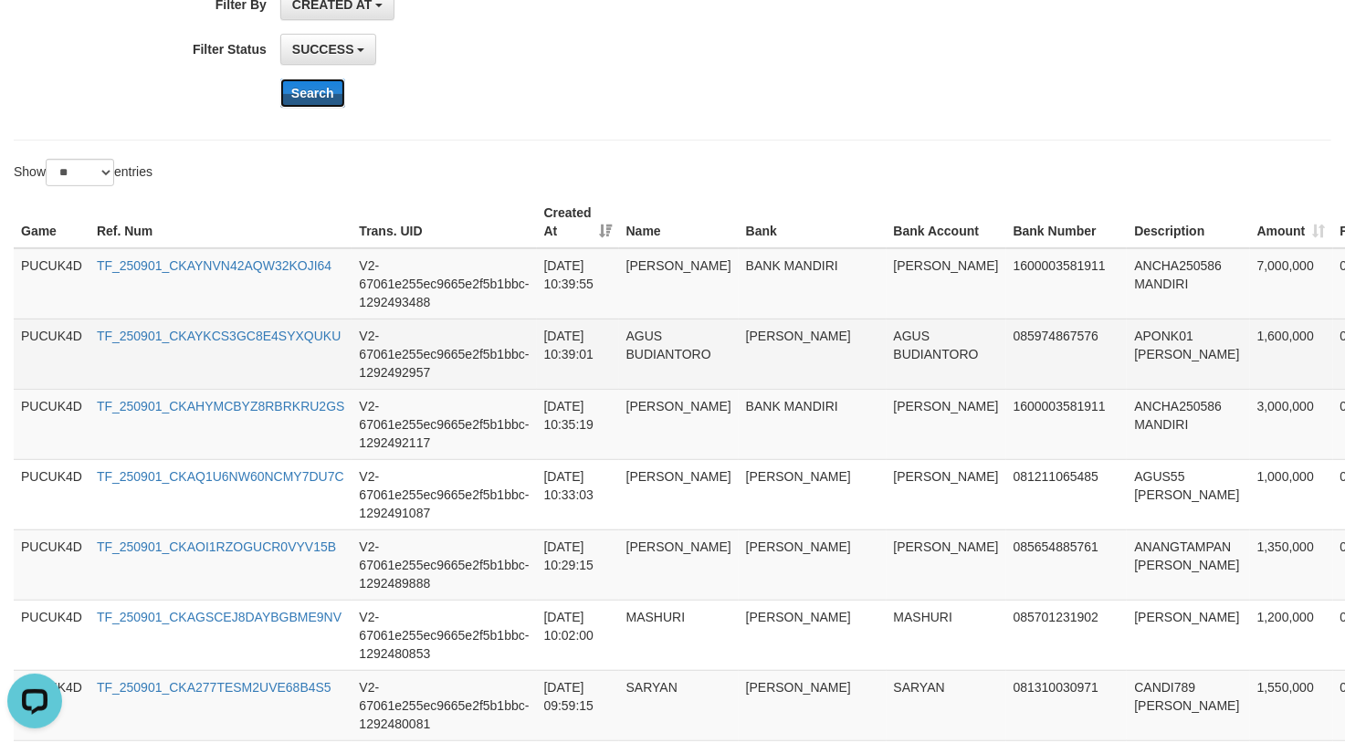
scroll to position [365, 0]
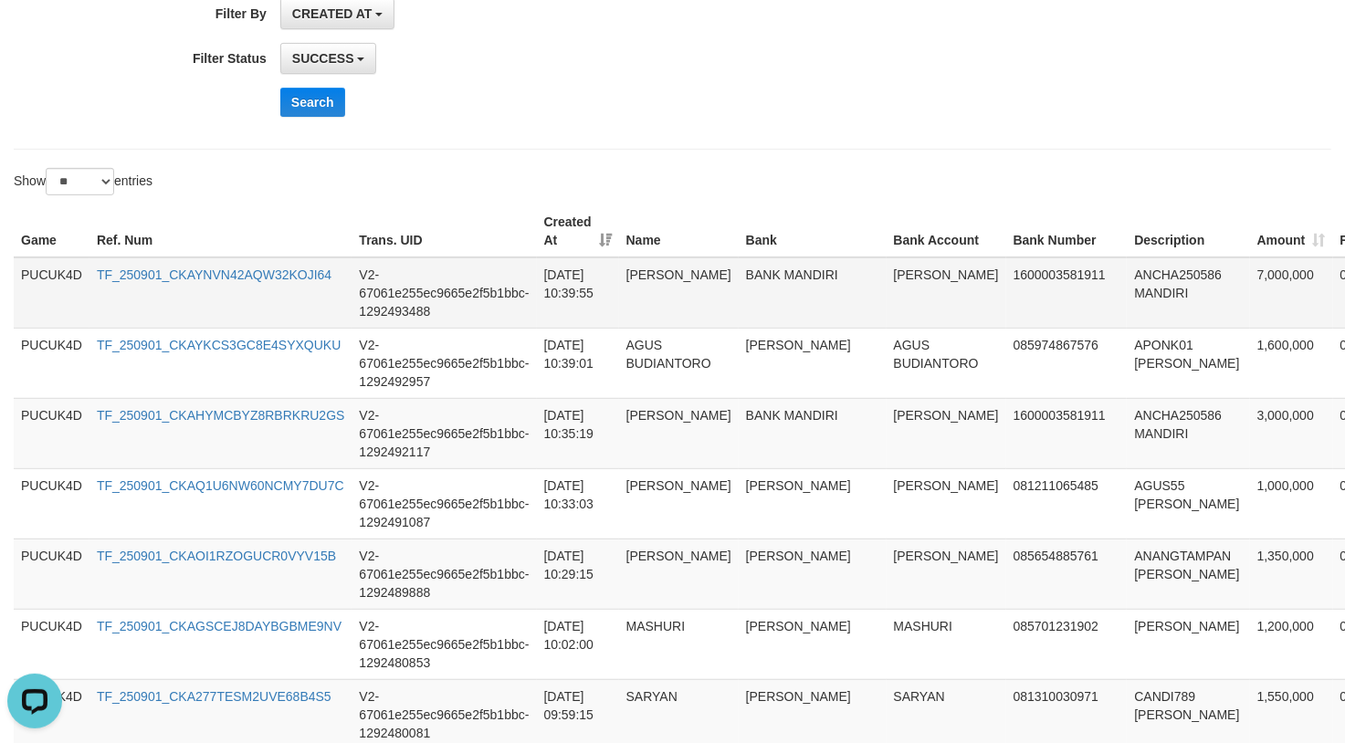
click at [1127, 268] on td "ANCHA250586 MANDIRI" at bounding box center [1188, 292] width 122 height 71
copy td "ANCHA250586"
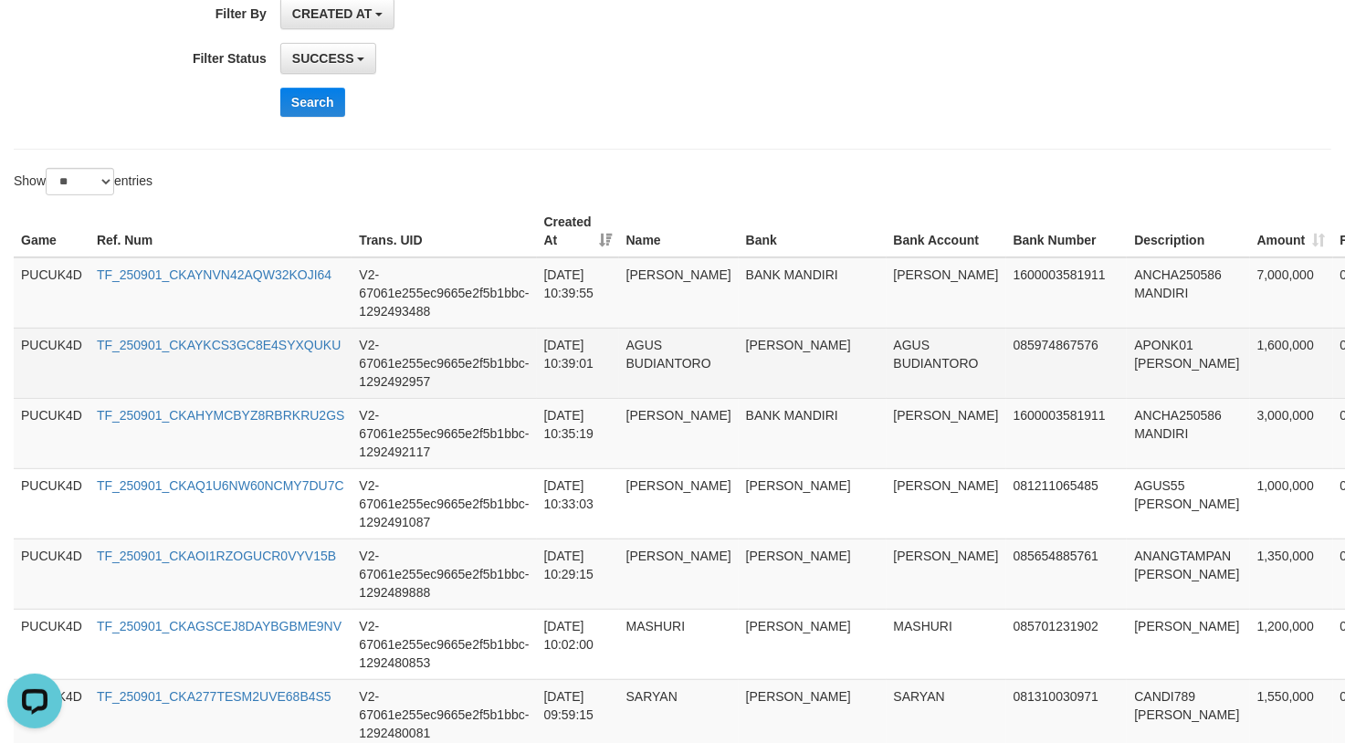
click at [1127, 349] on td "APONK01 DANA" at bounding box center [1188, 363] width 122 height 70
copy td "APONK01"
click at [887, 351] on td "AGUS BUDIANTORO" at bounding box center [947, 363] width 120 height 70
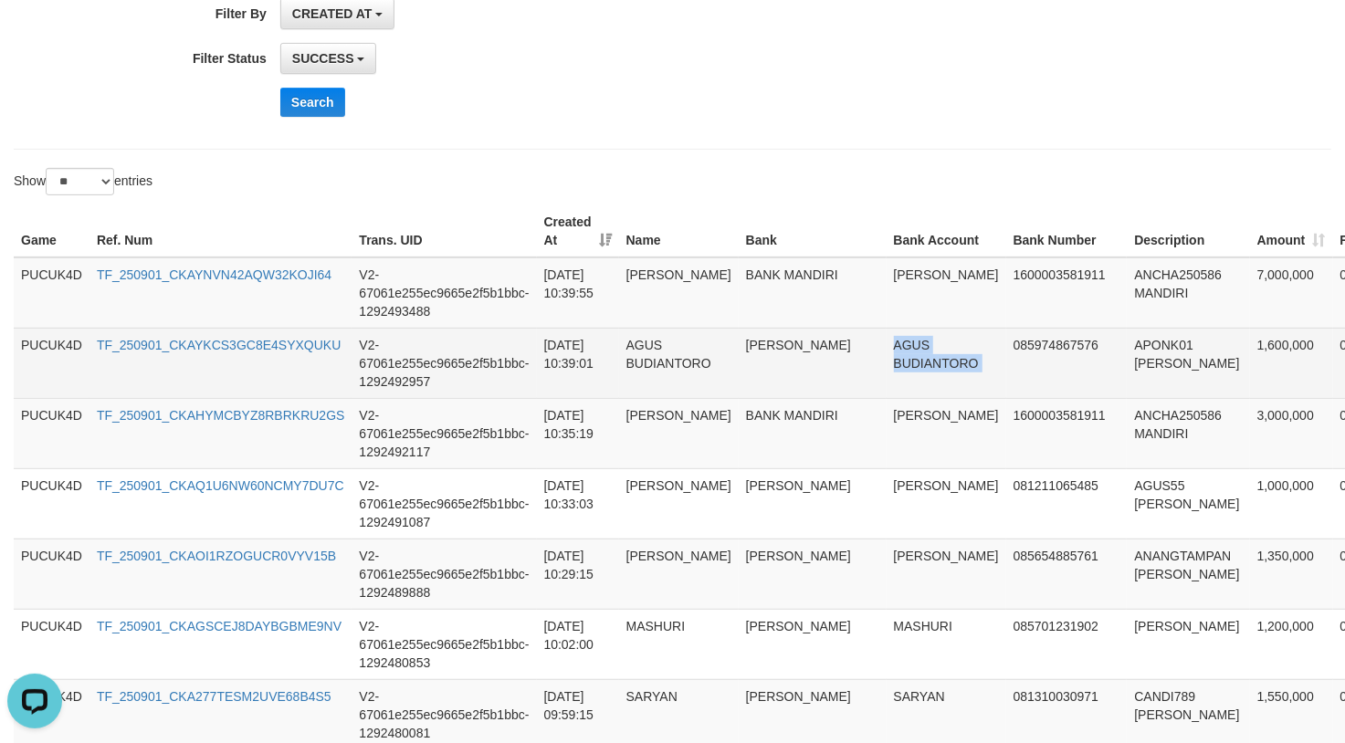
click at [887, 351] on td "AGUS BUDIANTORO" at bounding box center [947, 363] width 120 height 70
copy td "AGUS BUDIANTORO"
click at [887, 351] on td "AGUS BUDIANTORO" at bounding box center [947, 363] width 120 height 70
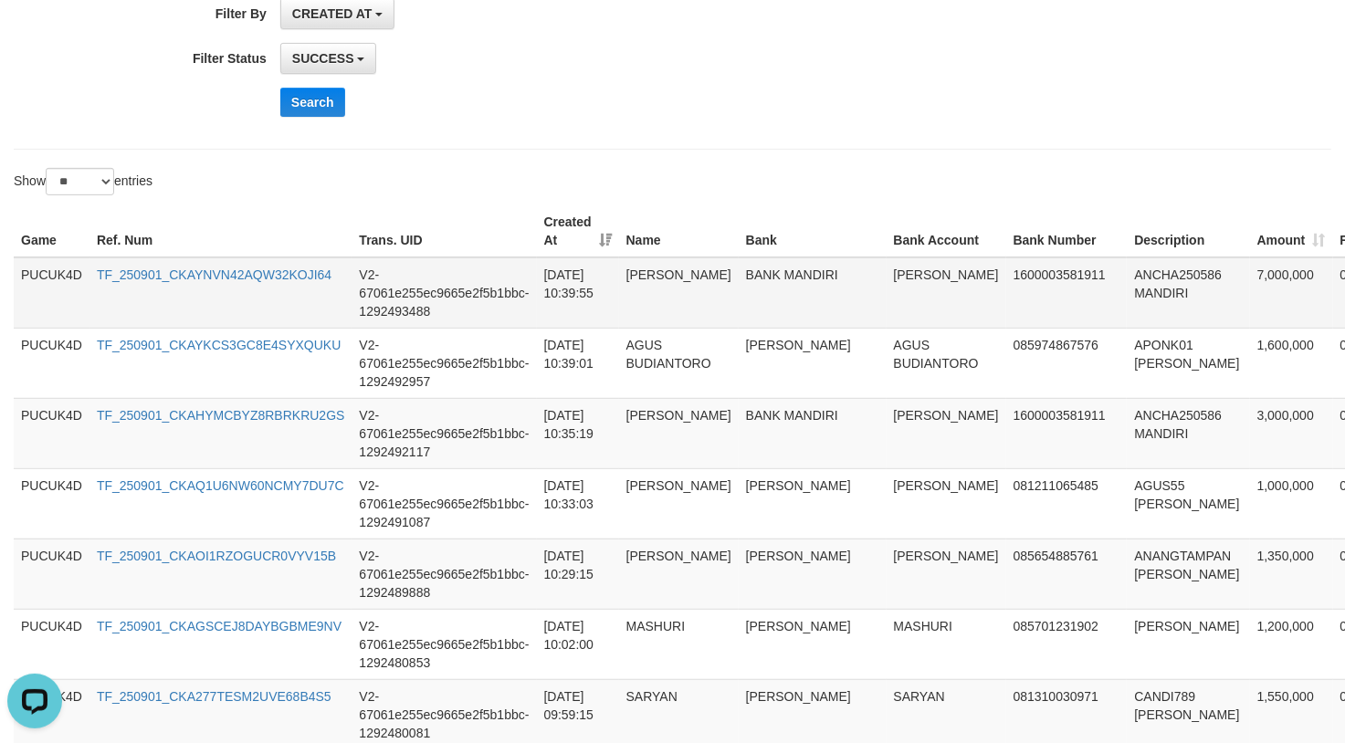
click at [887, 289] on td "HAMSA SANNANG" at bounding box center [947, 292] width 120 height 71
copy td "SANNANG"
click at [887, 289] on td "HAMSA SANNANG" at bounding box center [947, 292] width 120 height 71
copy td "HAMSA SANNANG"
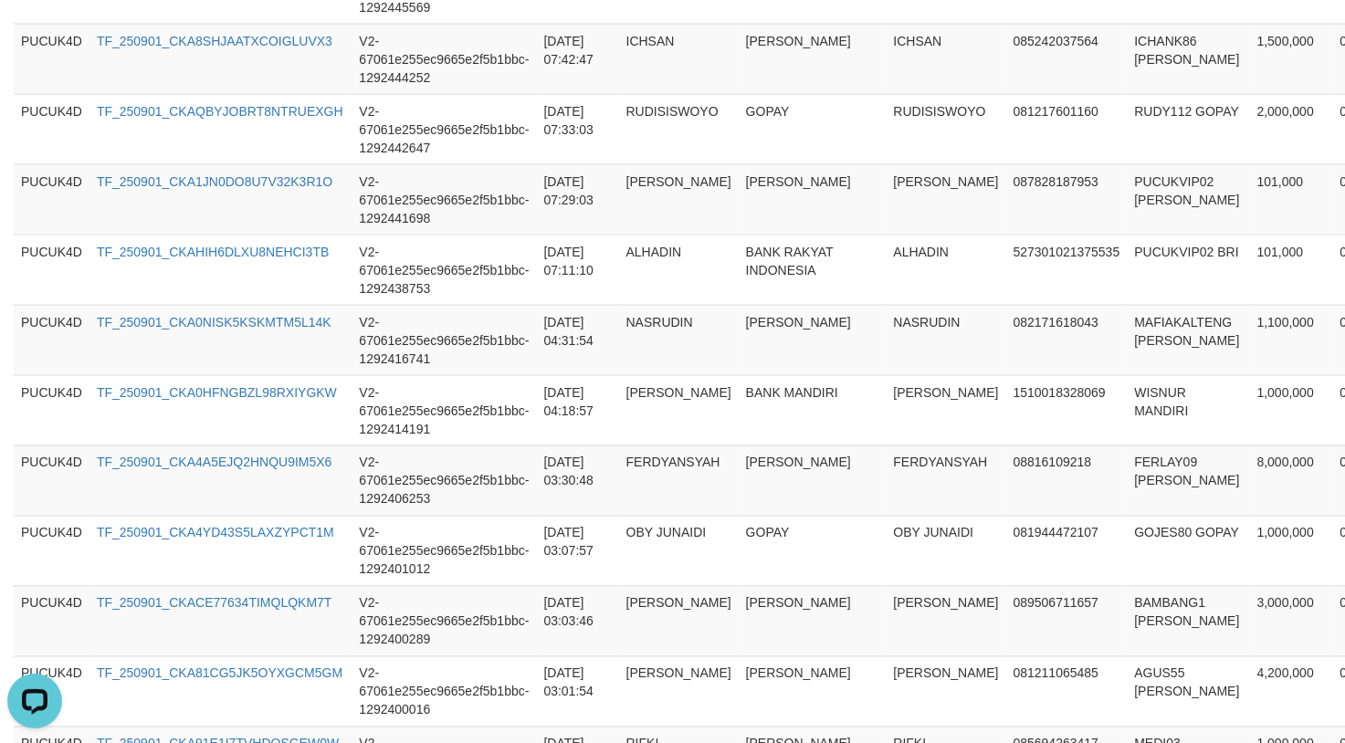
scroll to position [1897, 0]
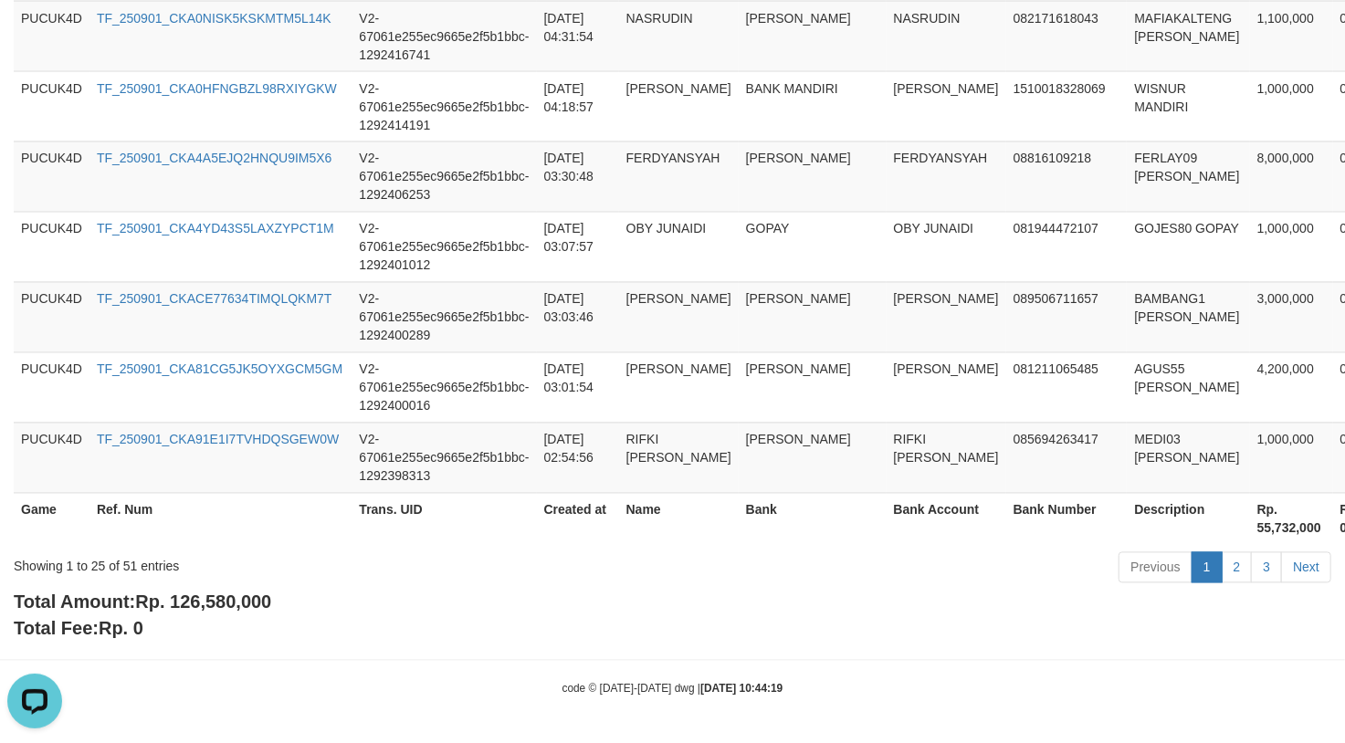
click at [242, 603] on span "Rp. 126,580,000" at bounding box center [203, 603] width 136 height 20
copy span "126,580,000"
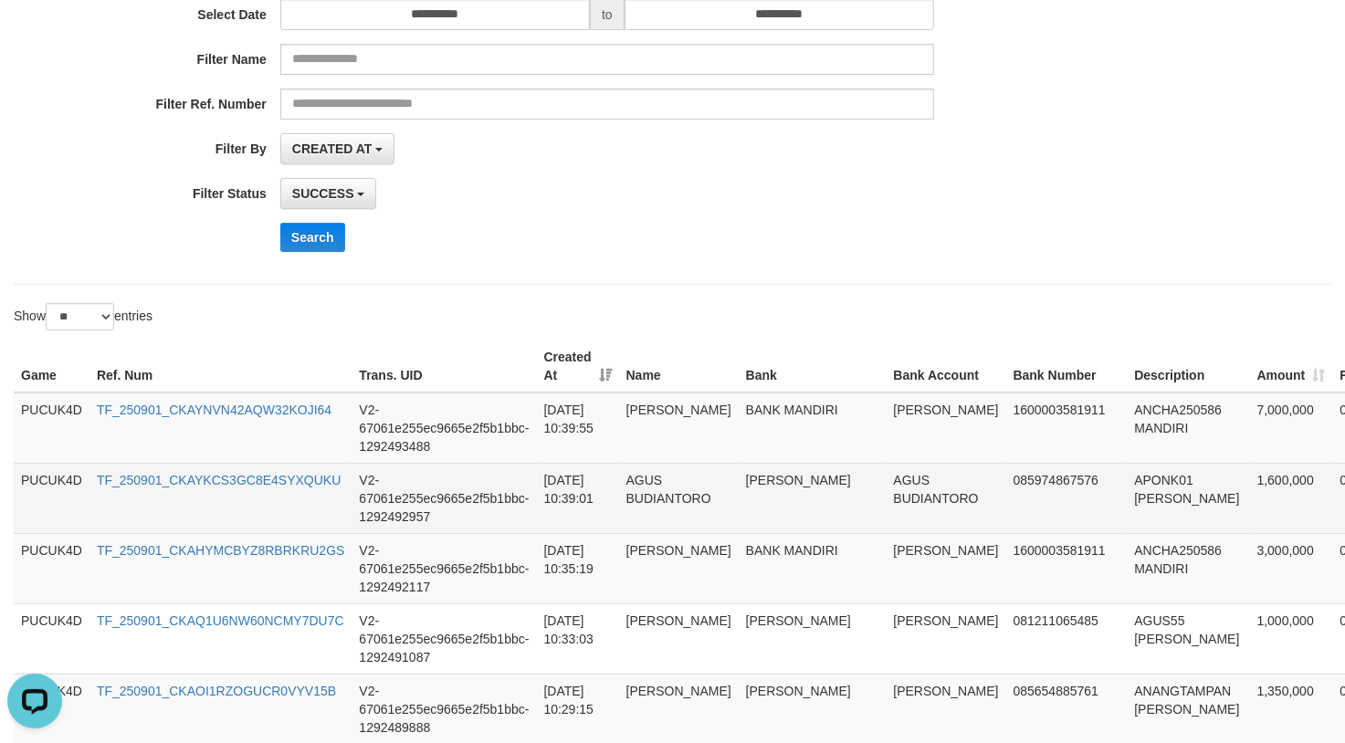
scroll to position [0, 0]
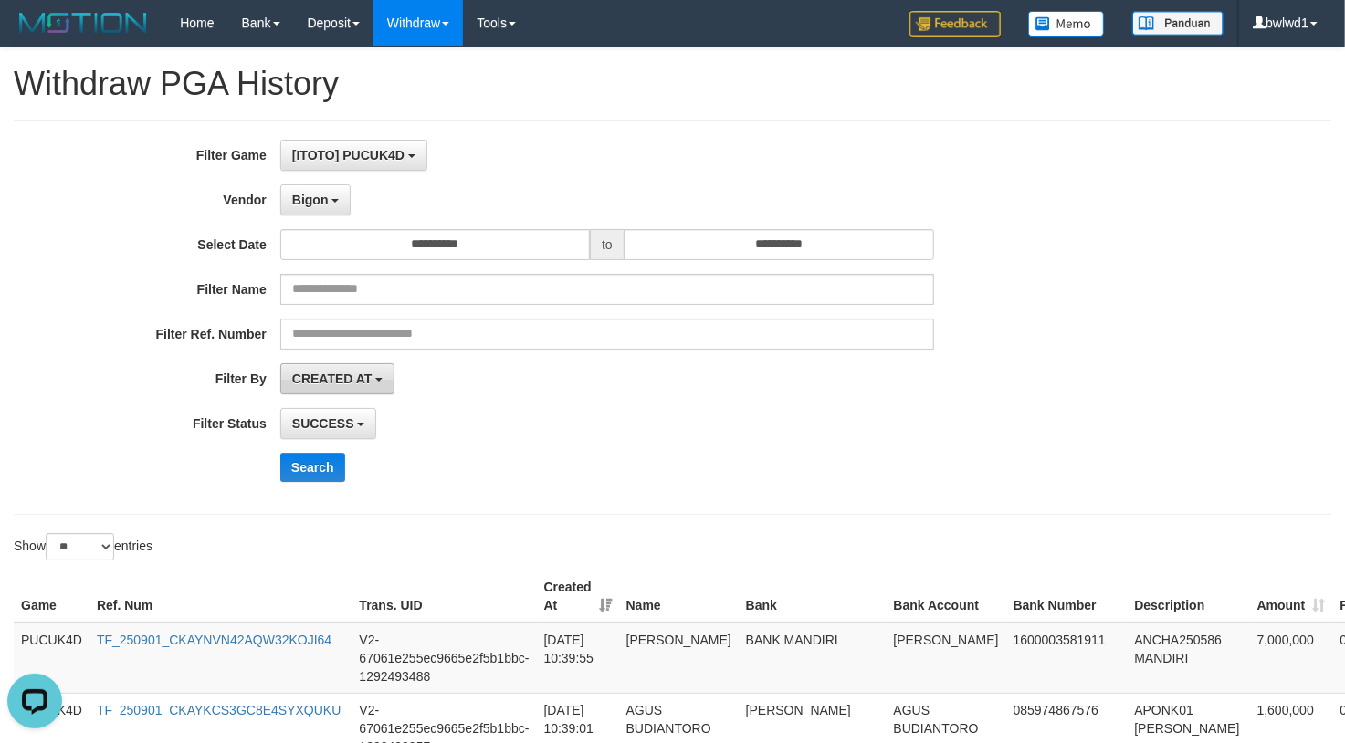
click at [344, 374] on span "CREATED AT" at bounding box center [332, 379] width 80 height 15
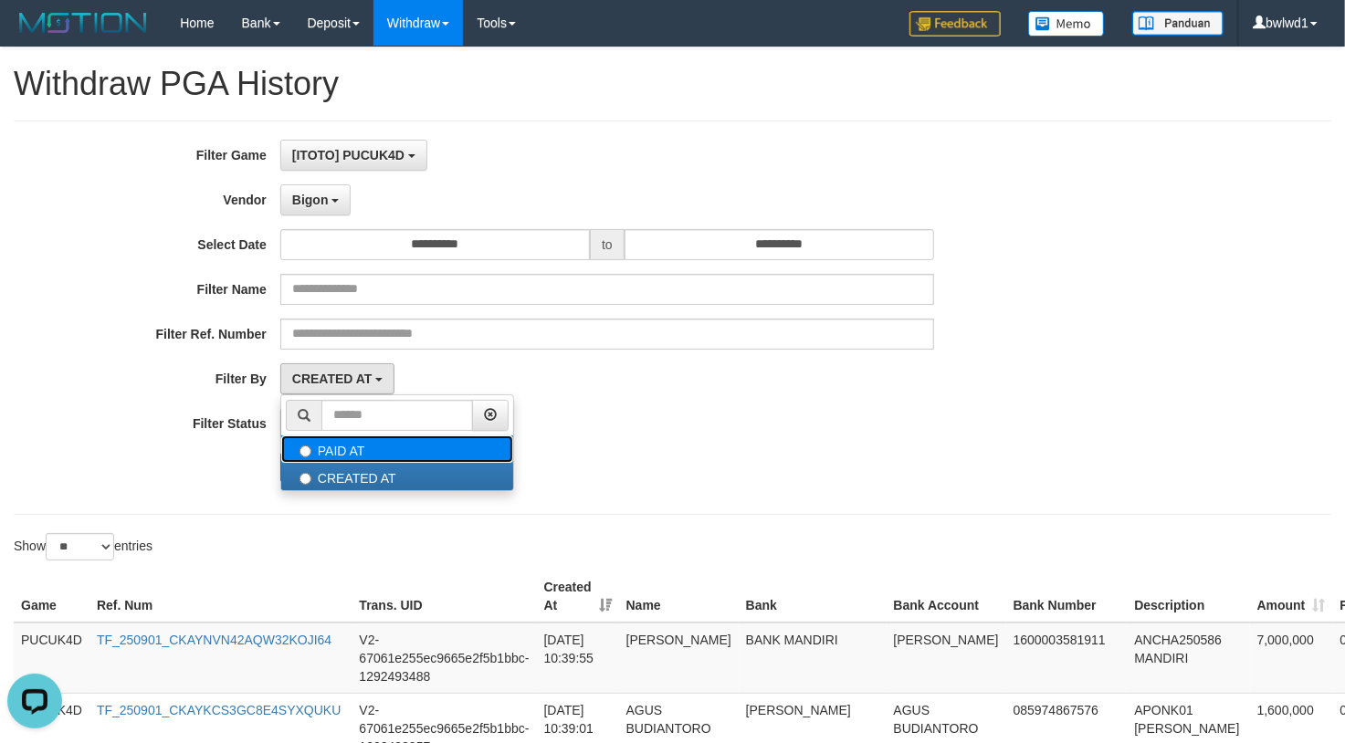
click at [370, 457] on label "PAID AT" at bounding box center [397, 449] width 232 height 27
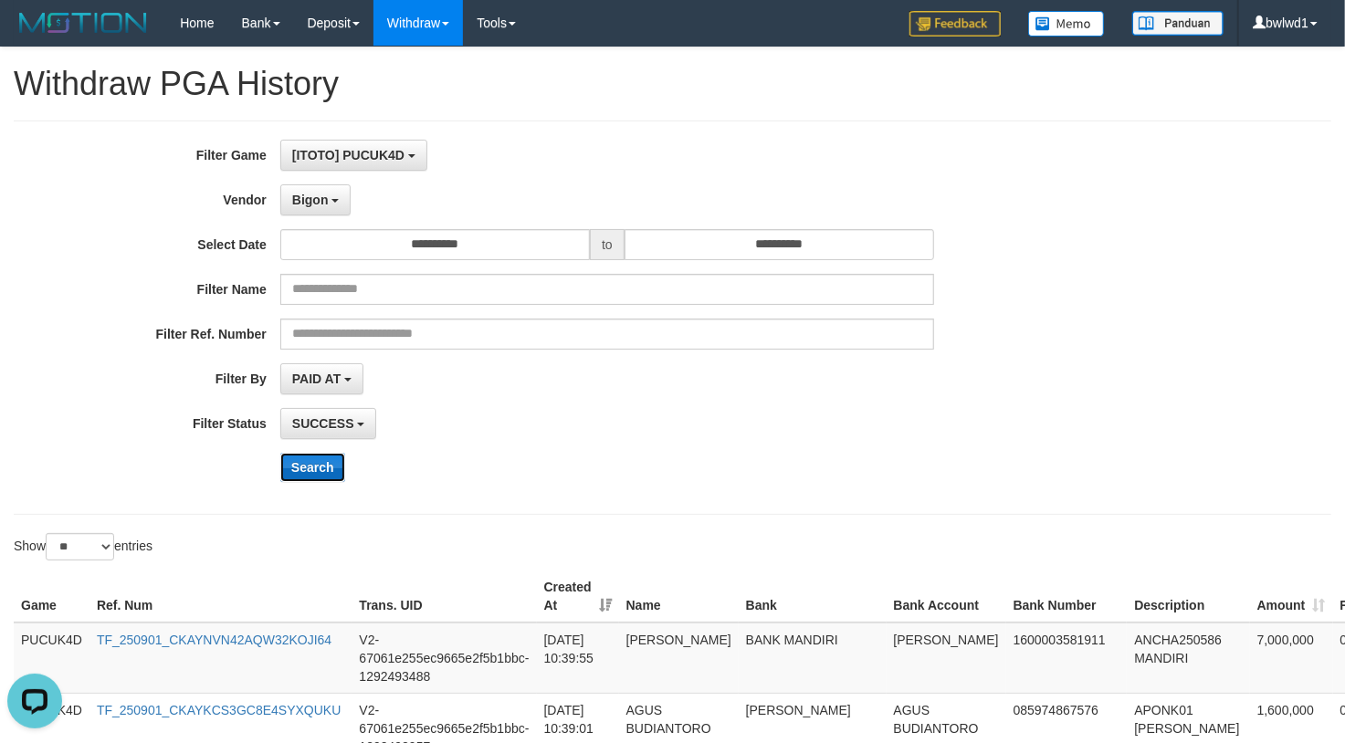
click at [325, 472] on button "Search" at bounding box center [312, 467] width 65 height 29
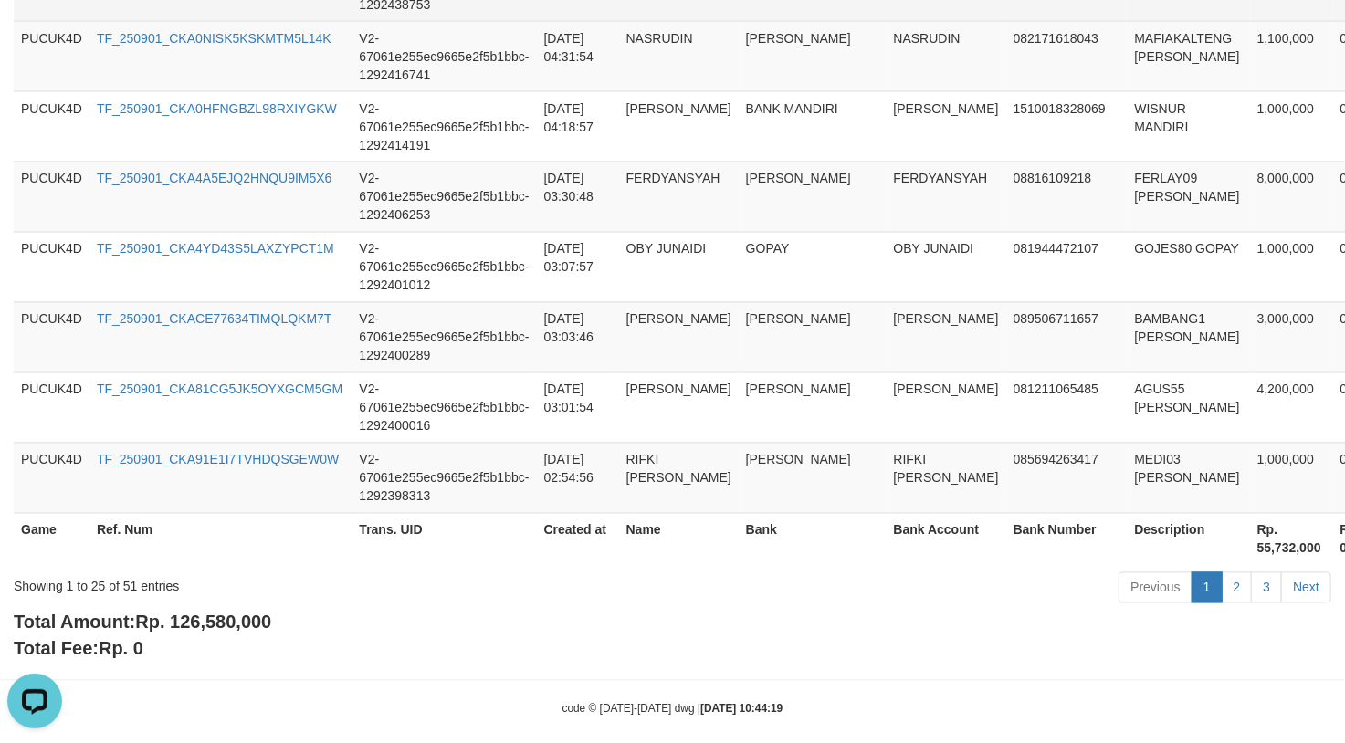
scroll to position [1897, 0]
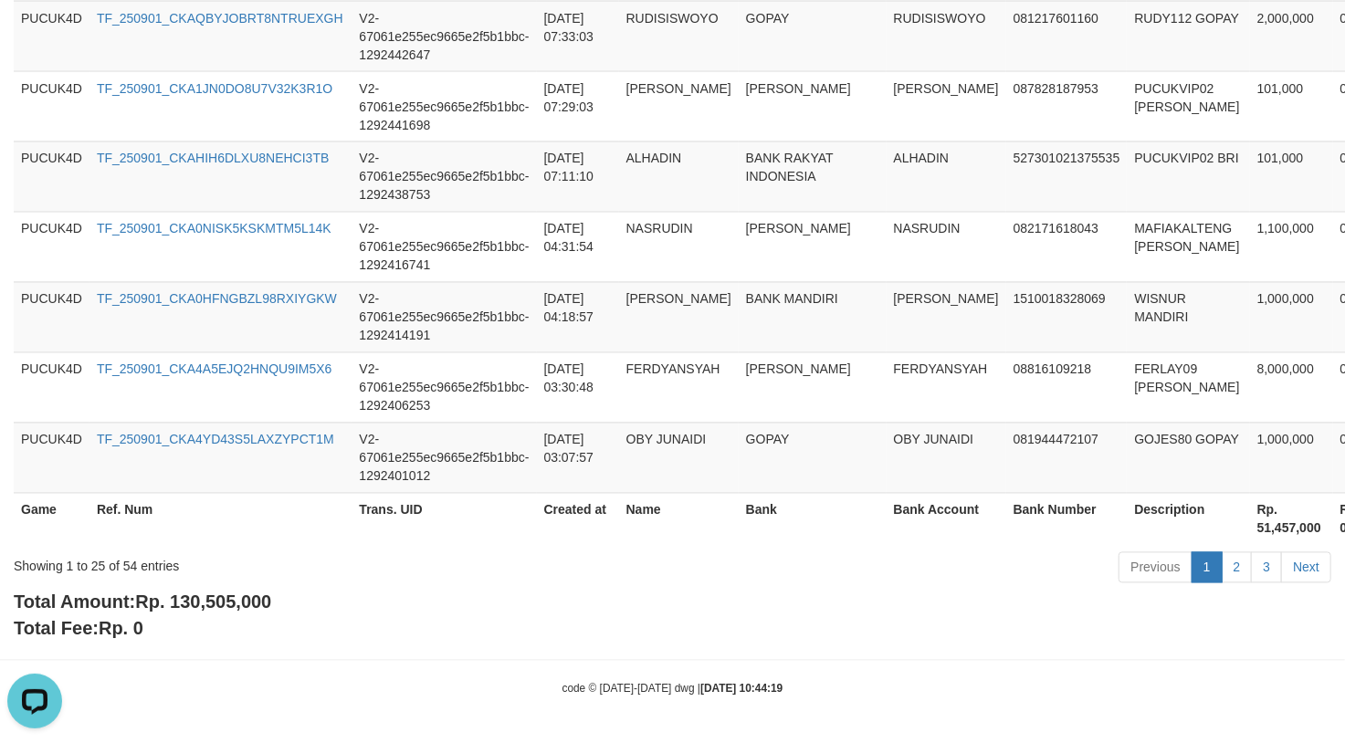
click at [206, 607] on span "Rp. 130,505,000" at bounding box center [203, 603] width 136 height 20
copy span "130,505,000"
click at [205, 607] on span "Rp. 130,505,000" at bounding box center [203, 603] width 136 height 20
click at [226, 610] on span "Rp. 130,505,000" at bounding box center [203, 603] width 136 height 20
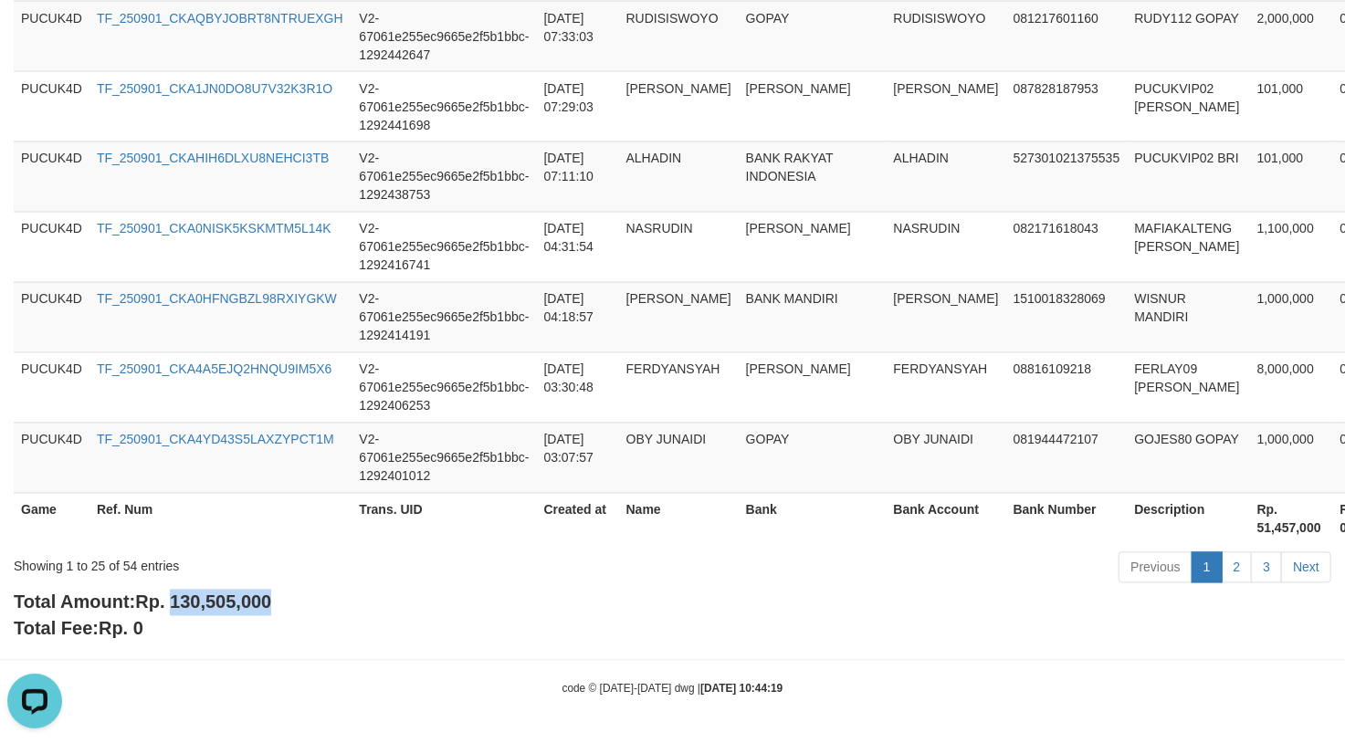
click at [226, 610] on span "Rp. 130,505,000" at bounding box center [203, 603] width 136 height 20
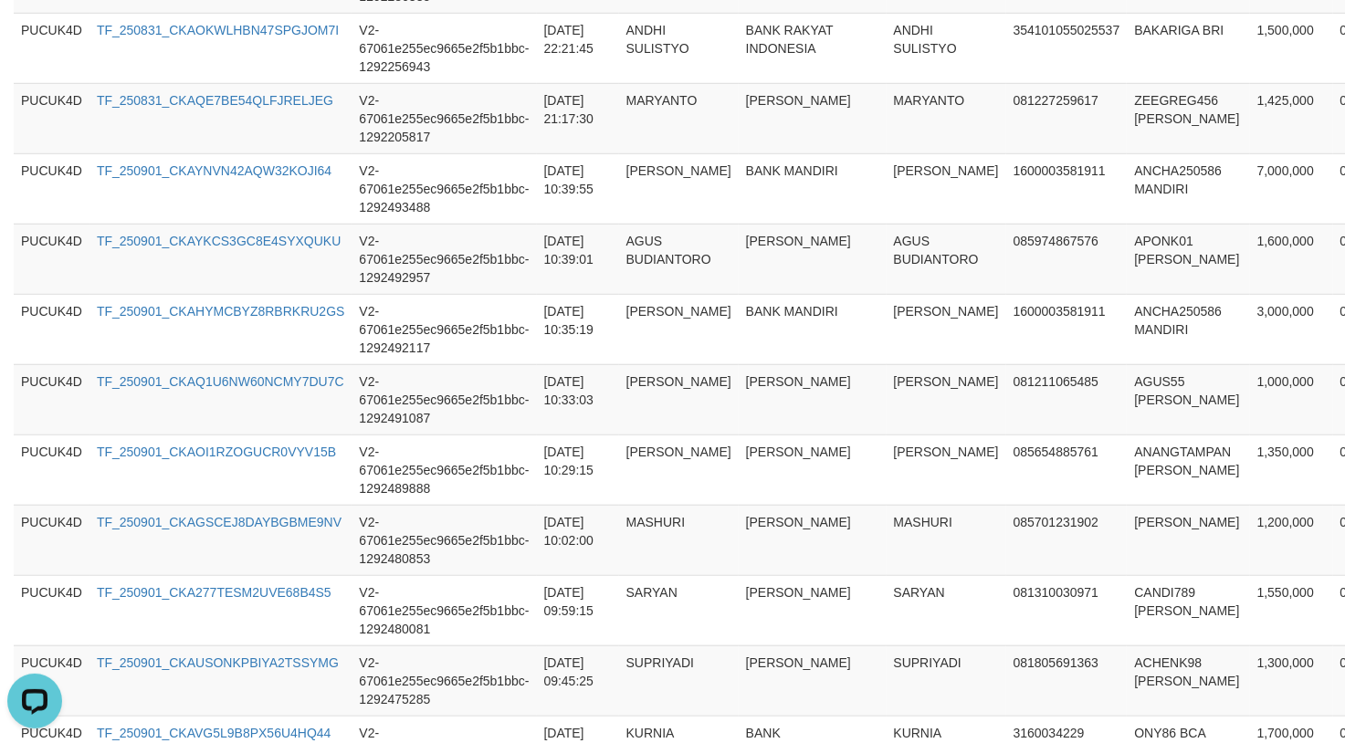
scroll to position [0, 0]
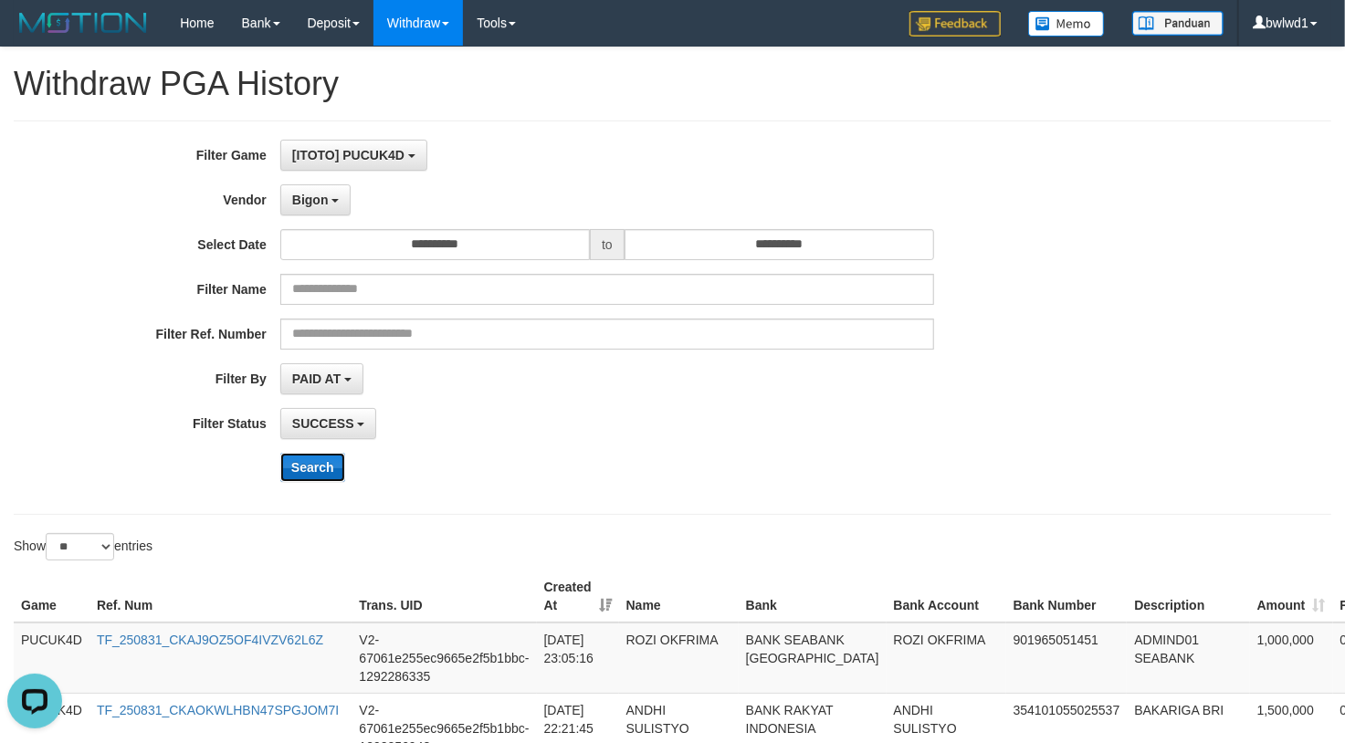
click at [322, 467] on button "Search" at bounding box center [312, 467] width 65 height 29
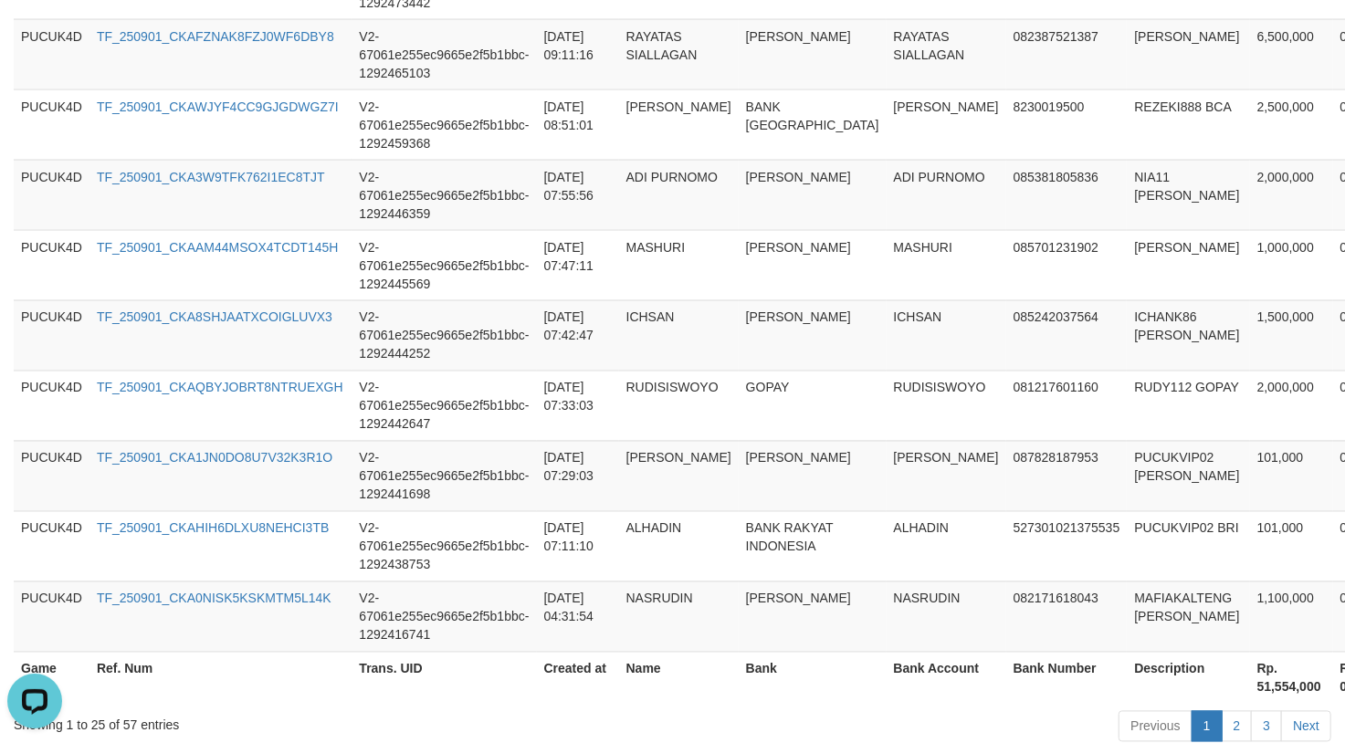
scroll to position [1897, 0]
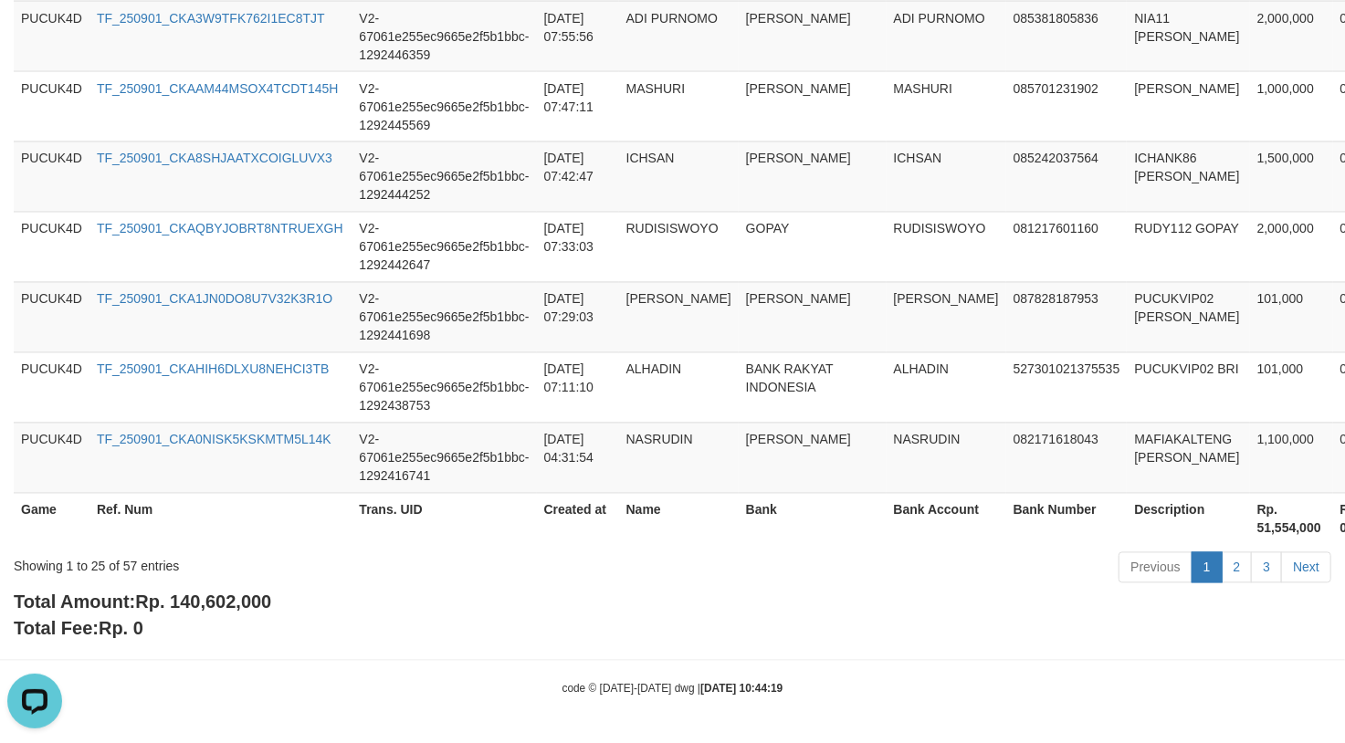
click at [259, 604] on span "Rp. 140,602,000" at bounding box center [203, 603] width 136 height 20
click at [259, 603] on span "Rp. 140,602,000" at bounding box center [203, 603] width 136 height 20
click at [228, 610] on span "Rp. 140,602,000" at bounding box center [203, 603] width 136 height 20
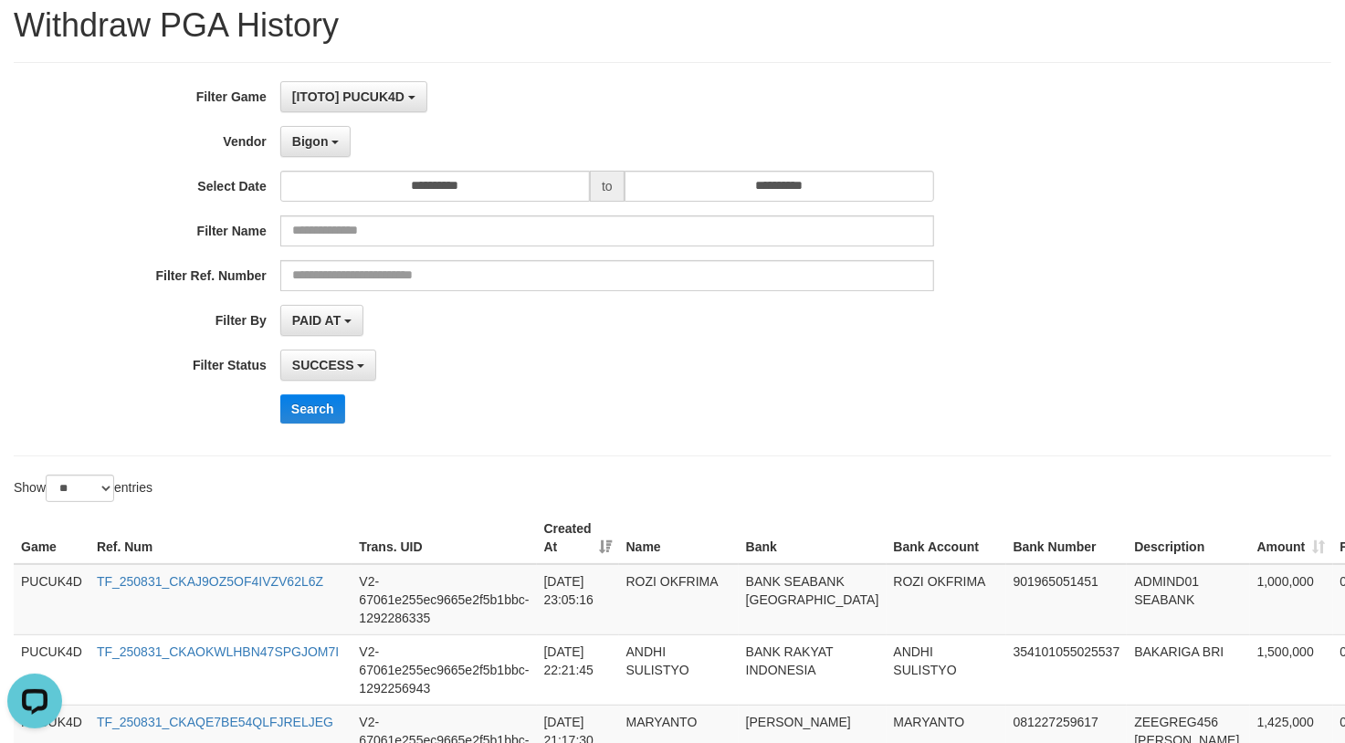
scroll to position [0, 0]
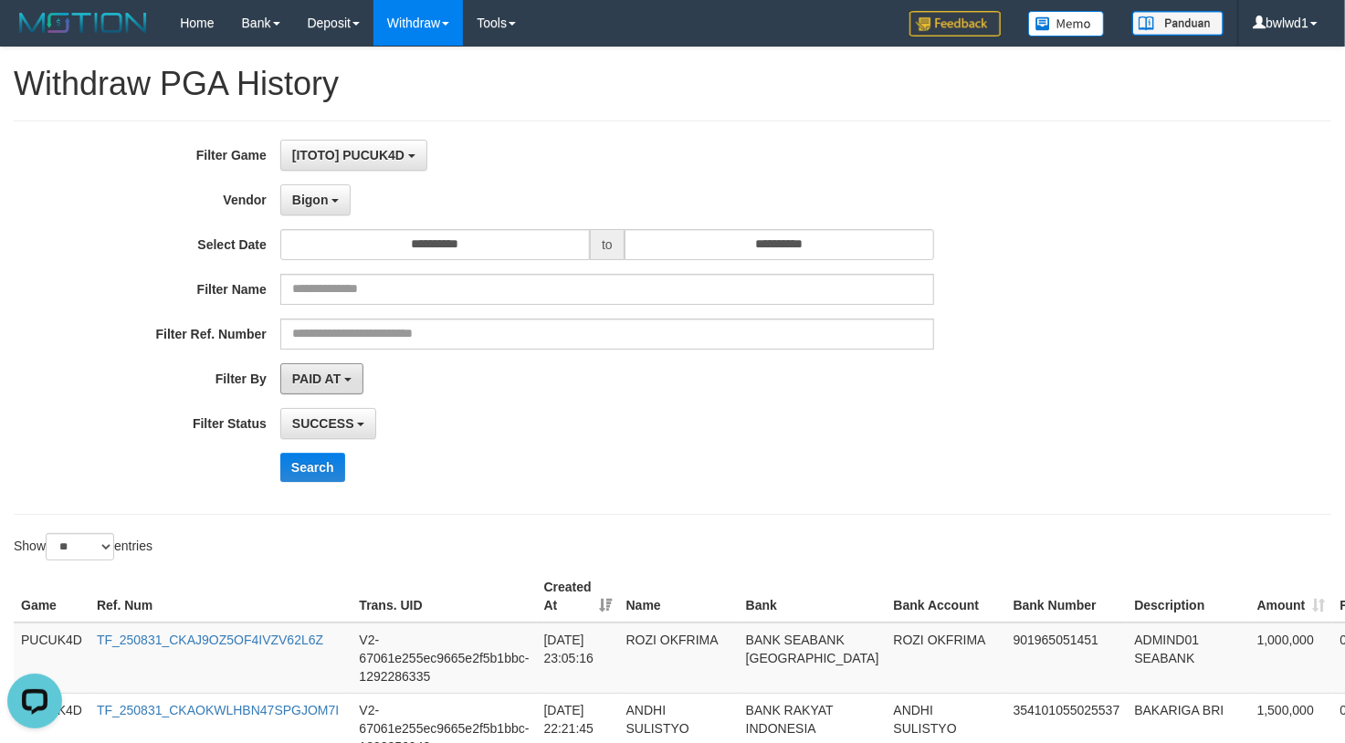
drag, startPoint x: 320, startPoint y: 383, endPoint x: 333, endPoint y: 404, distance: 24.3
click at [320, 383] on span "PAID AT" at bounding box center [316, 379] width 48 height 15
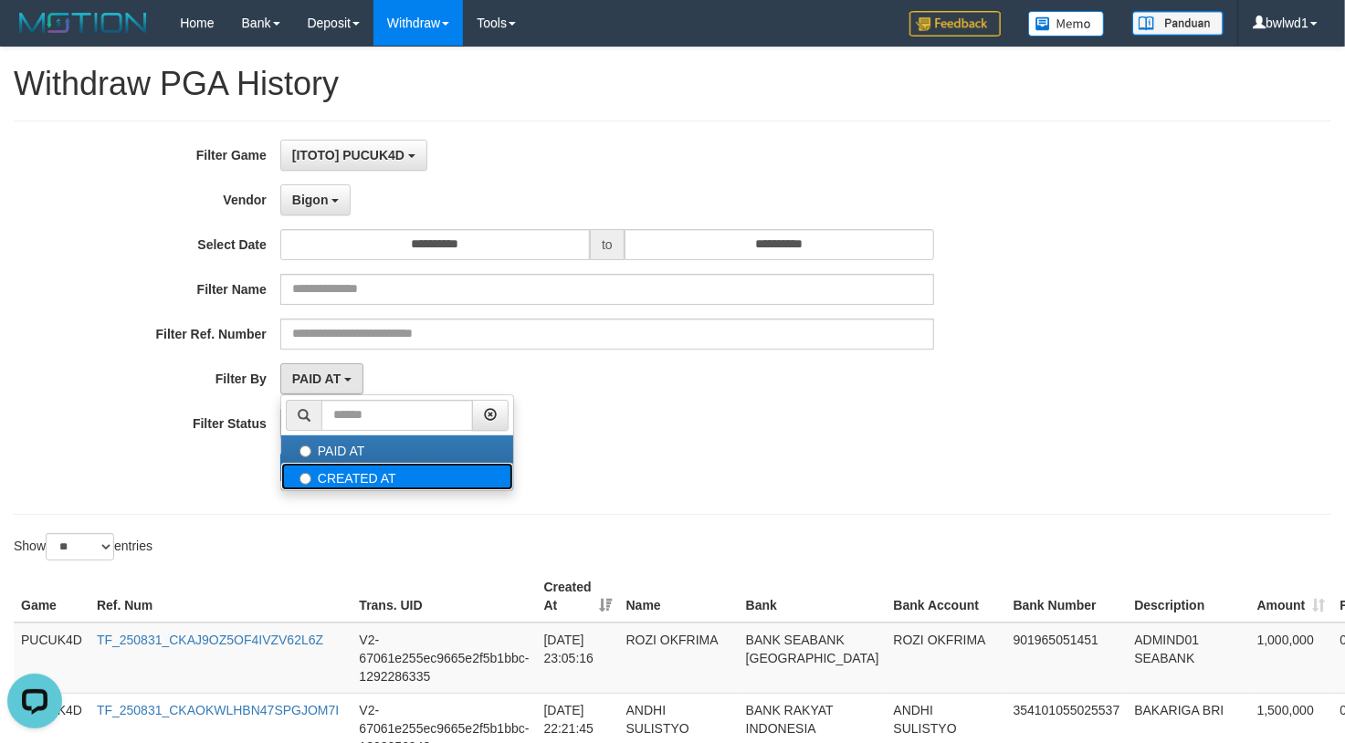
click at [359, 477] on label "CREATED AT" at bounding box center [397, 476] width 232 height 27
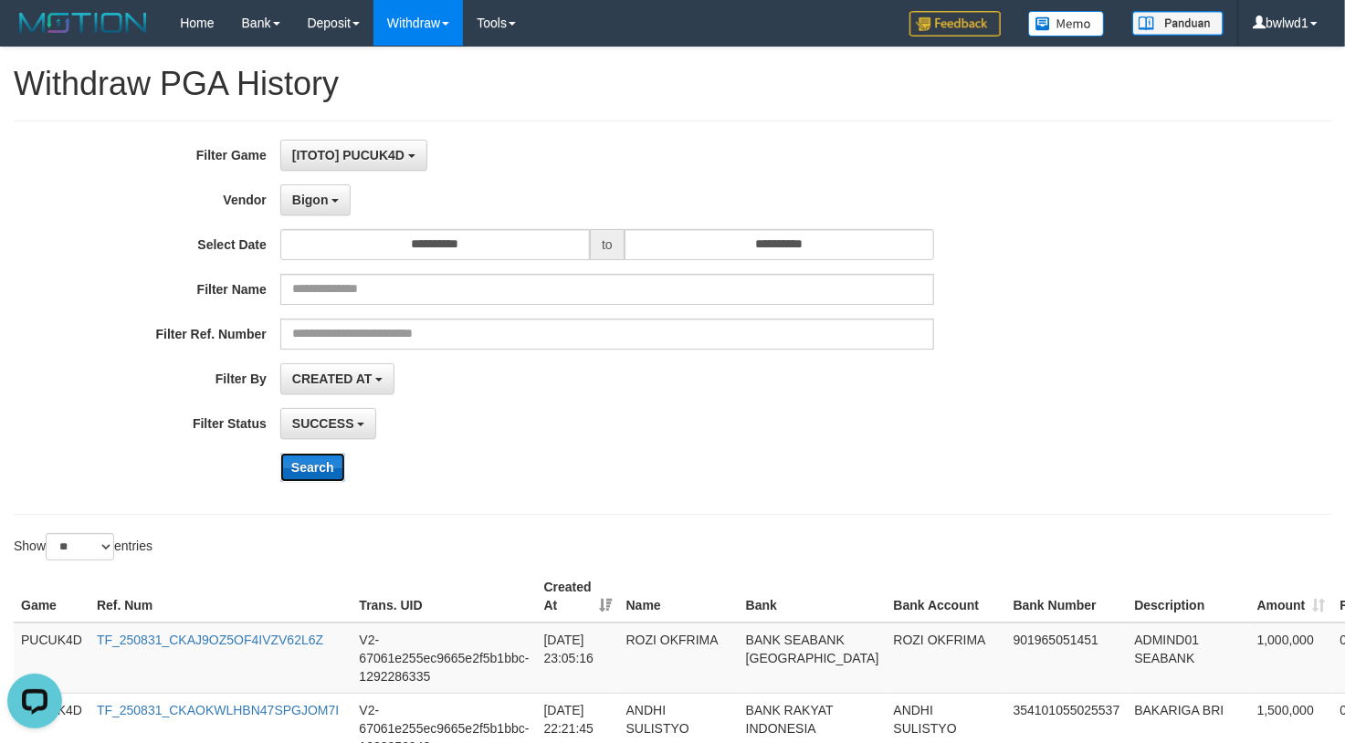
click at [332, 476] on button "Search" at bounding box center [312, 467] width 65 height 29
click at [856, 460] on div "Search" at bounding box center [700, 467] width 841 height 29
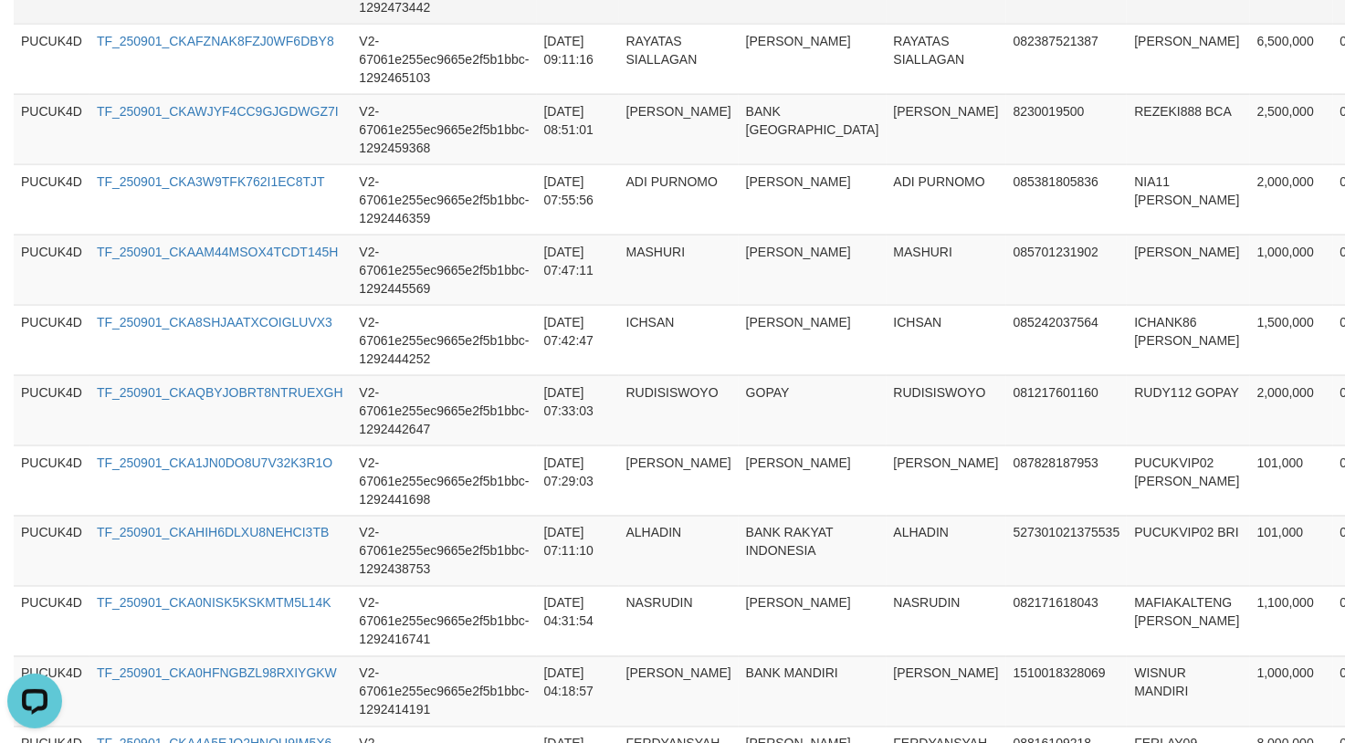
scroll to position [1897, 0]
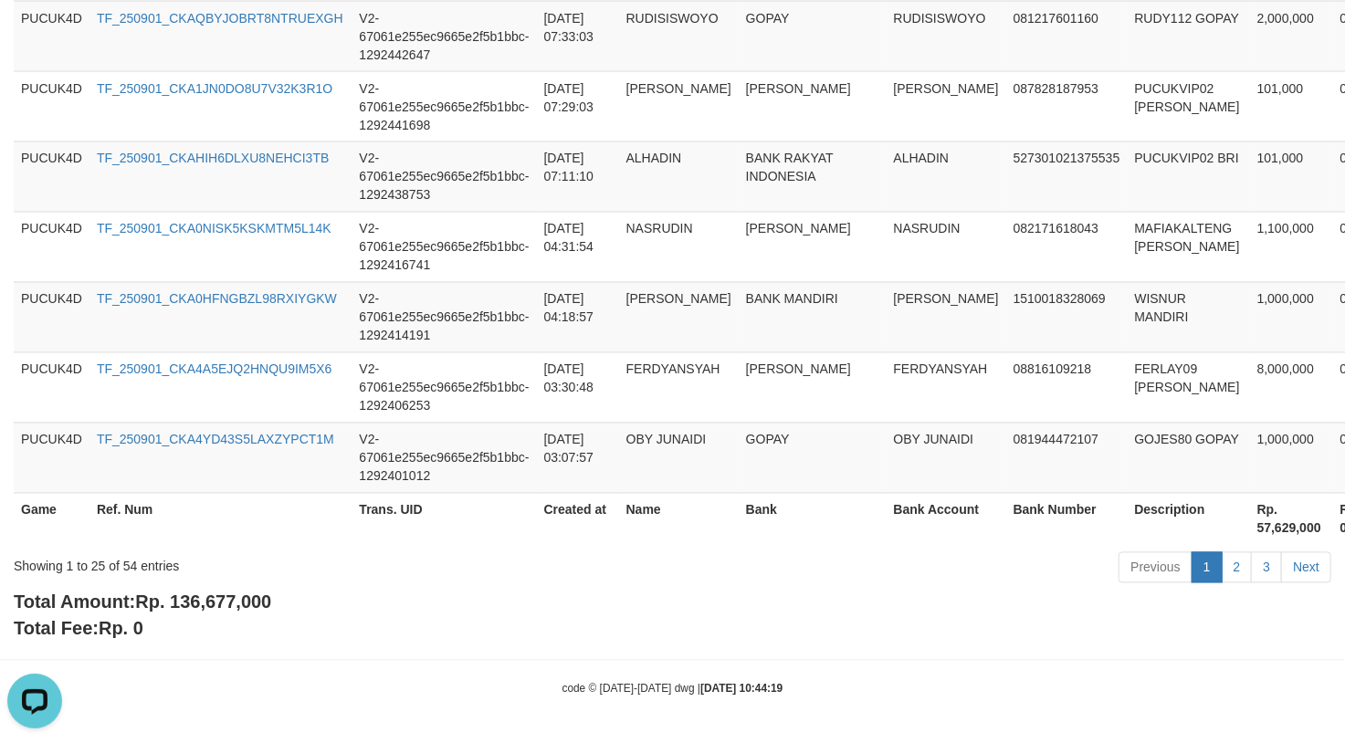
click at [230, 596] on span "Rp. 136,677,000" at bounding box center [203, 603] width 136 height 20
click at [227, 596] on span "Rp. 136,677,000" at bounding box center [203, 603] width 136 height 20
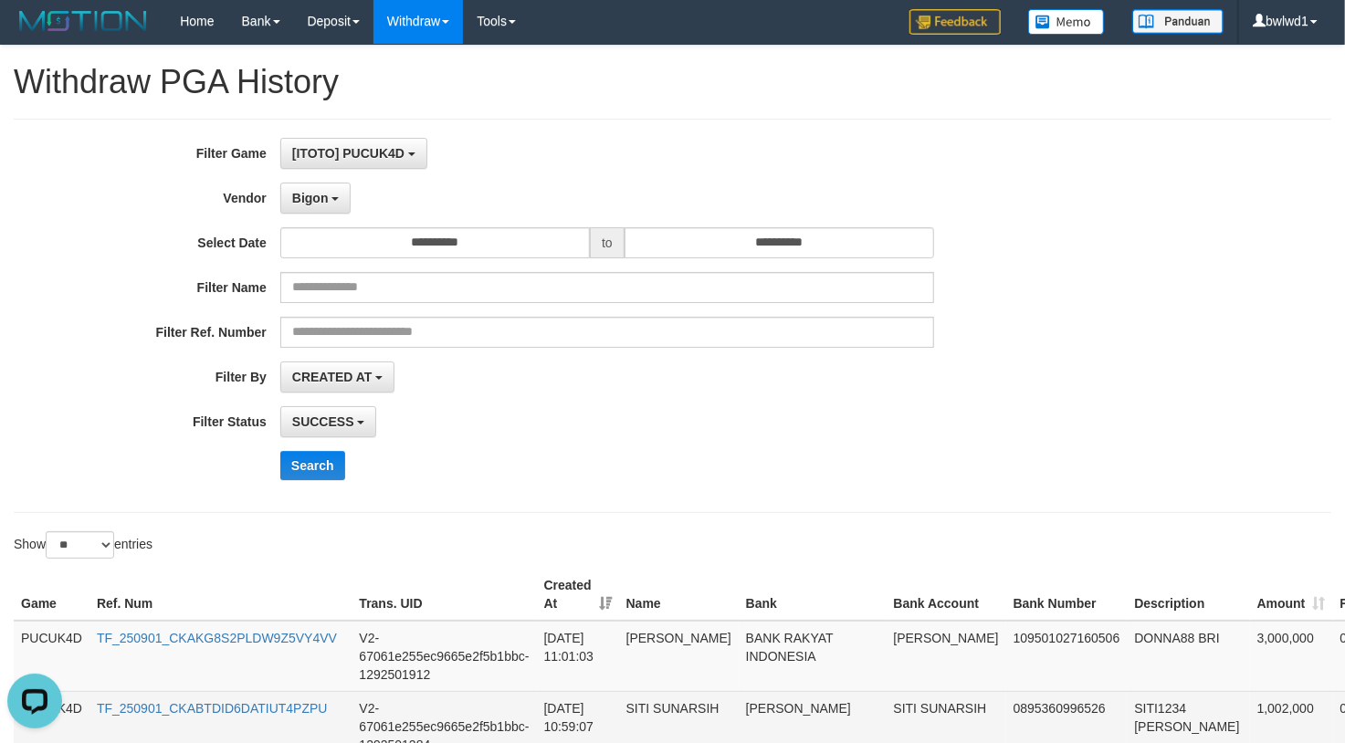
scroll to position [0, 0]
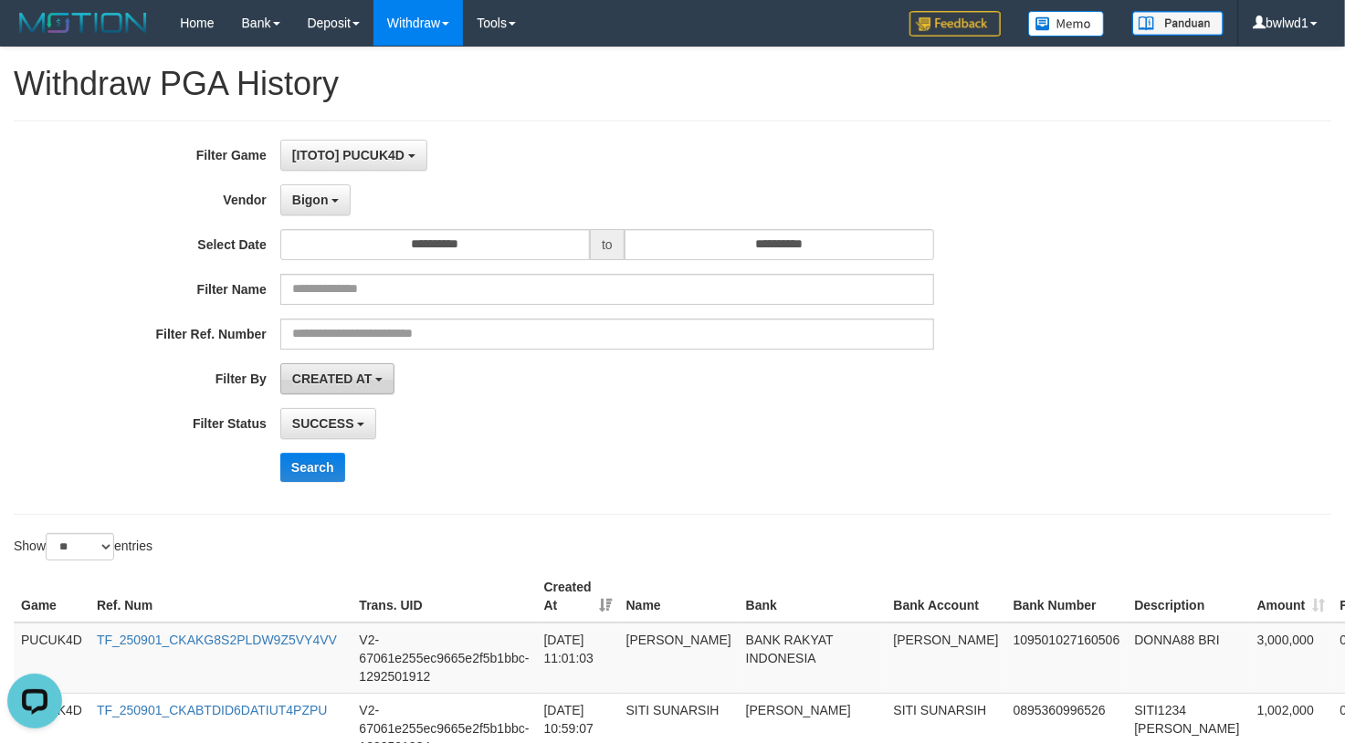
click at [345, 393] on button "CREATED AT" at bounding box center [337, 378] width 115 height 31
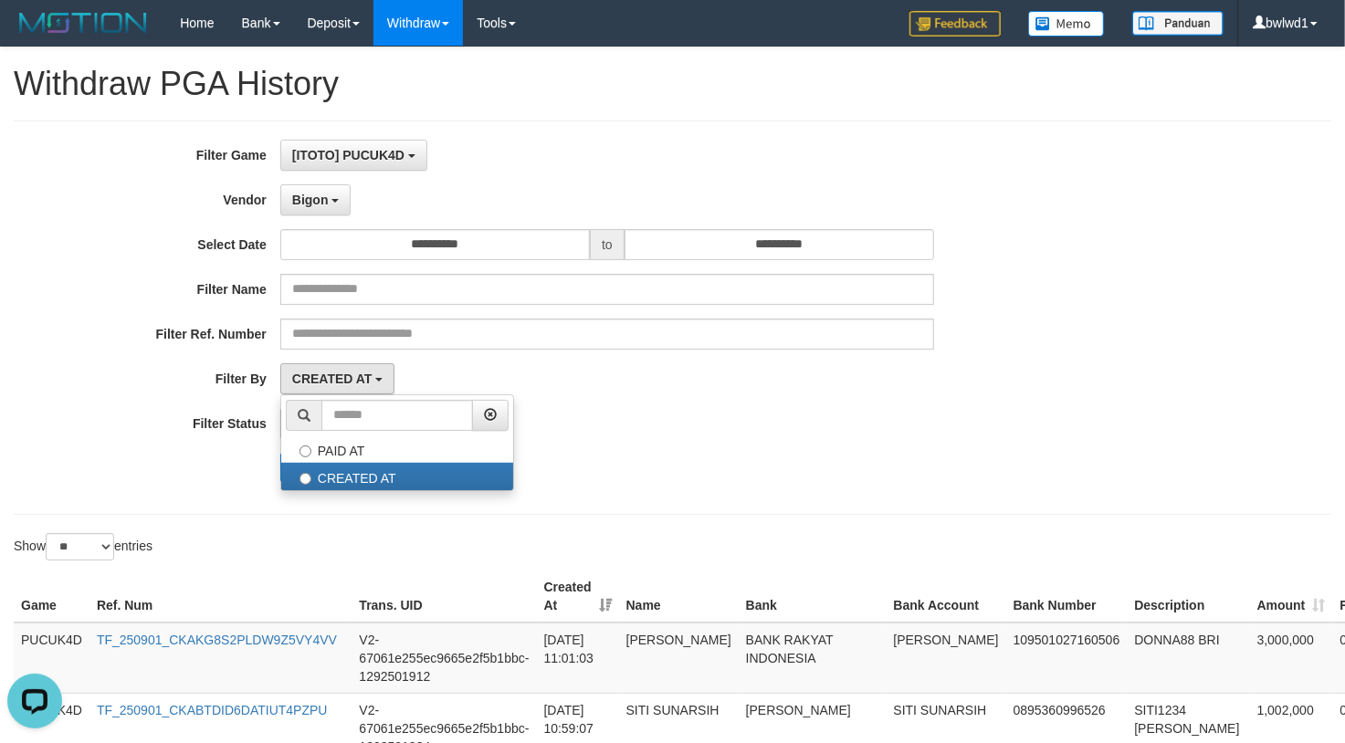
click at [672, 431] on div "SUCCESS SUCCESS ON PROCESS FAILED" at bounding box center [607, 423] width 654 height 31
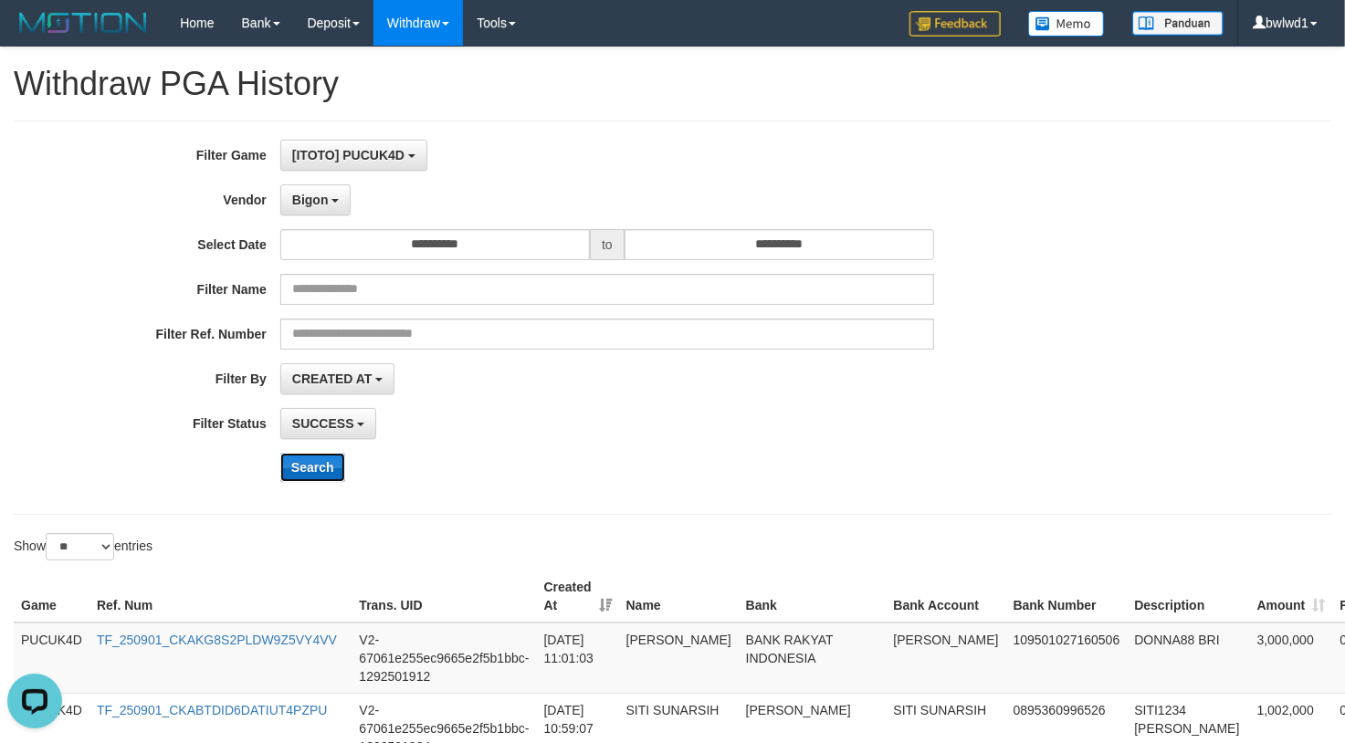
click at [299, 478] on button "Search" at bounding box center [312, 467] width 65 height 29
click at [234, 378] on label "Filter By" at bounding box center [140, 375] width 280 height 25
click at [323, 385] on span "CREATED AT" at bounding box center [332, 379] width 80 height 15
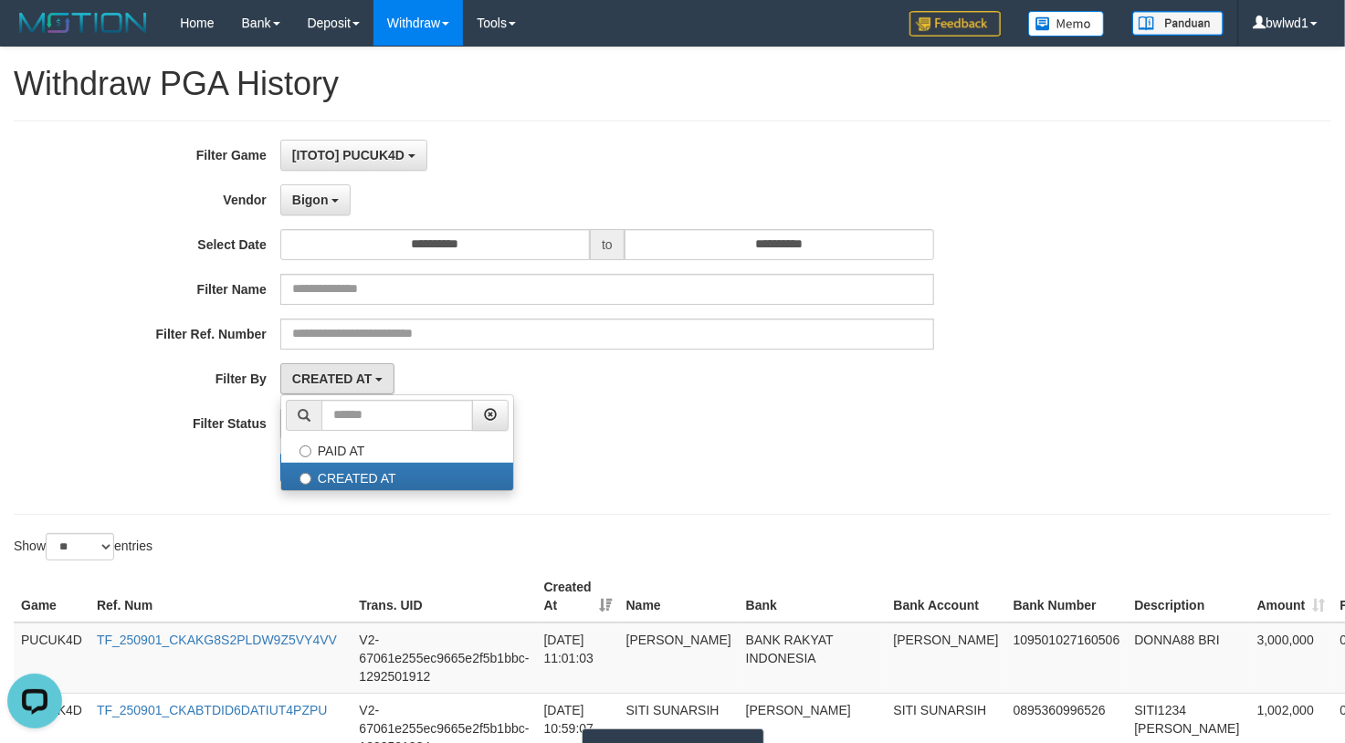
drag, startPoint x: 851, startPoint y: 394, endPoint x: 809, endPoint y: 404, distance: 43.0
click at [851, 394] on div "CREATED AT PAID AT CREATED AT" at bounding box center [607, 378] width 654 height 31
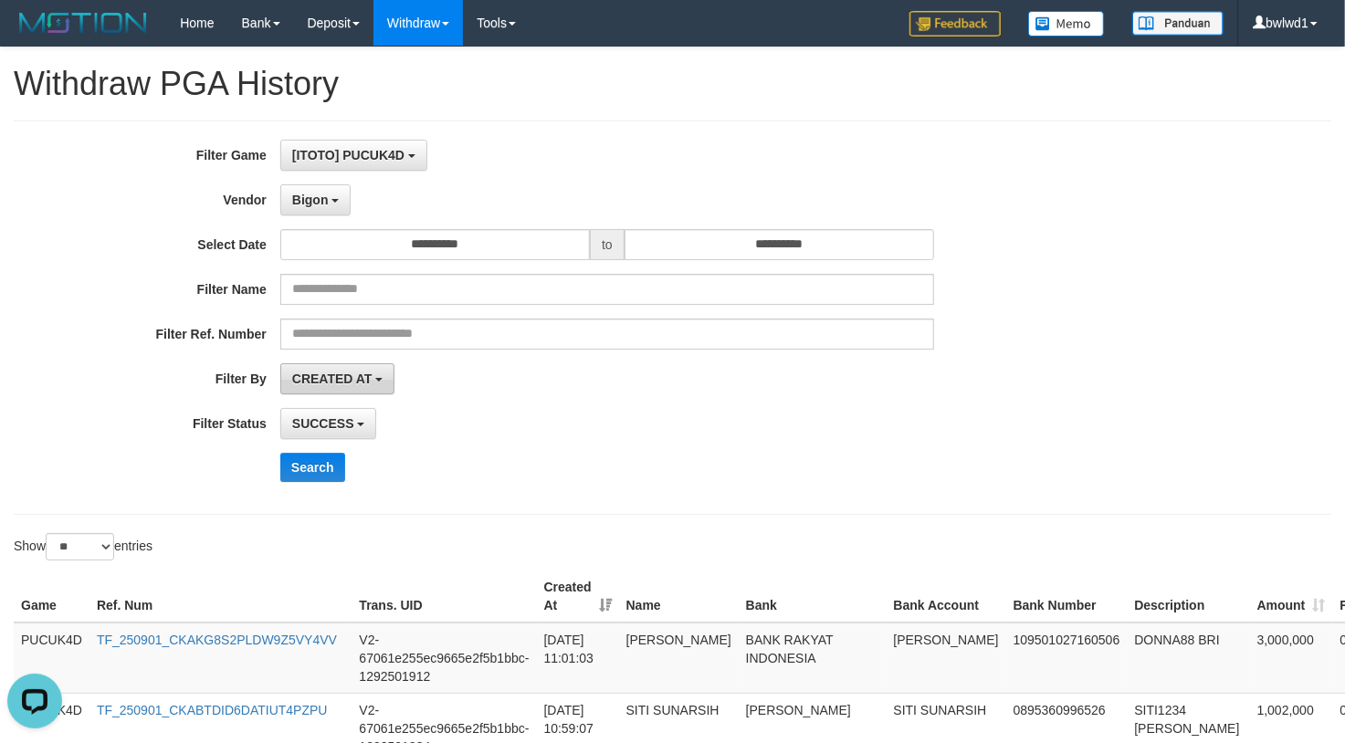
click at [363, 376] on span "CREATED AT" at bounding box center [332, 379] width 80 height 15
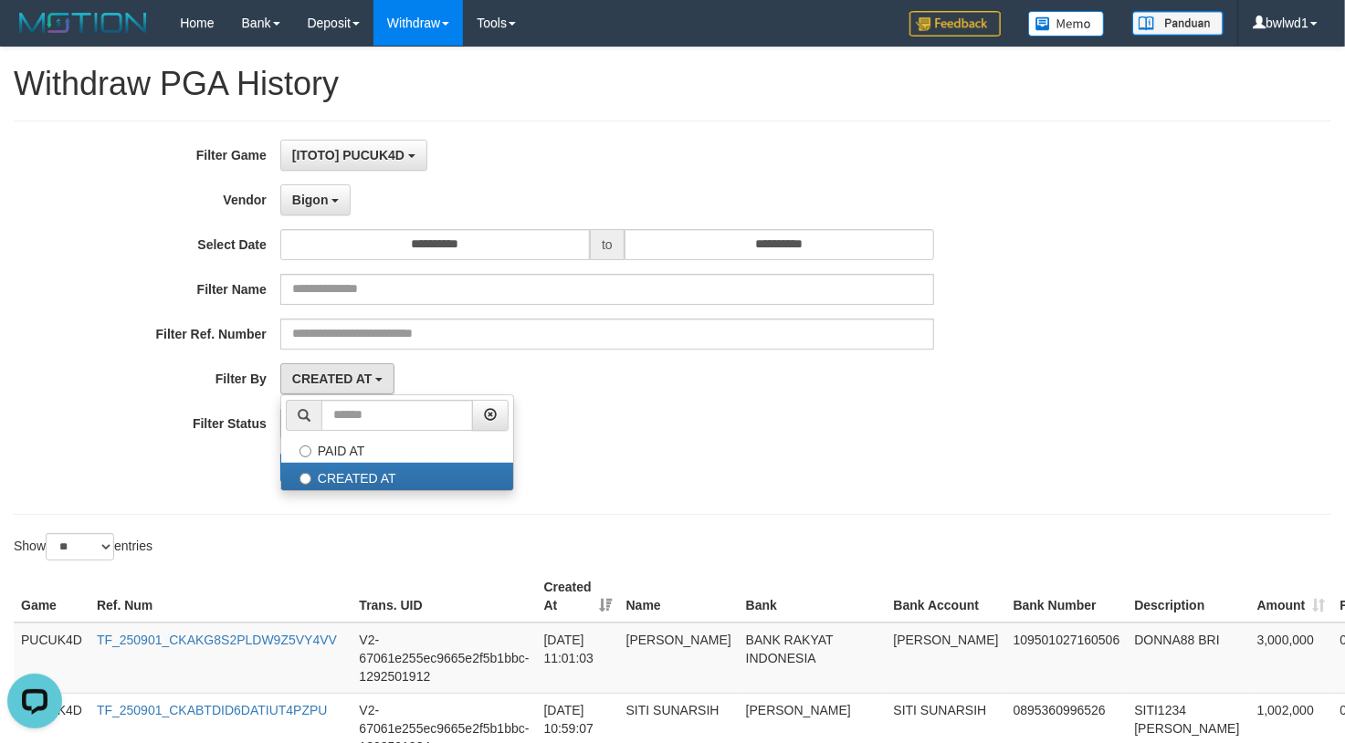
click at [723, 457] on div "Search" at bounding box center [700, 467] width 841 height 29
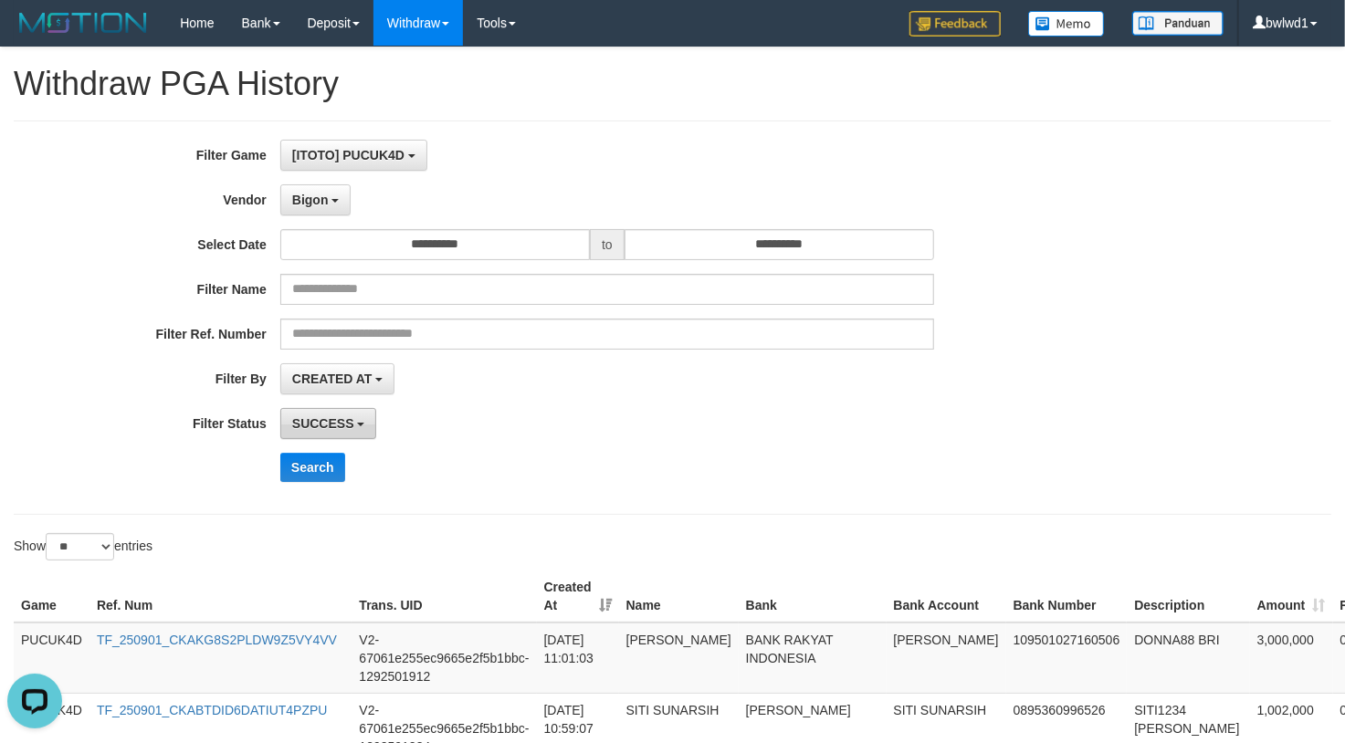
click at [345, 422] on span "SUCCESS" at bounding box center [323, 423] width 62 height 15
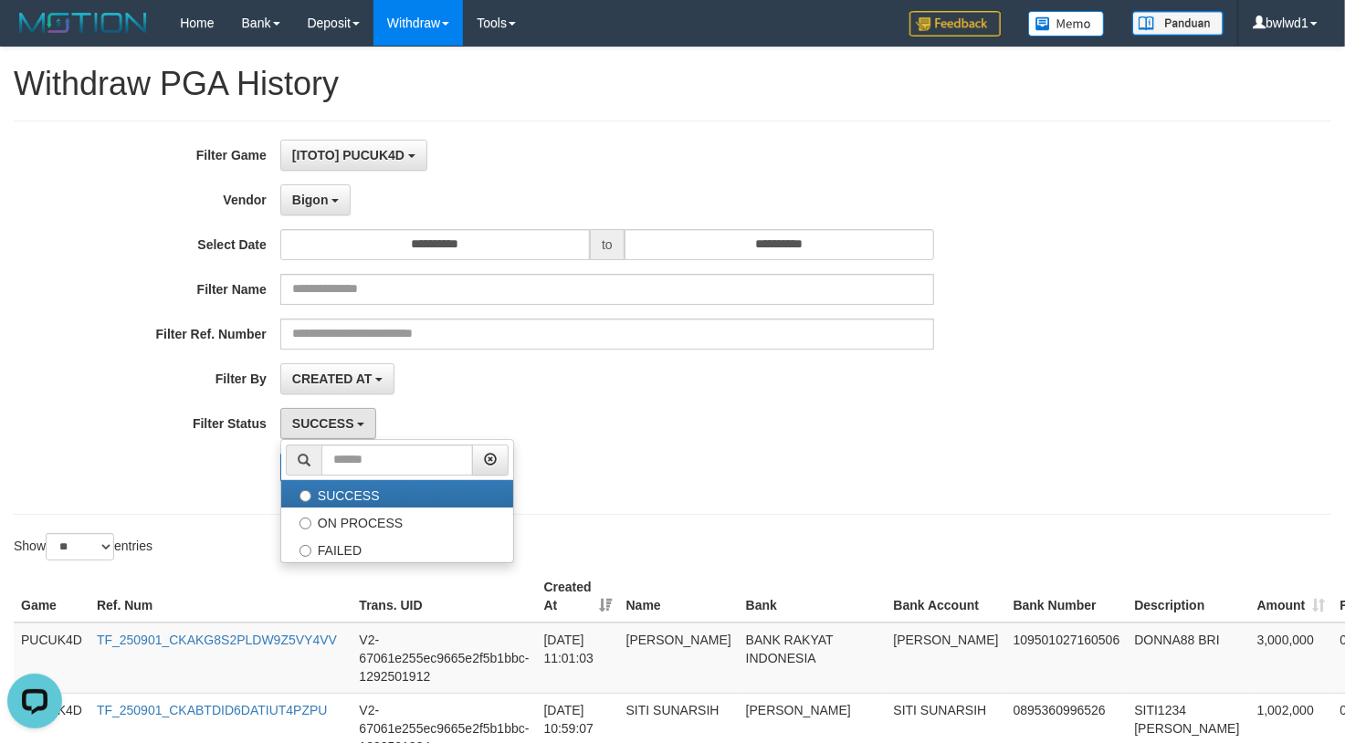
click at [725, 465] on div "Search" at bounding box center [700, 467] width 841 height 29
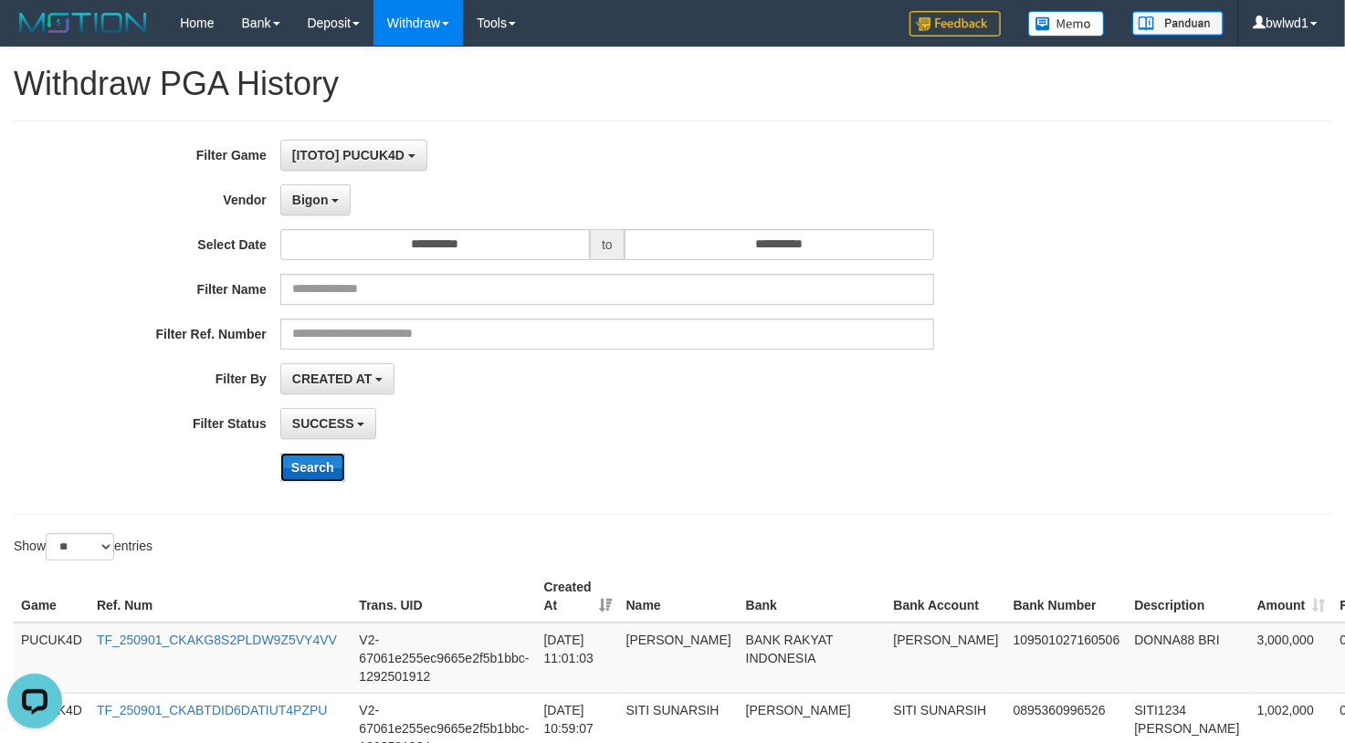
click at [293, 467] on button "Search" at bounding box center [312, 467] width 65 height 29
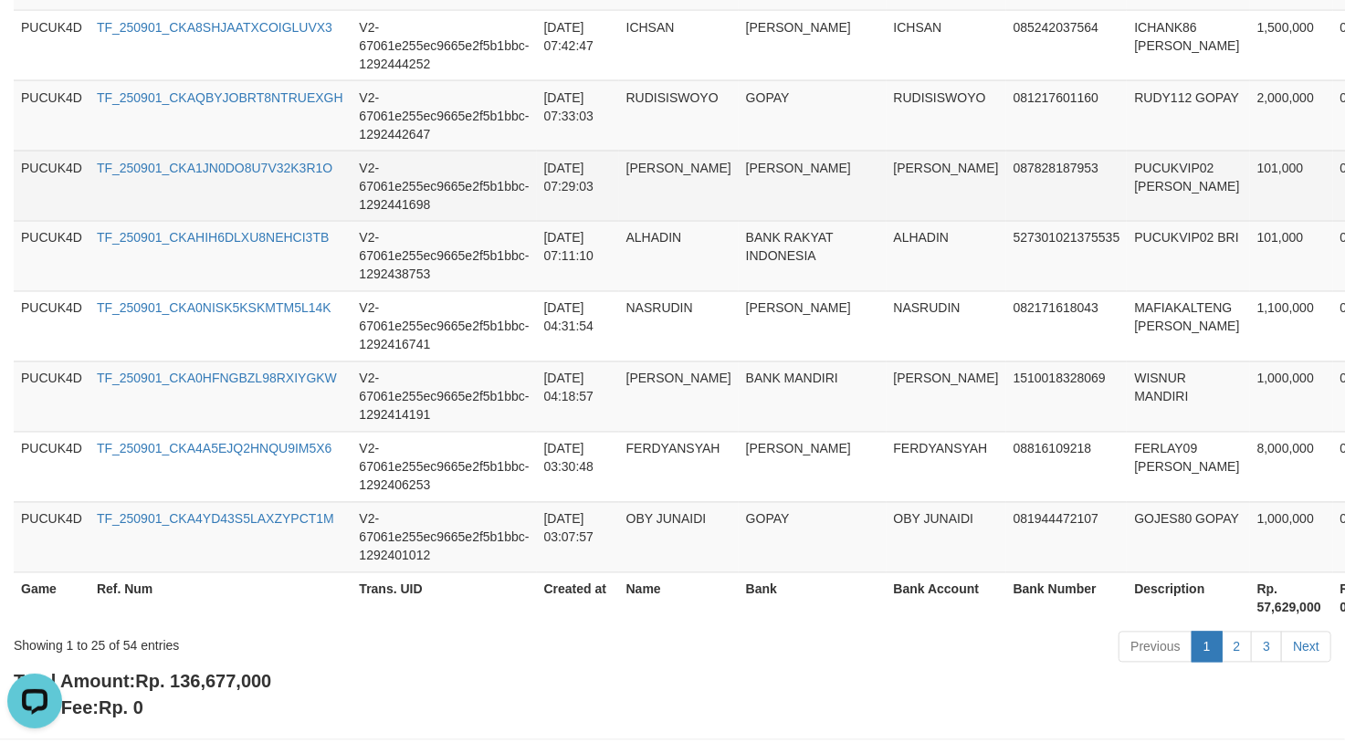
scroll to position [1897, 0]
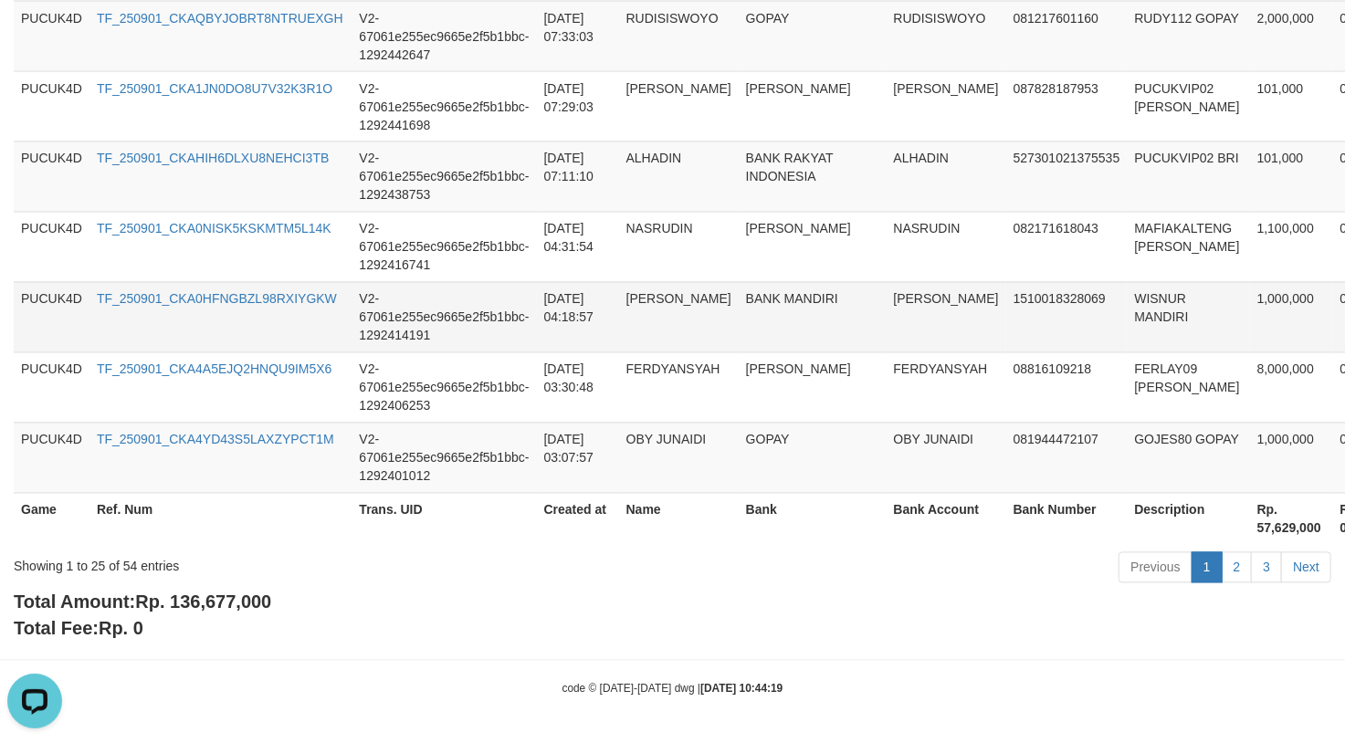
click at [739, 293] on td "BANK MANDIRI" at bounding box center [813, 317] width 148 height 70
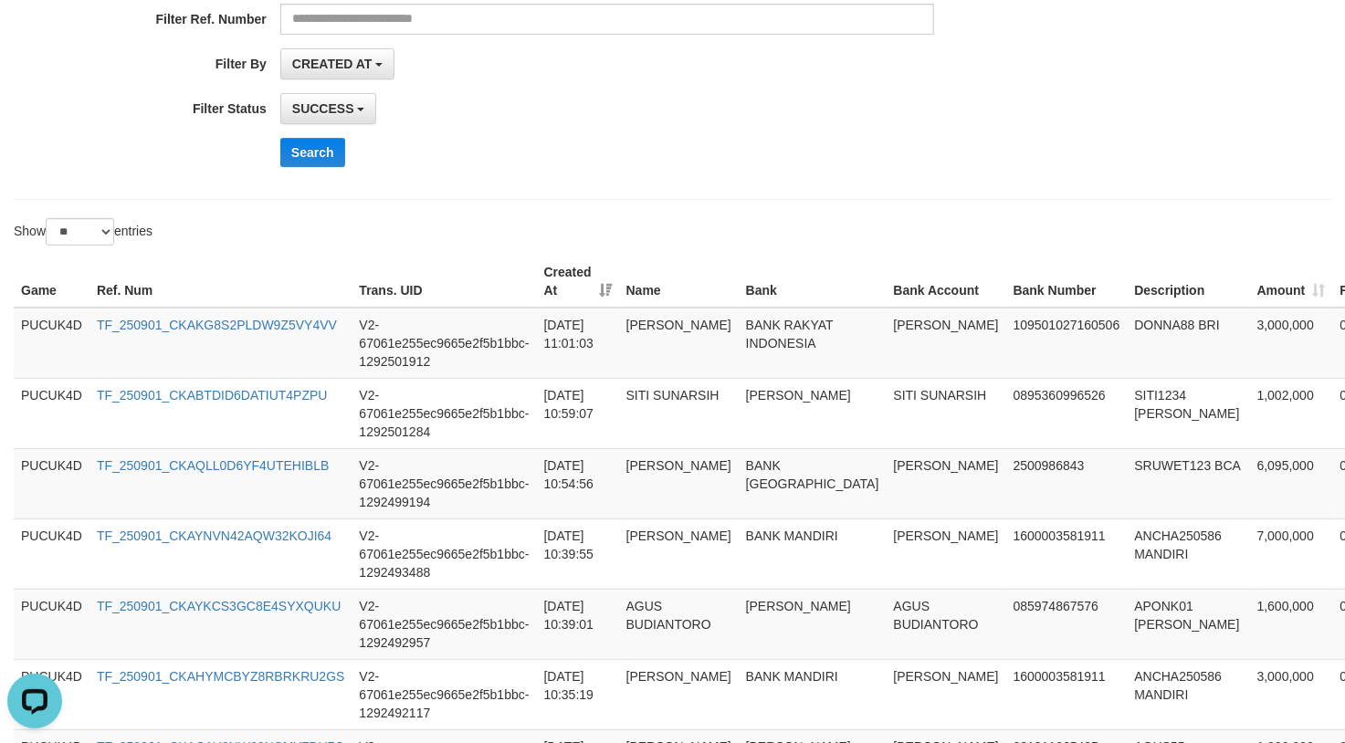
scroll to position [0, 0]
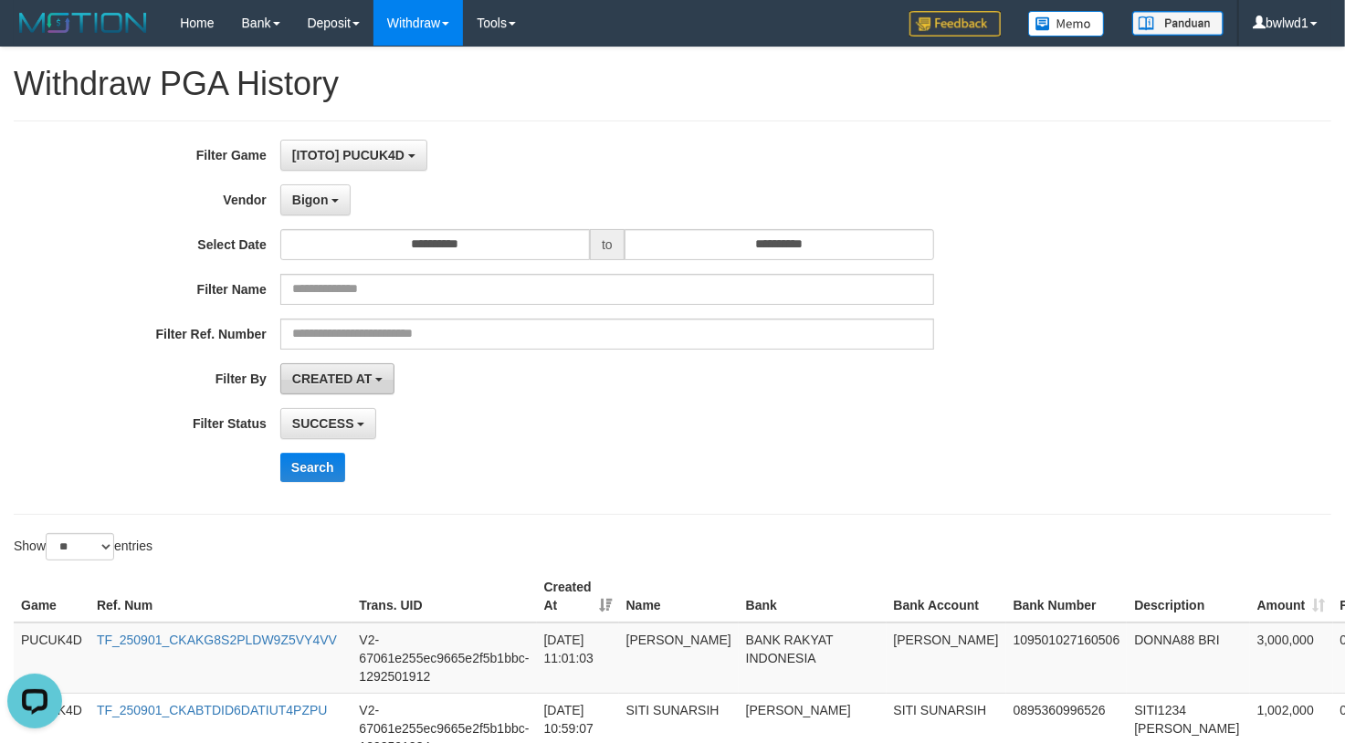
click at [362, 374] on span "CREATED AT" at bounding box center [332, 379] width 80 height 15
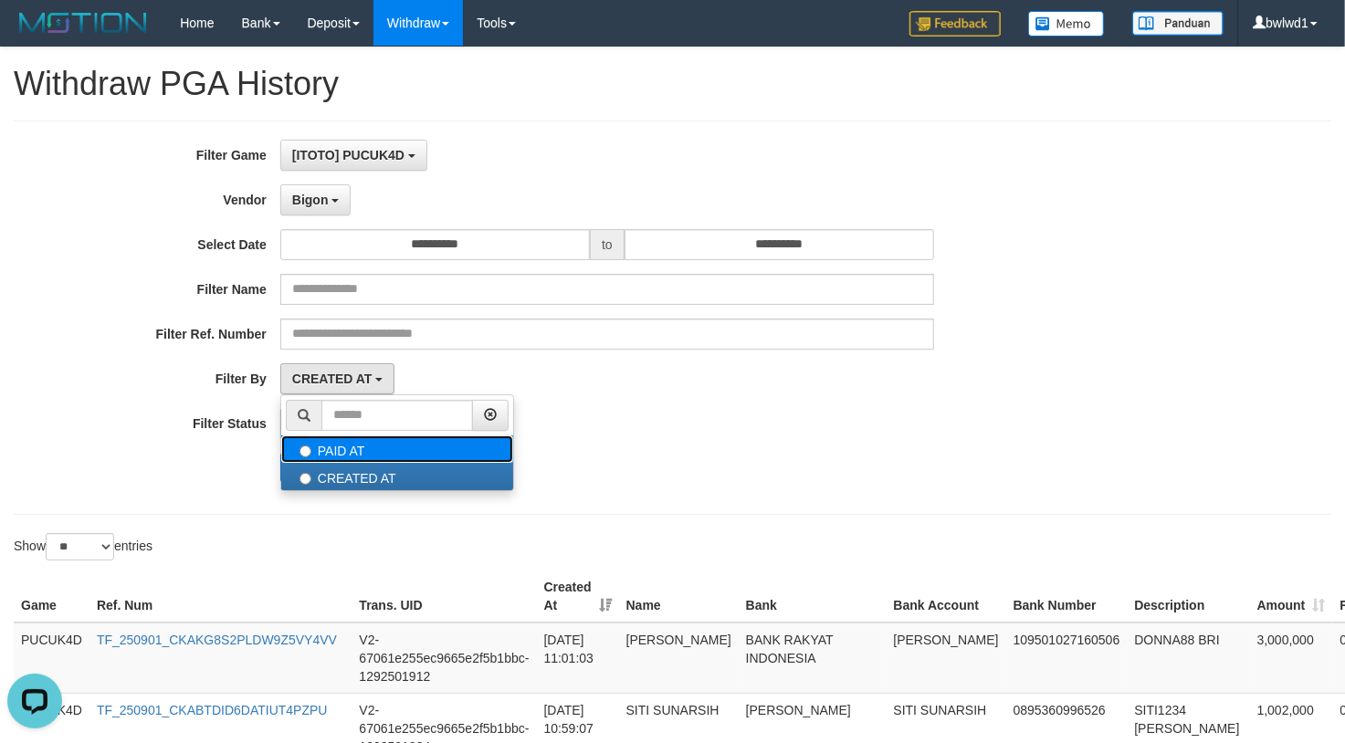
click at [374, 454] on label "PAID AT" at bounding box center [397, 449] width 232 height 27
select select "*"
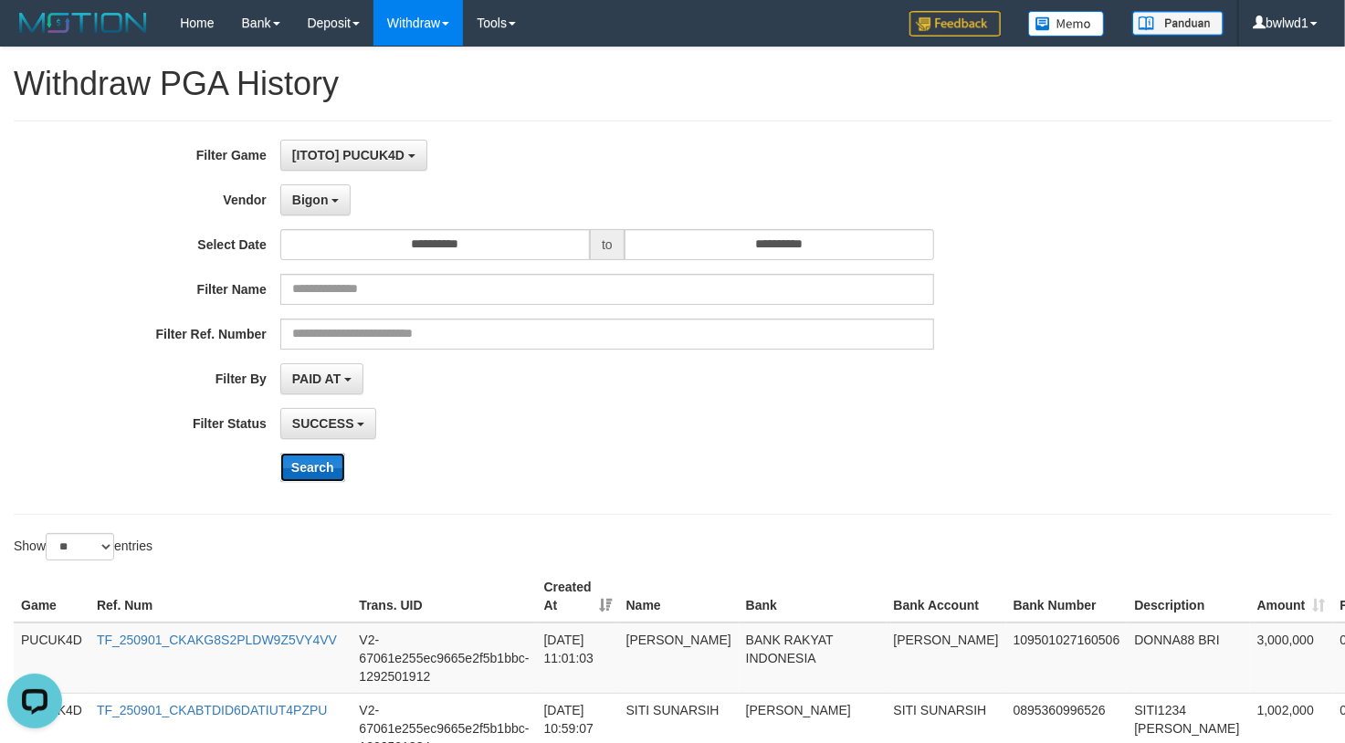
click at [334, 479] on button "Search" at bounding box center [312, 467] width 65 height 29
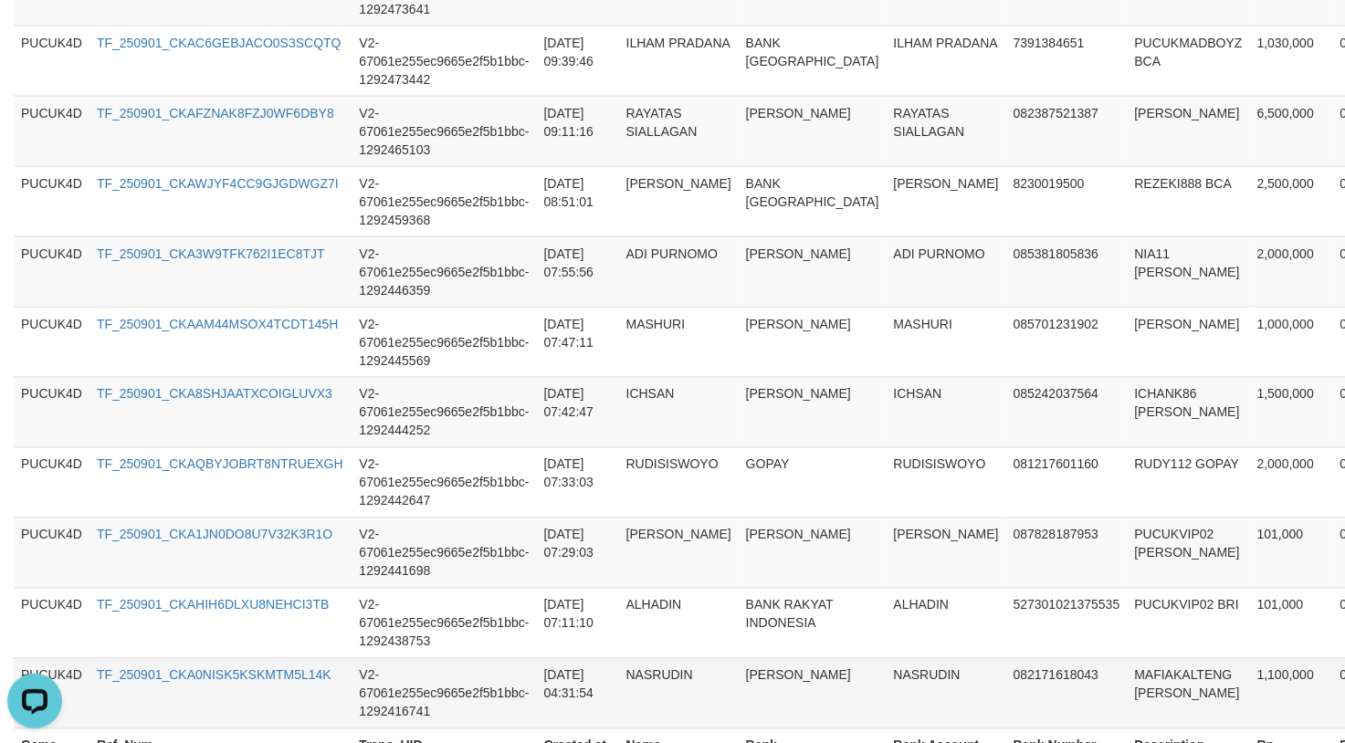
scroll to position [1897, 0]
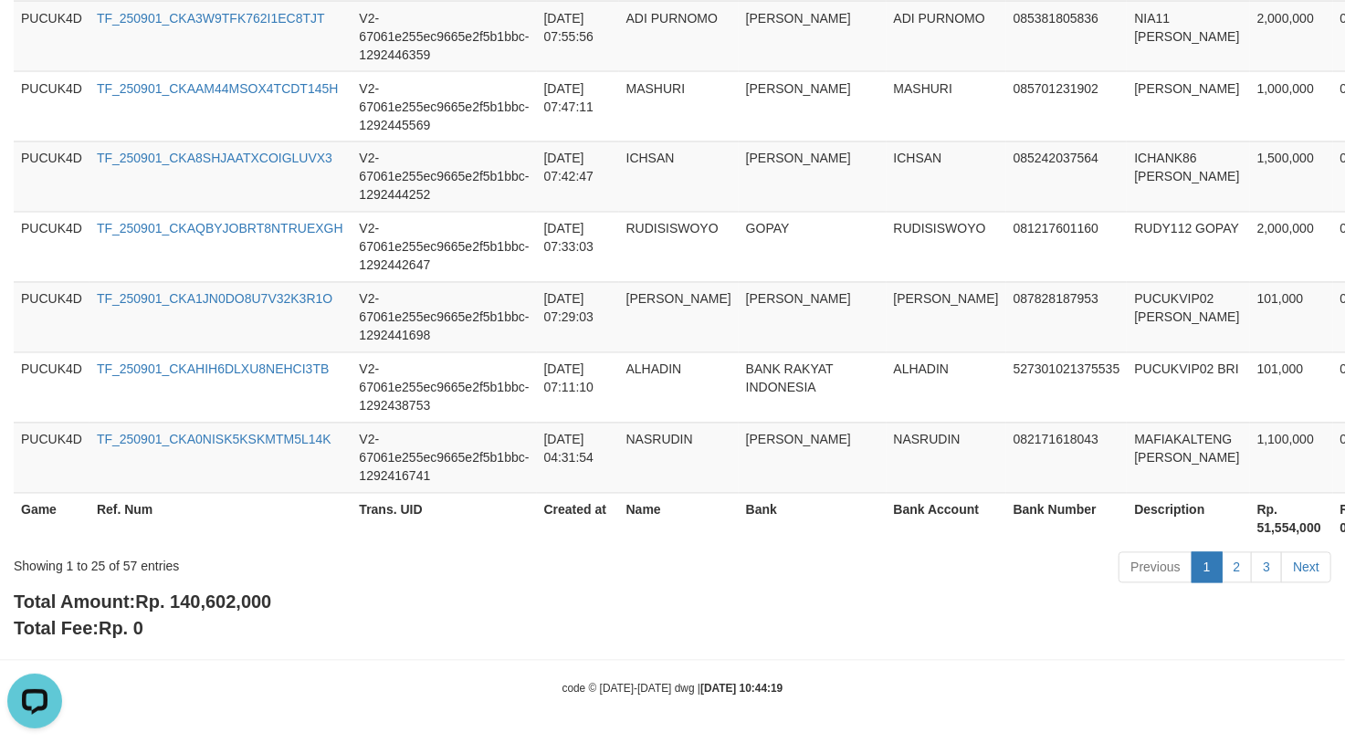
click at [231, 612] on span "Rp. 140,602,000" at bounding box center [203, 603] width 136 height 20
